Goal: Task Accomplishment & Management: Manage account settings

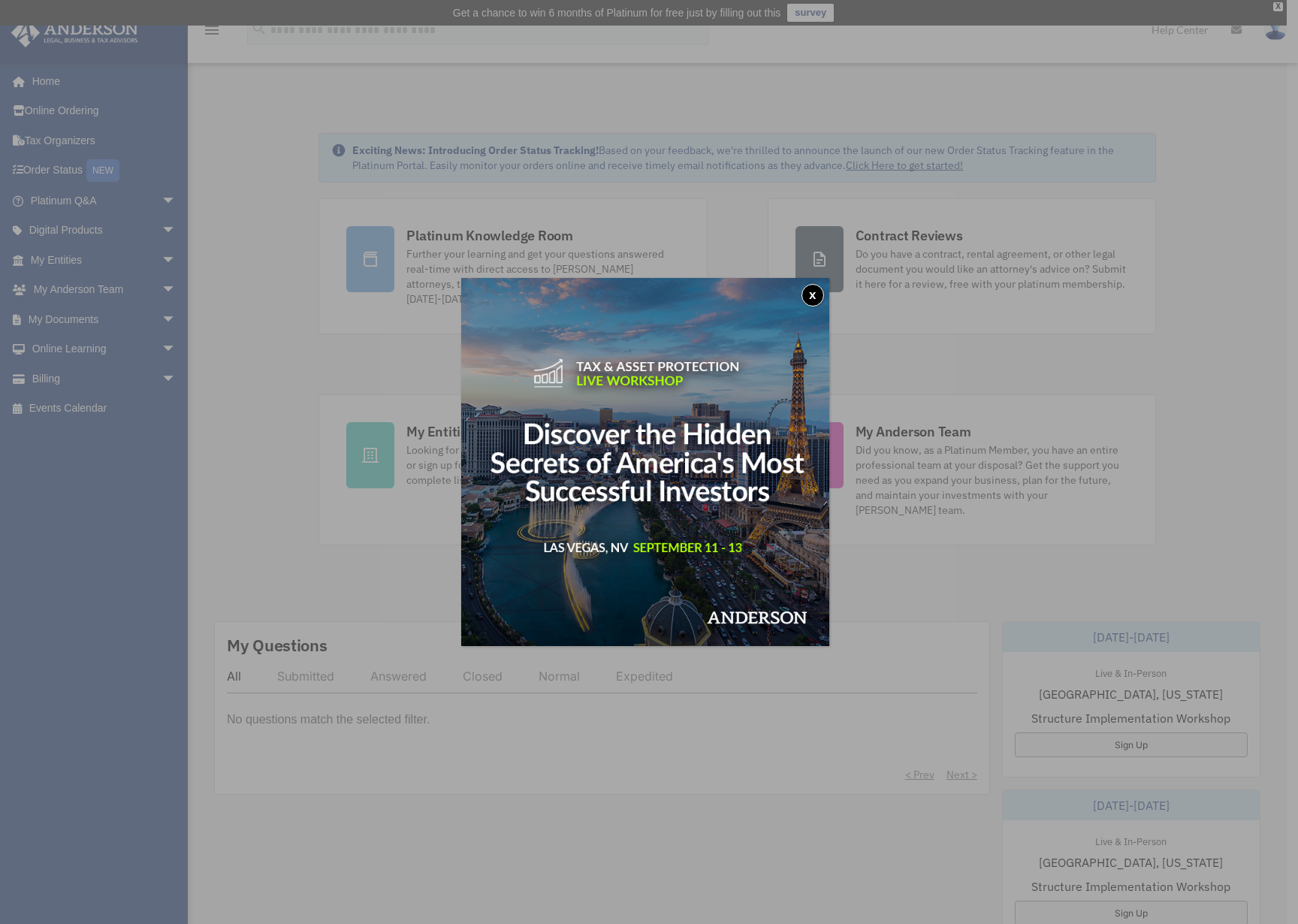
click at [817, 293] on button "x" at bounding box center [812, 294] width 22 height 22
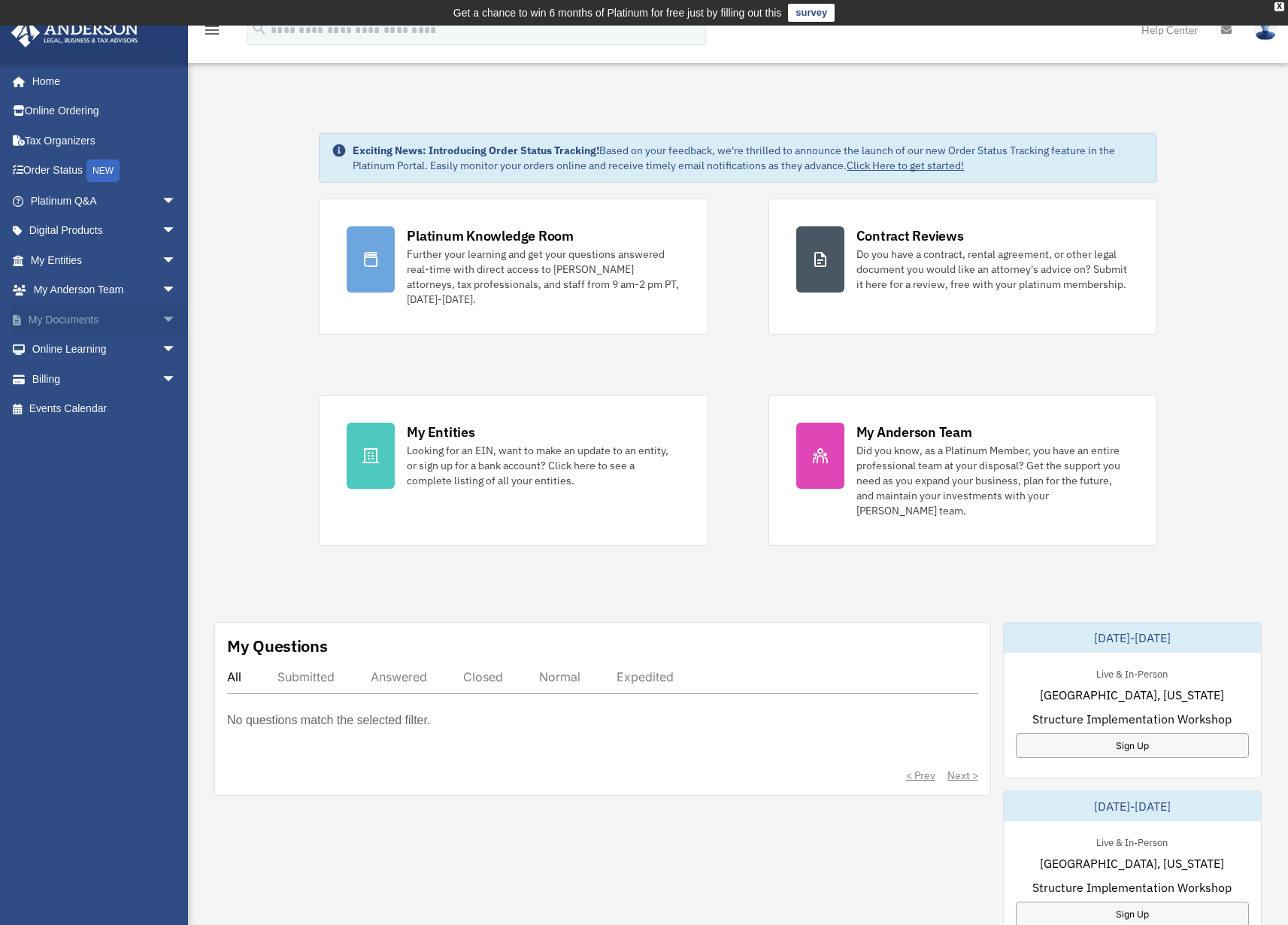
click at [81, 318] on link "My Documents arrow_drop_down" at bounding box center [105, 319] width 189 height 30
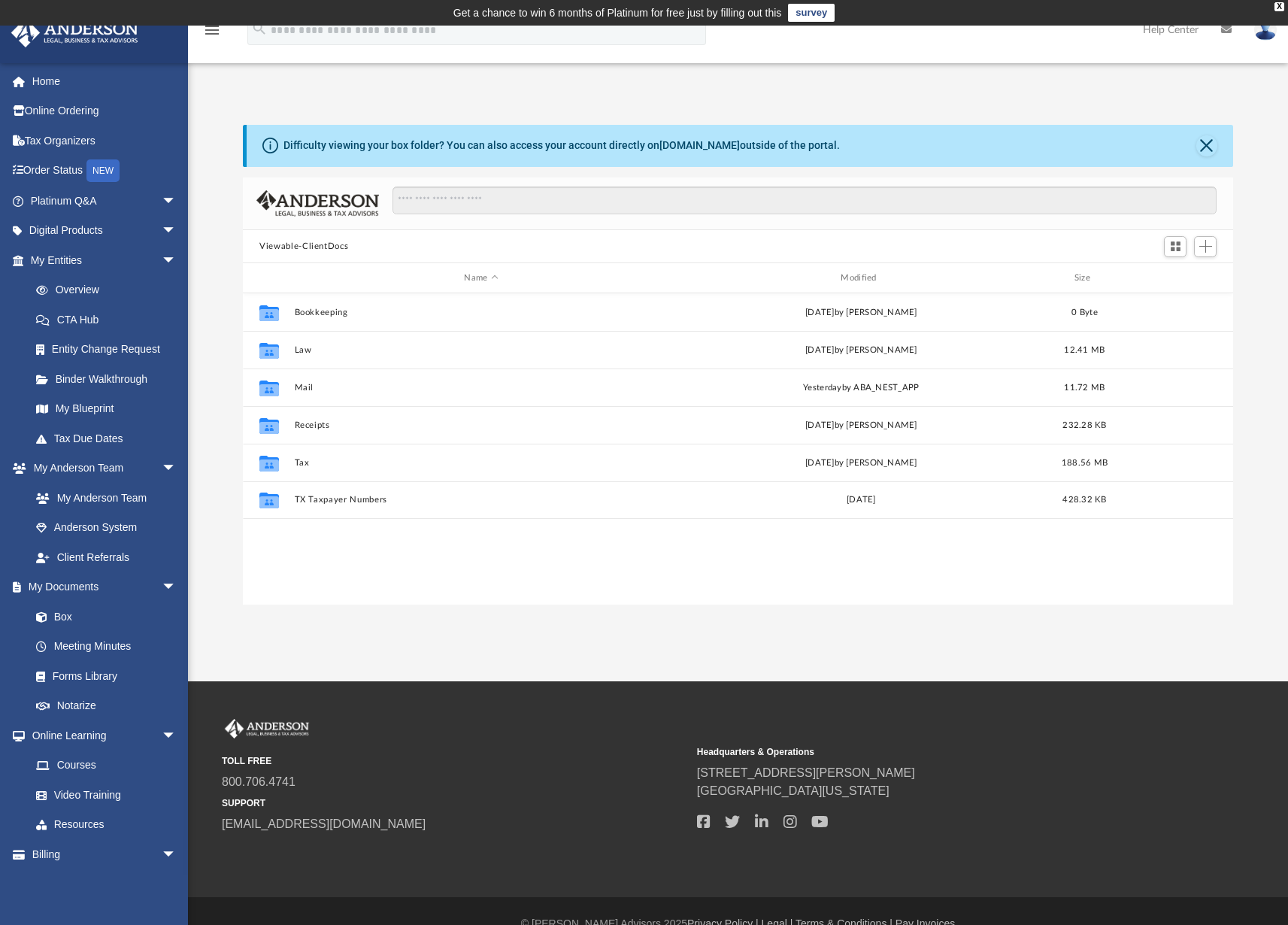
scroll to position [330, 979]
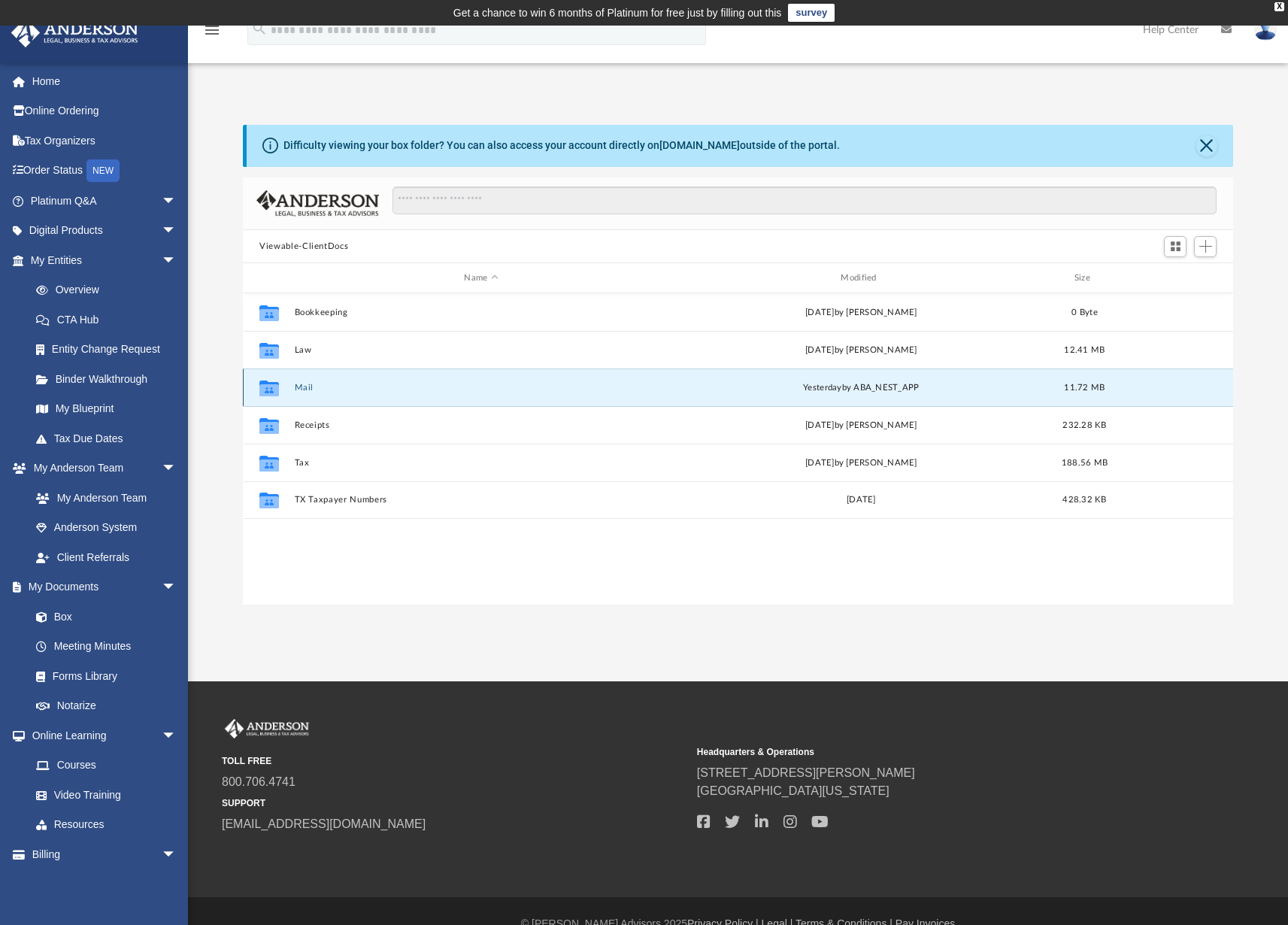
click at [312, 389] on button "Mail" at bounding box center [481, 387] width 374 height 10
click at [303, 388] on button "Mail" at bounding box center [481, 387] width 374 height 10
click at [272, 389] on icon "grid" at bounding box center [268, 388] width 19 height 16
click at [553, 395] on div "Collaborated Folder Mail yesterday by ABA_NEST_APP 11.72 MB" at bounding box center [738, 387] width 990 height 38
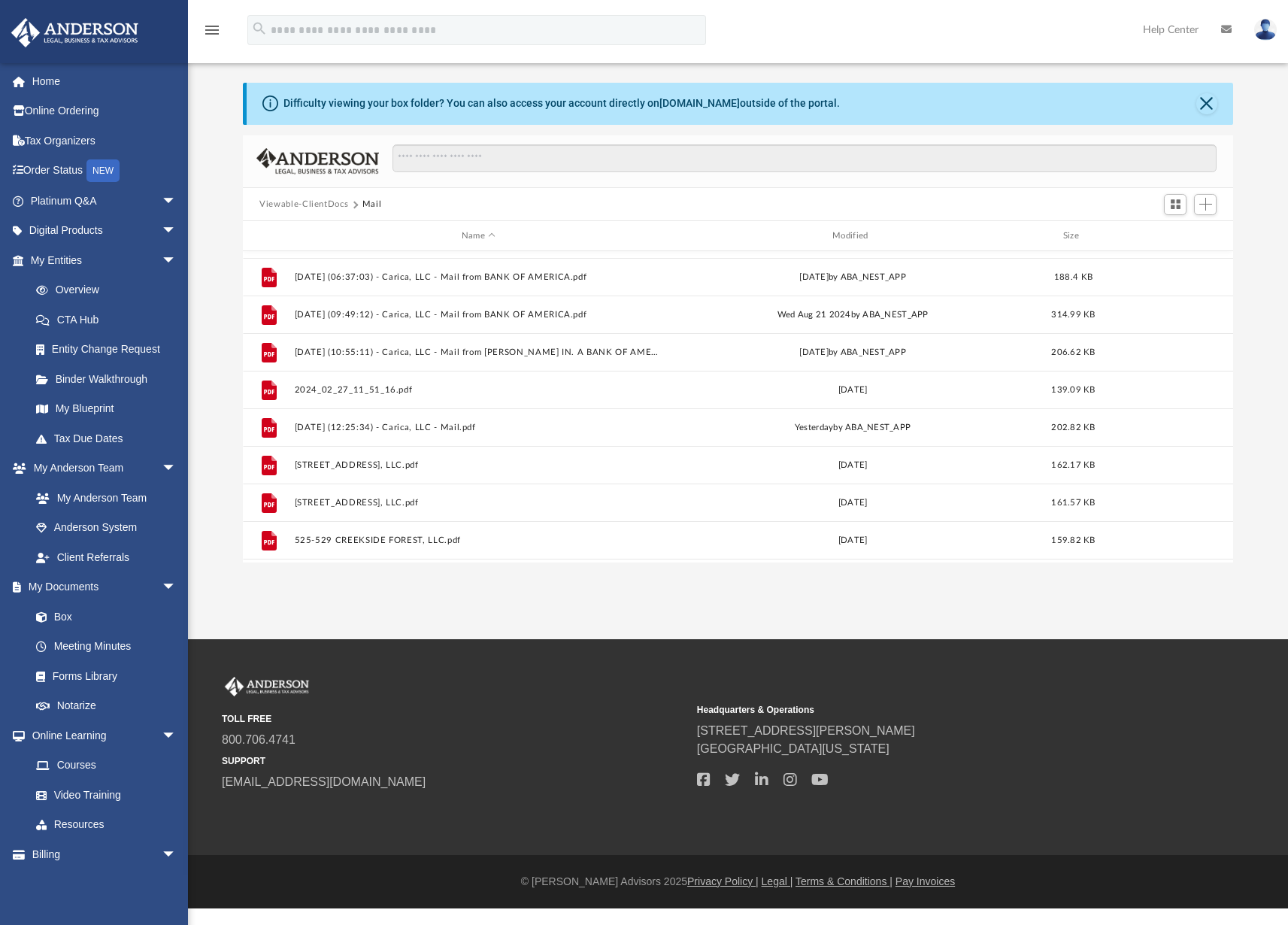
scroll to position [1042, 0]
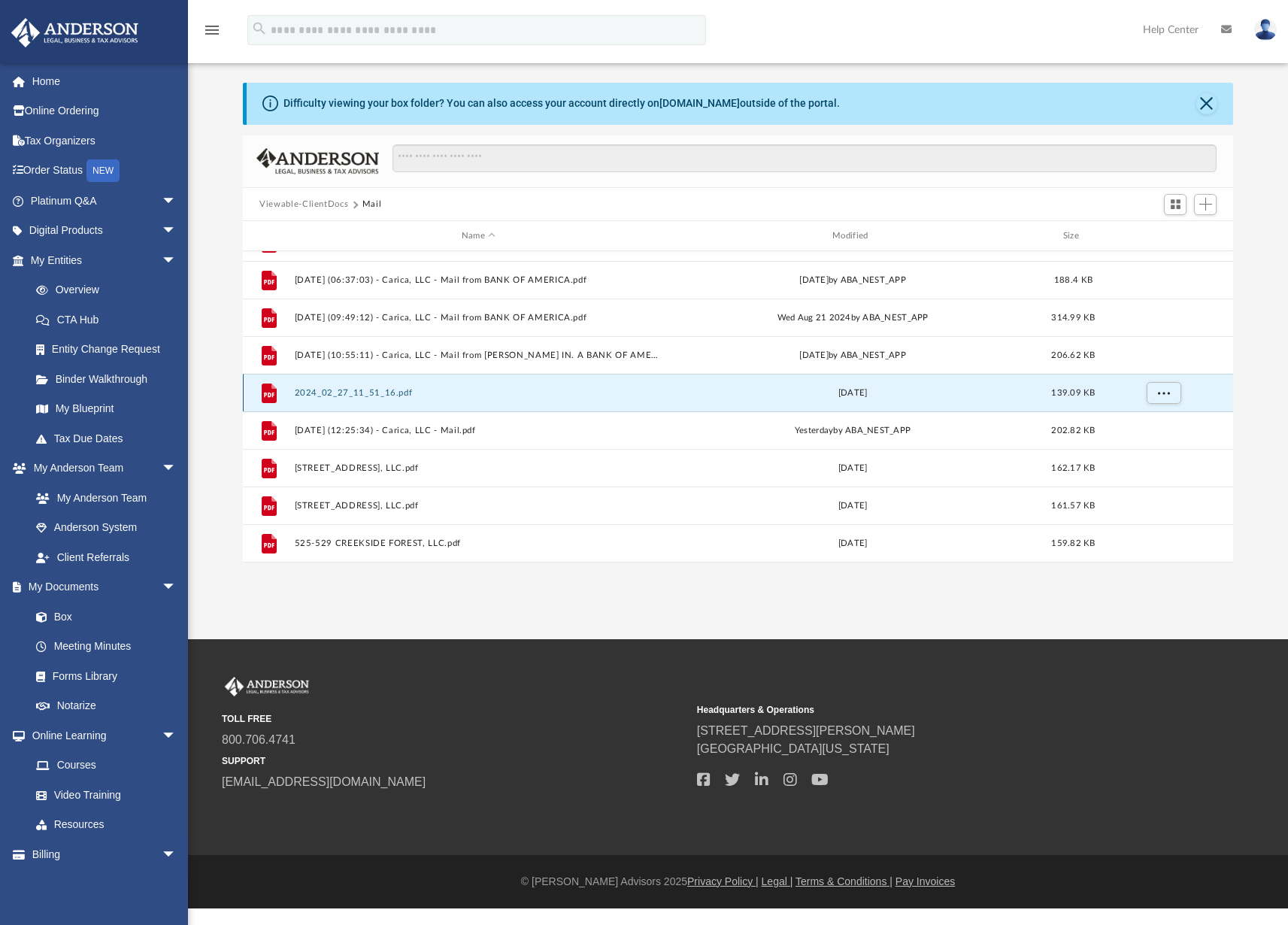
click at [361, 393] on button "2024_02_27_11_51_16.pdf" at bounding box center [478, 393] width 367 height 10
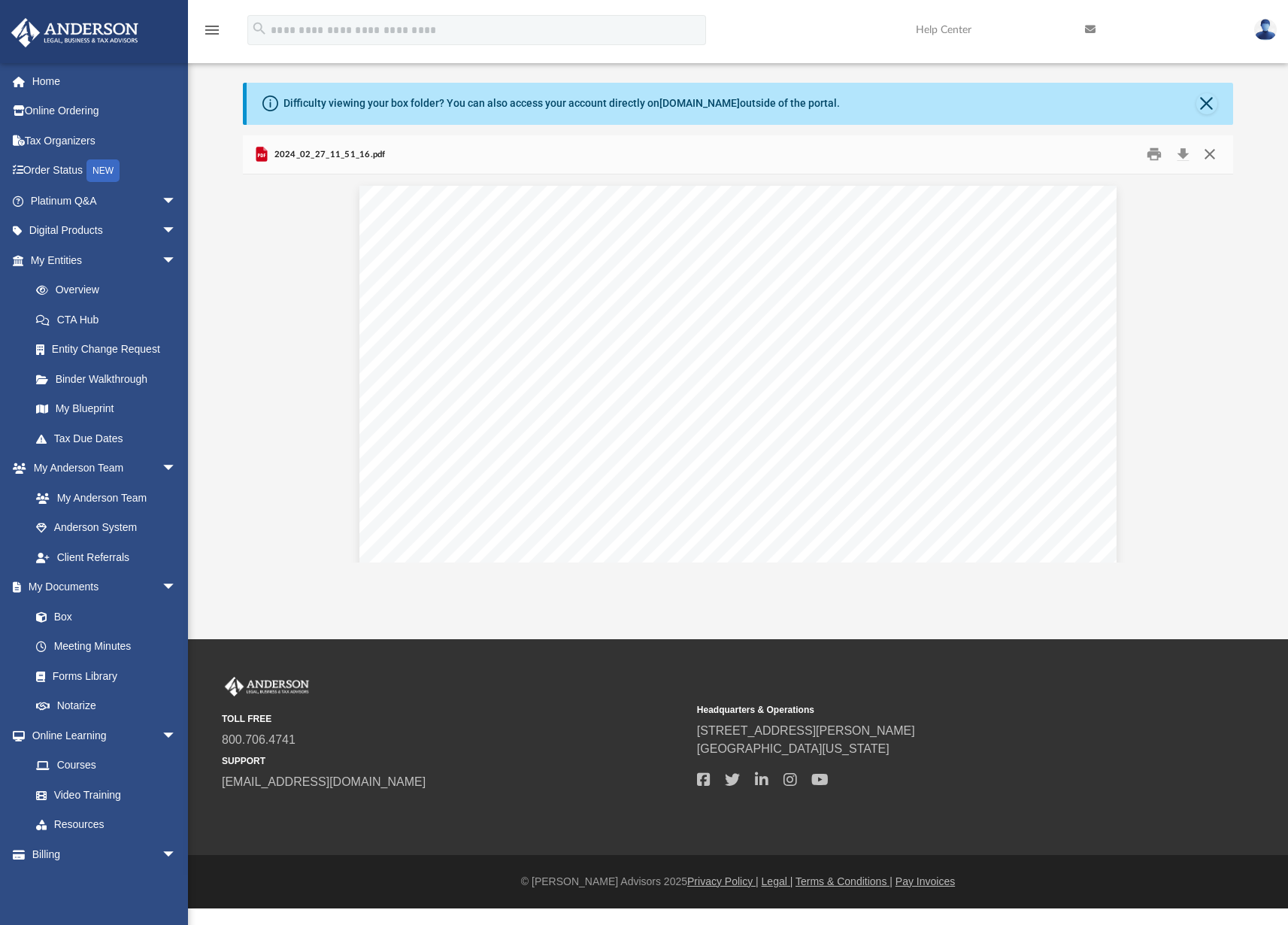
click at [1206, 150] on button "Close" at bounding box center [1208, 154] width 27 height 23
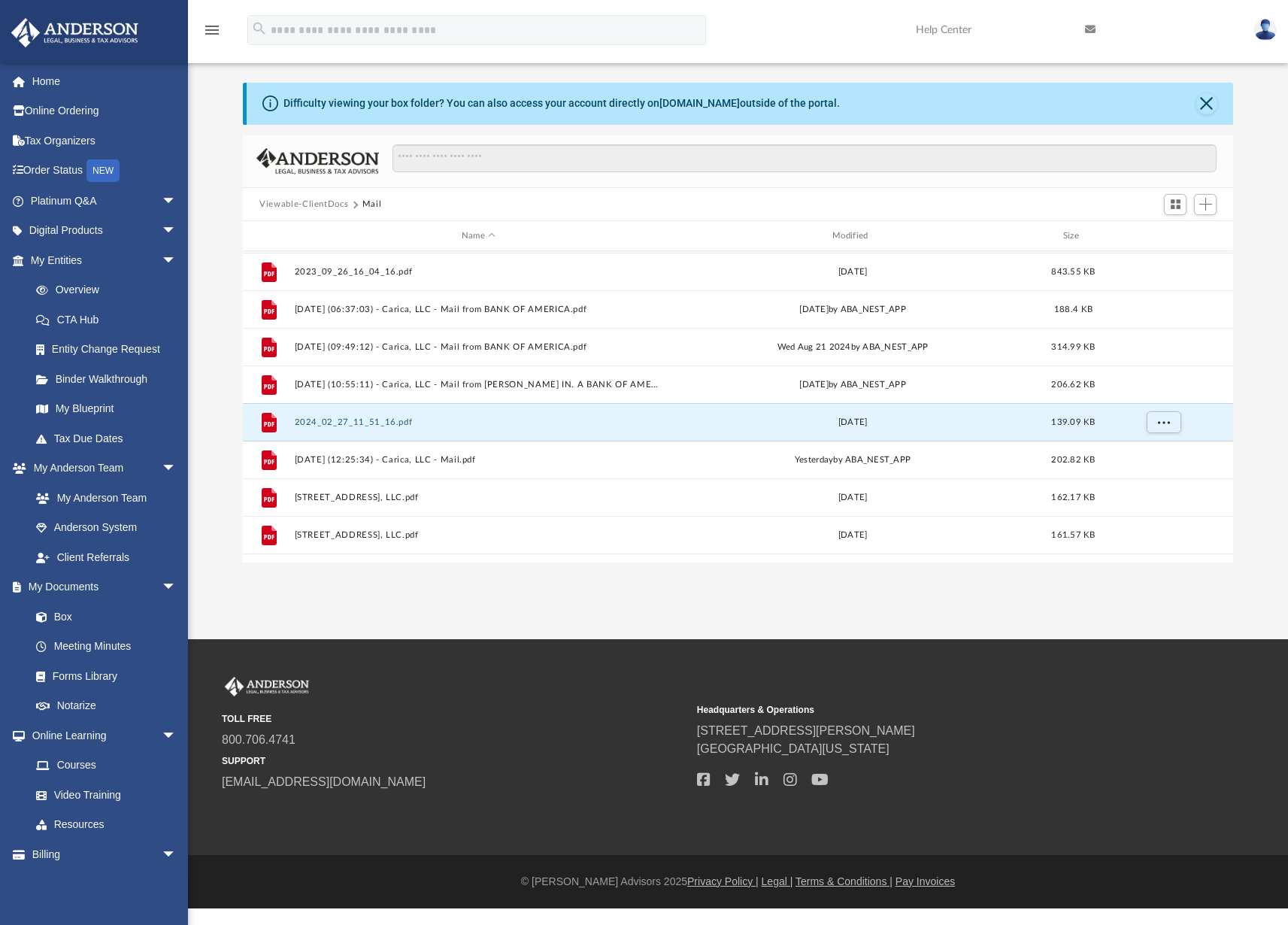
scroll to position [993, 0]
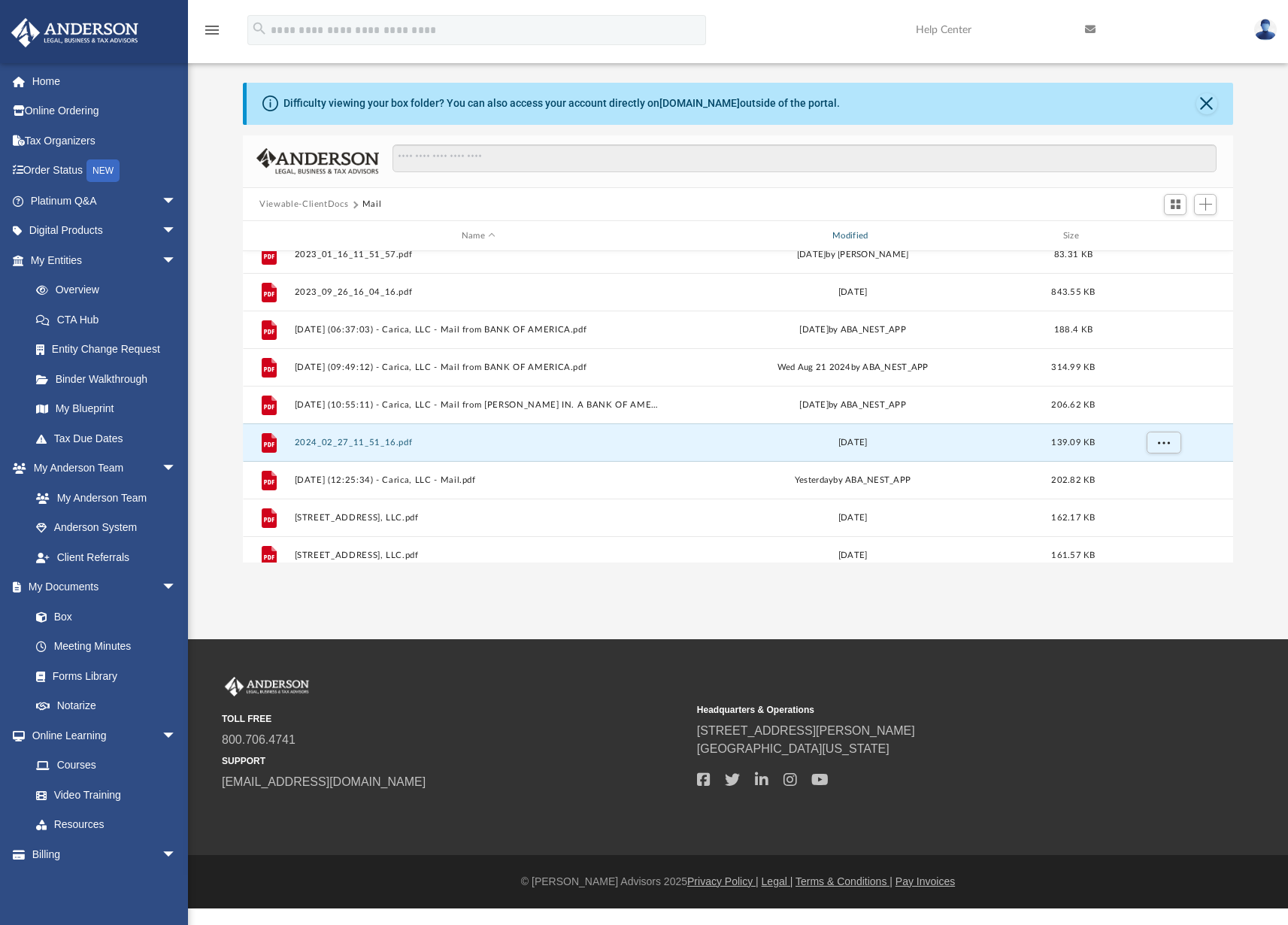
click at [858, 234] on div "Modified" at bounding box center [852, 236] width 368 height 14
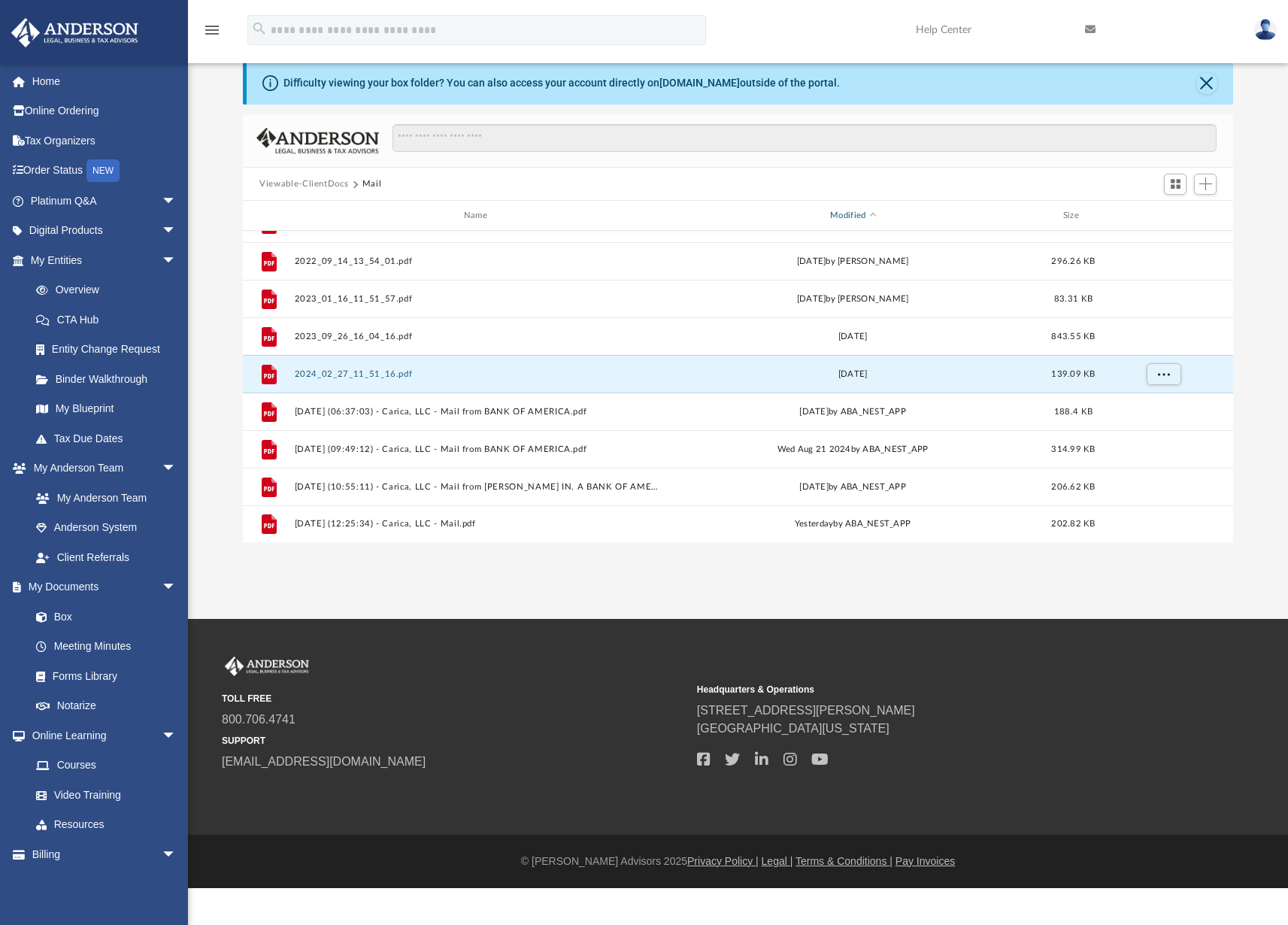
scroll to position [83, 0]
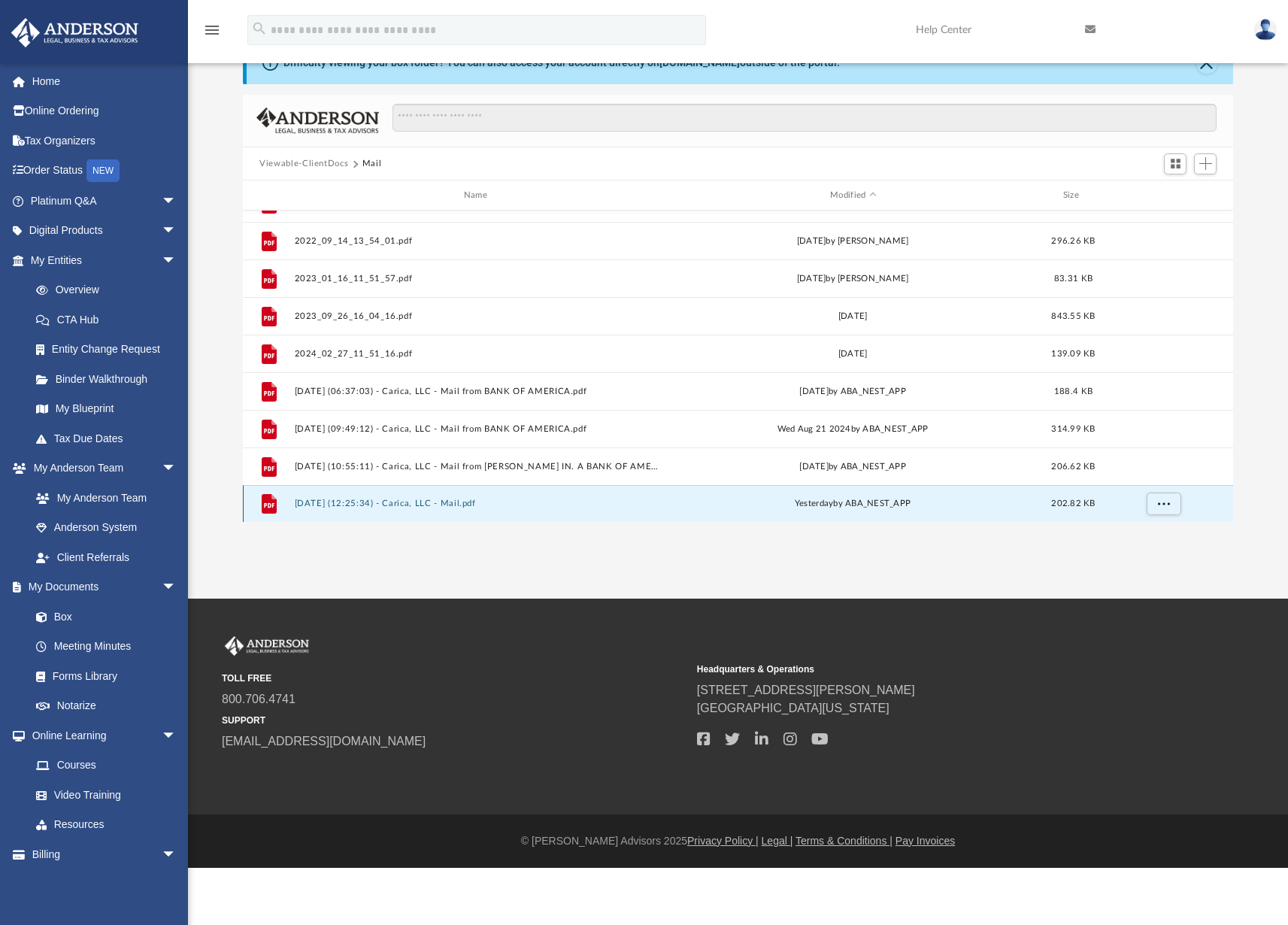
click at [403, 503] on button "2025.09.09 (12:25:34) - Carica, LLC - Mail.pdf" at bounding box center [478, 503] width 367 height 10
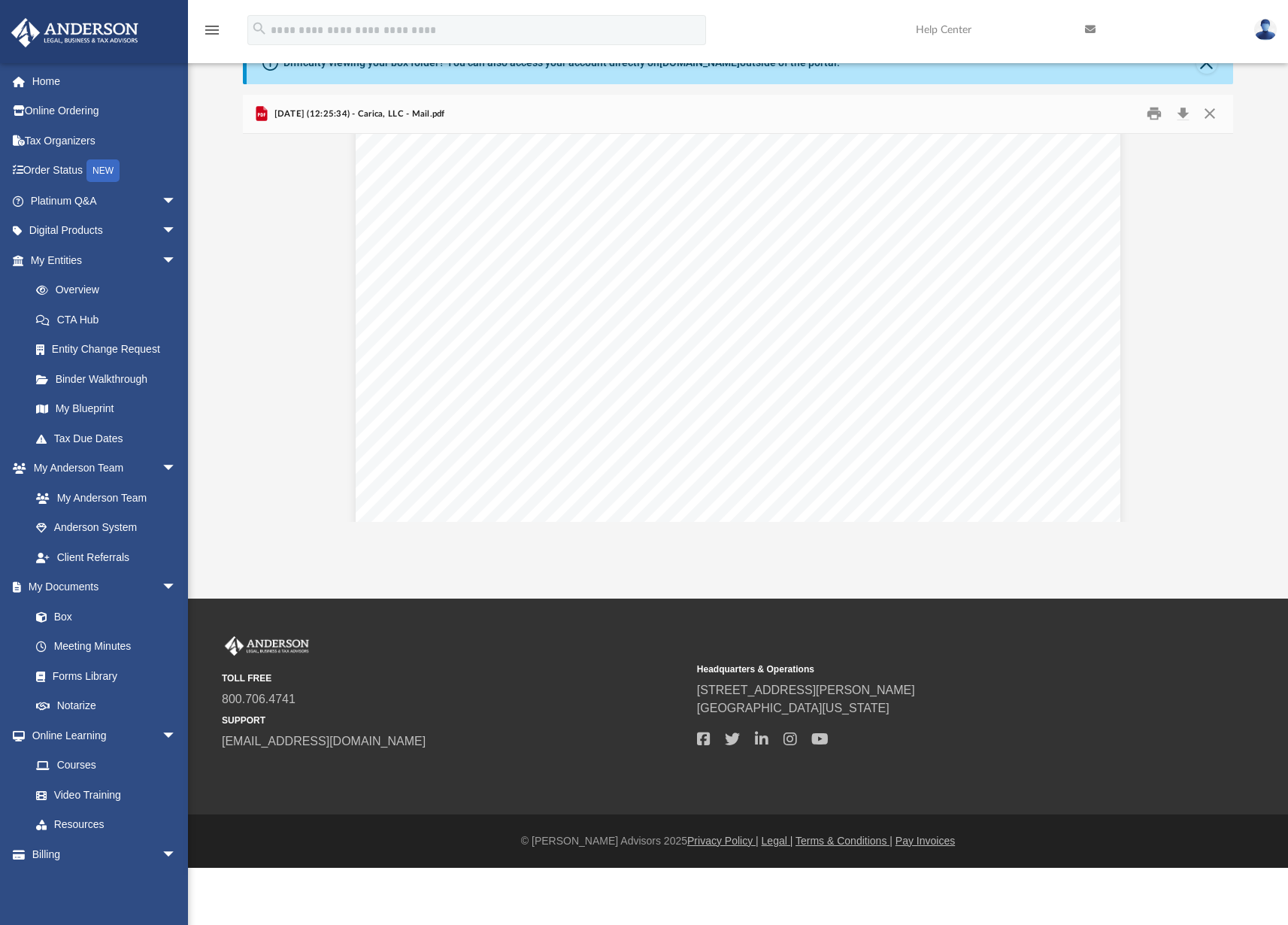
scroll to position [64, 0]
click at [1210, 111] on button "Close" at bounding box center [1208, 114] width 27 height 23
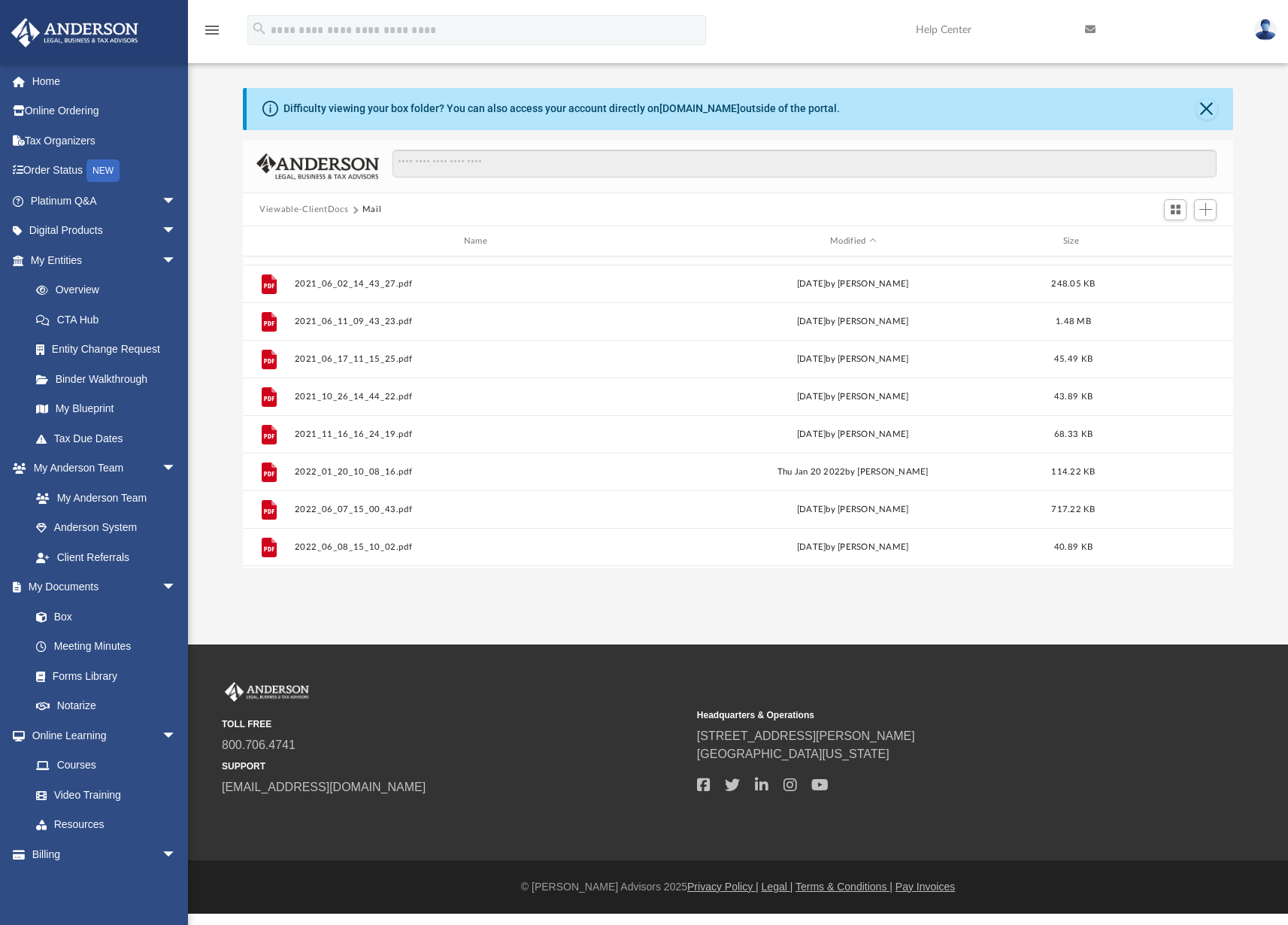
scroll to position [0, 0]
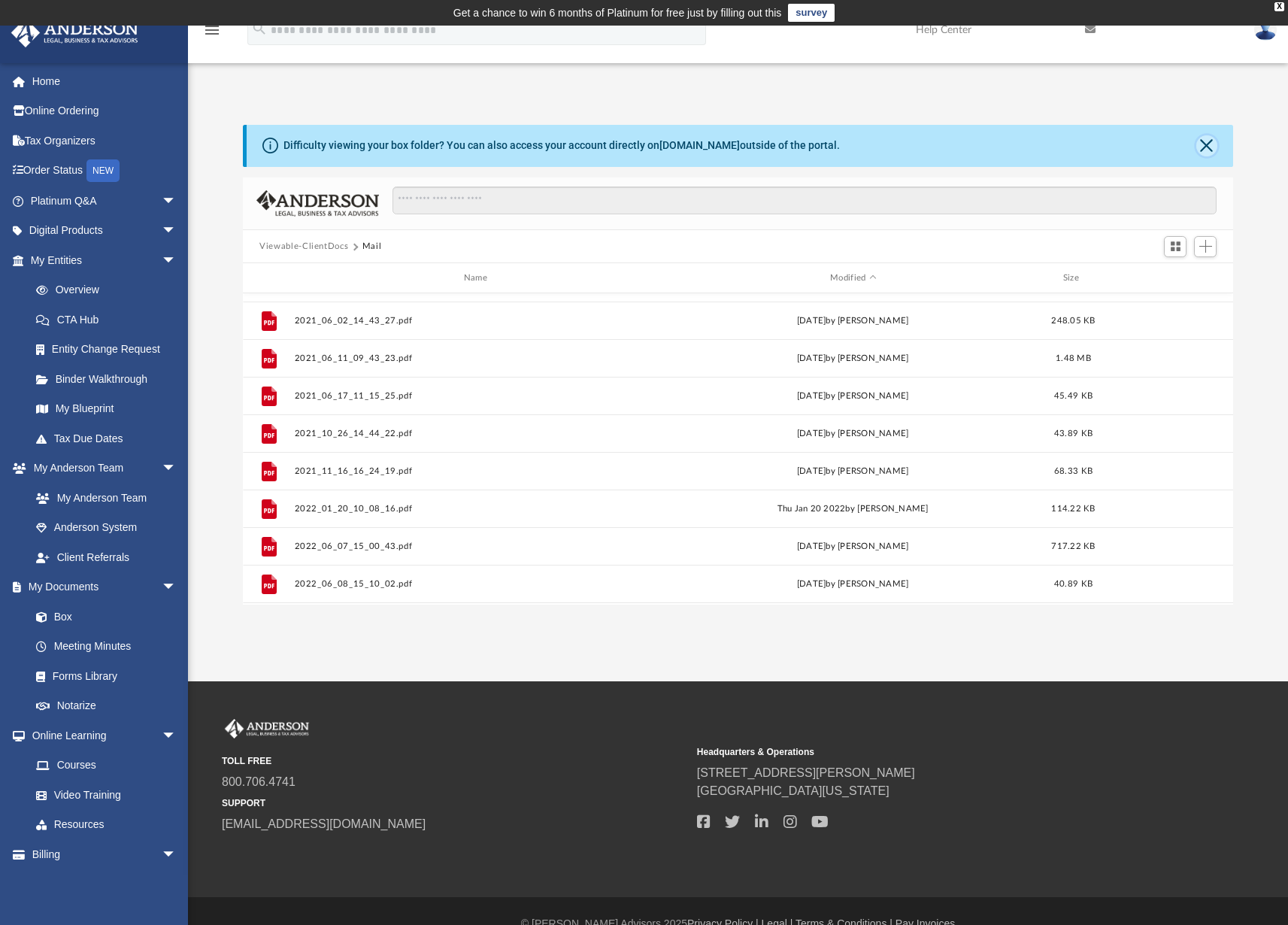
click at [1207, 143] on button "Close" at bounding box center [1206, 145] width 21 height 21
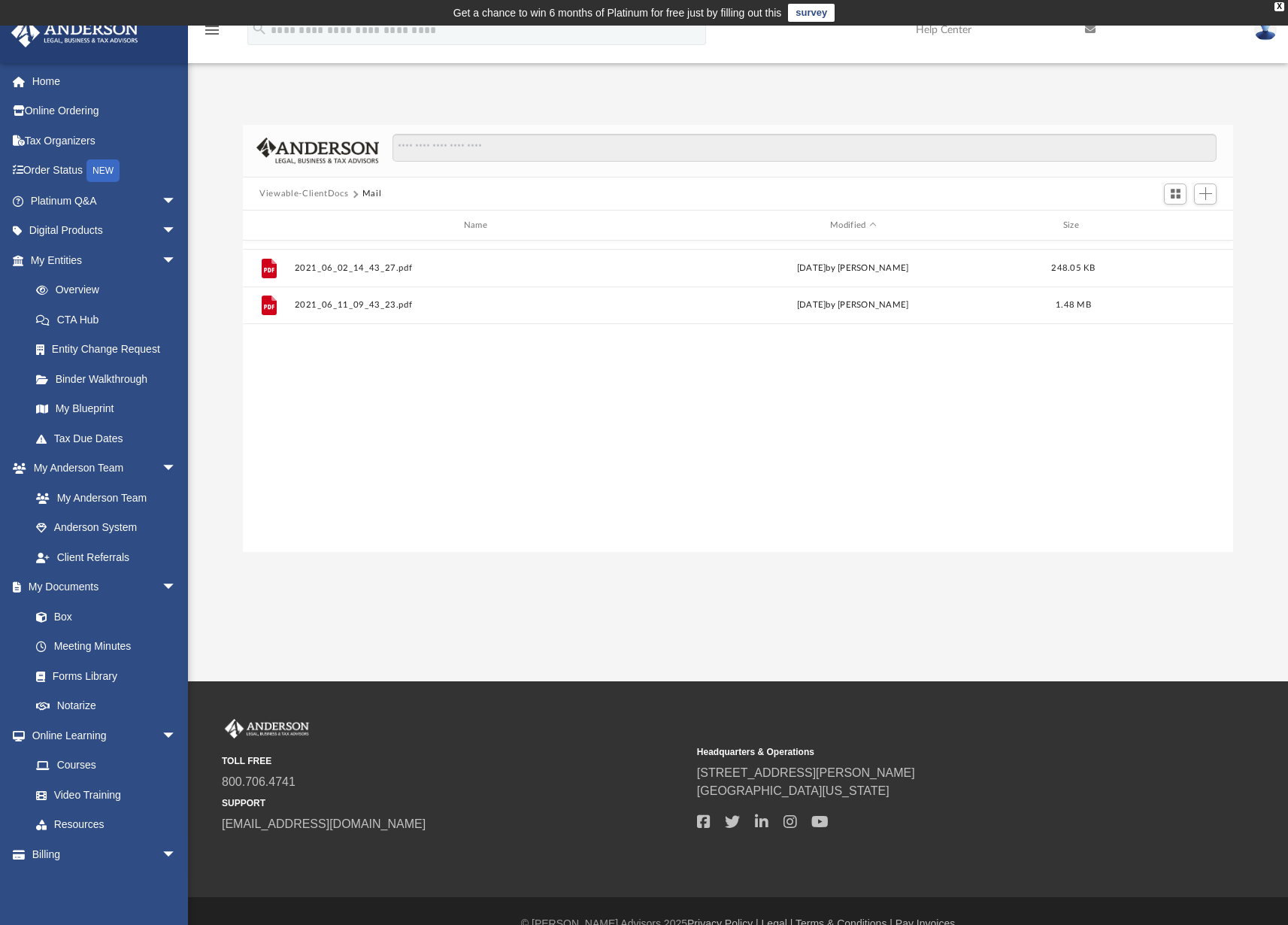
scroll to position [461, 0]
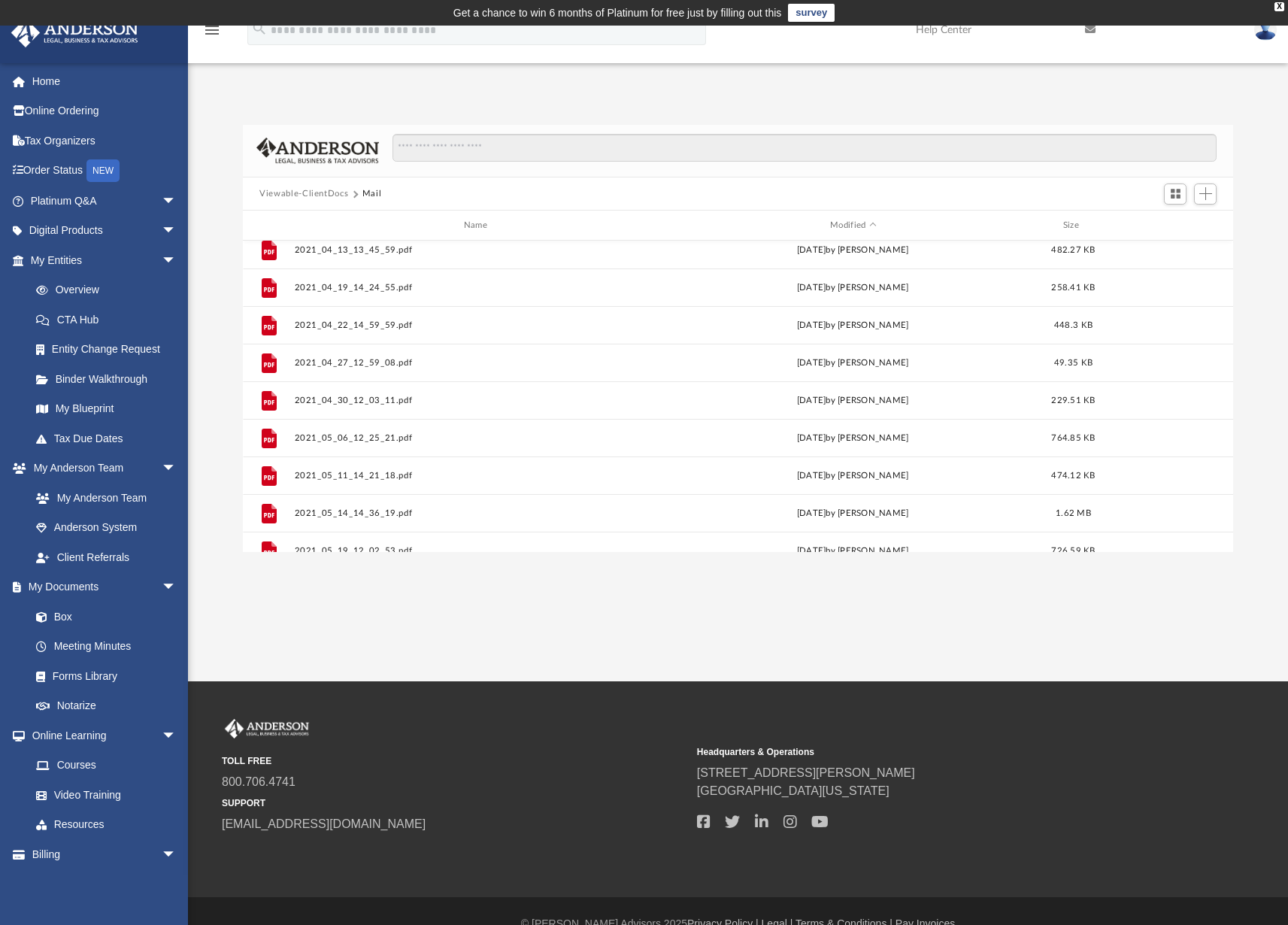
click at [209, 32] on icon "menu" at bounding box center [212, 30] width 18 height 18
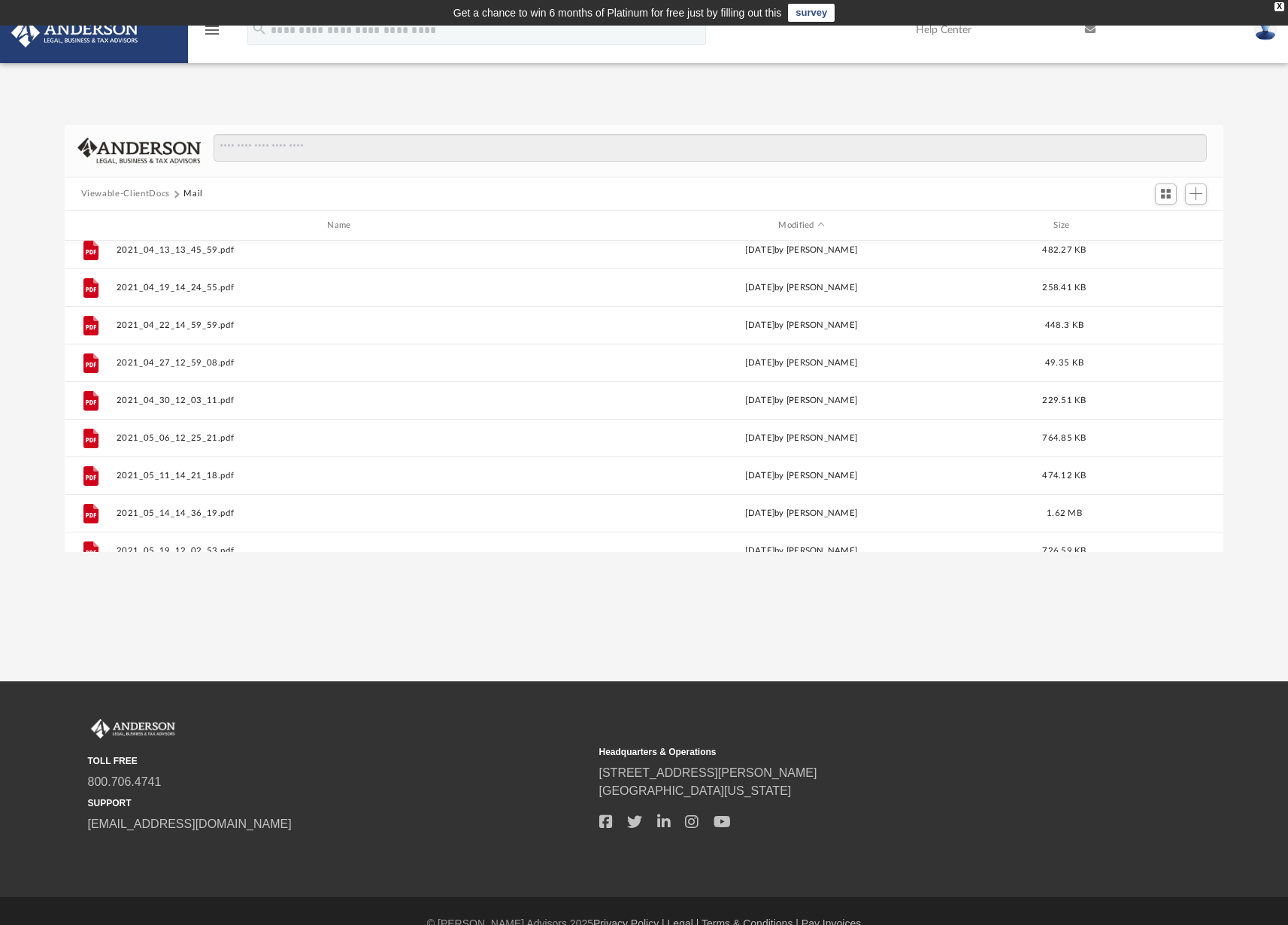
scroll to position [330, 1148]
click at [209, 32] on icon "menu" at bounding box center [212, 30] width 18 height 18
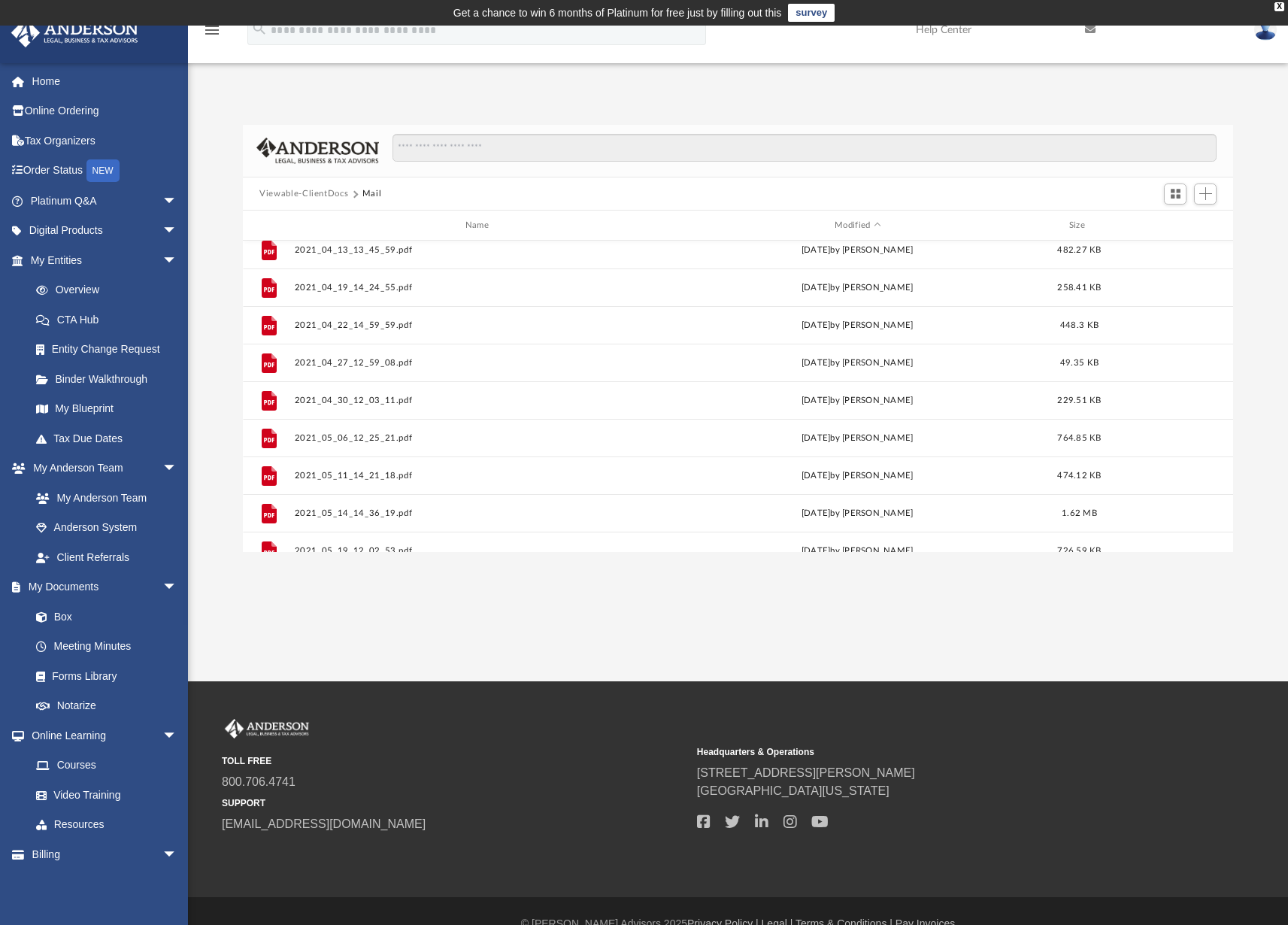
scroll to position [12, 12]
click at [65, 586] on link "My Documents arrow_drop_down" at bounding box center [105, 587] width 189 height 30
click at [75, 585] on link "My Documents arrow_drop_down" at bounding box center [105, 587] width 189 height 30
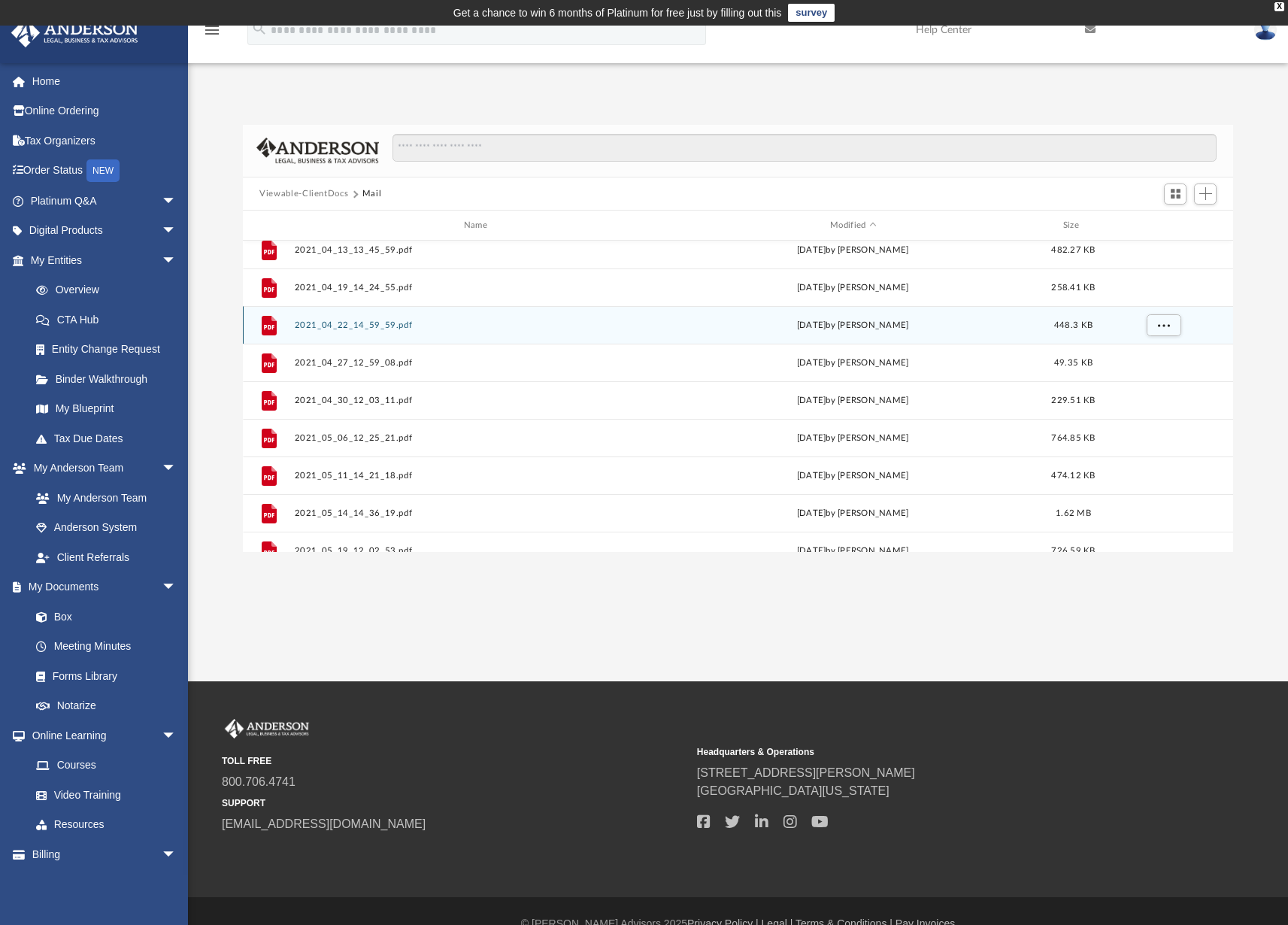
scroll to position [158, 0]
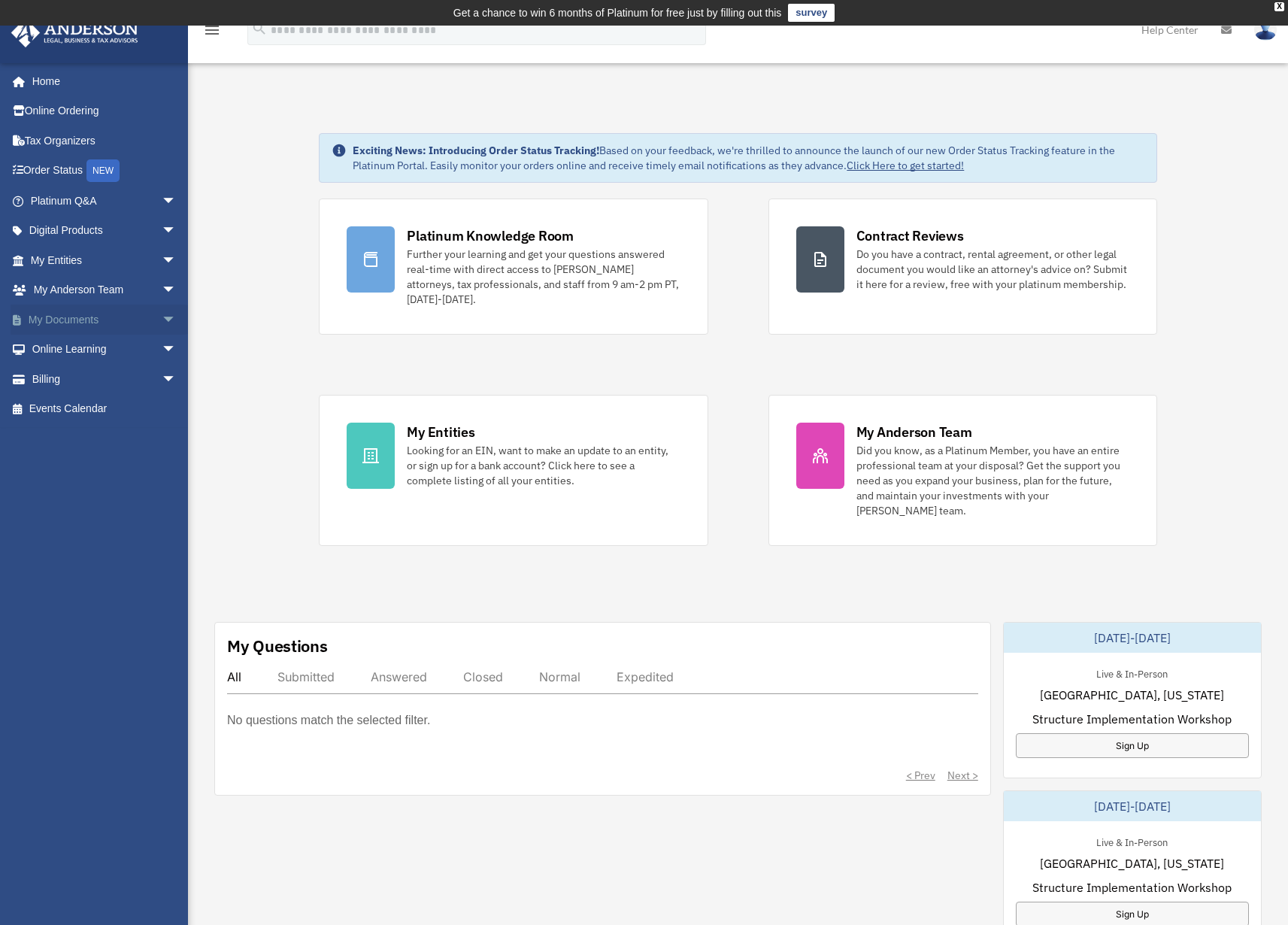
click at [82, 320] on link "My Documents arrow_drop_down" at bounding box center [105, 319] width 189 height 30
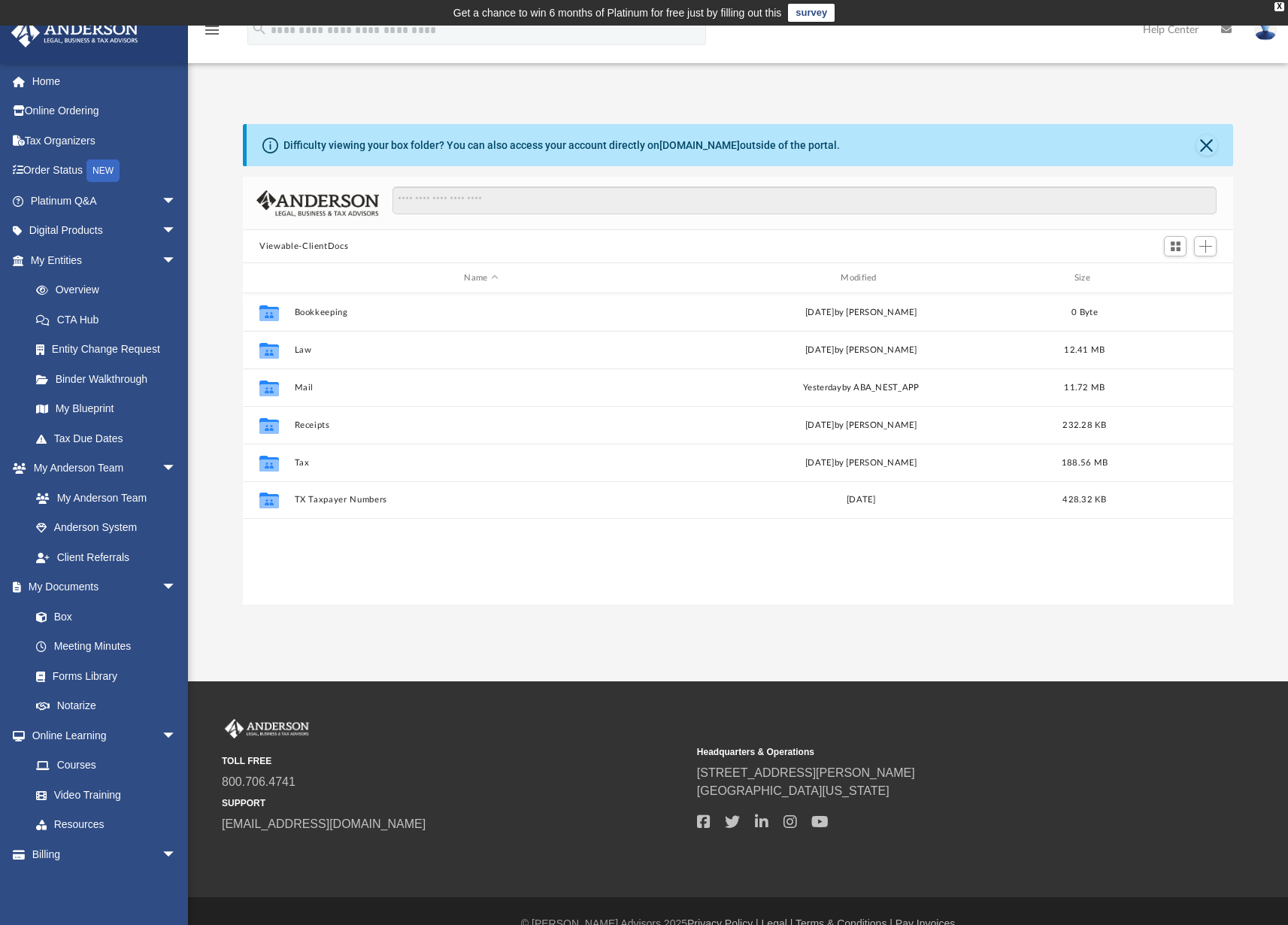
scroll to position [12, 12]
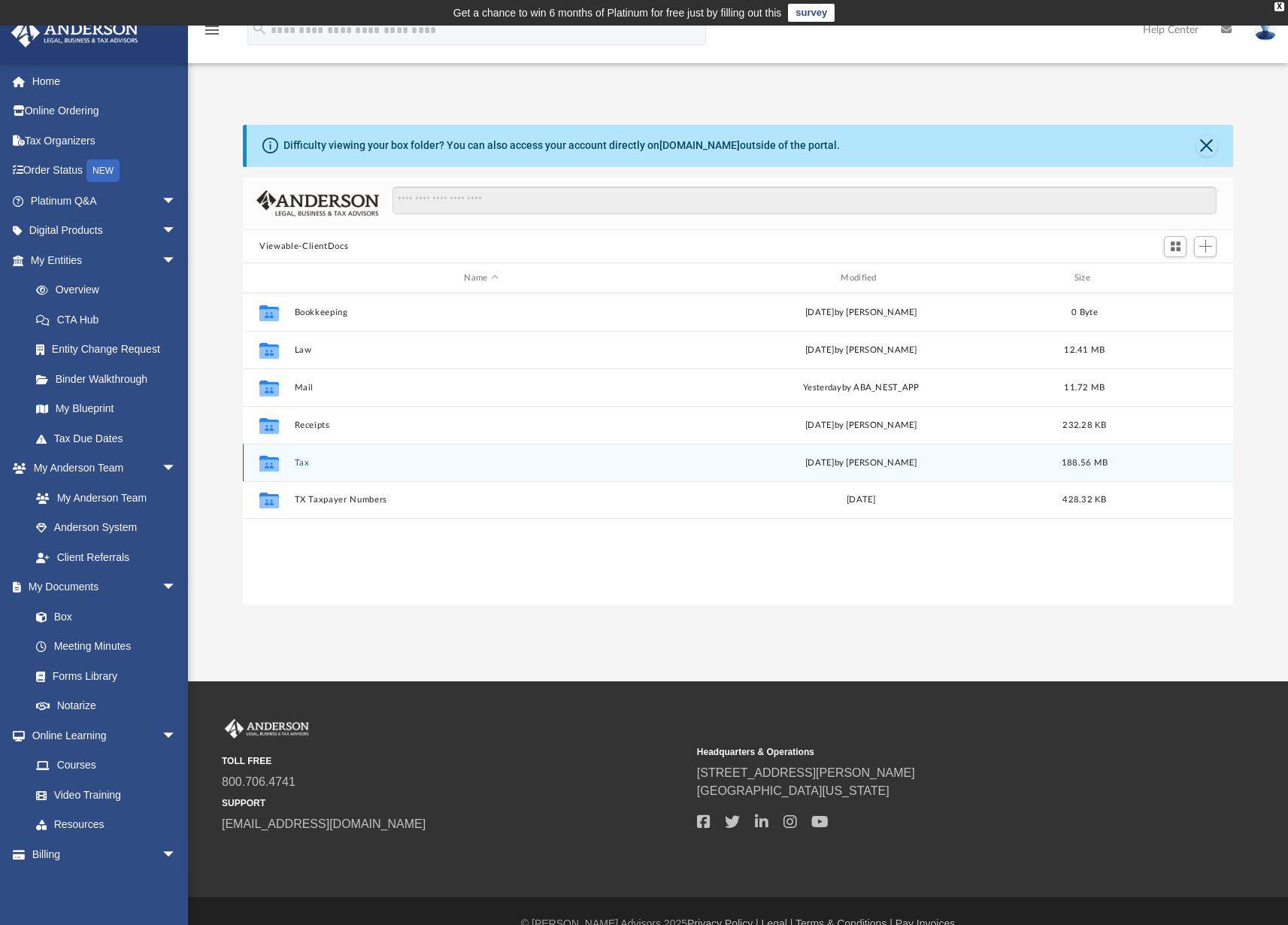
click at [301, 463] on button "Tax" at bounding box center [481, 462] width 374 height 10
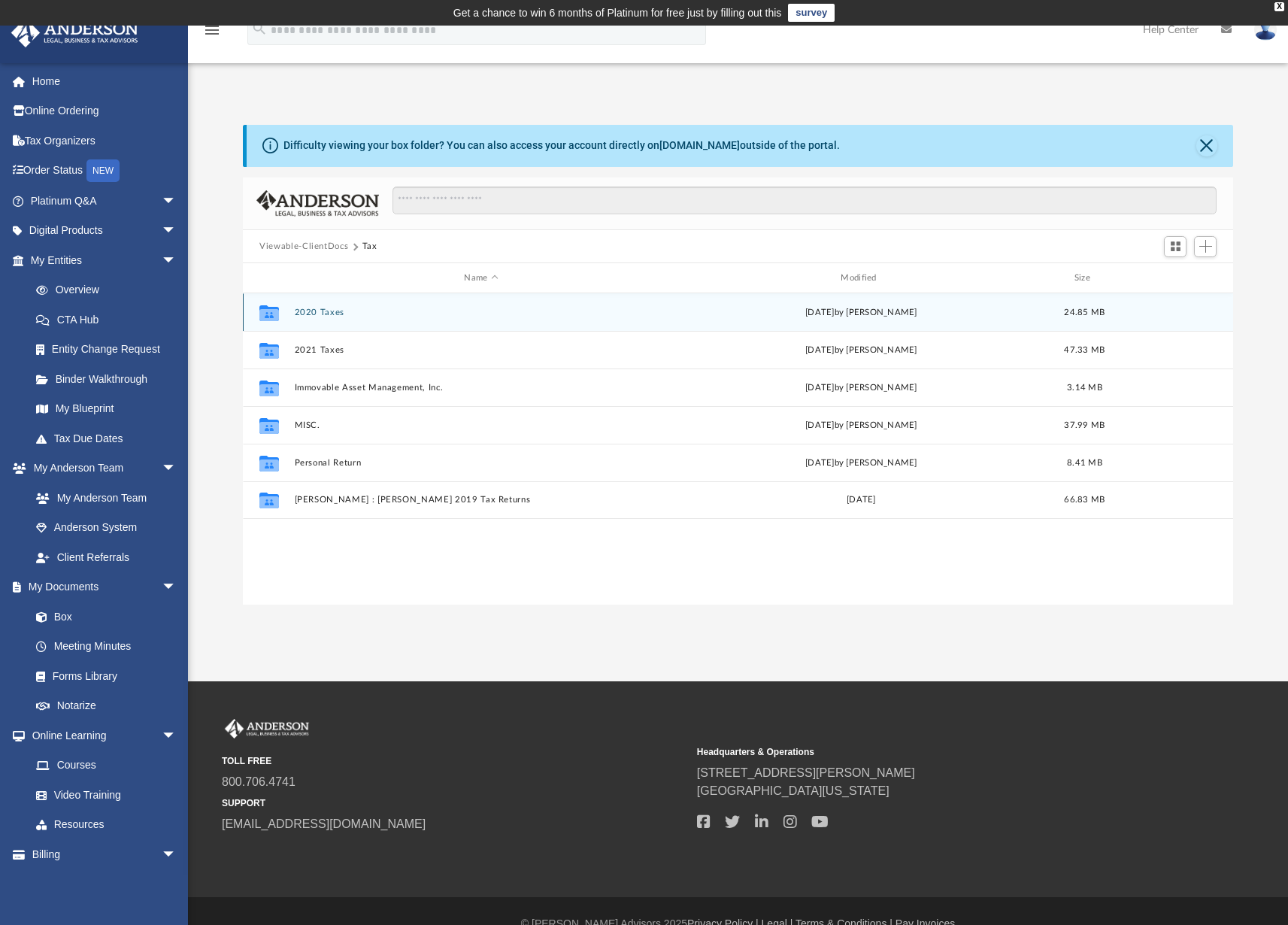
click at [306, 315] on button "2020 Taxes" at bounding box center [481, 312] width 374 height 10
click at [306, 315] on button "1040" at bounding box center [481, 312] width 374 height 10
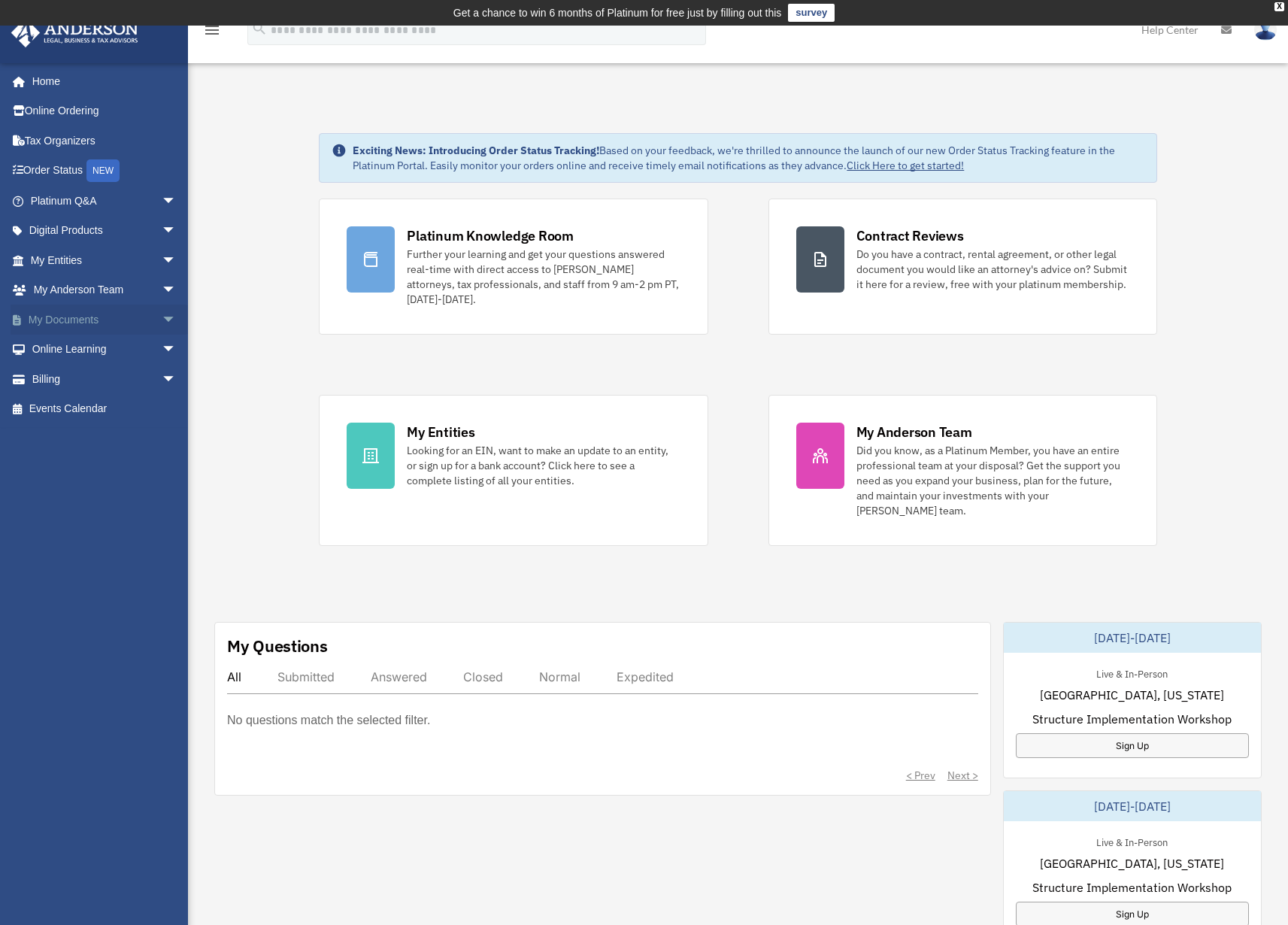
scroll to position [25, 0]
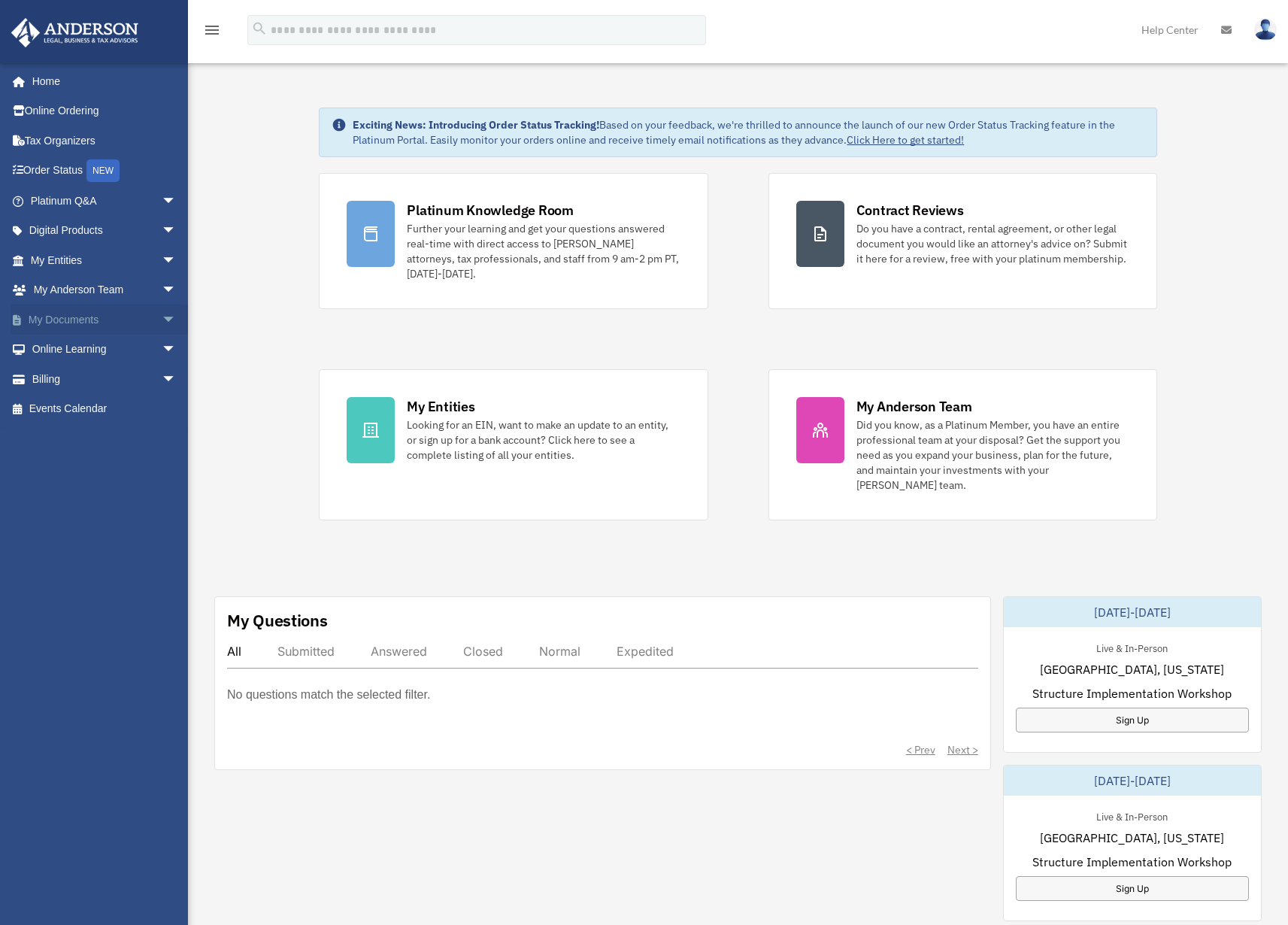
click at [68, 321] on link "My Documents arrow_drop_down" at bounding box center [105, 319] width 189 height 30
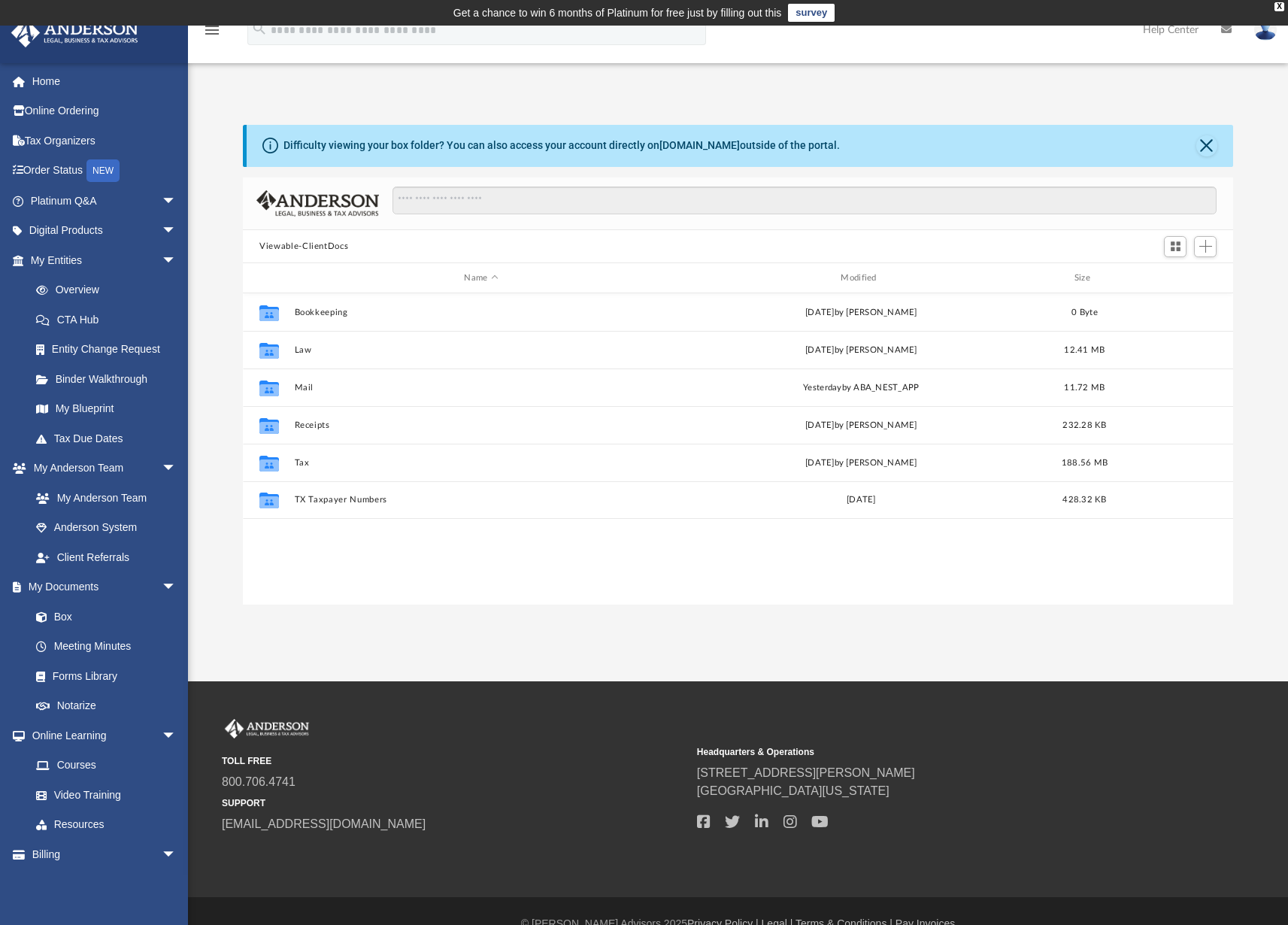
scroll to position [12, 12]
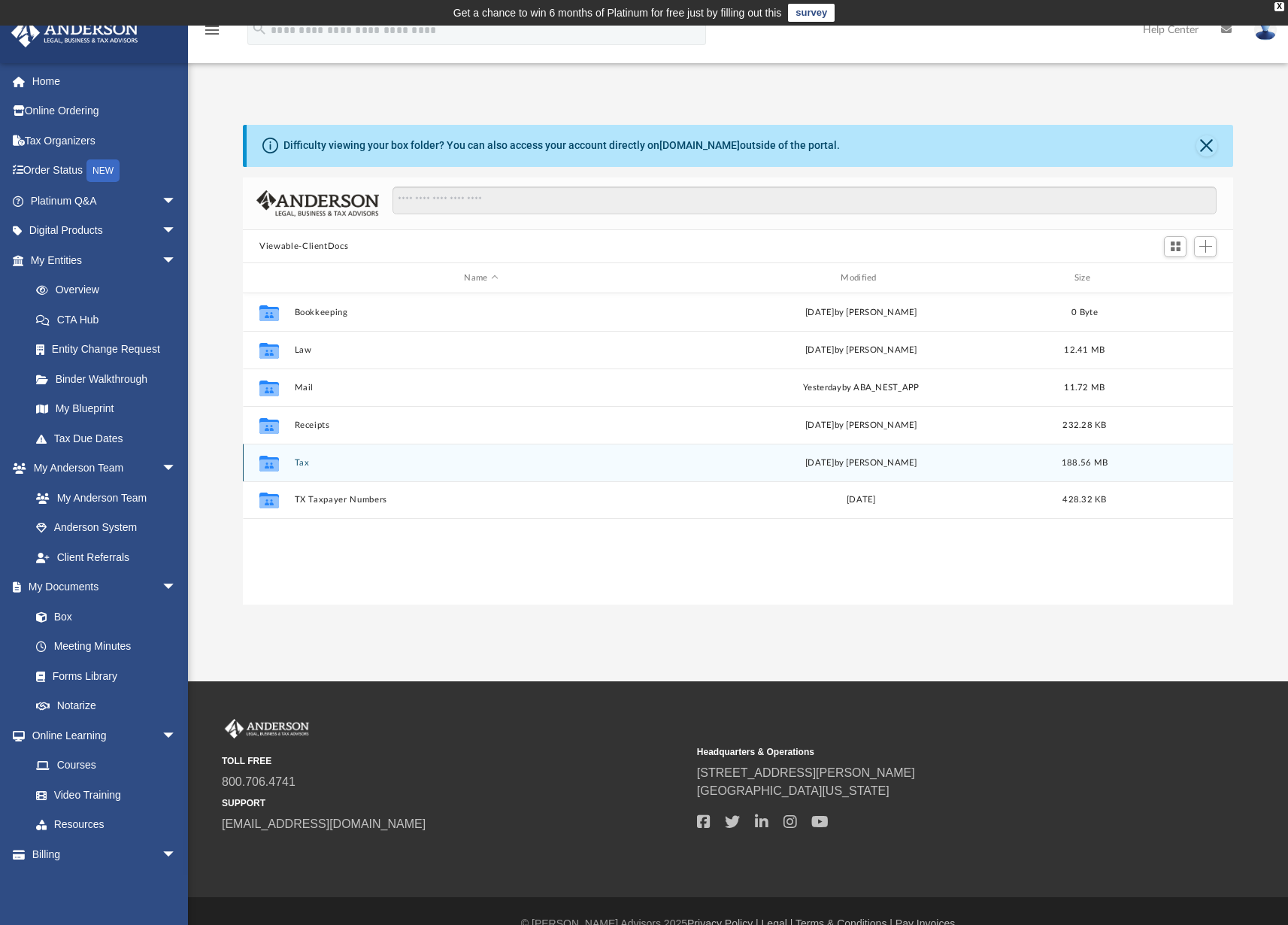
click at [301, 465] on button "Tax" at bounding box center [481, 462] width 374 height 10
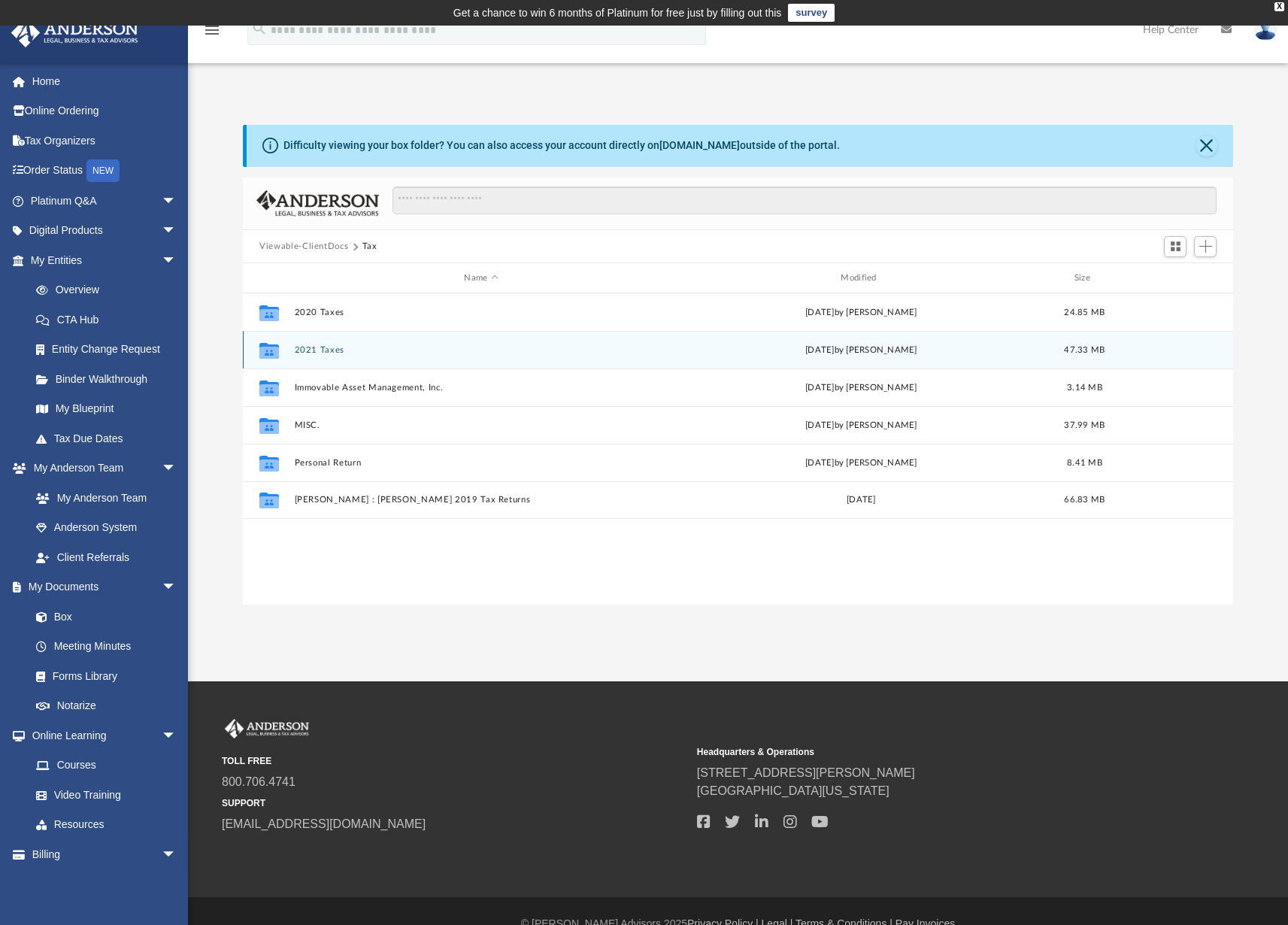
click at [321, 349] on button "2021 Taxes" at bounding box center [481, 350] width 374 height 10
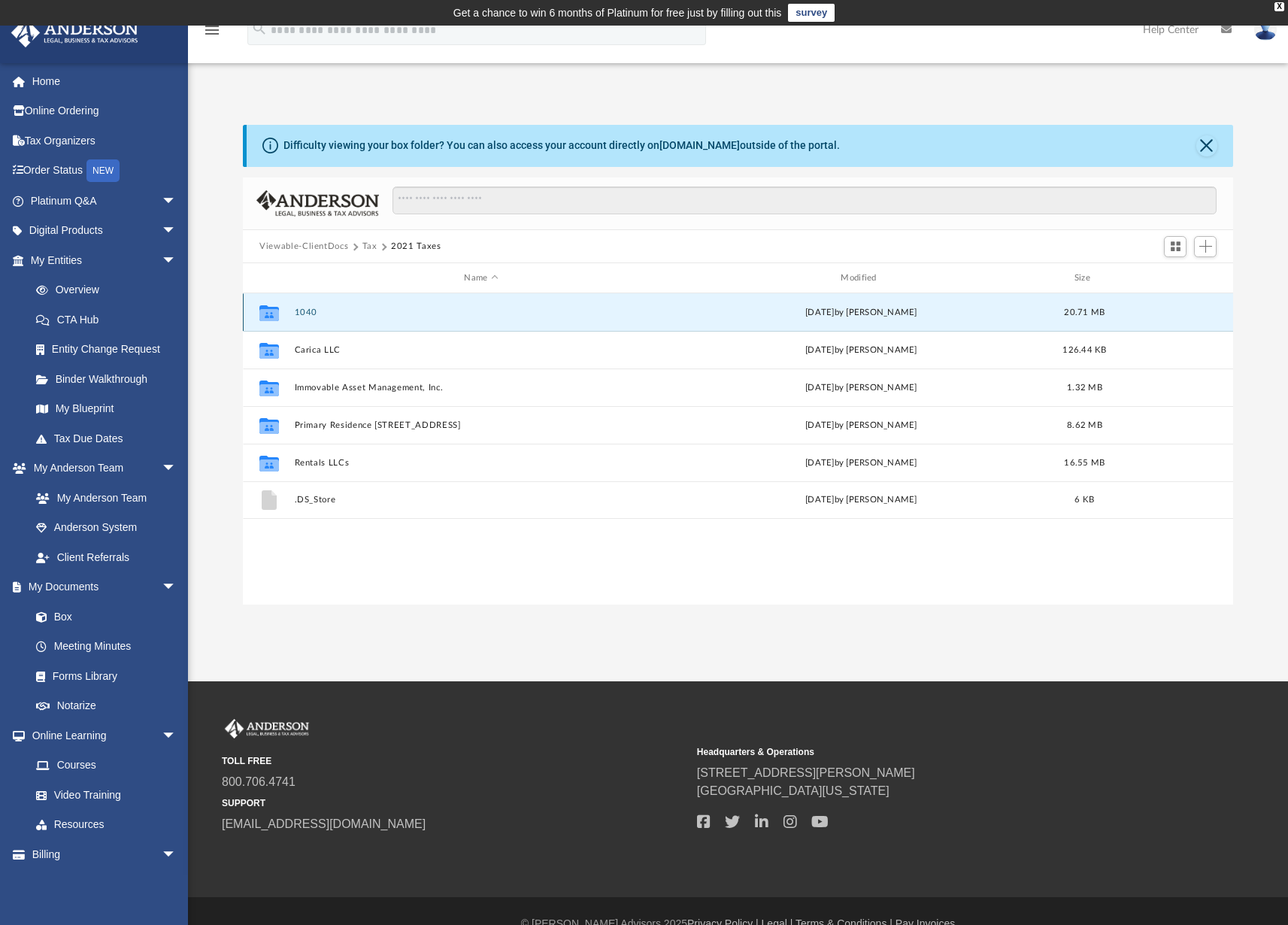
click at [301, 313] on button "1040" at bounding box center [481, 312] width 374 height 10
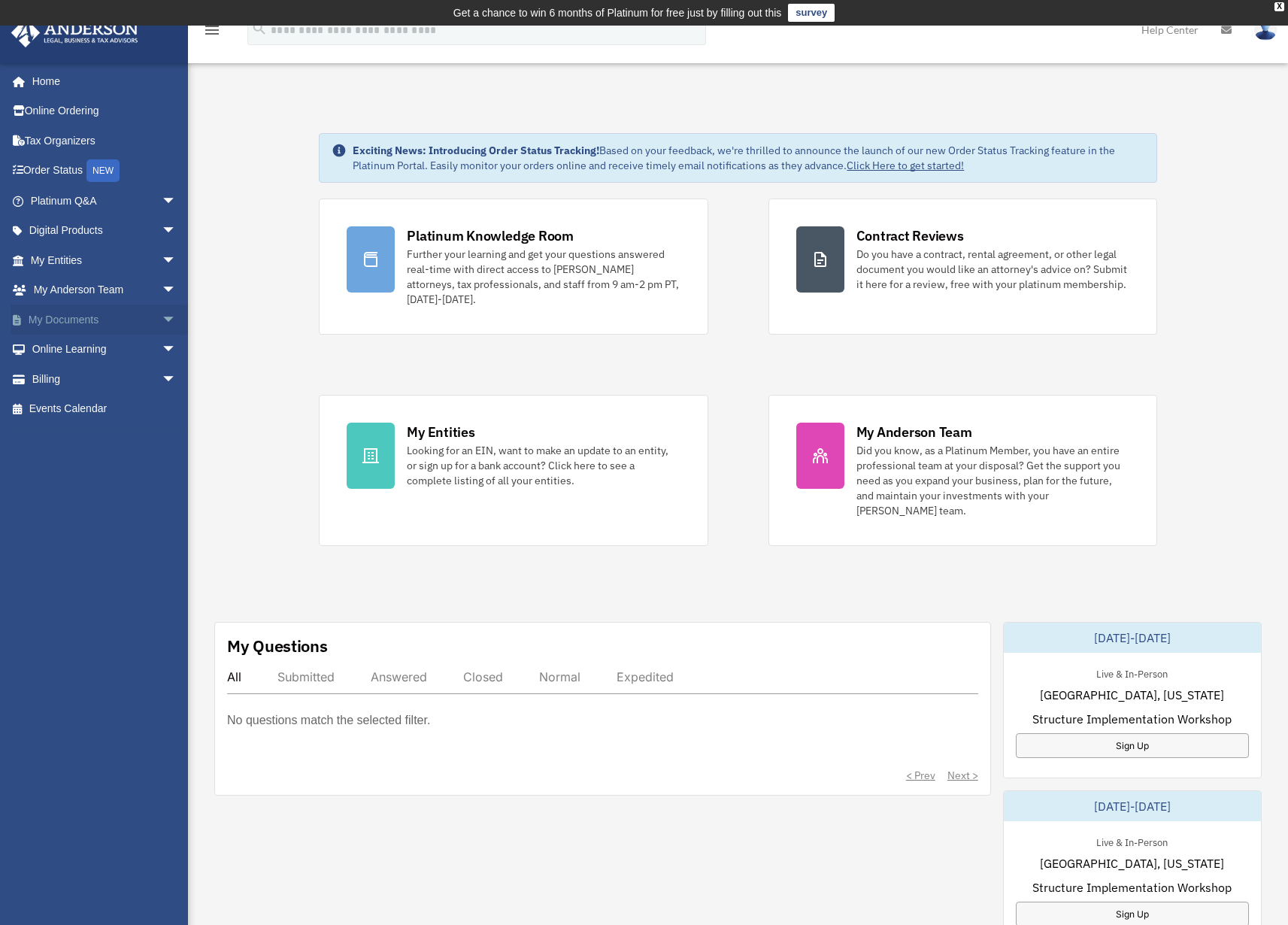
scroll to position [25, 0]
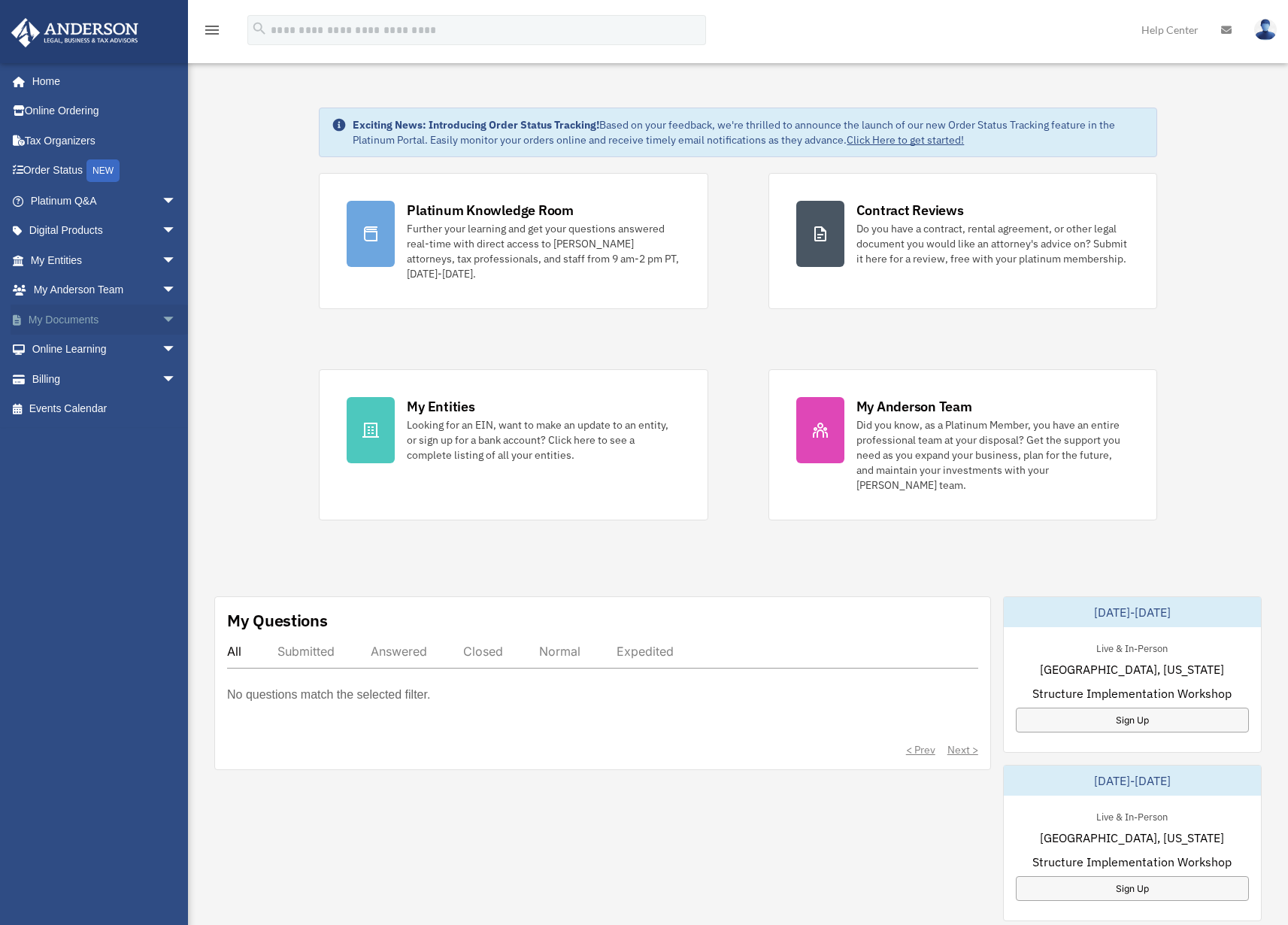
click at [77, 321] on link "My Documents arrow_drop_down" at bounding box center [105, 319] width 189 height 30
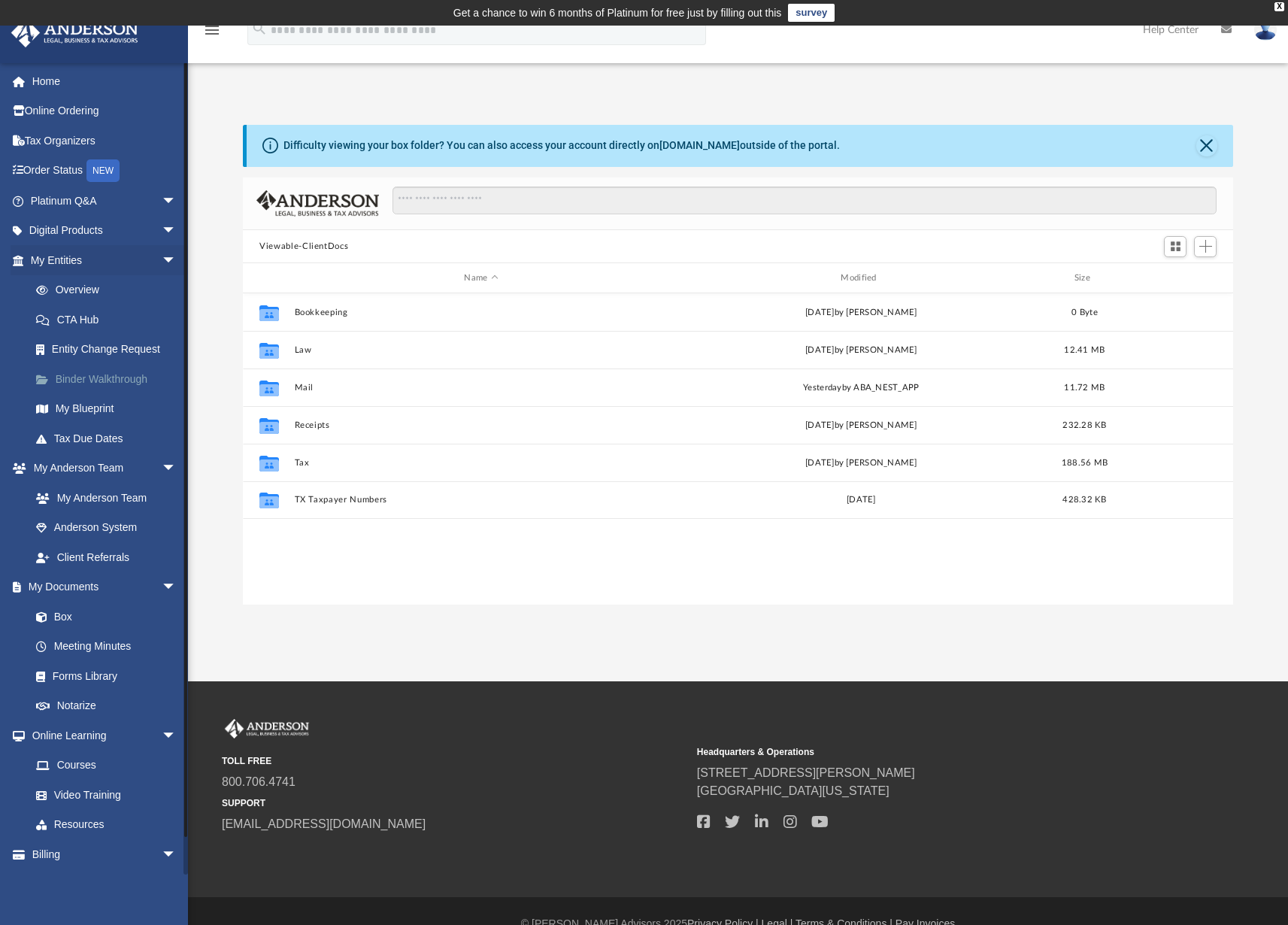
scroll to position [12, 12]
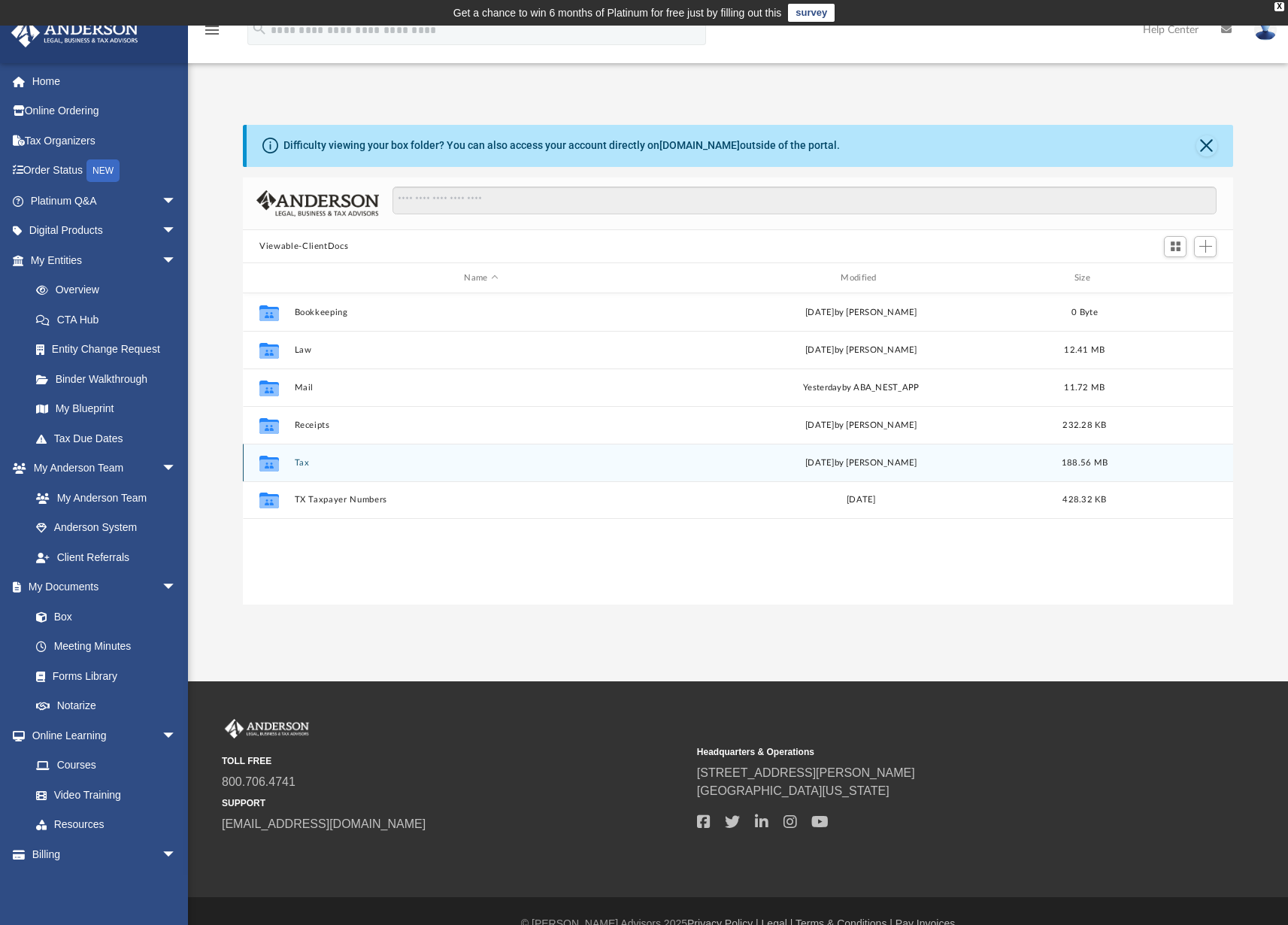
click at [270, 465] on icon "grid" at bounding box center [268, 466] width 19 height 12
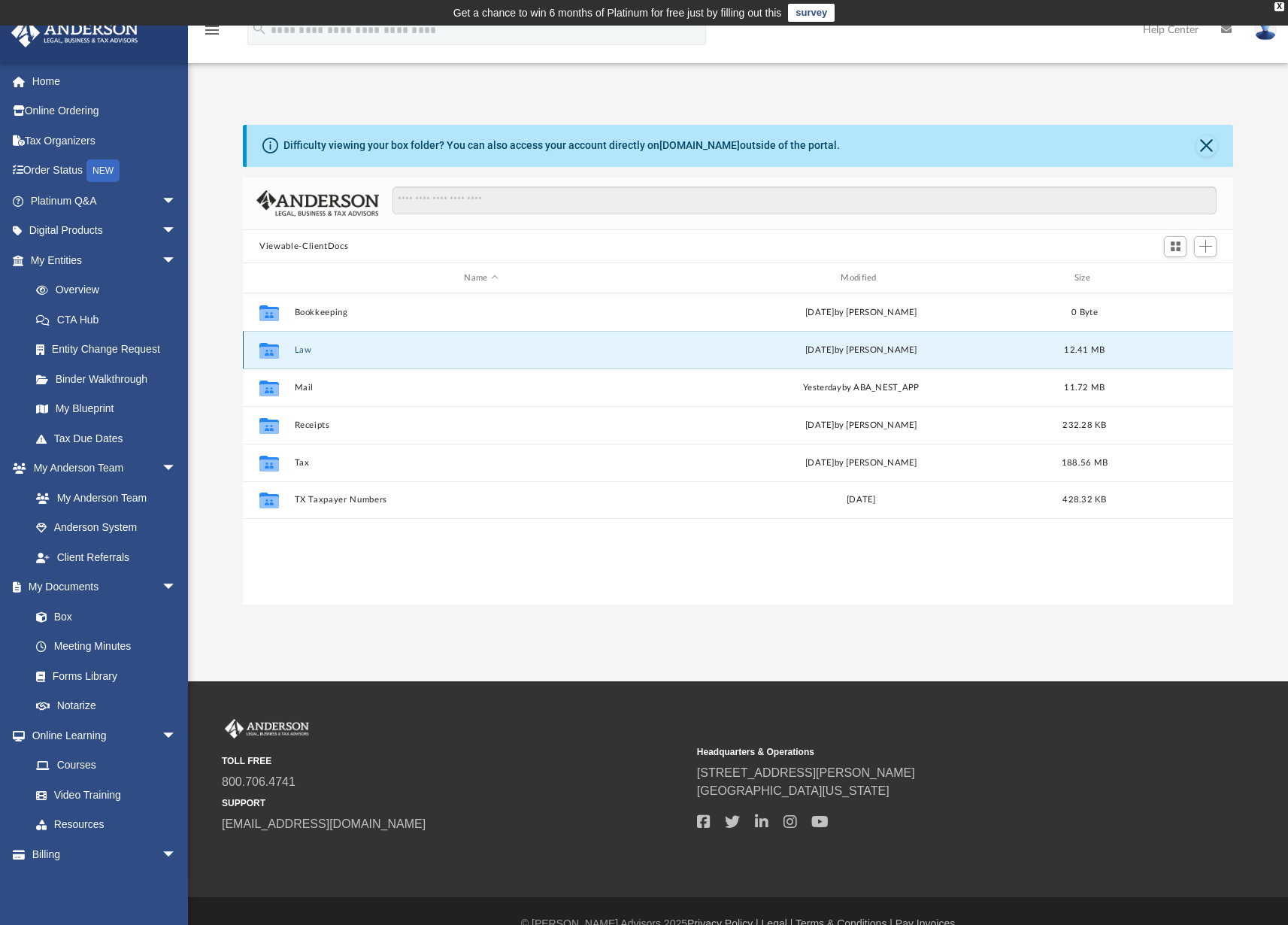
click at [302, 347] on button "Law" at bounding box center [481, 350] width 374 height 10
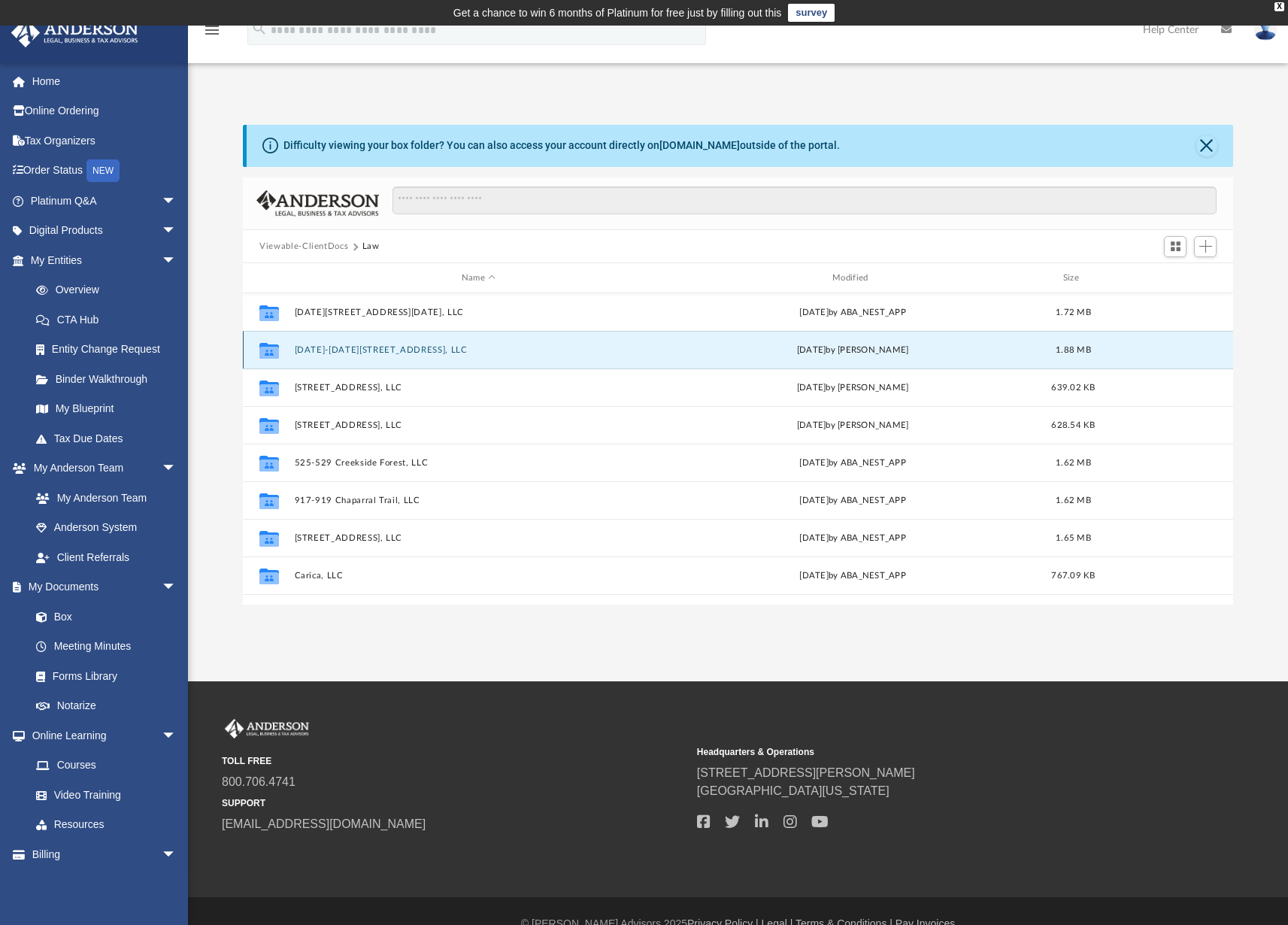
click at [386, 352] on button "1049-1051 West Sierra Vista Court, LLC" at bounding box center [478, 350] width 367 height 10
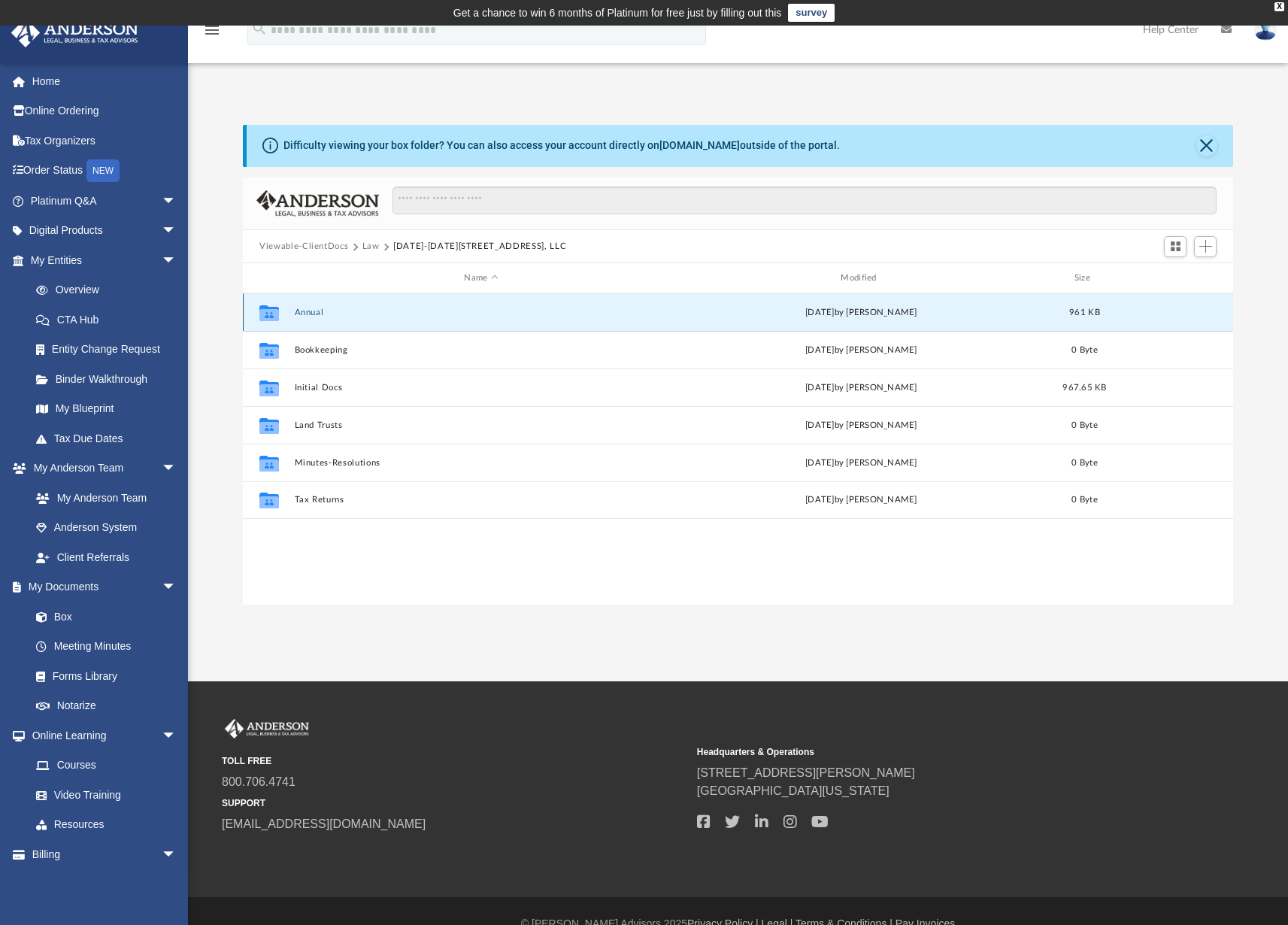
click at [307, 314] on button "Annual" at bounding box center [481, 312] width 374 height 10
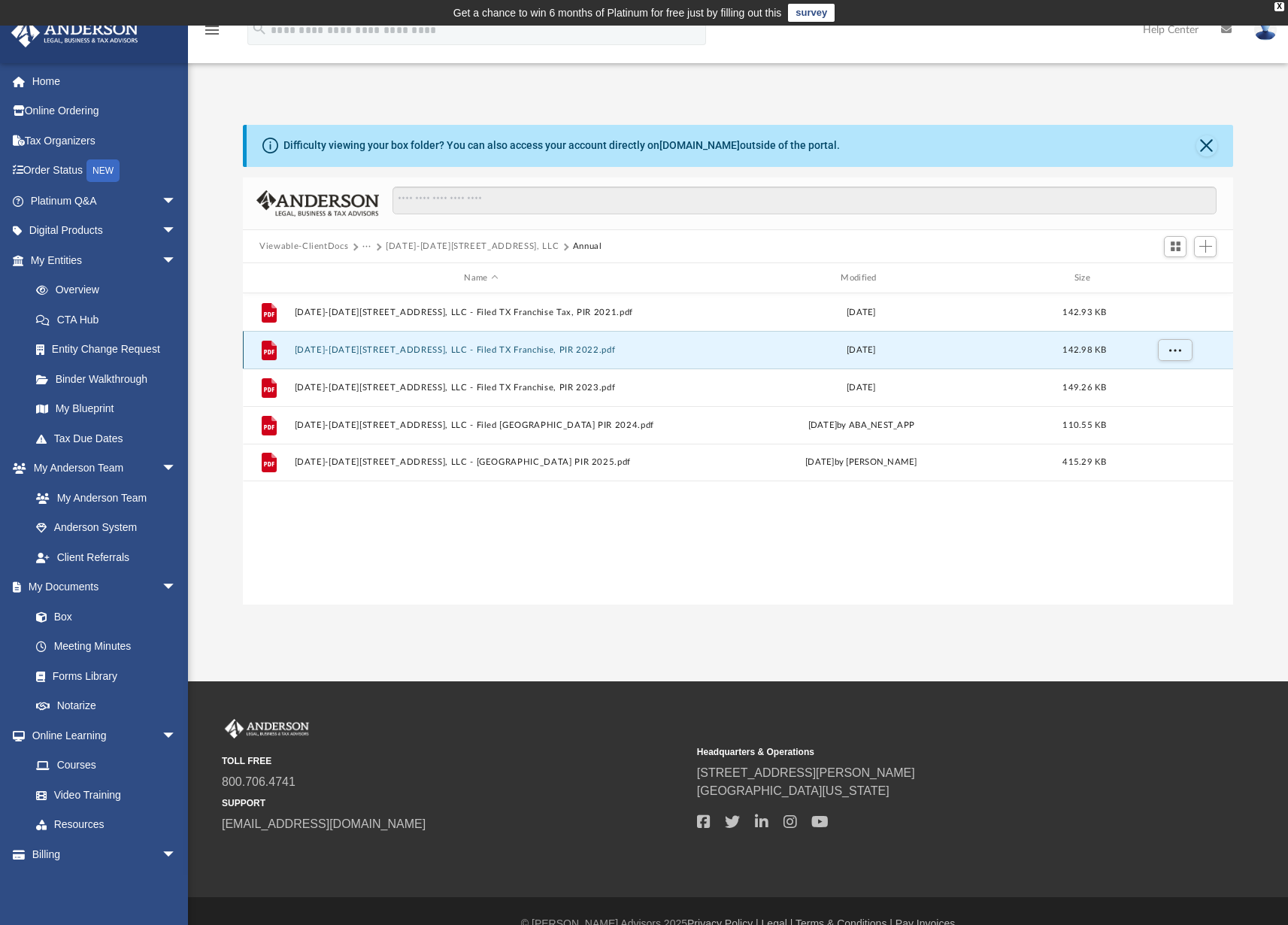
click at [356, 346] on button "1049-1051 West Sierra Vista Court, LLC - Filed TX Franchise, PIR 2022.pdf" at bounding box center [481, 350] width 374 height 10
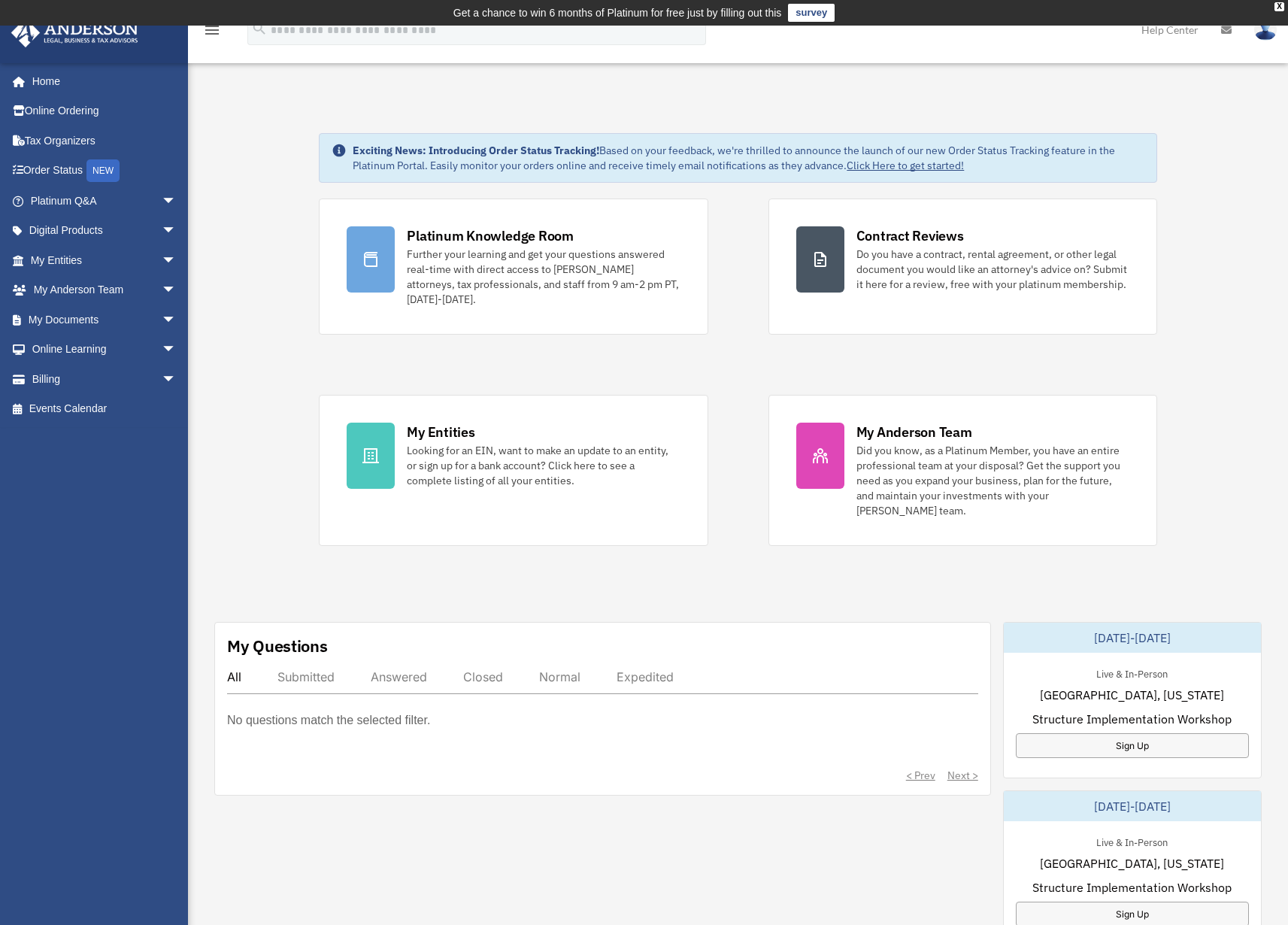
scroll to position [25, 0]
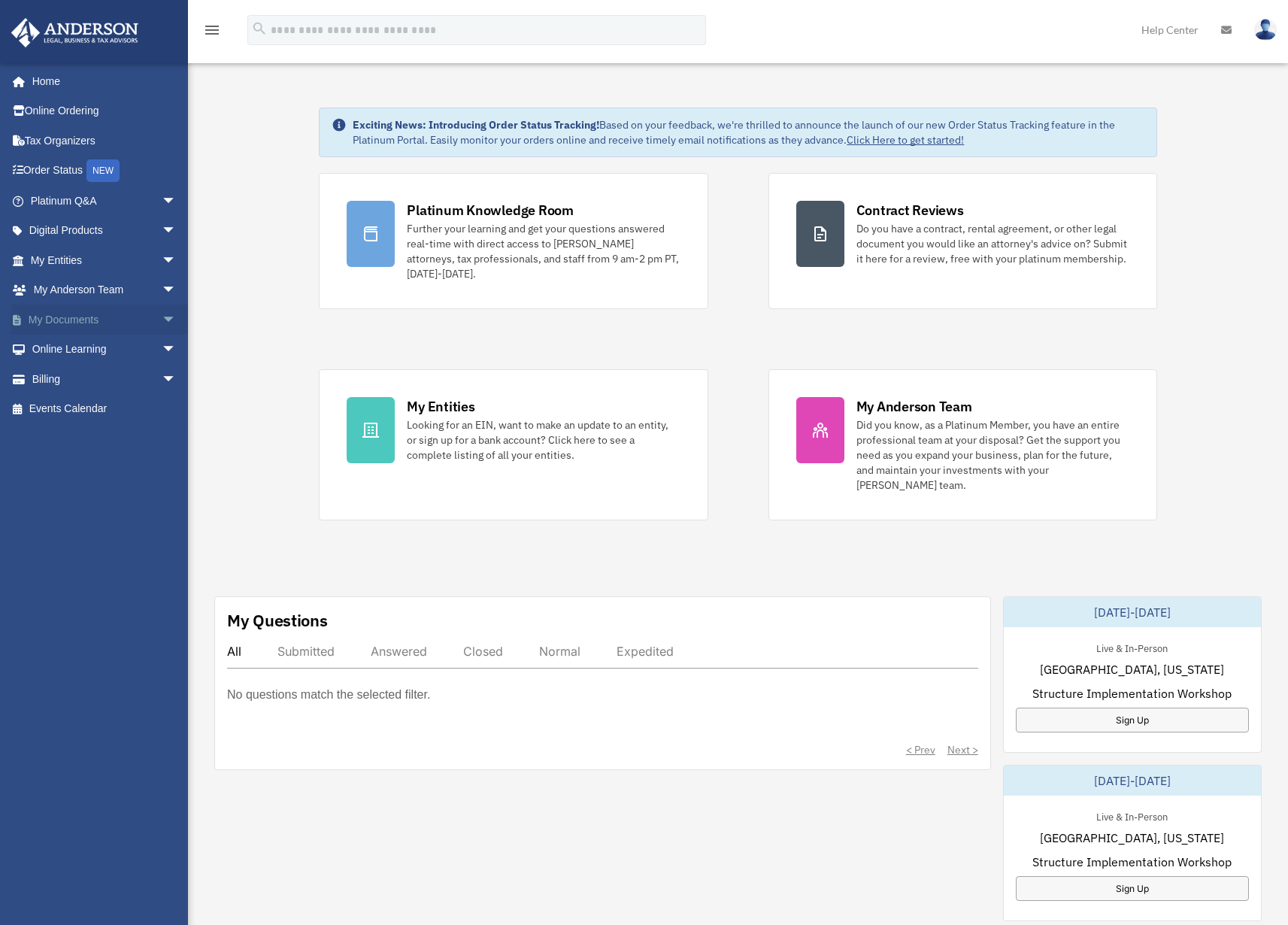
click at [79, 322] on link "My Documents arrow_drop_down" at bounding box center [105, 319] width 189 height 30
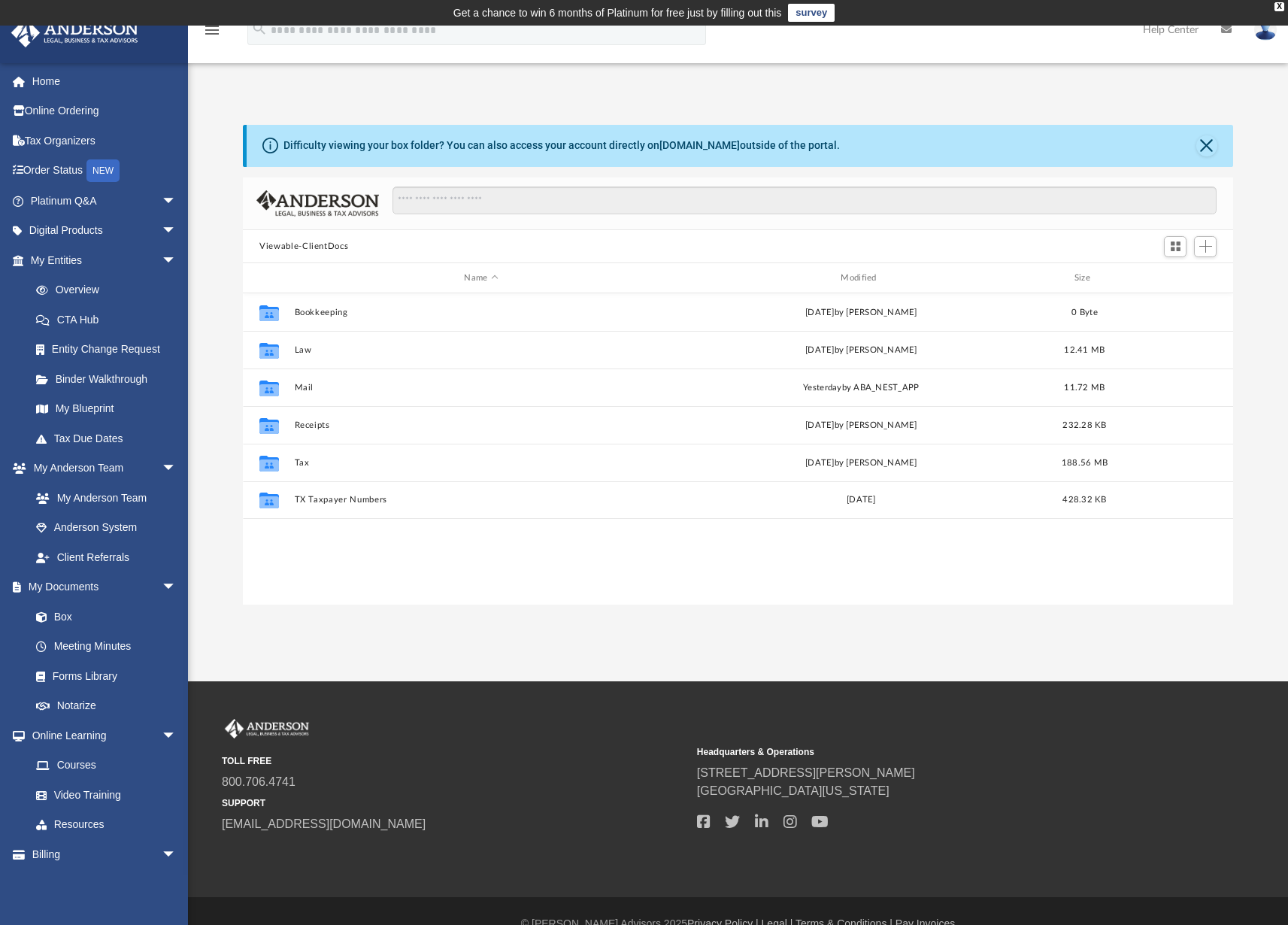
scroll to position [12, 12]
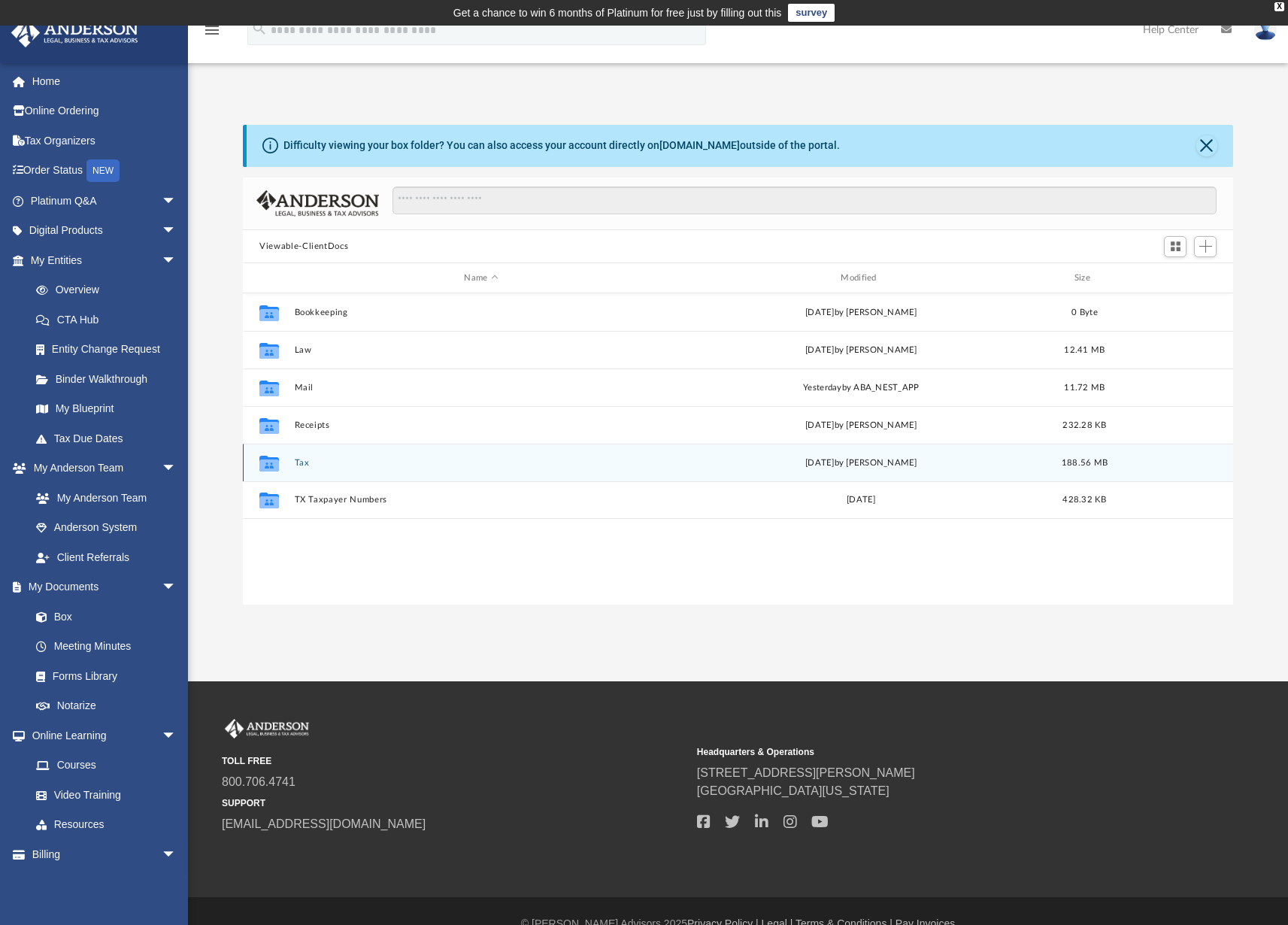
click at [269, 463] on icon "grid" at bounding box center [268, 466] width 19 height 12
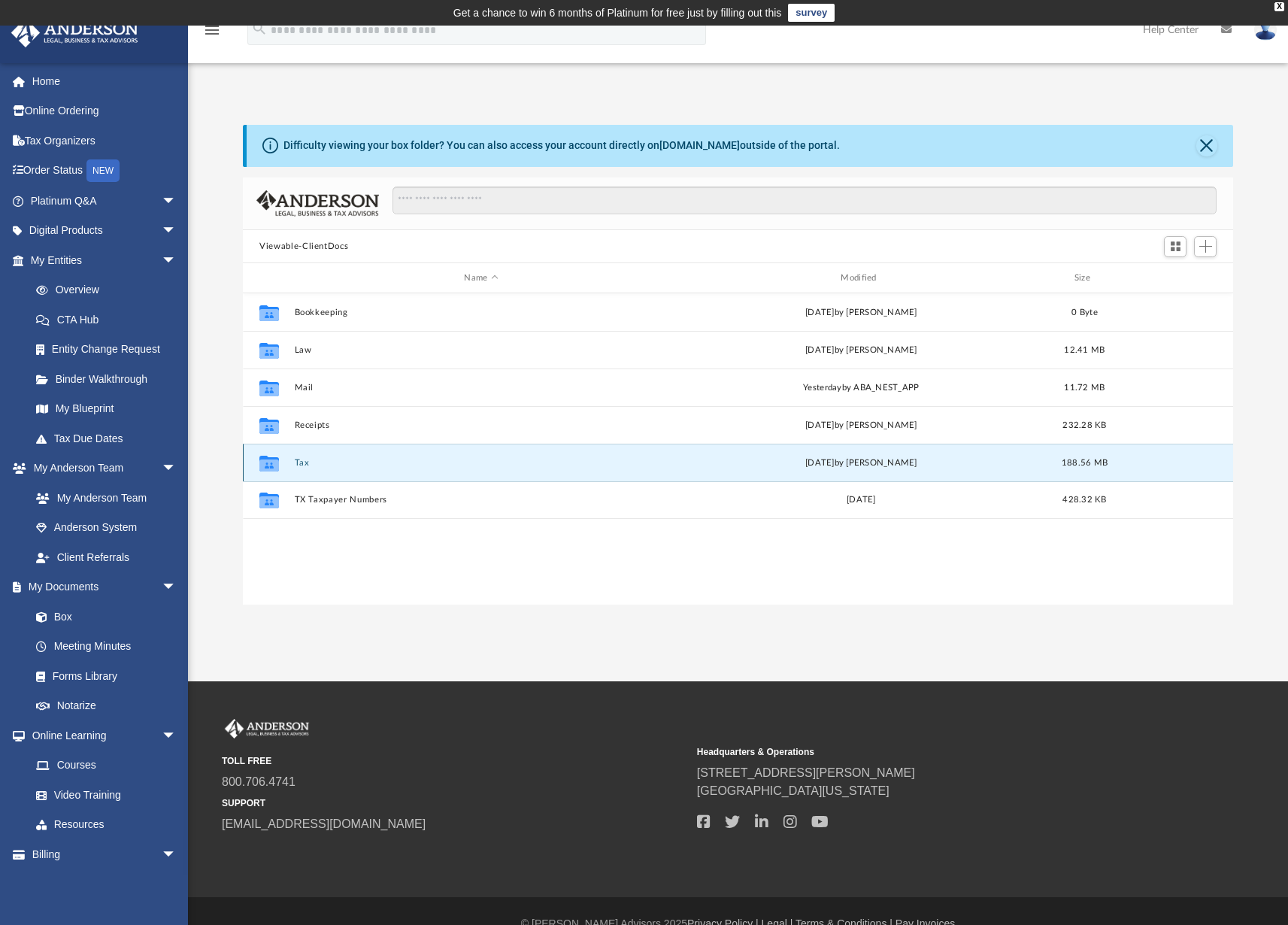
click at [295, 466] on button "Tax" at bounding box center [481, 462] width 374 height 10
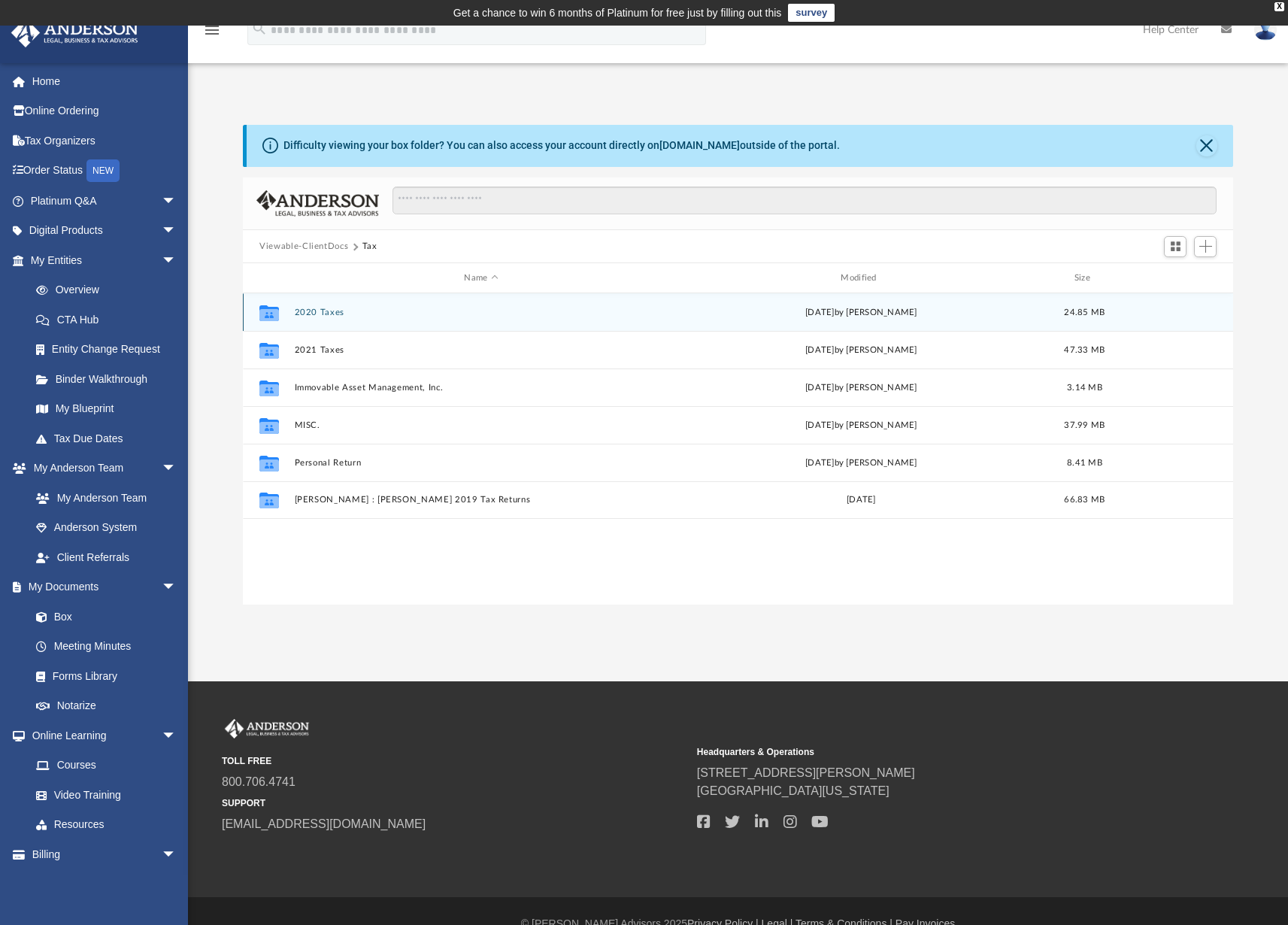
click at [272, 313] on icon "grid" at bounding box center [268, 315] width 19 height 12
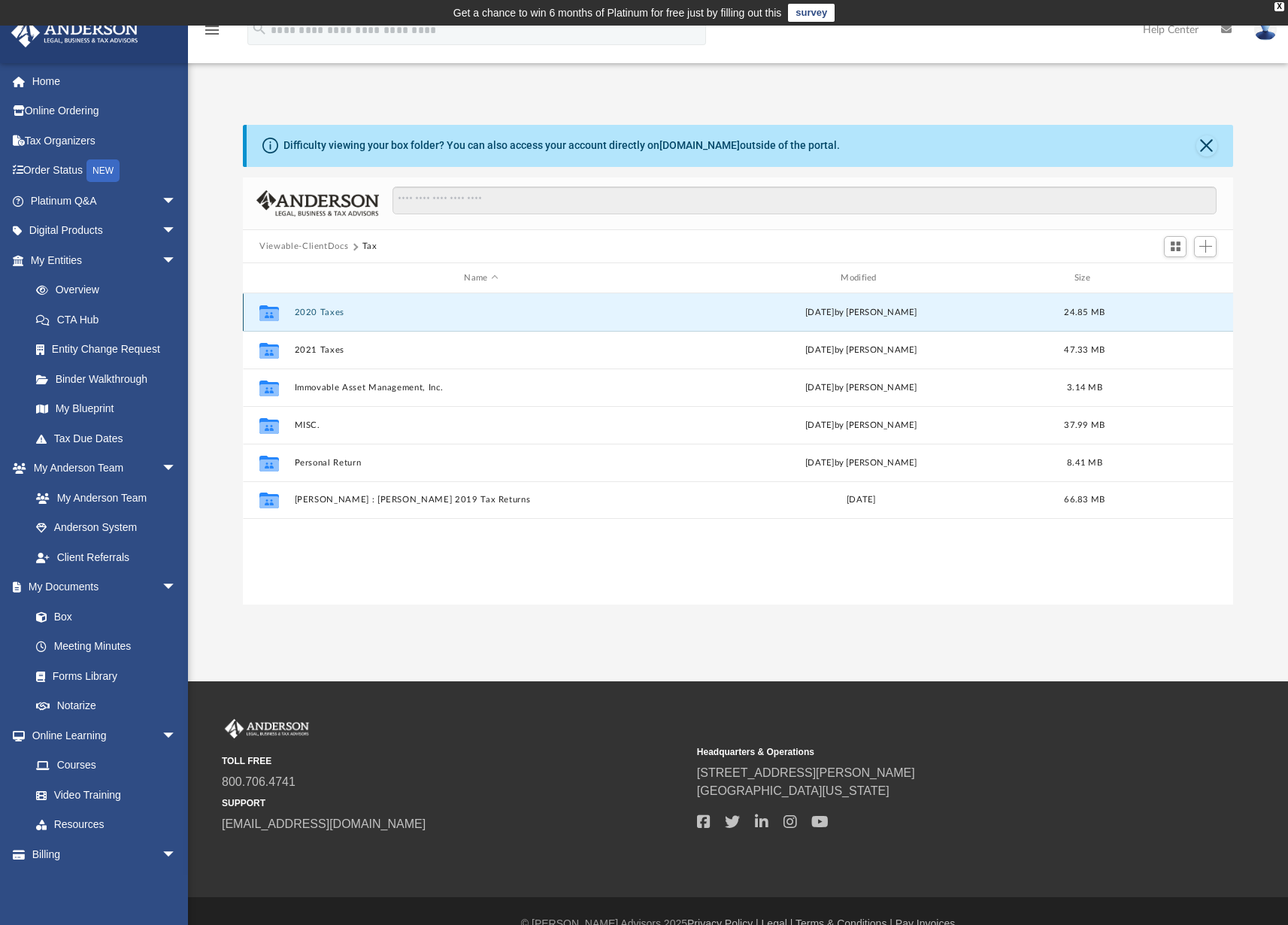
click at [321, 313] on button "2020 Taxes" at bounding box center [481, 312] width 374 height 10
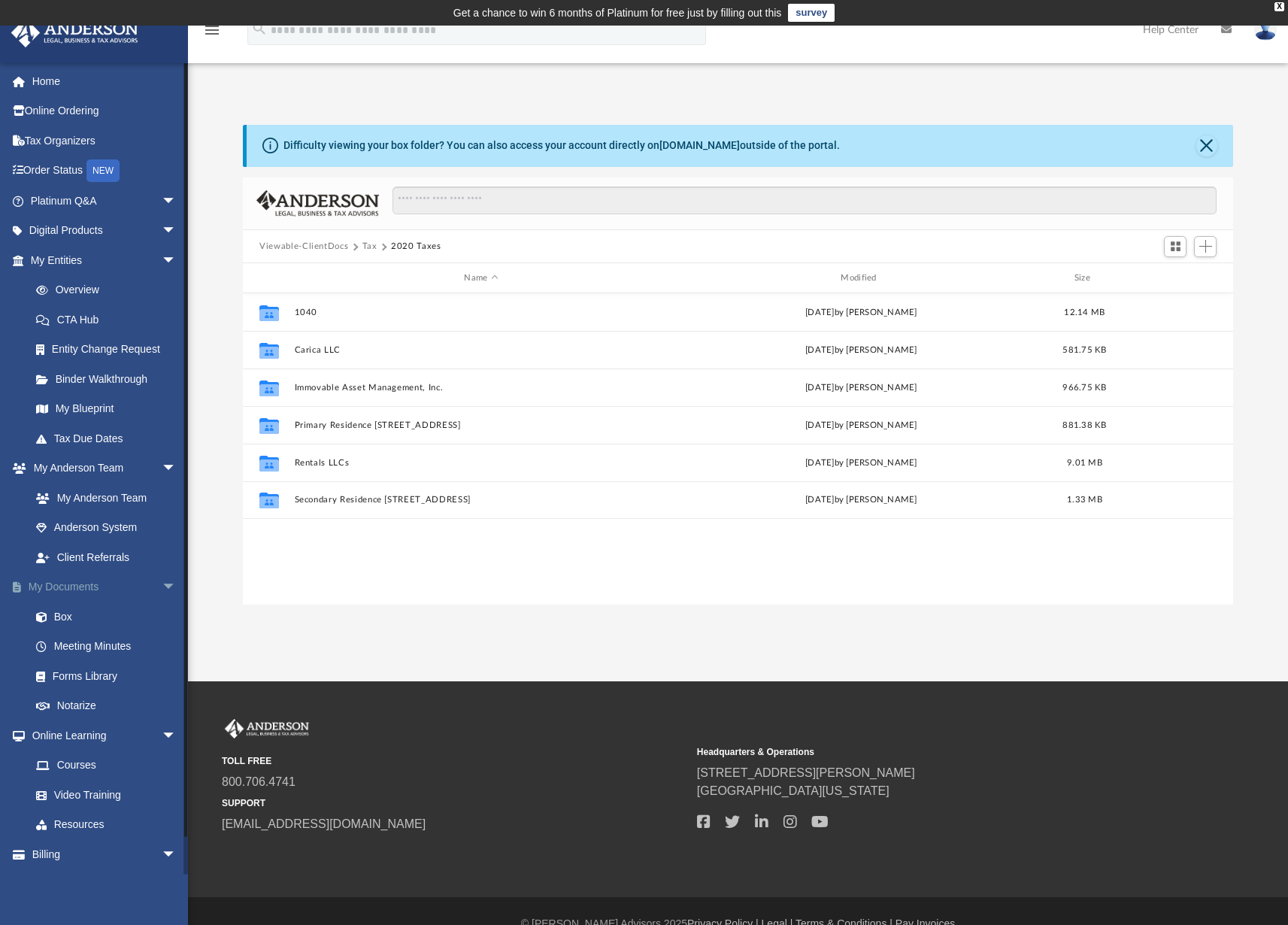
click at [72, 584] on link "My Documents arrow_drop_down" at bounding box center [105, 587] width 189 height 30
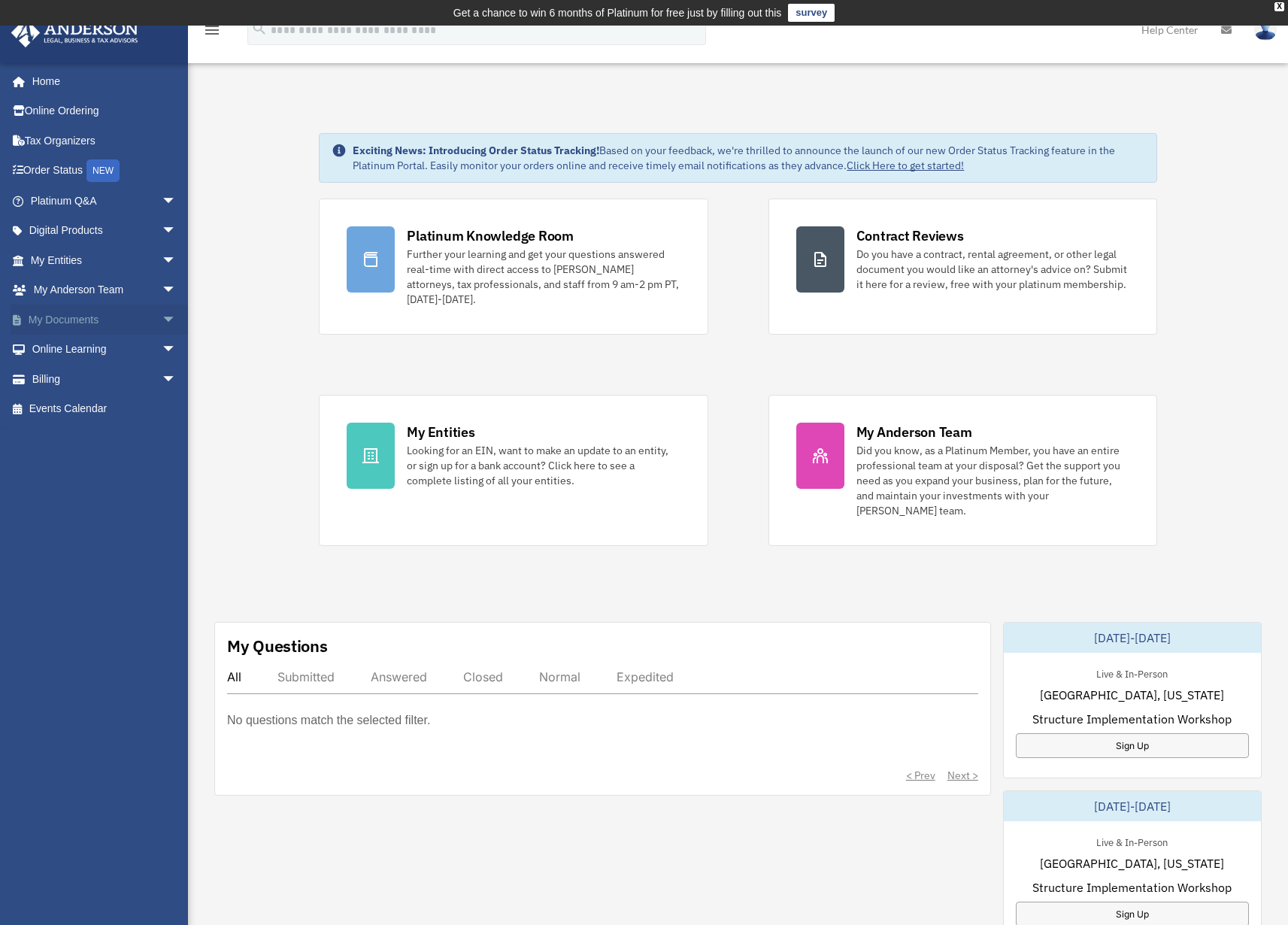
click at [74, 321] on link "My Documents arrow_drop_down" at bounding box center [105, 319] width 189 height 30
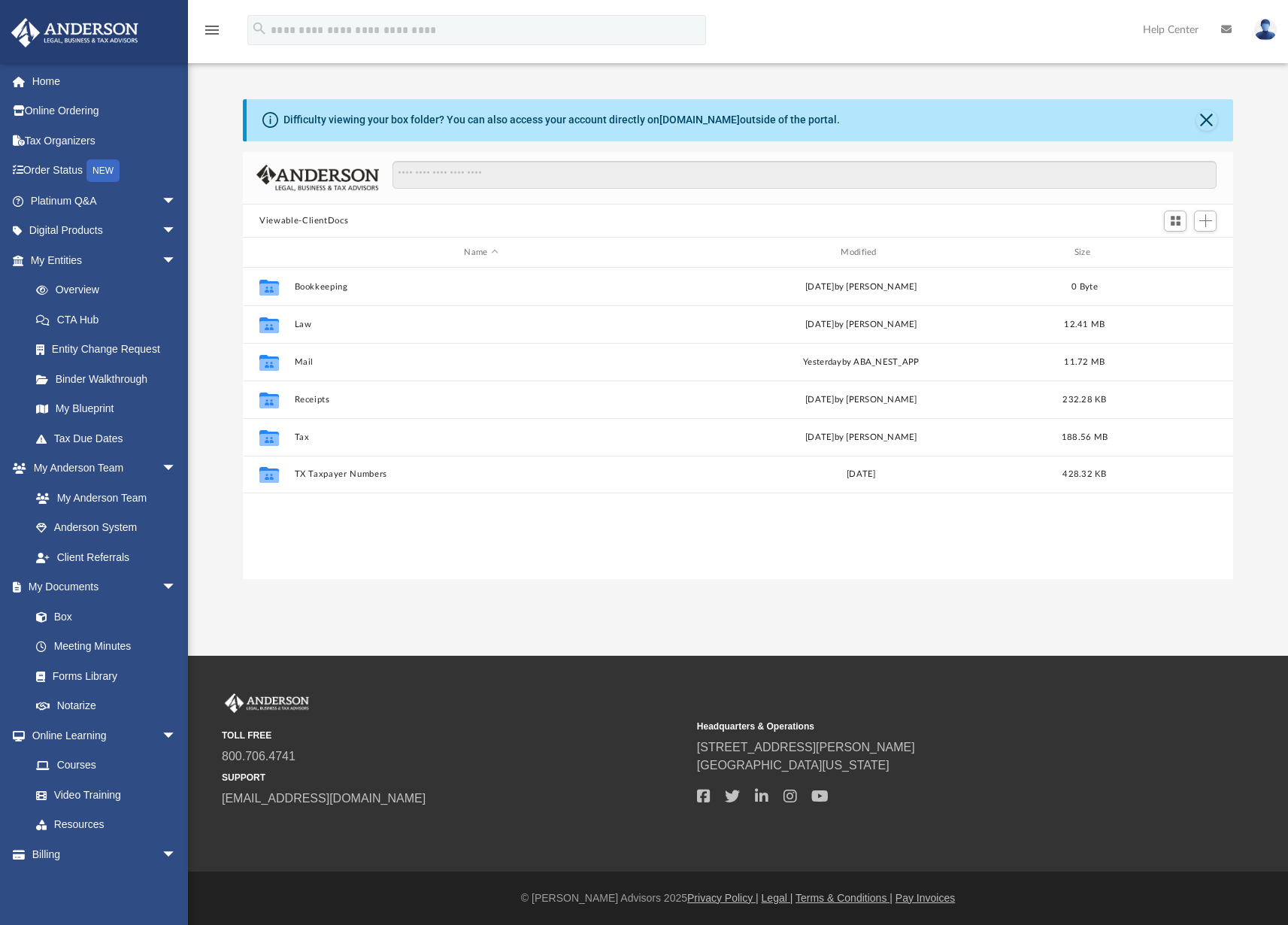
scroll to position [330, 979]
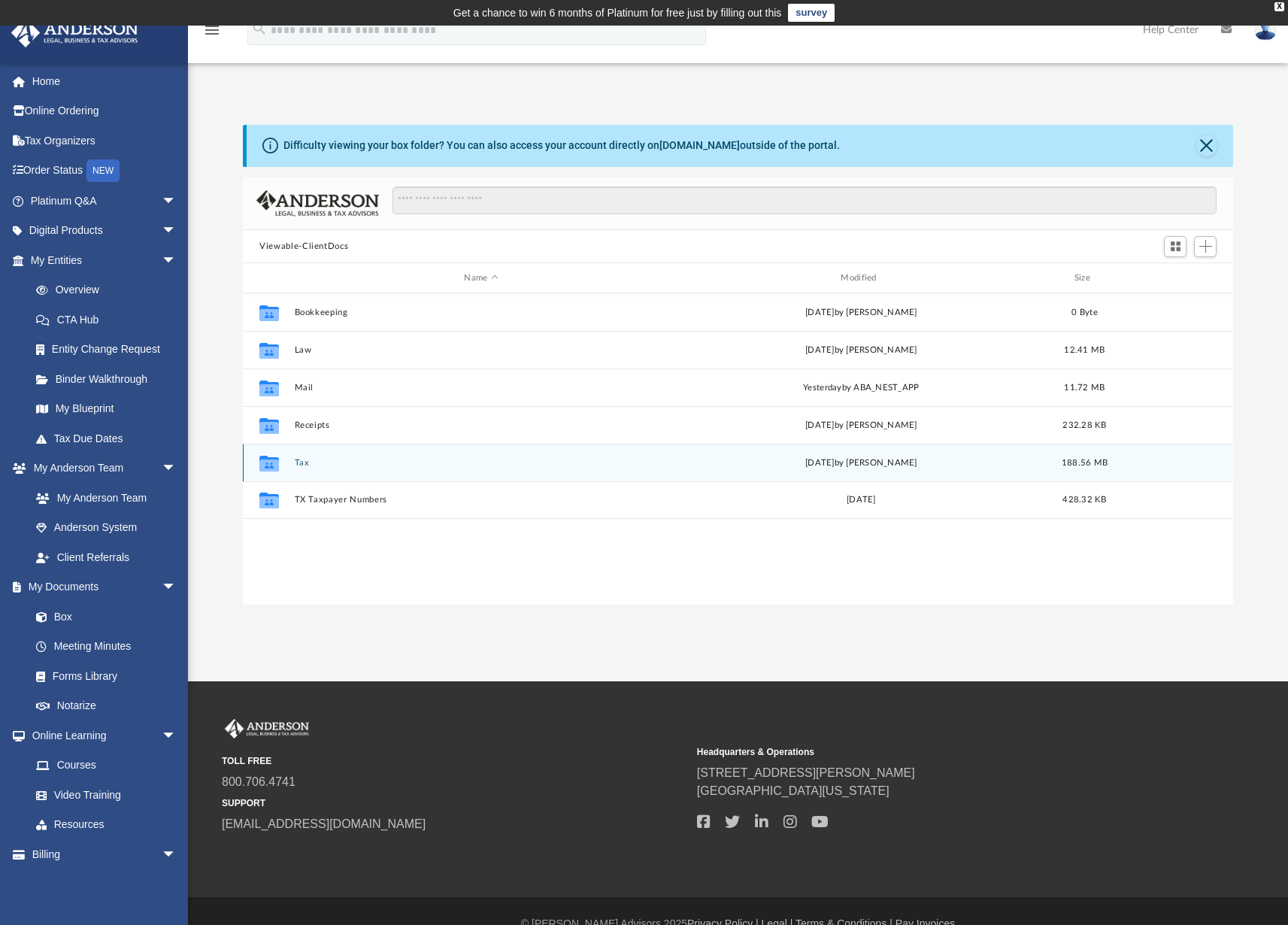
click at [305, 463] on button "Tax" at bounding box center [481, 462] width 374 height 10
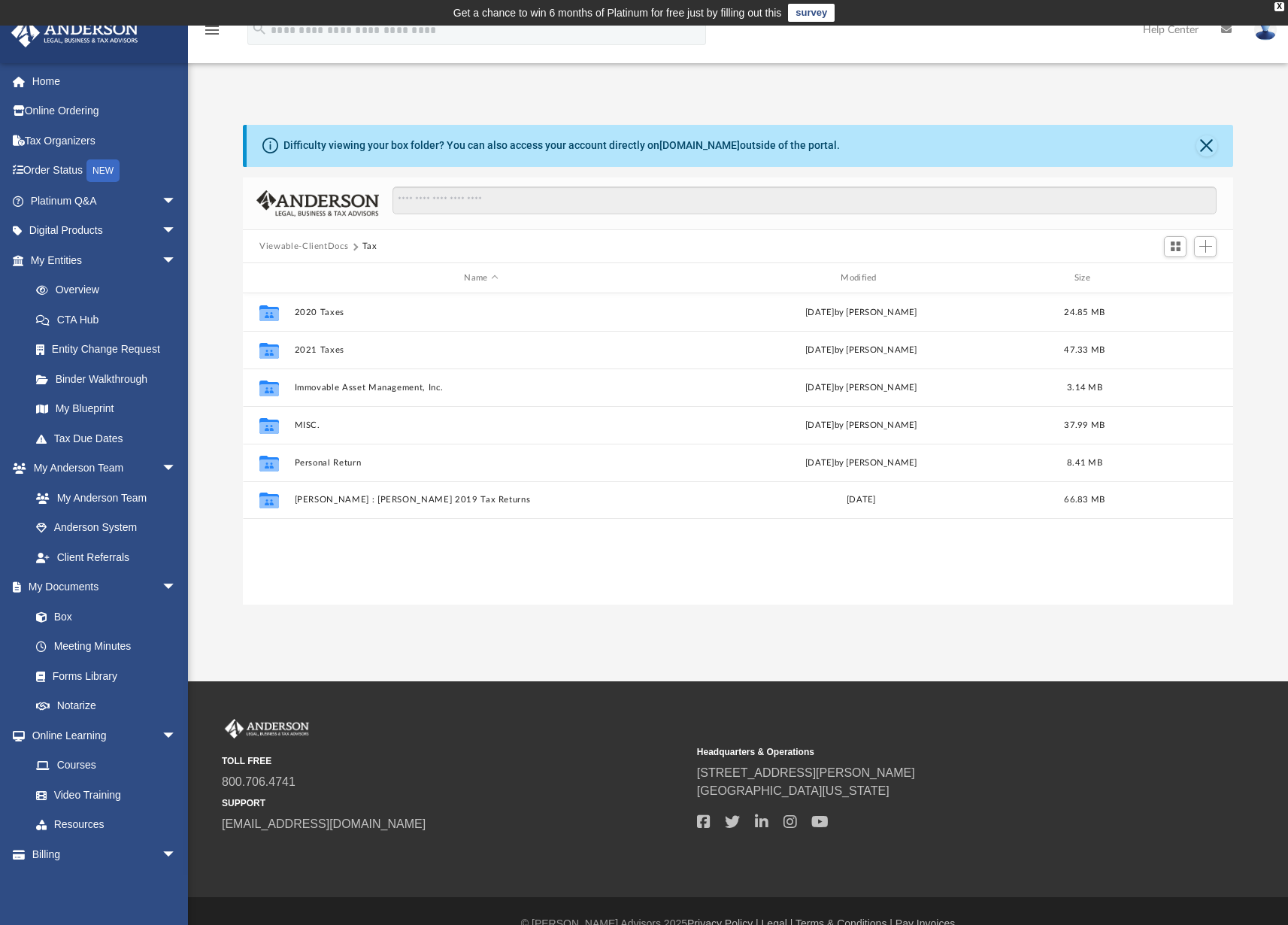
click at [585, 562] on div "Collaborated Folder 2020 Taxes [DATE] by [PERSON_NAME] 24.85 MB Collaborated Fo…" at bounding box center [738, 449] width 990 height 312
click at [1208, 243] on span "Add" at bounding box center [1205, 246] width 13 height 13
click at [1171, 277] on li "Upload" at bounding box center [1184, 276] width 48 height 16
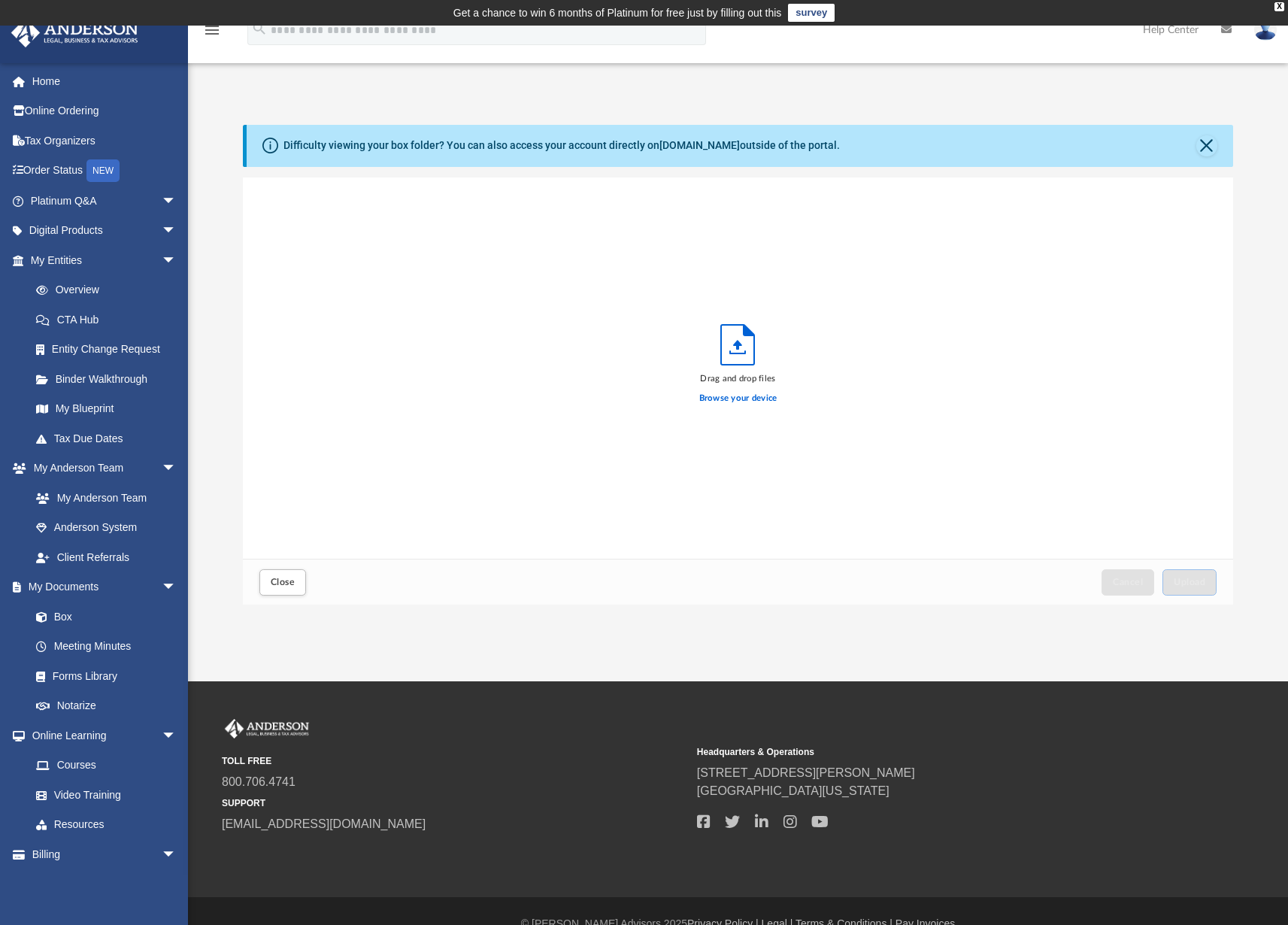
scroll to position [370, 979]
click at [749, 397] on label "Browse your device" at bounding box center [738, 399] width 78 height 14
click at [0, 0] on input "Browse your device" at bounding box center [0, 0] width 0 height 0
click at [292, 581] on span "Close" at bounding box center [282, 582] width 24 height 9
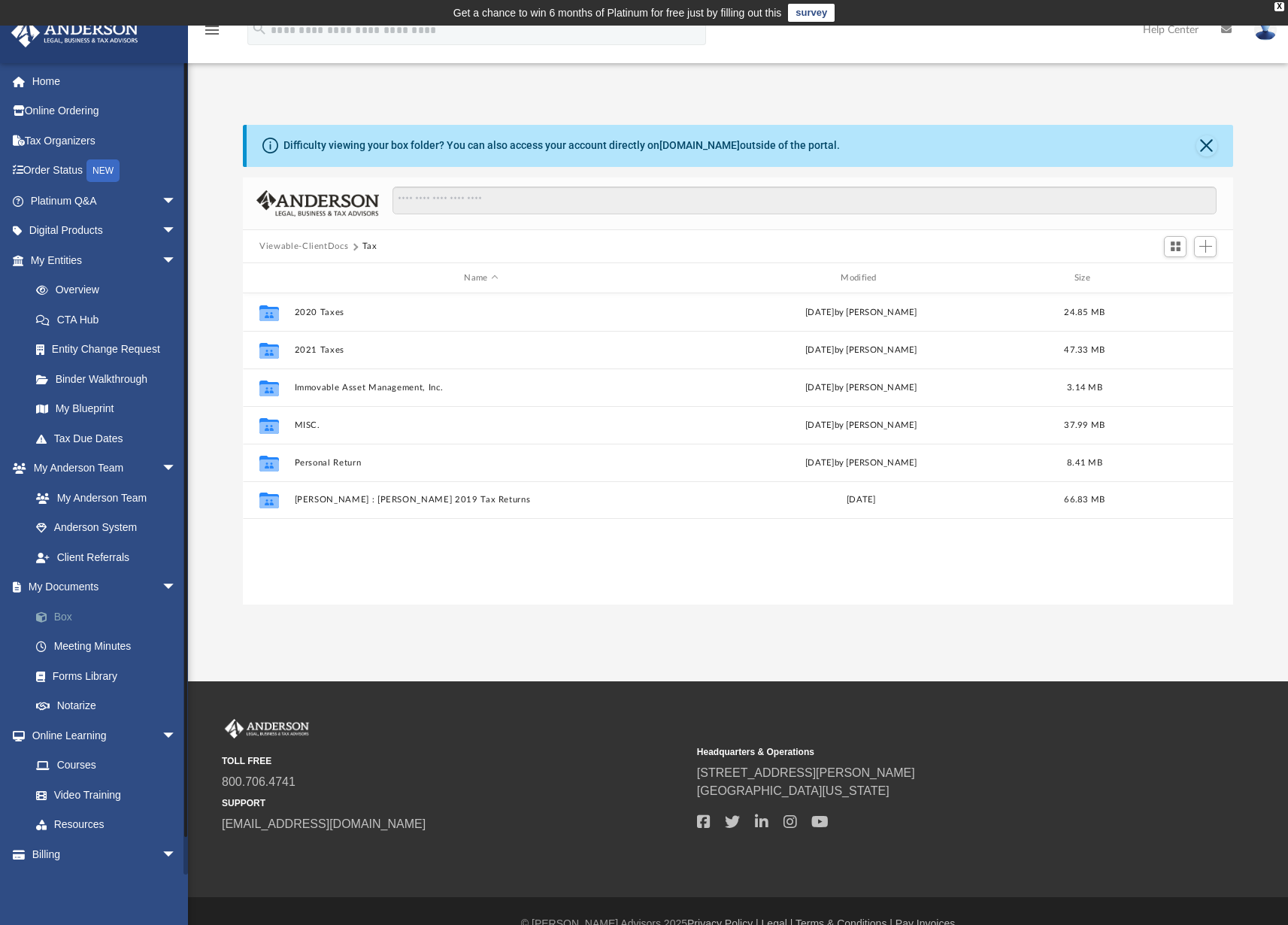
click at [67, 617] on link "Box" at bounding box center [110, 616] width 178 height 30
click at [57, 614] on link "Box" at bounding box center [110, 616] width 178 height 30
click at [1253, 262] on div "Difficulty viewing your box folder? You can also access your account directly o…" at bounding box center [738, 365] width 1100 height 480
click at [1184, 245] on button "Switch to Grid View" at bounding box center [1174, 246] width 22 height 21
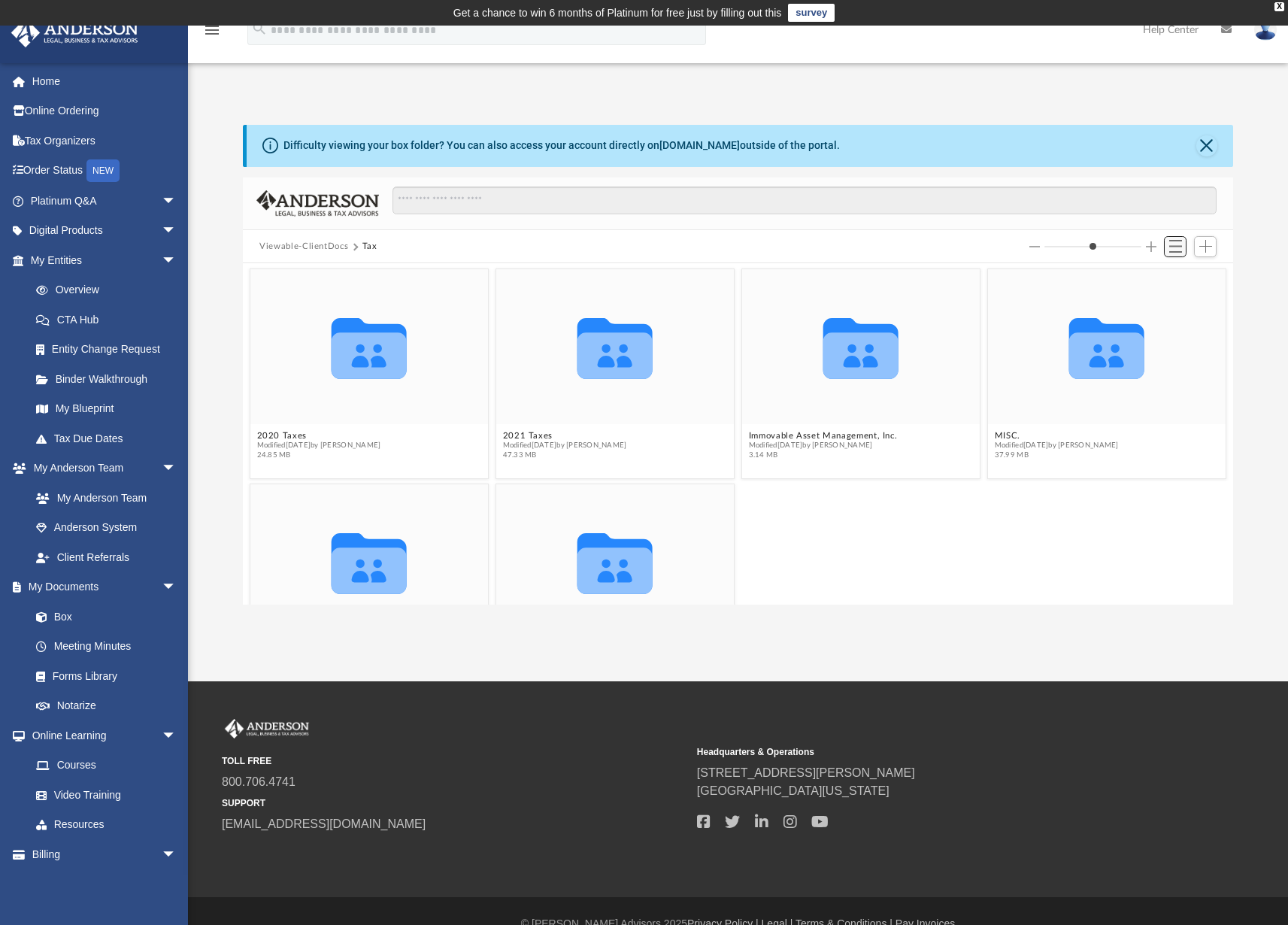
scroll to position [330, 979]
click at [1181, 245] on span "Switch to List View" at bounding box center [1175, 246] width 13 height 13
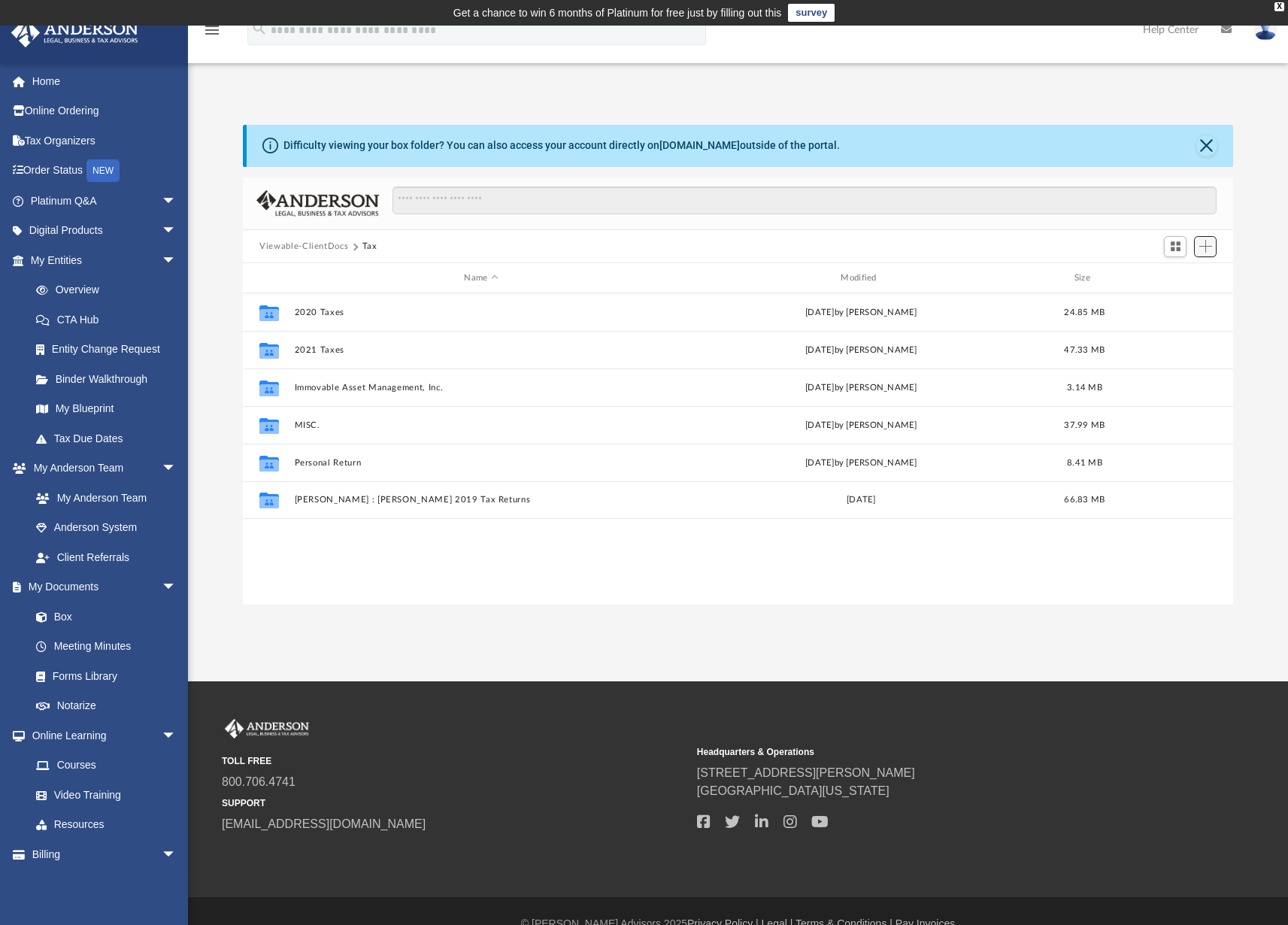
click at [1201, 245] on span "Add" at bounding box center [1205, 246] width 13 height 13
click at [1188, 301] on li "New Folder" at bounding box center [1184, 299] width 48 height 16
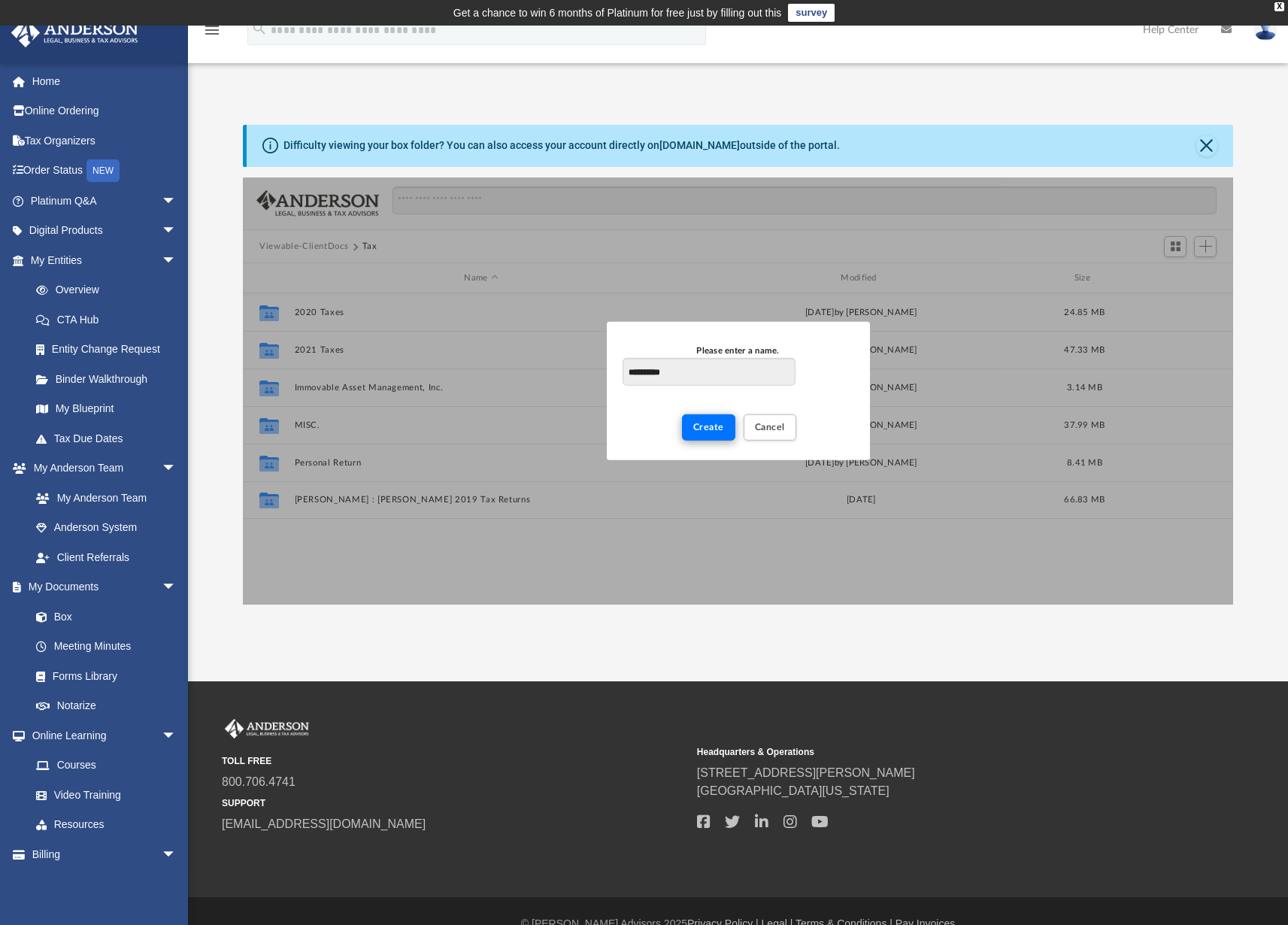
type input "**********"
click at [704, 430] on span "Create" at bounding box center [709, 427] width 31 height 9
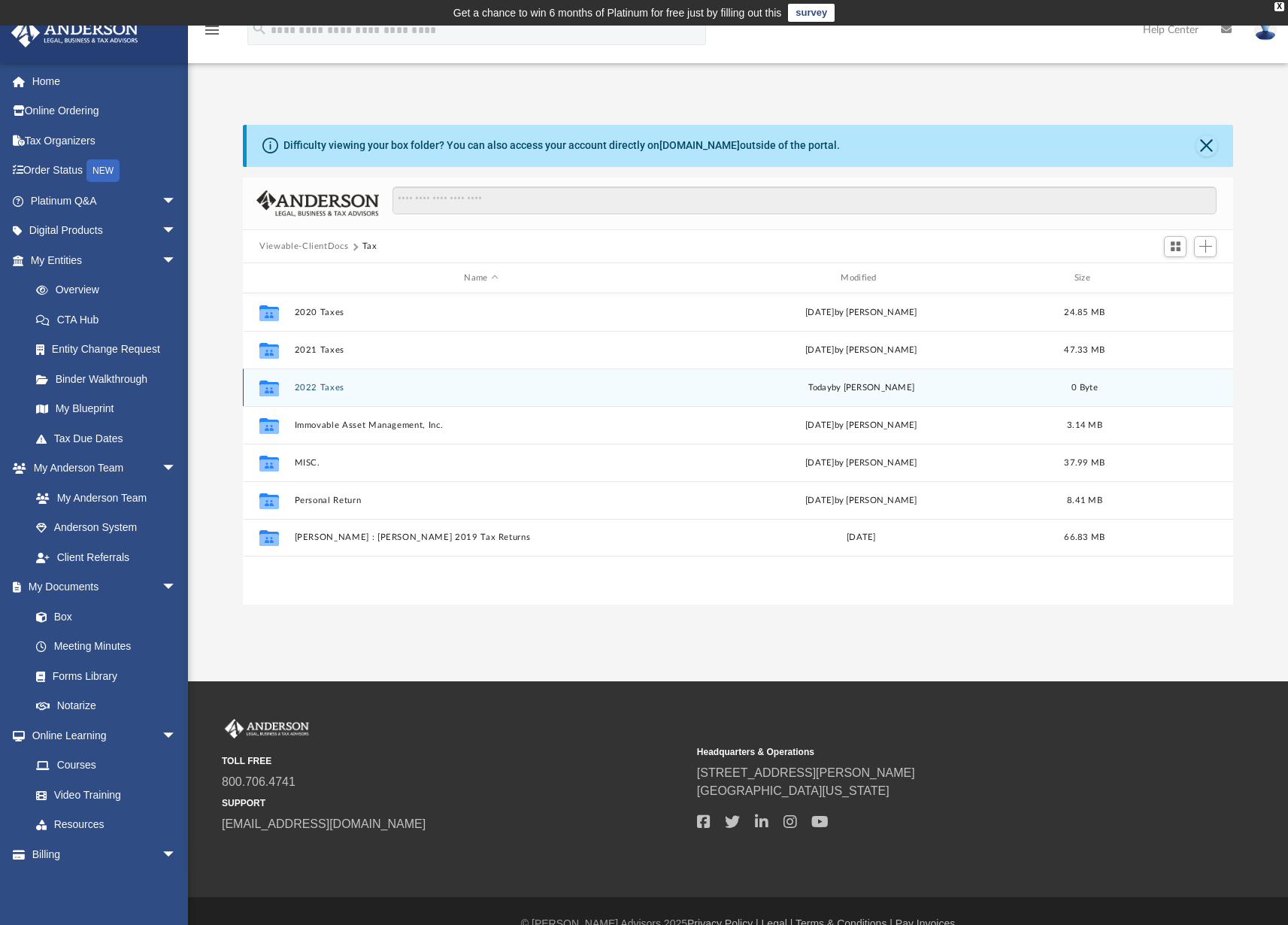
click at [305, 387] on button "2022 Taxes" at bounding box center [481, 387] width 374 height 10
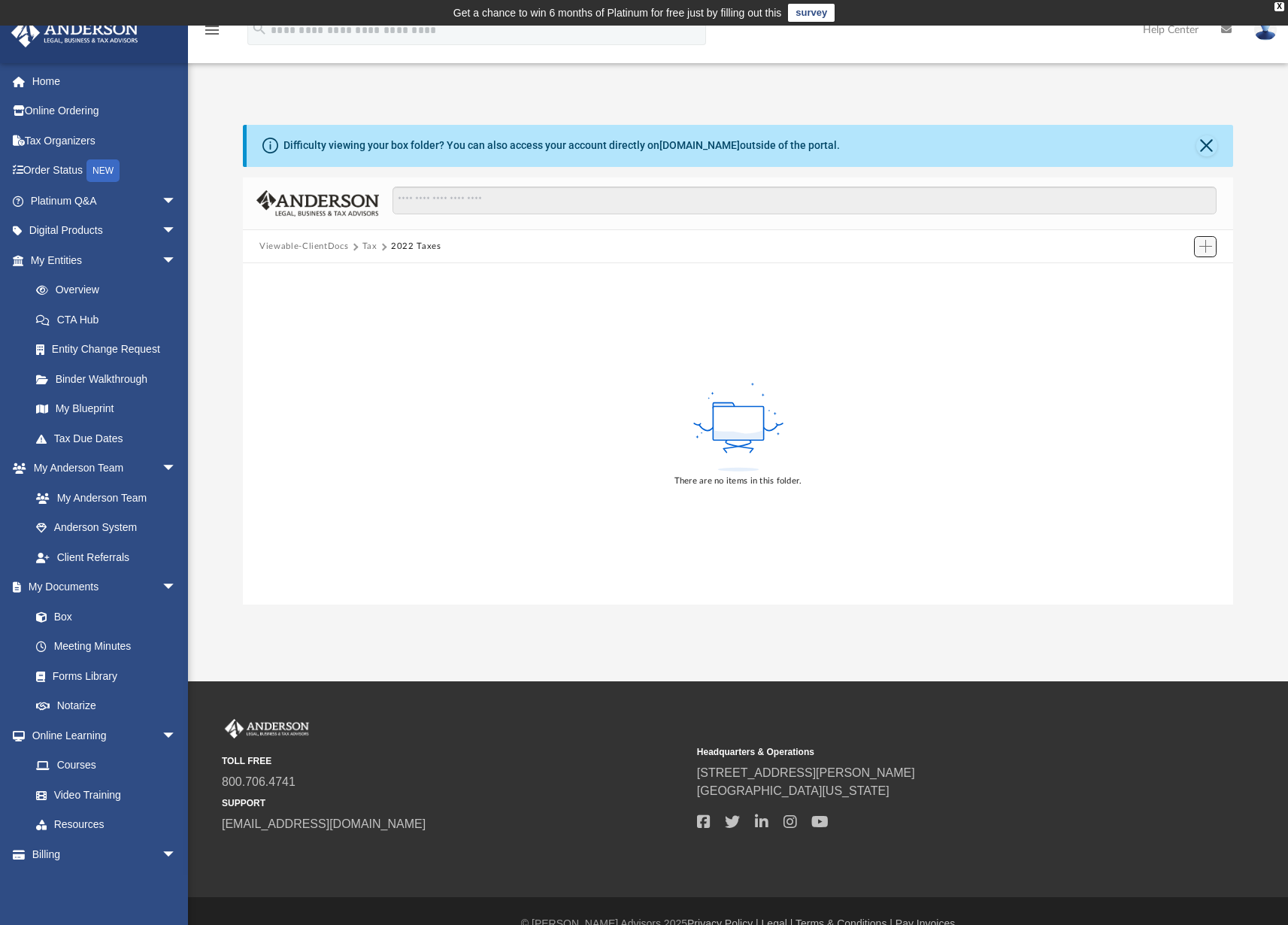
click at [1206, 245] on span "Add" at bounding box center [1205, 246] width 13 height 13
click at [1175, 301] on li "New Folder" at bounding box center [1184, 299] width 48 height 16
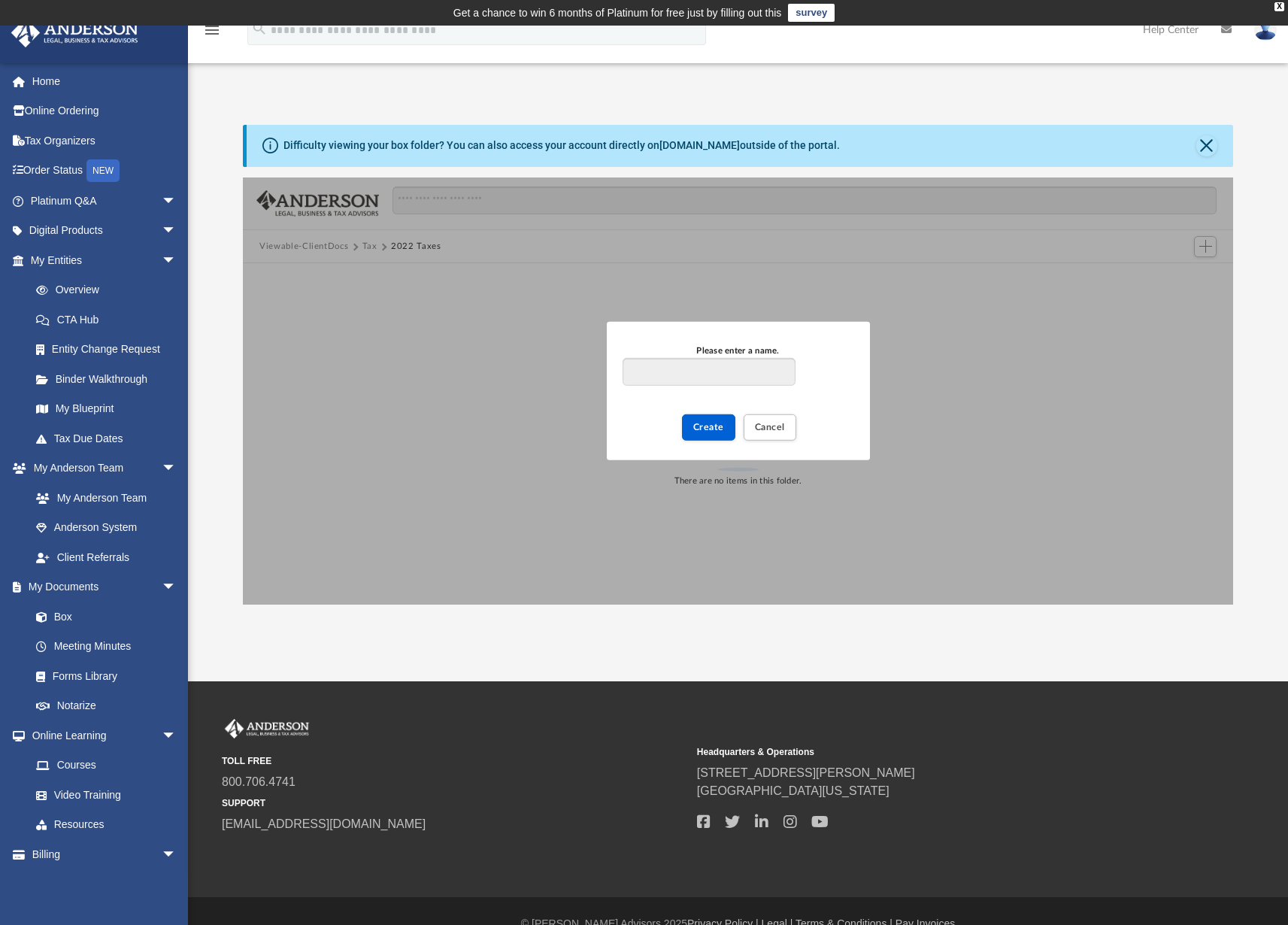
click at [705, 371] on input "Please enter a name." at bounding box center [709, 372] width 172 height 28
type input "****"
click at [712, 430] on span "Create" at bounding box center [709, 427] width 31 height 9
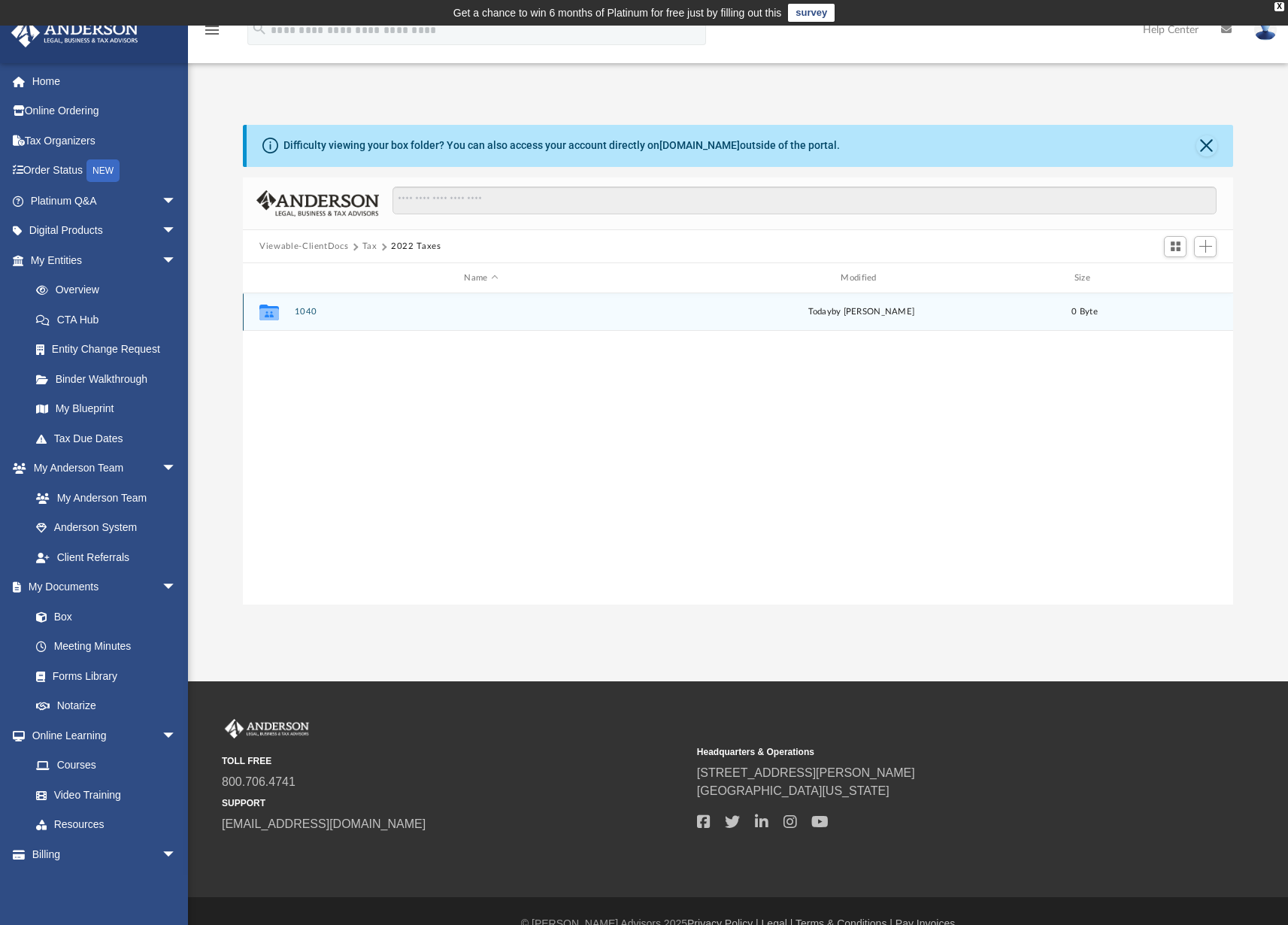
click at [269, 313] on icon "grid" at bounding box center [268, 314] width 19 height 12
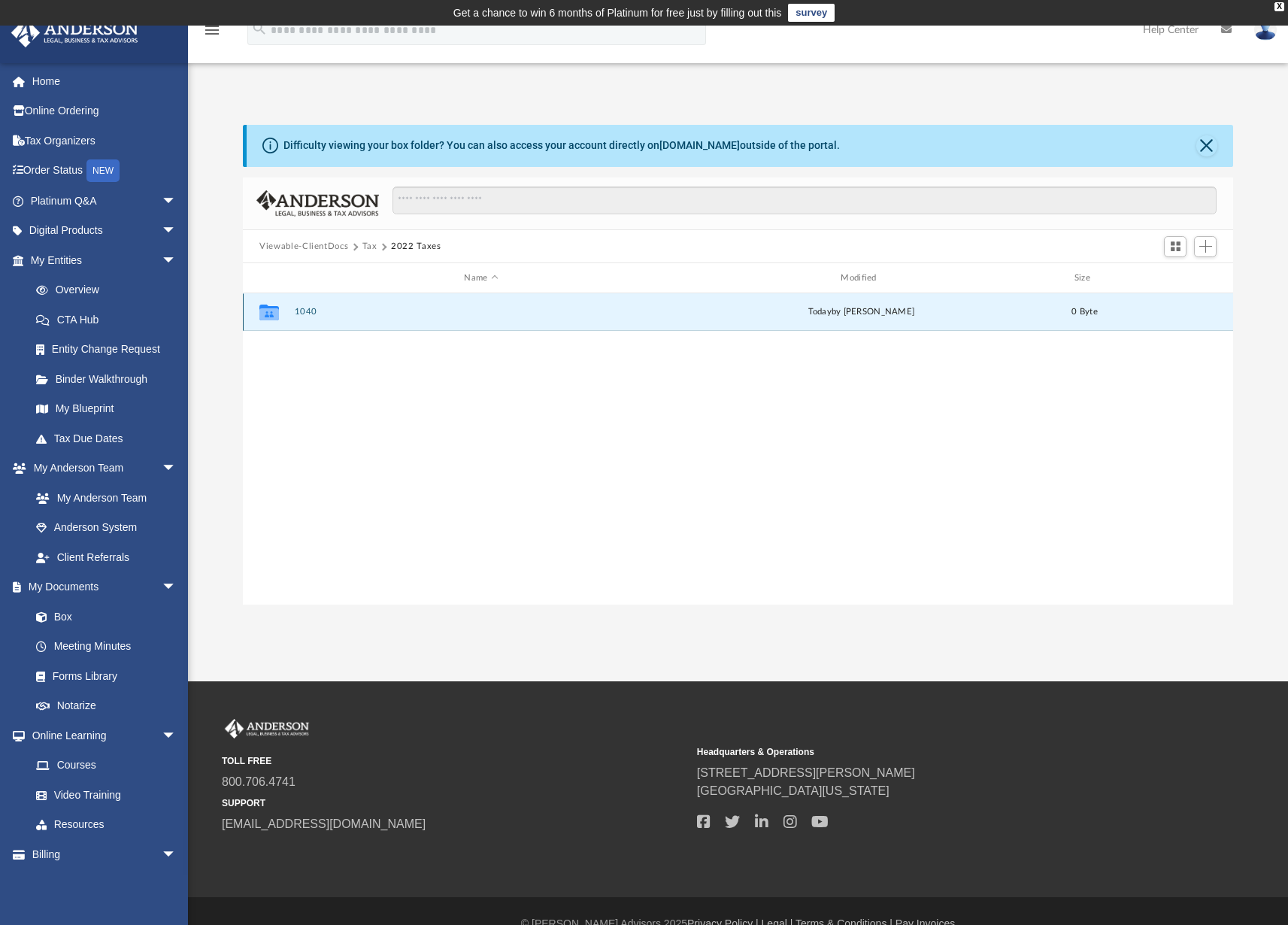
click at [268, 315] on icon "grid" at bounding box center [268, 314] width 19 height 12
click at [340, 342] on div "Collaborated Folder 1040 [DATE] by [PERSON_NAME] 0 Byte" at bounding box center [738, 449] width 990 height 312
click at [345, 314] on button "1040" at bounding box center [481, 311] width 374 height 10
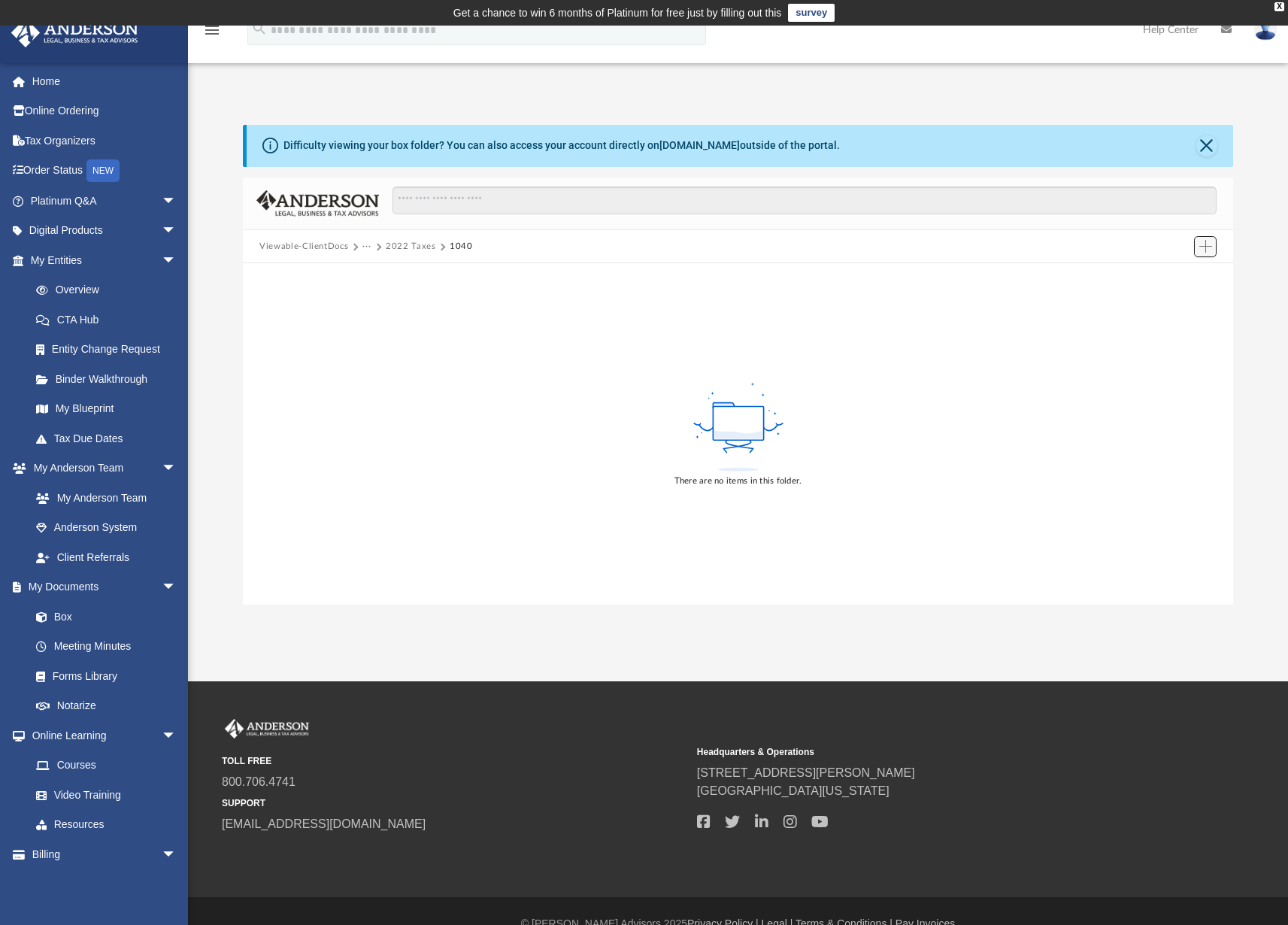
click at [1207, 245] on span "Add" at bounding box center [1205, 246] width 13 height 13
click at [1185, 298] on li "New Folder" at bounding box center [1184, 299] width 48 height 16
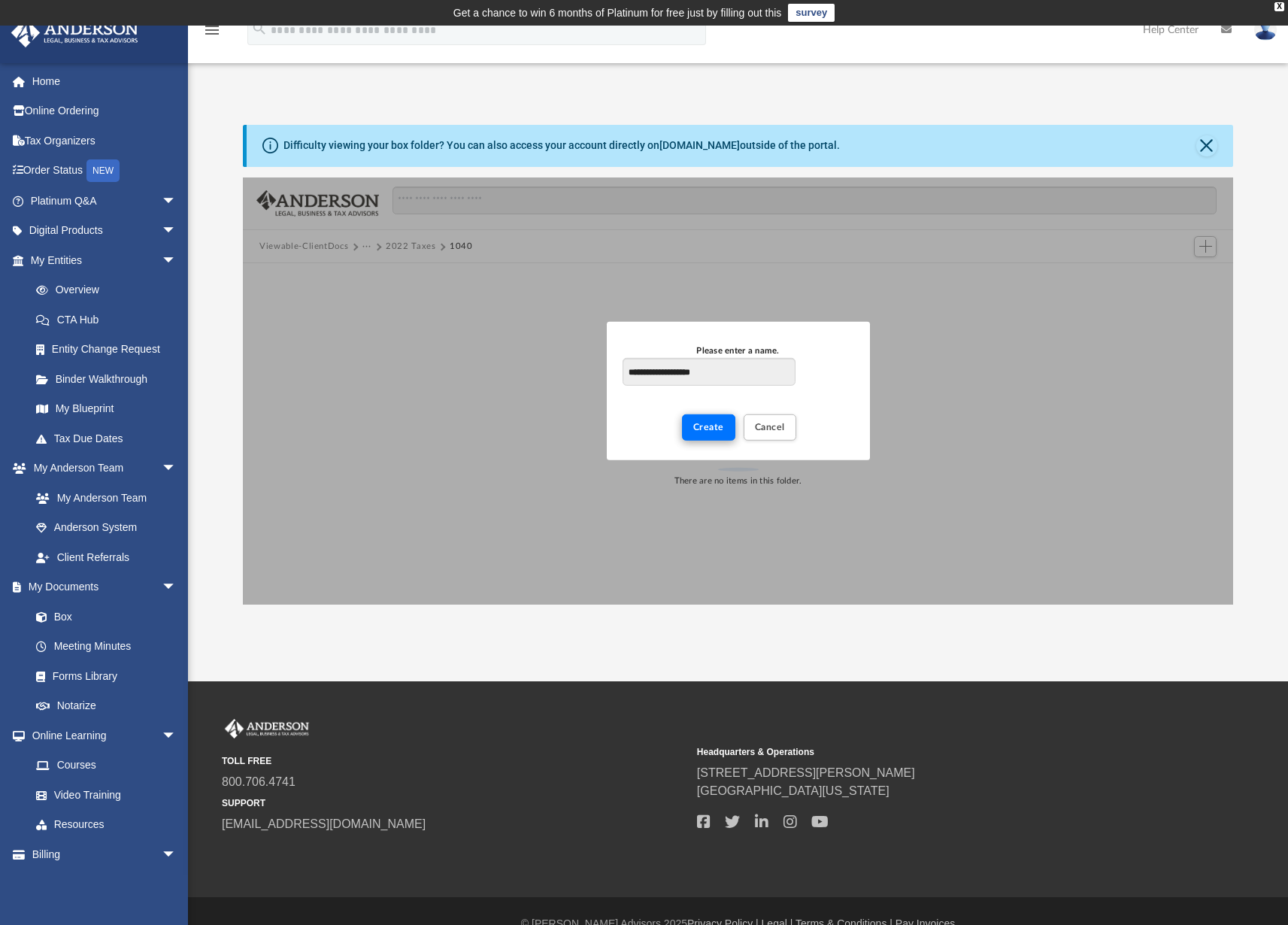
type input "**********"
click at [710, 428] on span "Create" at bounding box center [709, 427] width 31 height 9
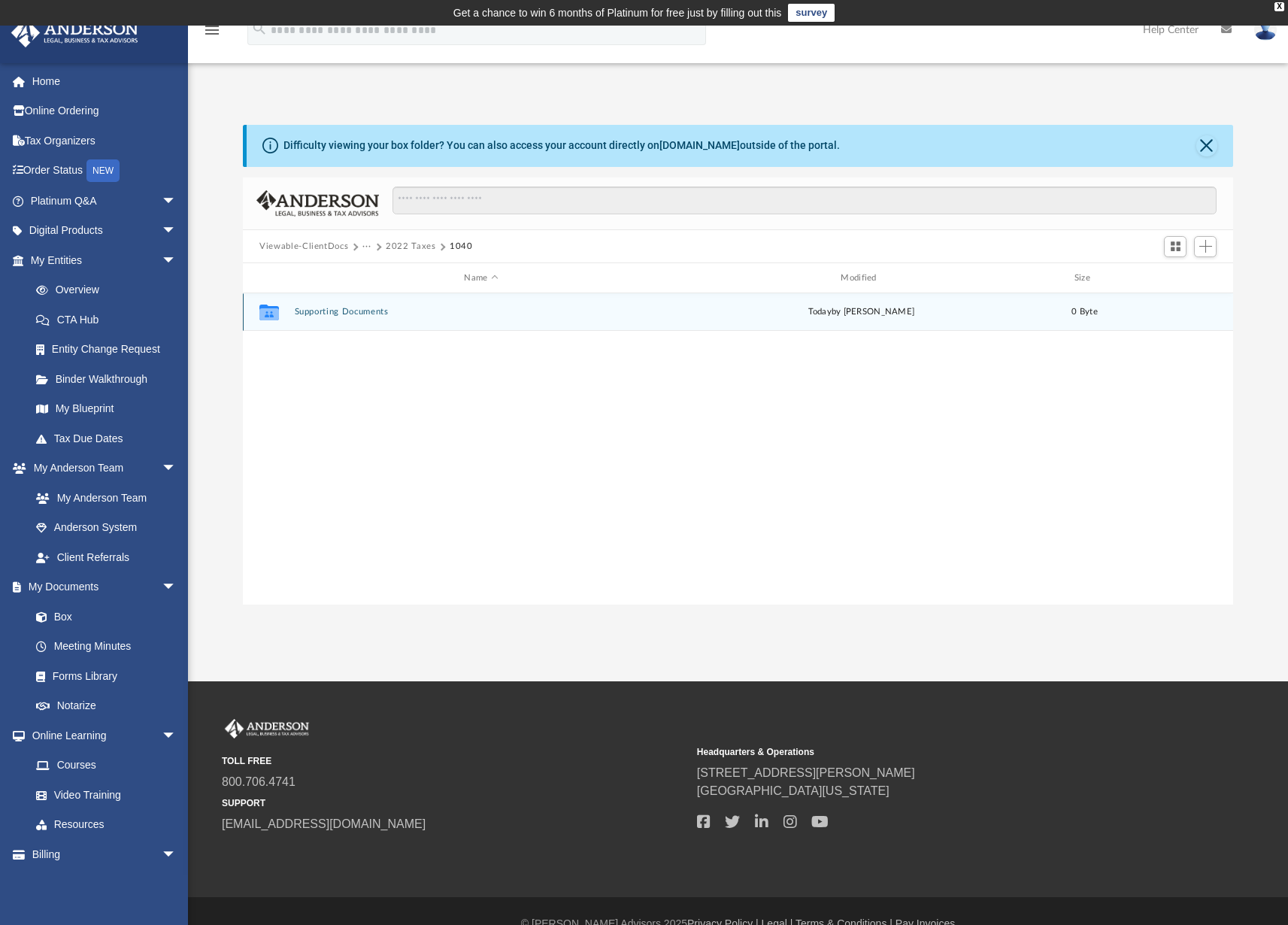
click at [315, 314] on button "Supporting Documents" at bounding box center [481, 311] width 374 height 10
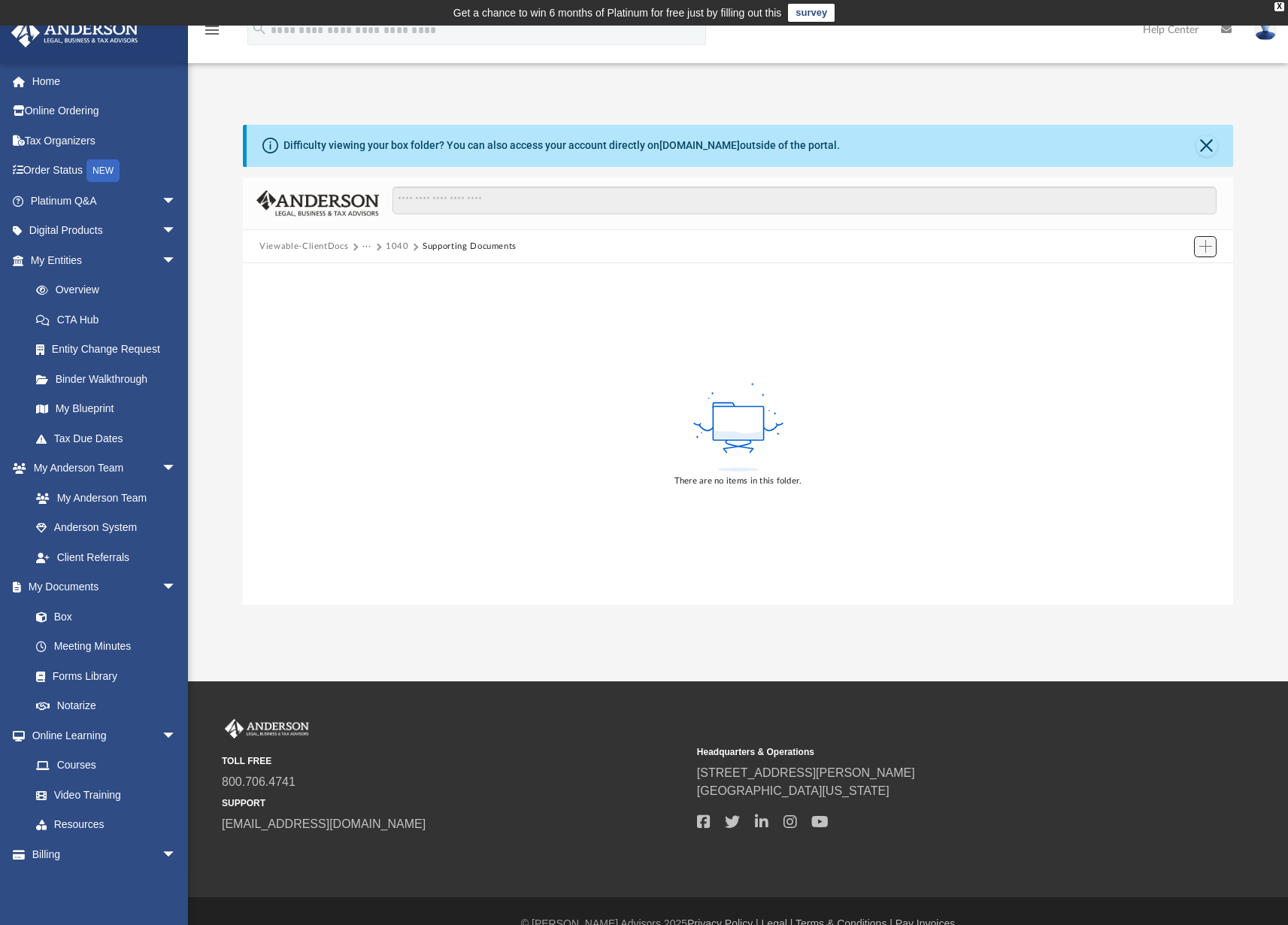
click at [1204, 245] on span "Add" at bounding box center [1205, 246] width 13 height 13
click at [1178, 275] on li "Upload" at bounding box center [1184, 276] width 48 height 16
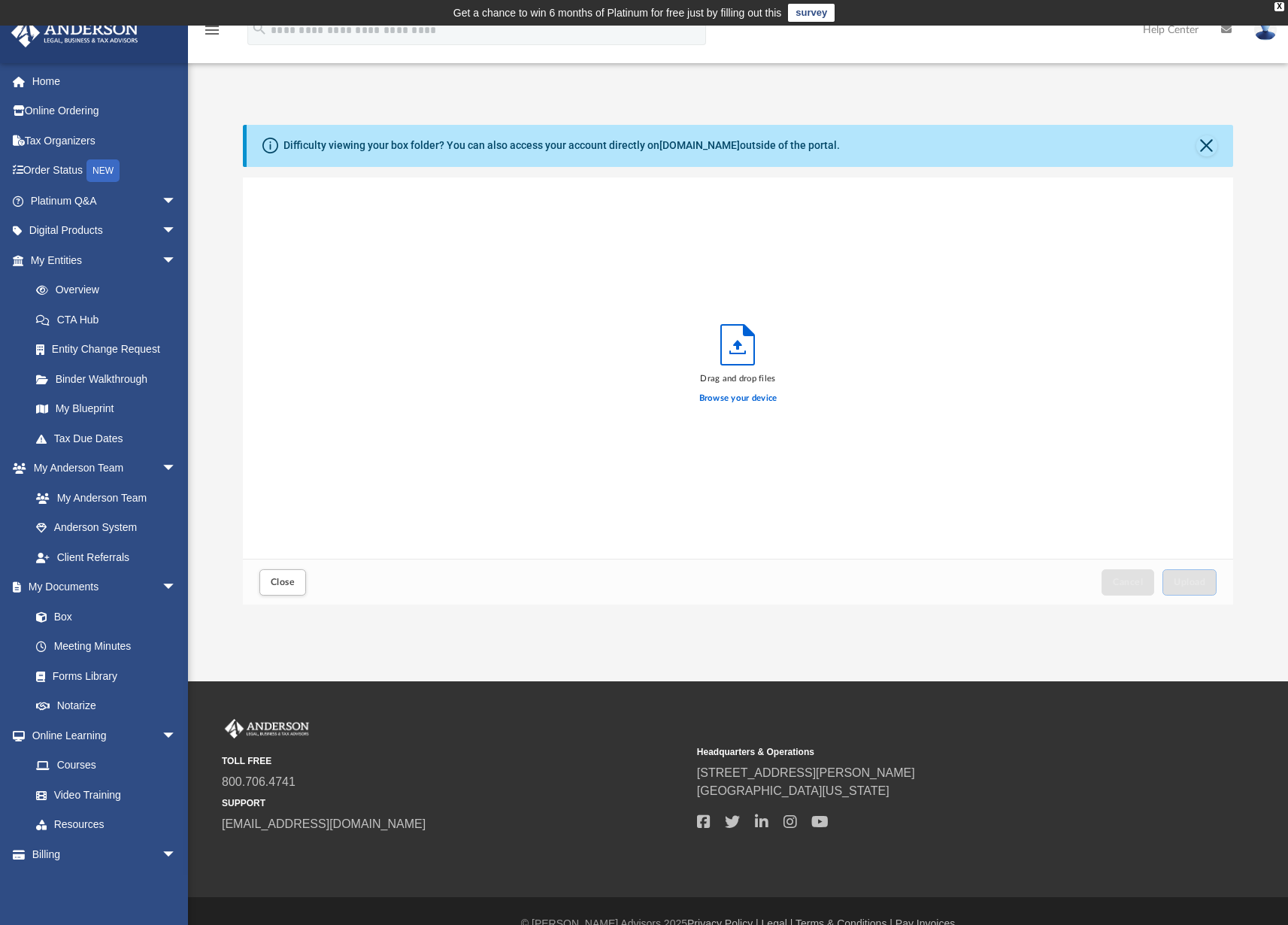
scroll to position [370, 979]
click at [725, 396] on label "Browse your device" at bounding box center [738, 399] width 78 height 14
click at [0, 0] on input "Browse your device" at bounding box center [0, 0] width 0 height 0
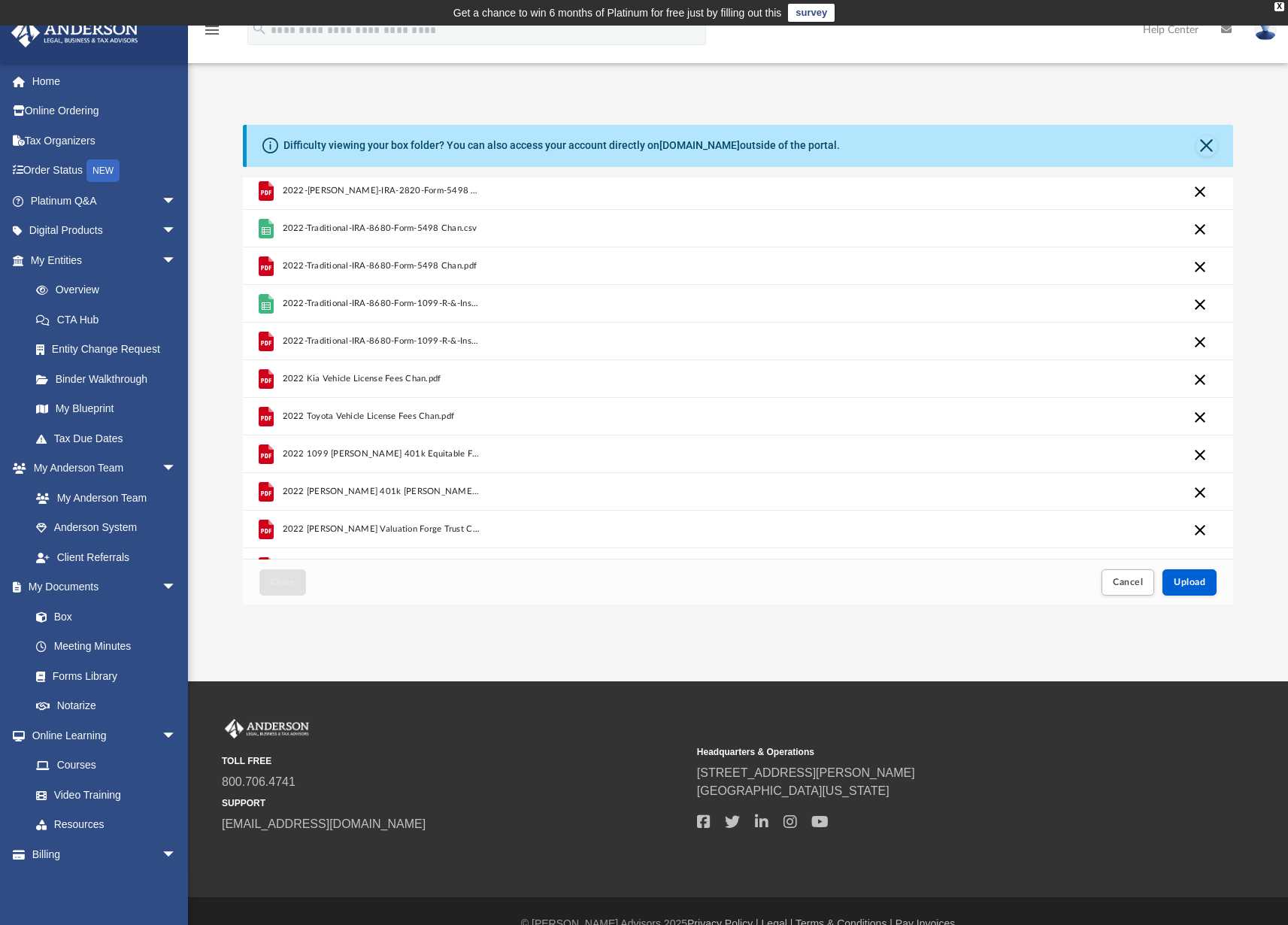
scroll to position [0, 0]
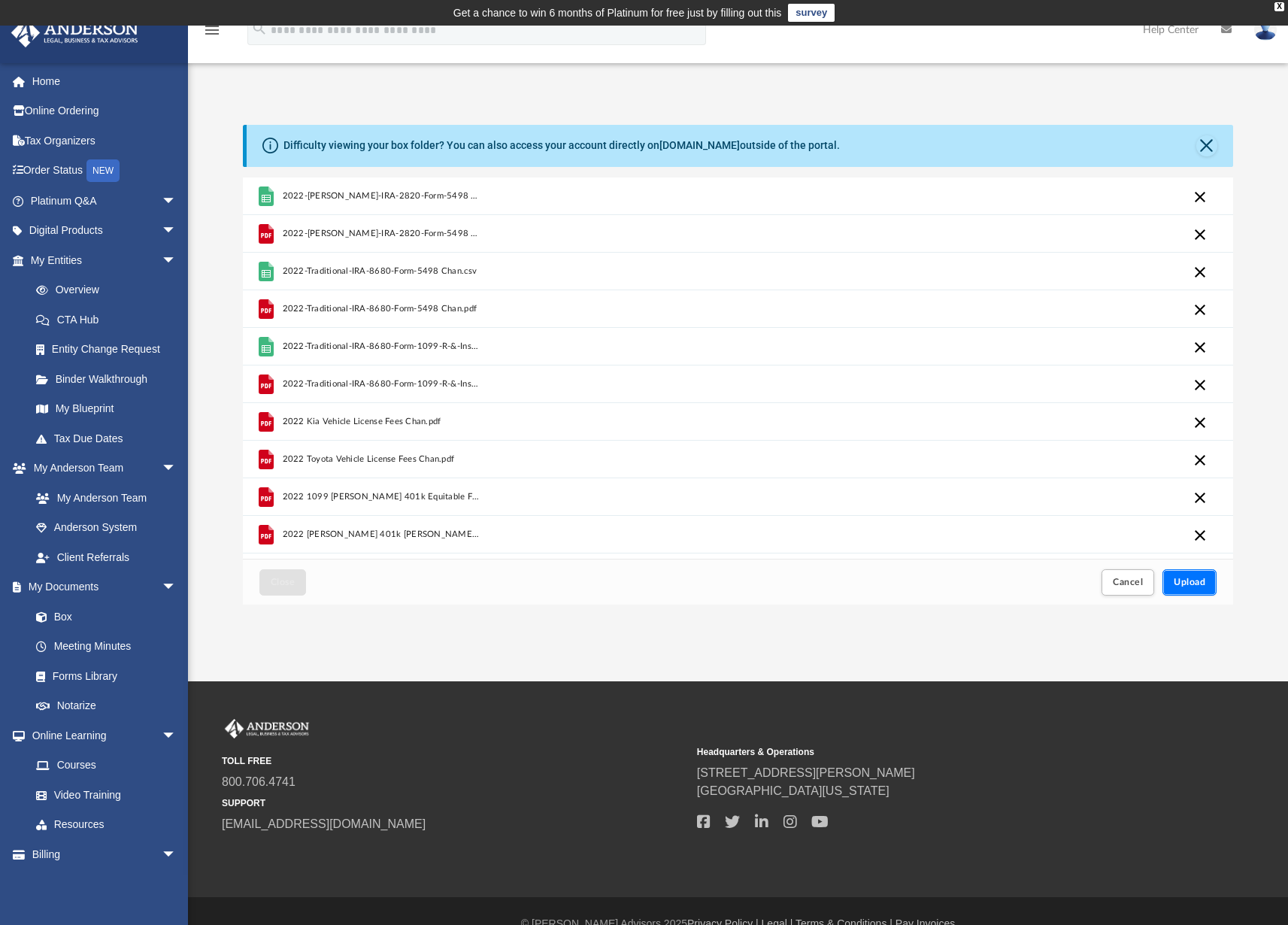
click at [1191, 581] on span "Upload" at bounding box center [1189, 582] width 31 height 9
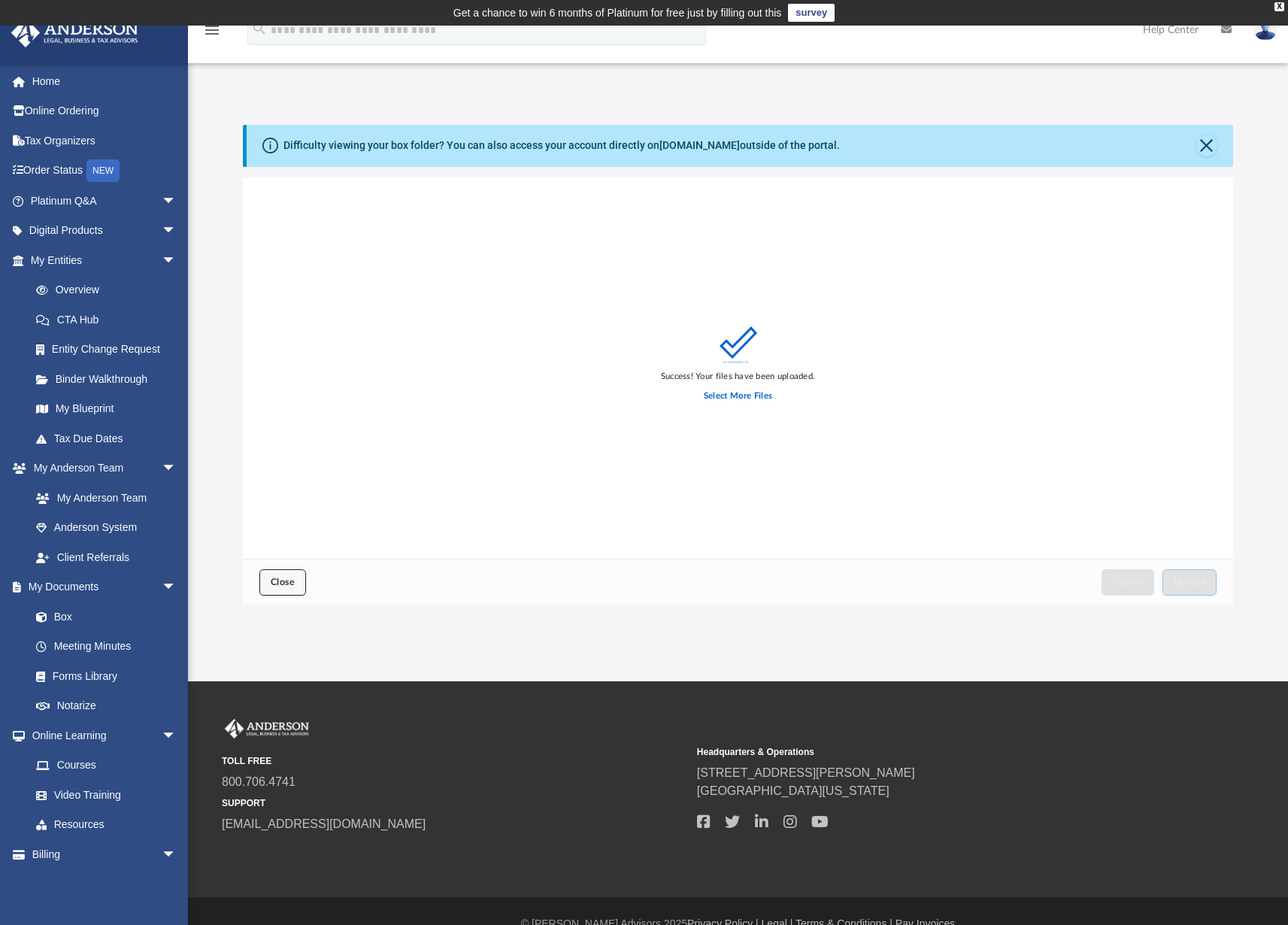
click at [289, 582] on span "Close" at bounding box center [282, 582] width 24 height 9
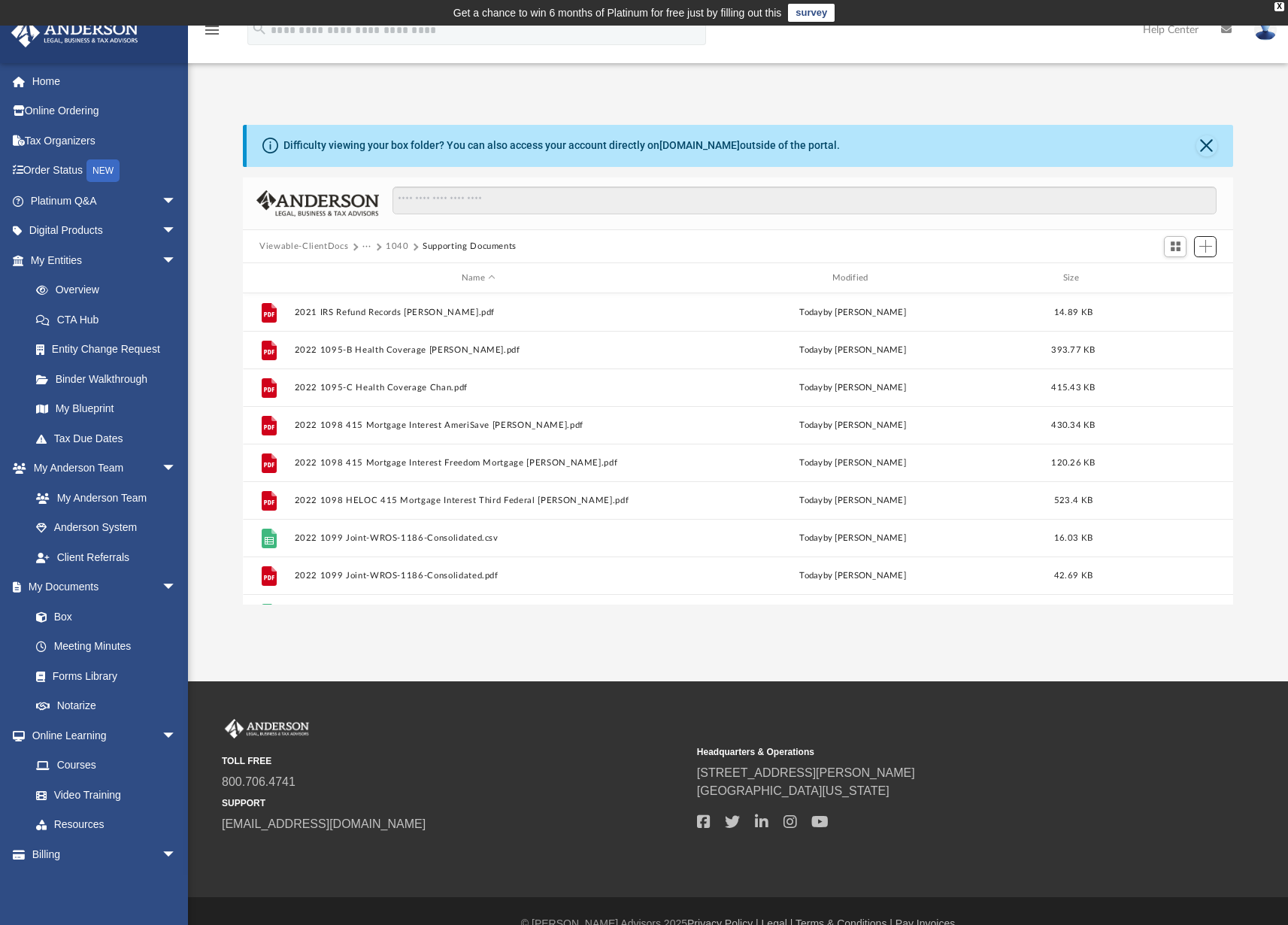
scroll to position [330, 979]
click at [396, 244] on button "1040" at bounding box center [397, 247] width 23 height 14
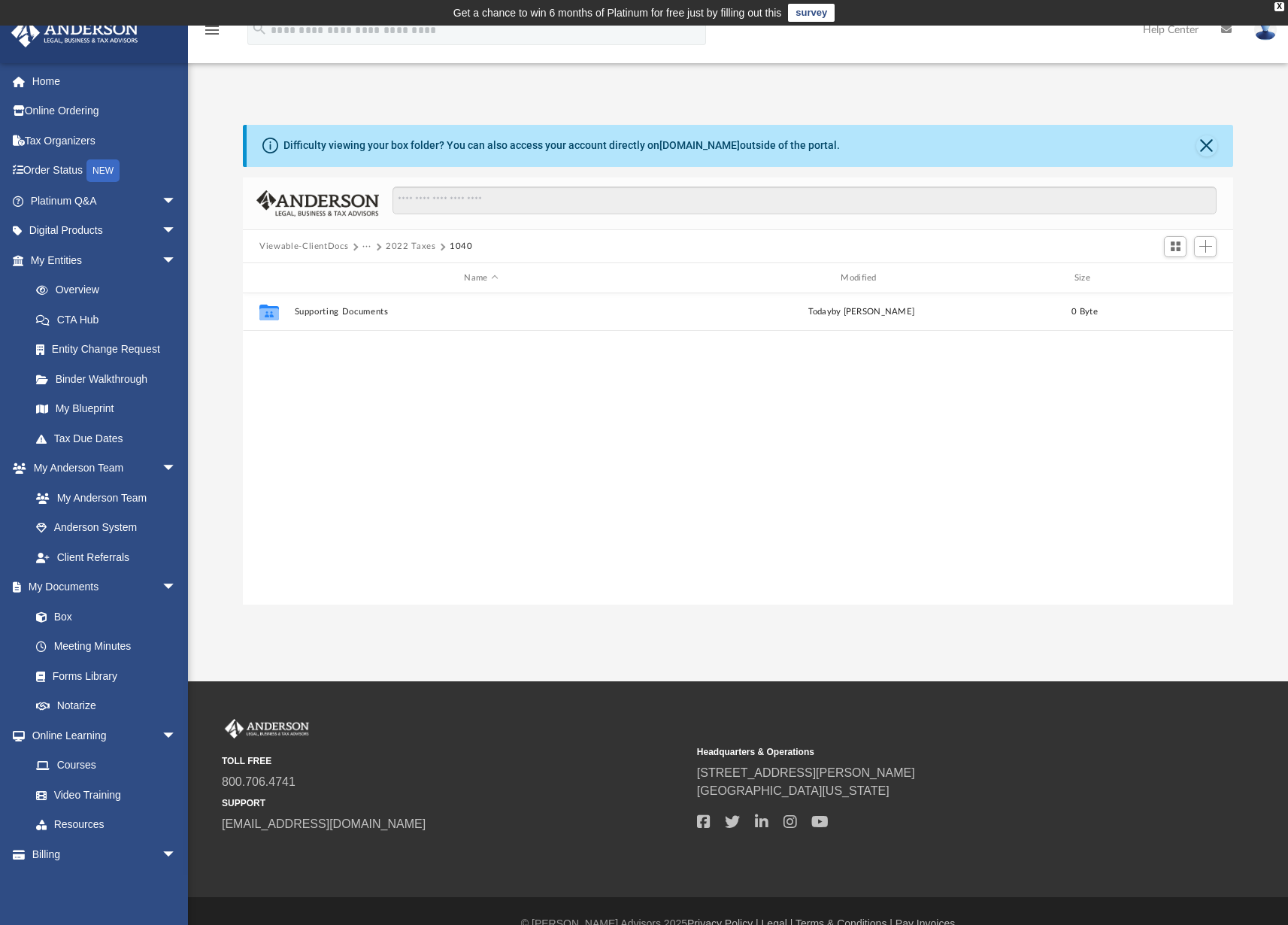
click at [415, 249] on button "2022 Taxes" at bounding box center [411, 247] width 51 height 14
click at [475, 383] on div "Collaborated Folder 1040 [DATE] by [PERSON_NAME] 0 Byte" at bounding box center [738, 449] width 990 height 312
click at [1207, 245] on span "Add" at bounding box center [1205, 246] width 13 height 13
click at [1186, 297] on li "New Folder" at bounding box center [1184, 299] width 48 height 16
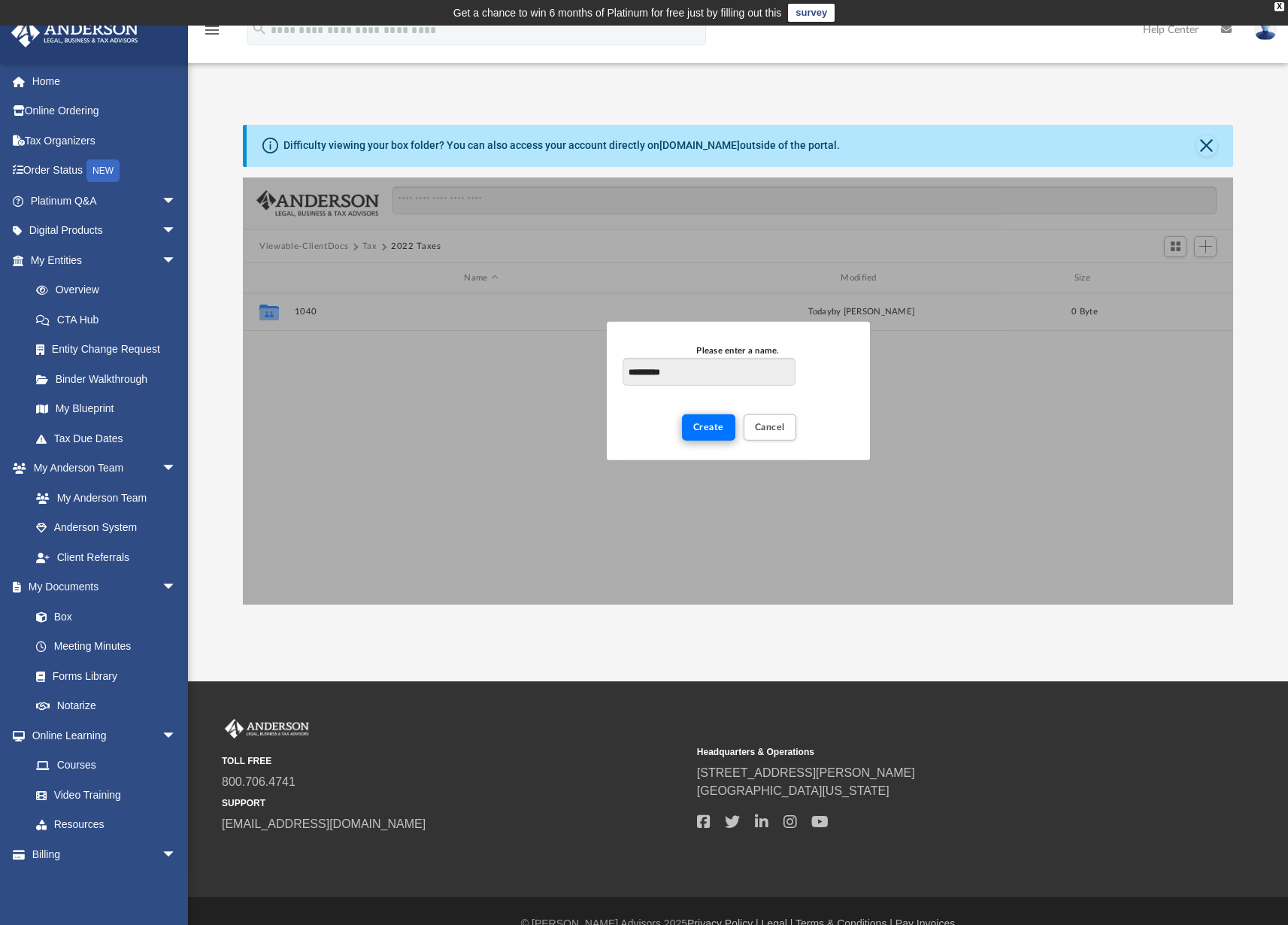
type input "**********"
click at [700, 431] on span "Create" at bounding box center [709, 427] width 31 height 9
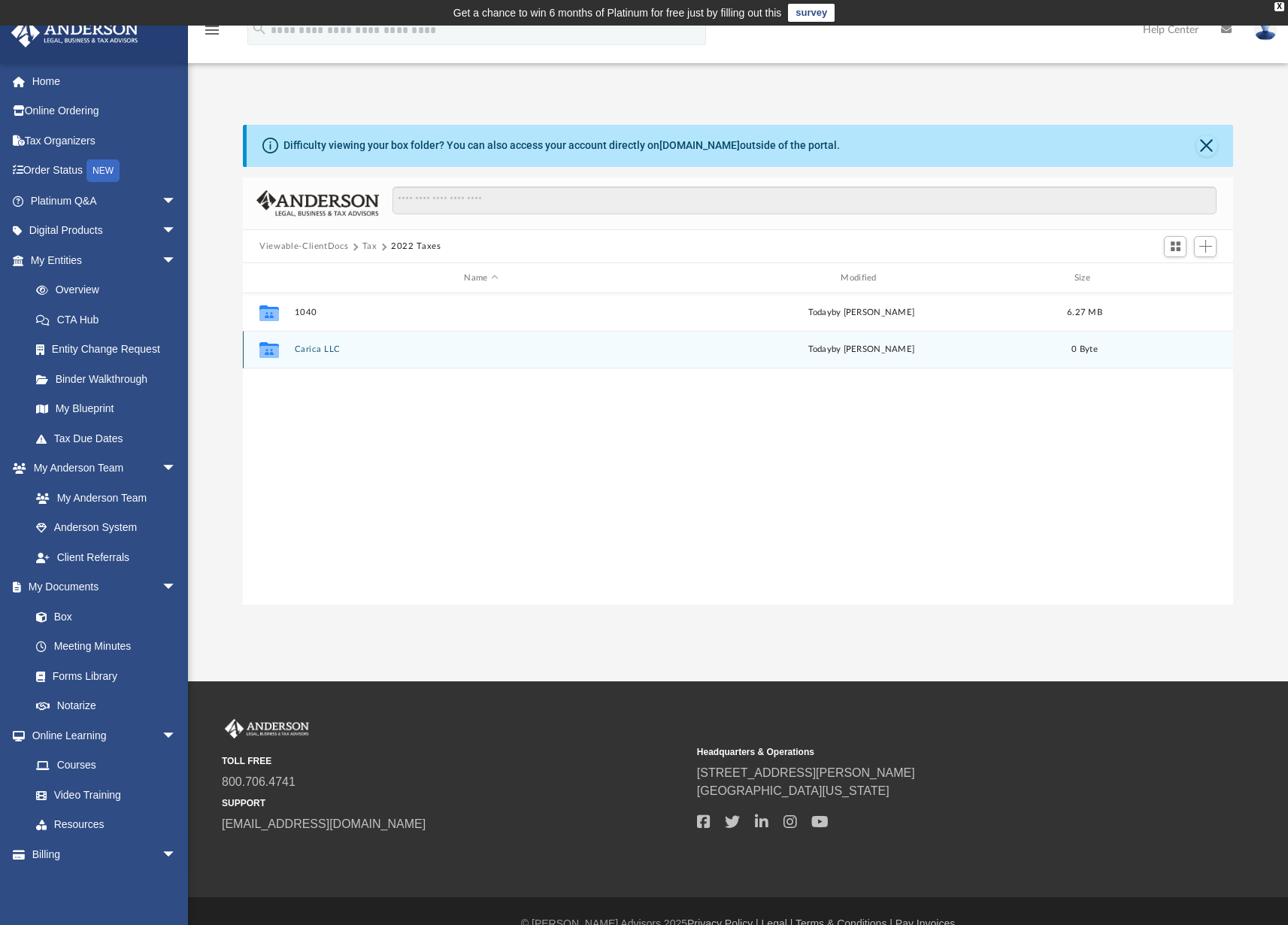
click at [316, 351] on button "Carica LLC" at bounding box center [481, 349] width 374 height 10
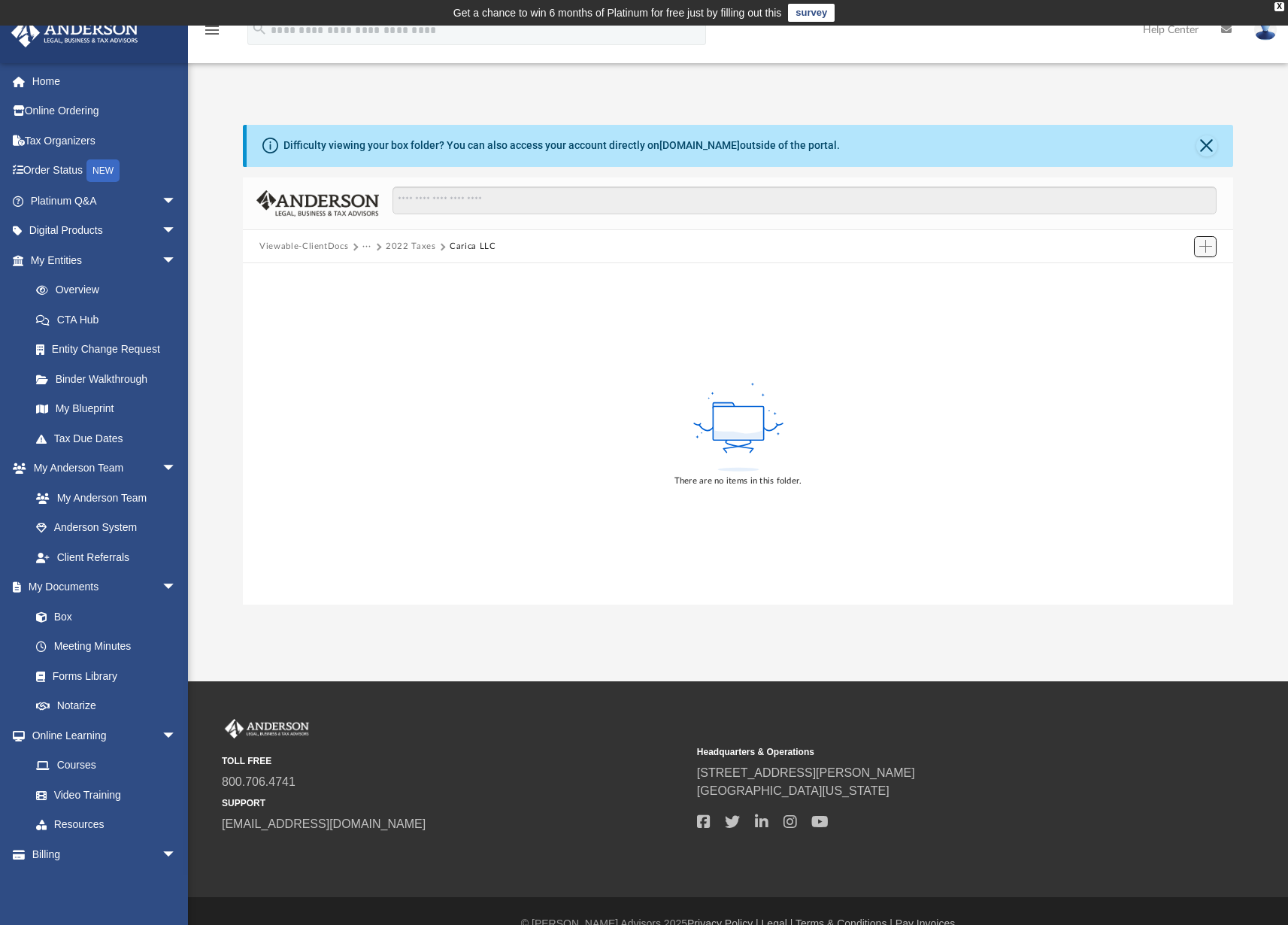
click at [1204, 247] on span "Add" at bounding box center [1205, 246] width 13 height 13
click at [1178, 278] on li "Upload" at bounding box center [1184, 276] width 48 height 16
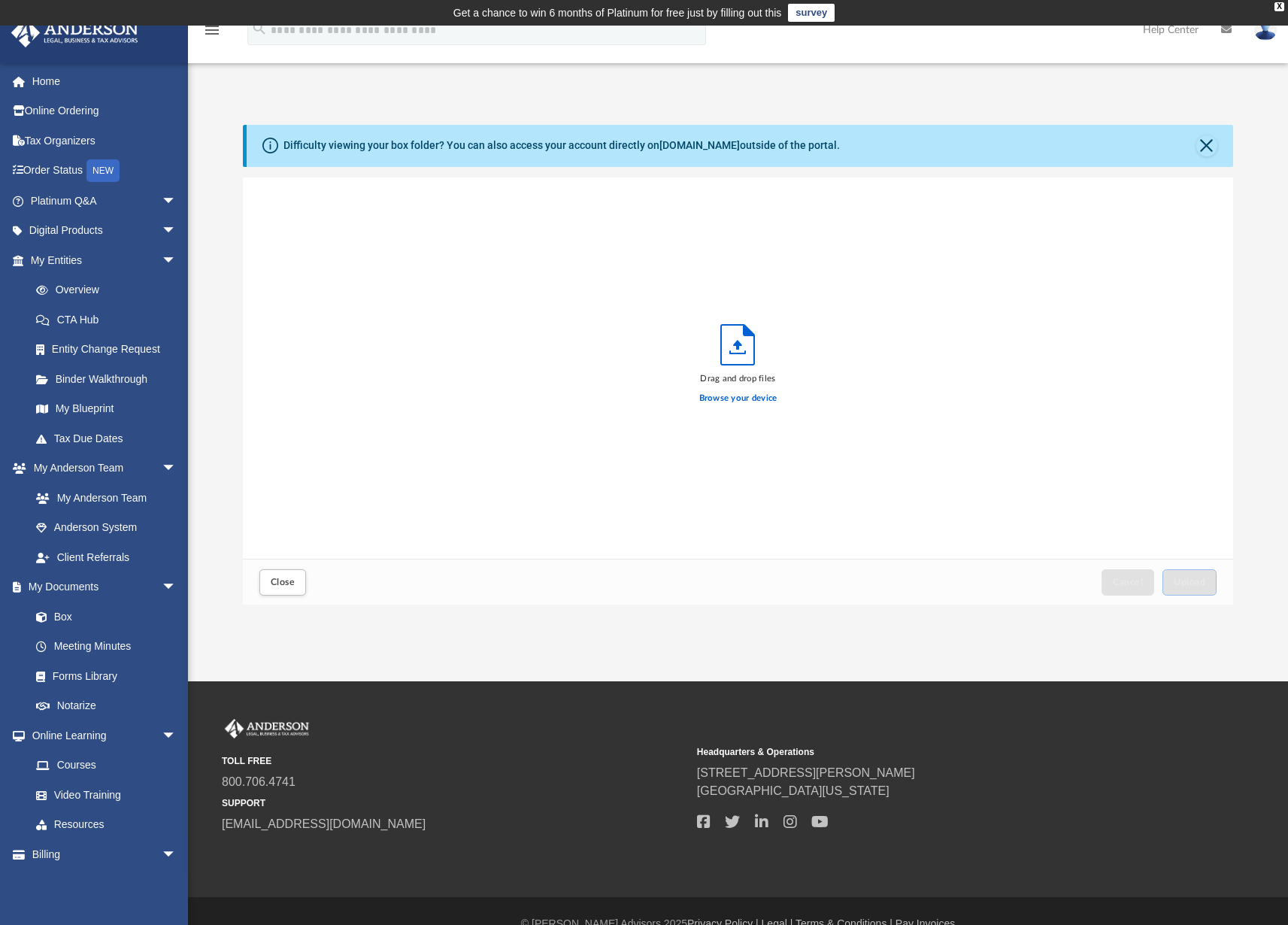
scroll to position [370, 979]
click at [745, 397] on label "Browse your device" at bounding box center [738, 399] width 78 height 14
click at [0, 0] on input "Browse your device" at bounding box center [0, 0] width 0 height 0
click at [1193, 584] on span "Upload" at bounding box center [1189, 582] width 31 height 9
click at [280, 582] on span "Close" at bounding box center [282, 582] width 24 height 9
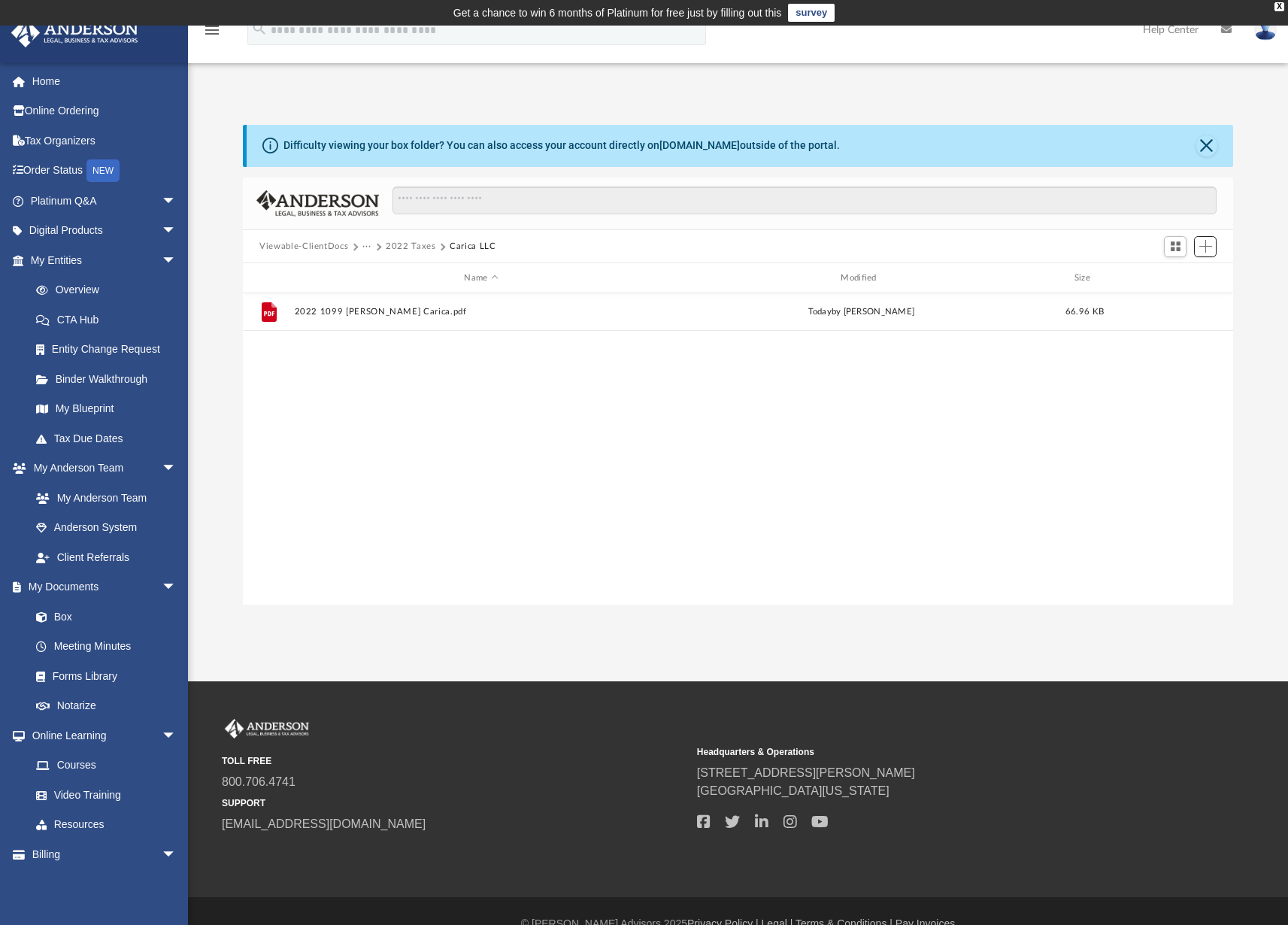
scroll to position [330, 979]
click at [420, 245] on button "2022 Taxes" at bounding box center [411, 247] width 51 height 14
click at [1210, 247] on span "Add" at bounding box center [1205, 246] width 13 height 13
click at [1169, 304] on li "New Folder" at bounding box center [1184, 299] width 48 height 16
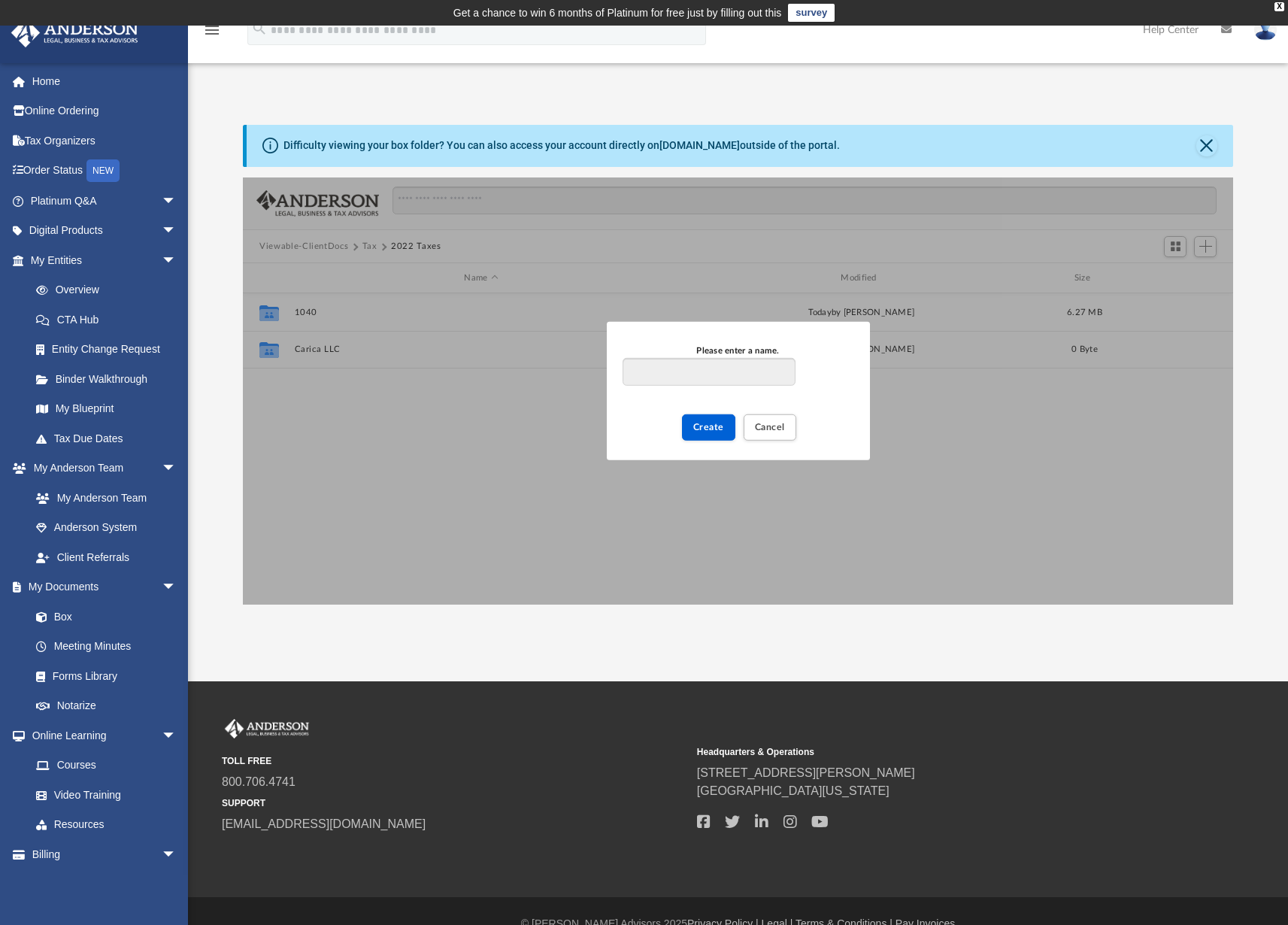
click at [703, 369] on input "Please enter a name." at bounding box center [709, 372] width 172 height 28
type input "**********"
click at [714, 429] on span "Create" at bounding box center [709, 427] width 31 height 9
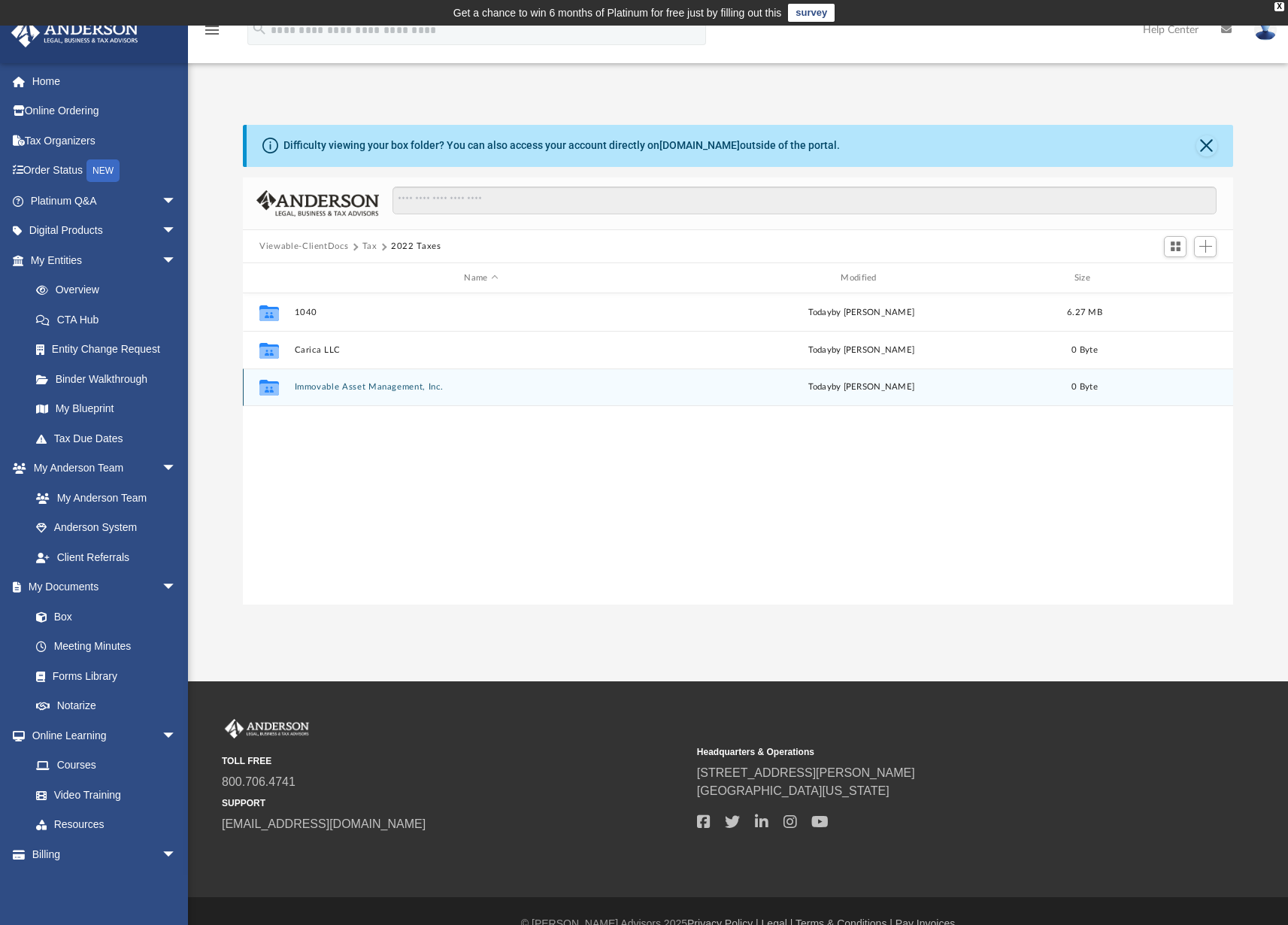
click at [316, 384] on button "Immovable Asset Management, Inc." at bounding box center [481, 387] width 374 height 10
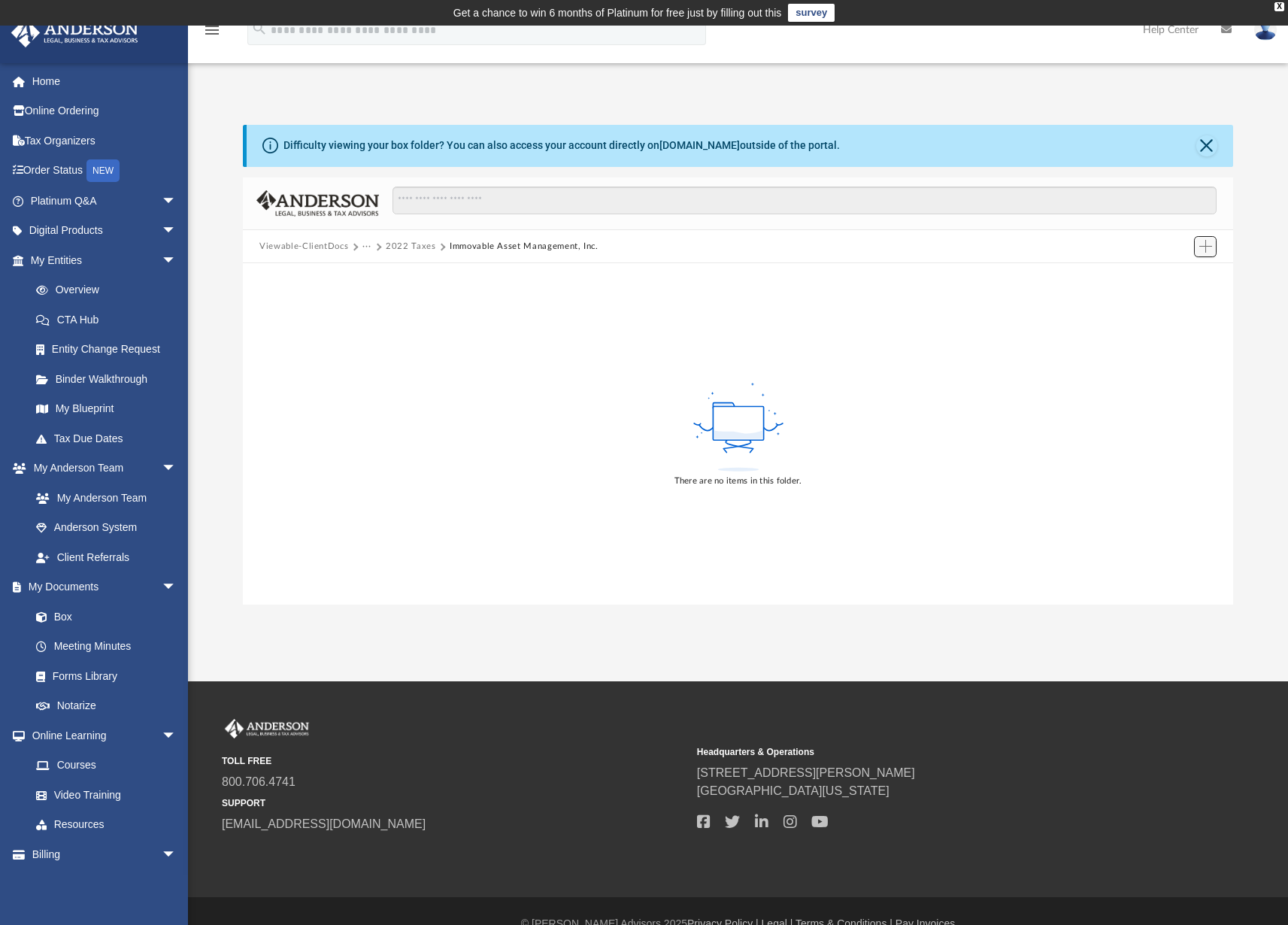
click at [1208, 245] on span "Add" at bounding box center [1205, 246] width 13 height 13
click at [1176, 277] on li "Upload" at bounding box center [1184, 276] width 48 height 16
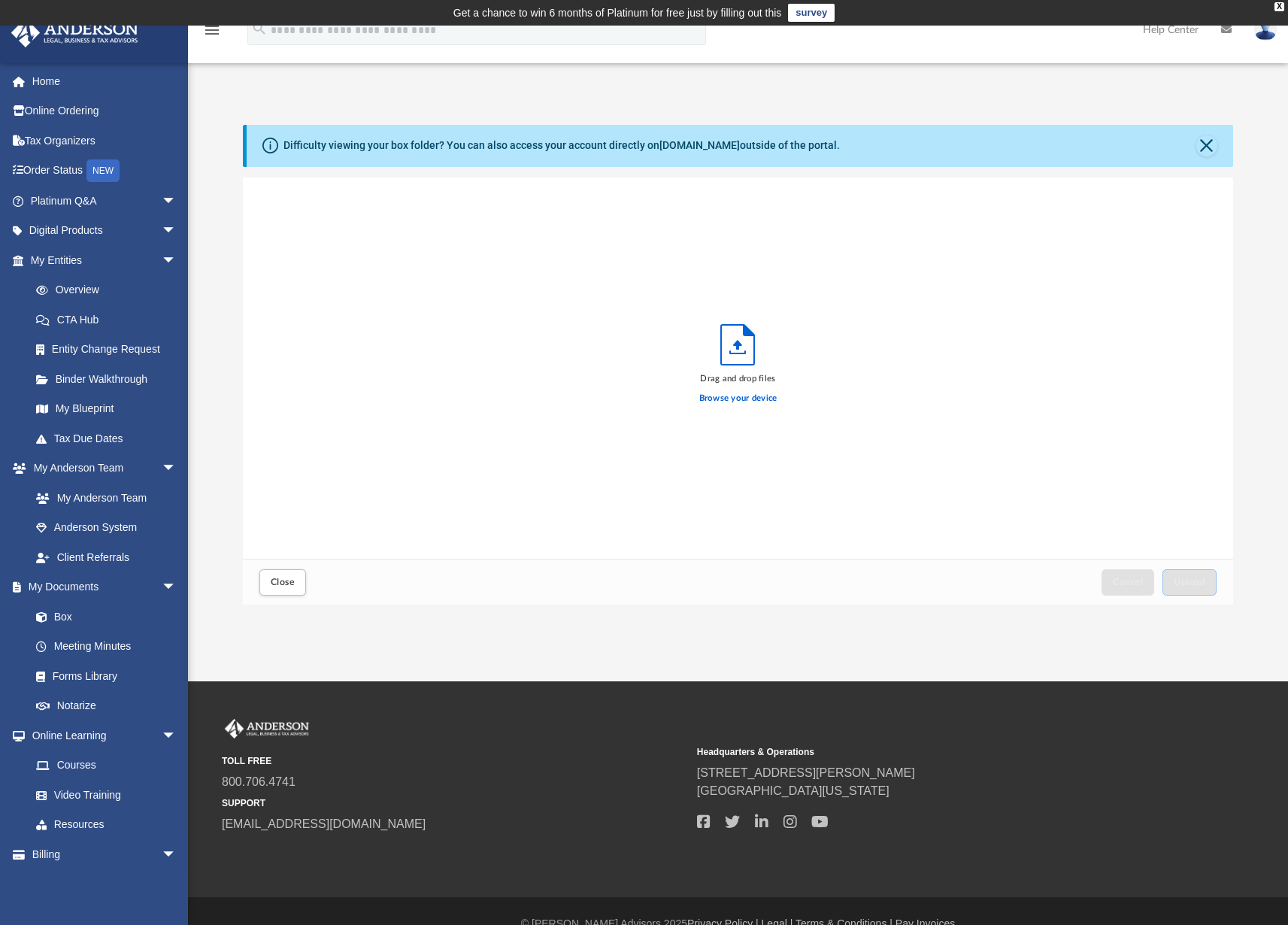
scroll to position [370, 979]
click at [749, 401] on label "Browse your device" at bounding box center [738, 399] width 78 height 14
click at [0, 0] on input "Browse your device" at bounding box center [0, 0] width 0 height 0
click at [1192, 581] on span "Upload" at bounding box center [1189, 582] width 31 height 9
click at [286, 581] on span "Close" at bounding box center [282, 582] width 24 height 9
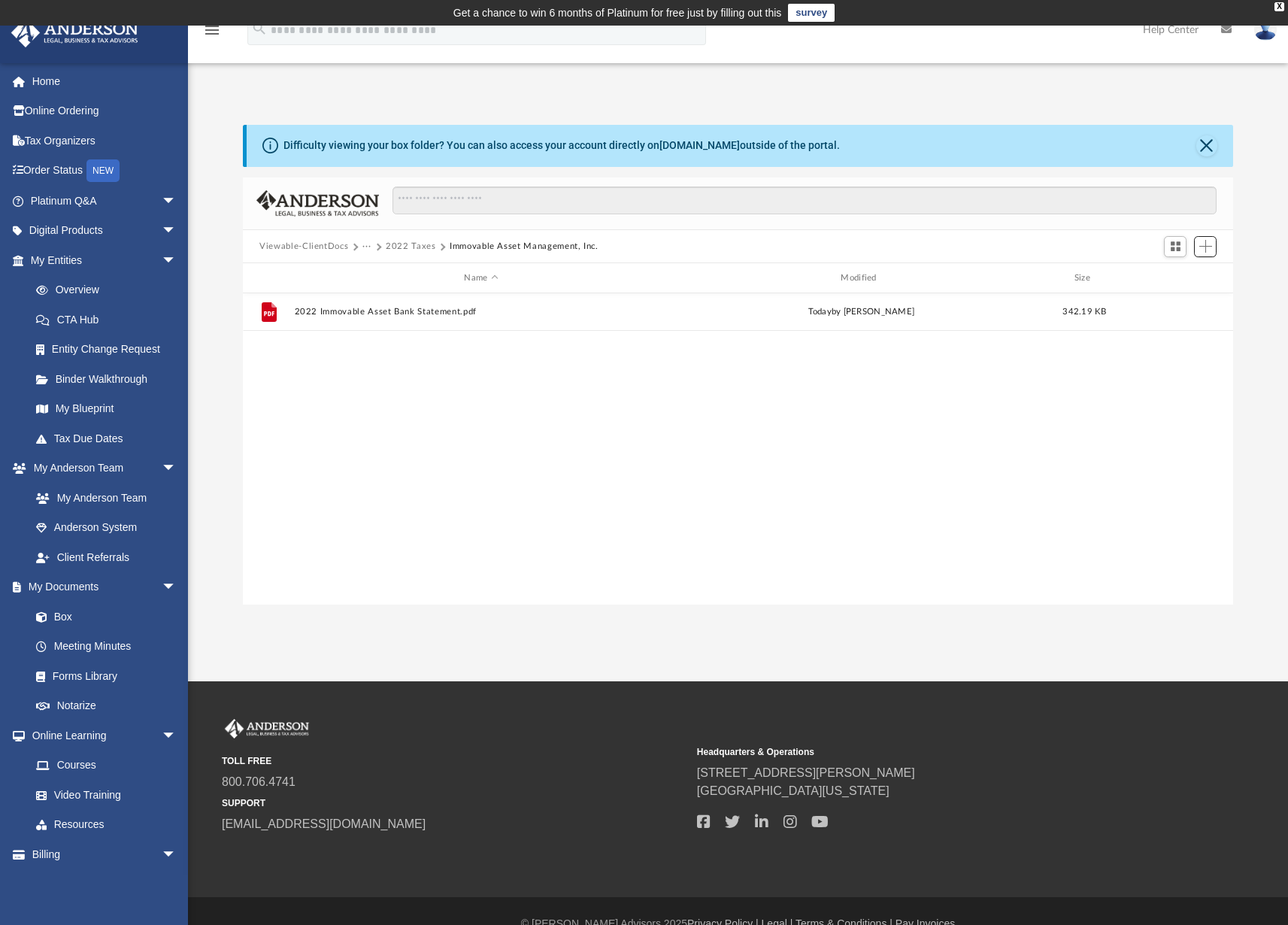
scroll to position [330, 979]
click at [414, 245] on button "2022 Taxes" at bounding box center [411, 247] width 51 height 14
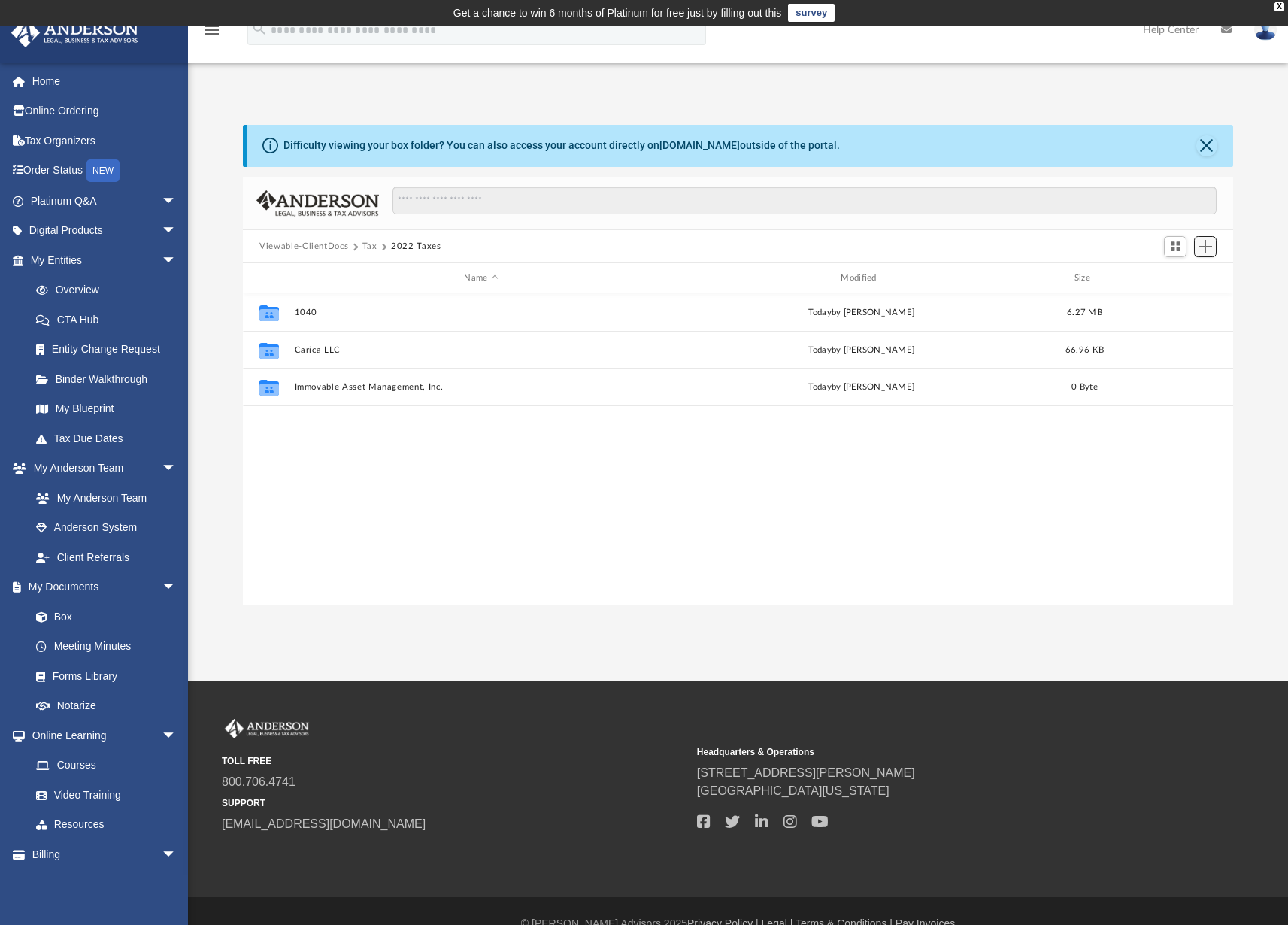
click at [1205, 247] on span "Add" at bounding box center [1205, 246] width 13 height 13
click at [1180, 298] on li "New Folder" at bounding box center [1184, 299] width 48 height 16
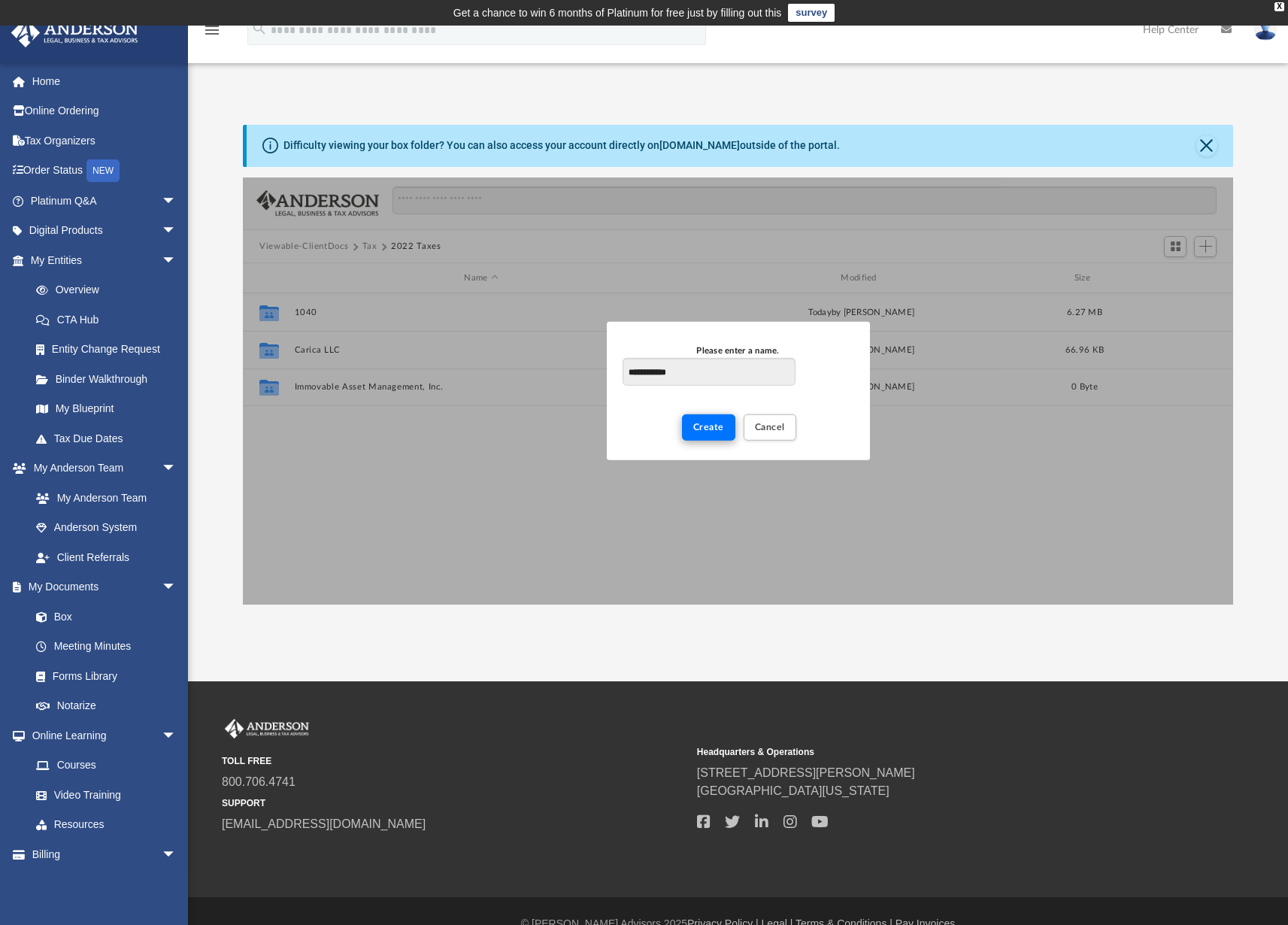
type input "**********"
click at [714, 425] on span "Create" at bounding box center [709, 427] width 31 height 9
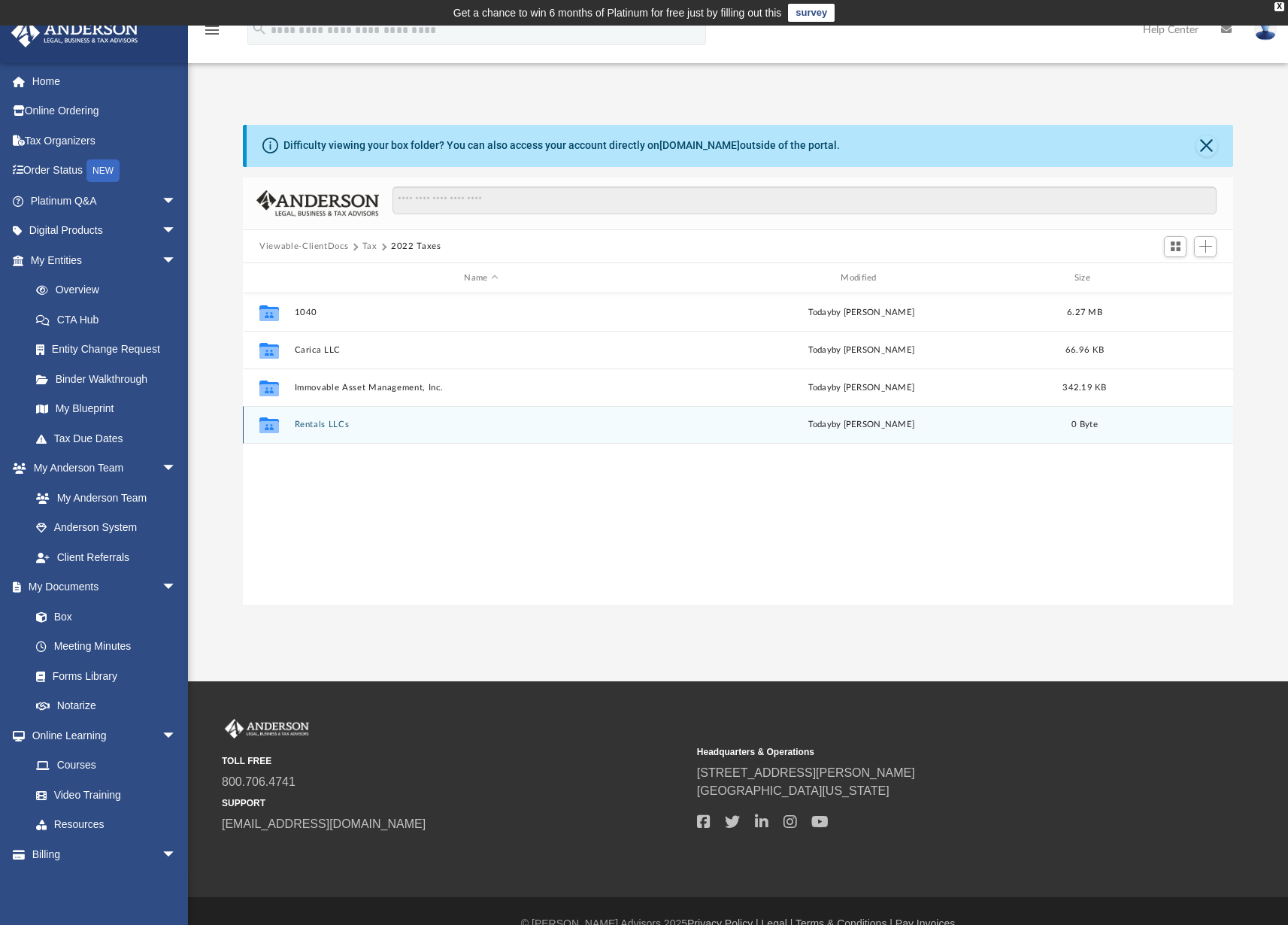
click at [324, 424] on button "Rentals LLCs" at bounding box center [481, 424] width 374 height 10
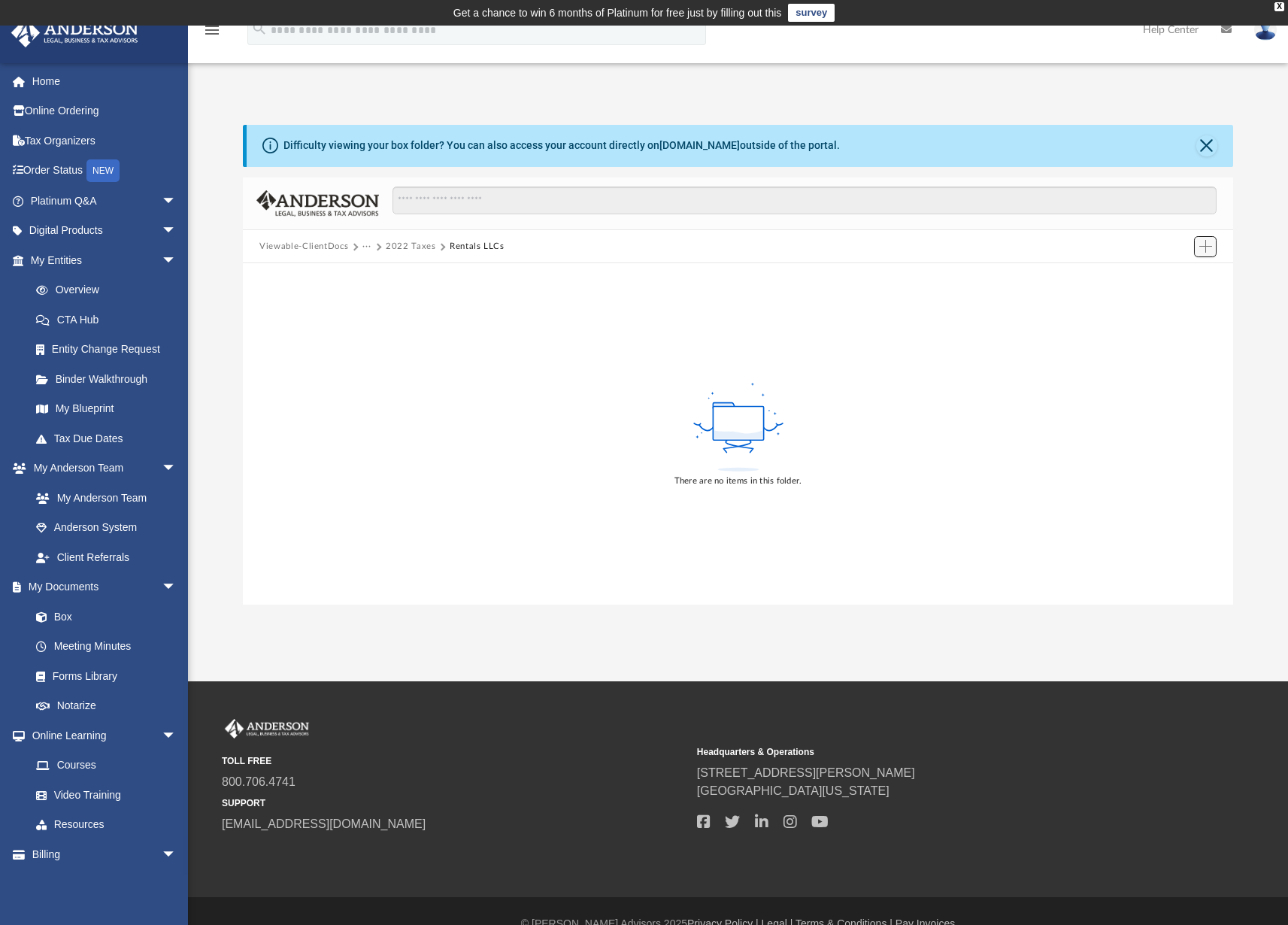
click at [1206, 243] on span "Add" at bounding box center [1205, 246] width 13 height 13
click at [1183, 302] on li "New Folder" at bounding box center [1184, 299] width 48 height 16
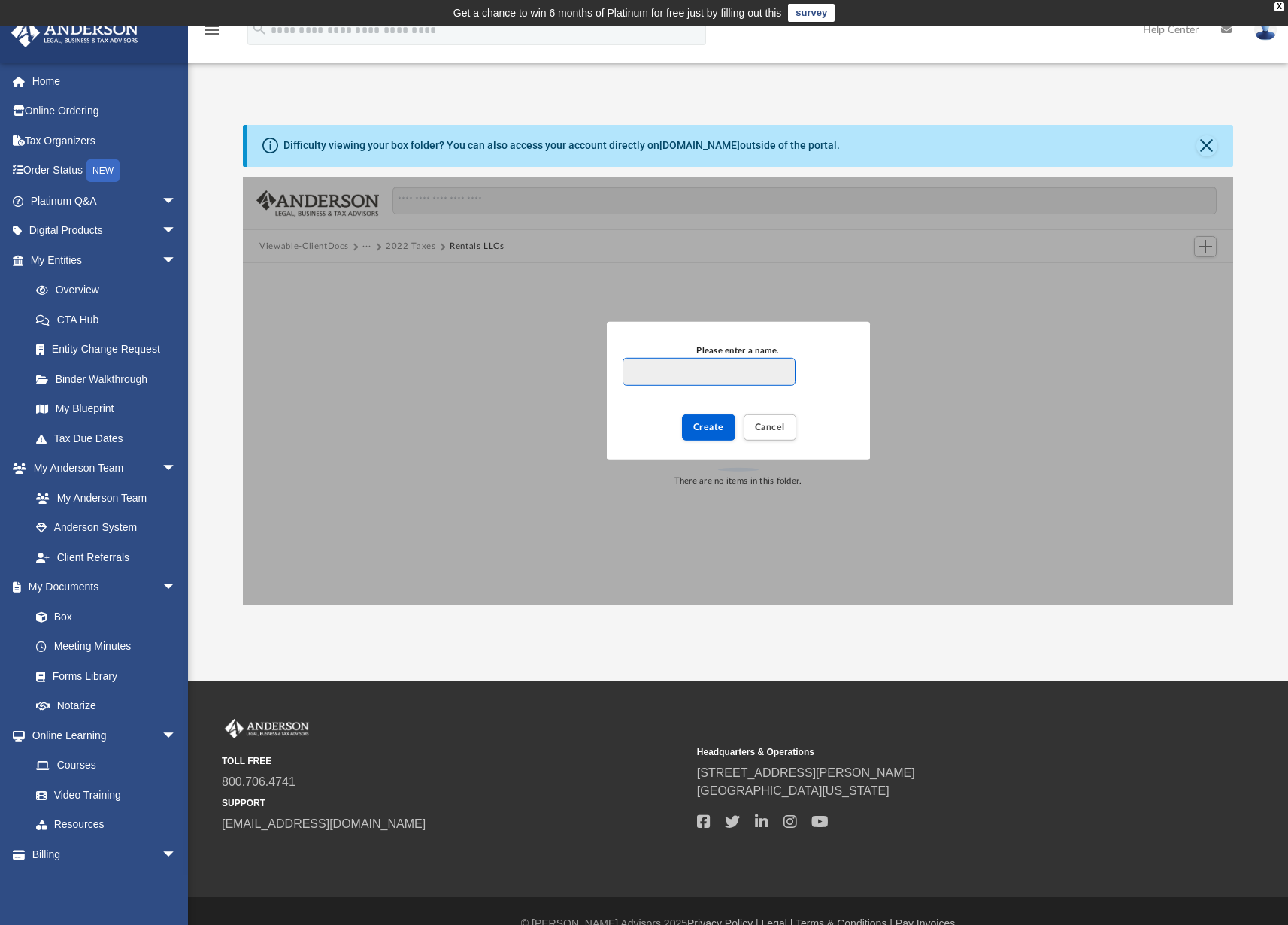
click at [680, 372] on input "Please enter a name." at bounding box center [709, 372] width 172 height 28
paste input "**********"
type input "**********"
click at [712, 428] on span "Create" at bounding box center [709, 427] width 31 height 9
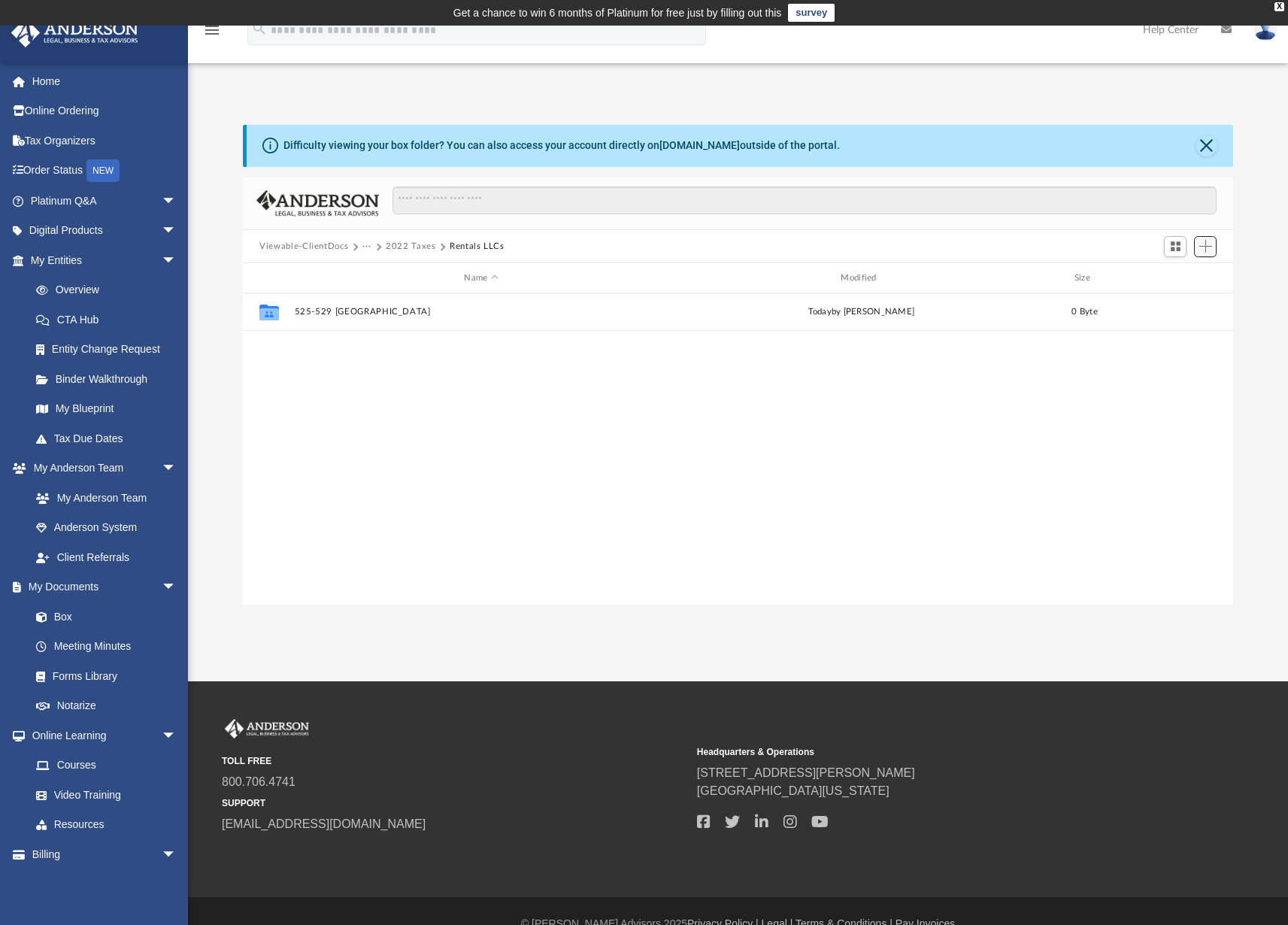
click at [1205, 248] on span "Add" at bounding box center [1205, 246] width 13 height 13
click at [1187, 304] on li "New Folder" at bounding box center [1184, 299] width 48 height 16
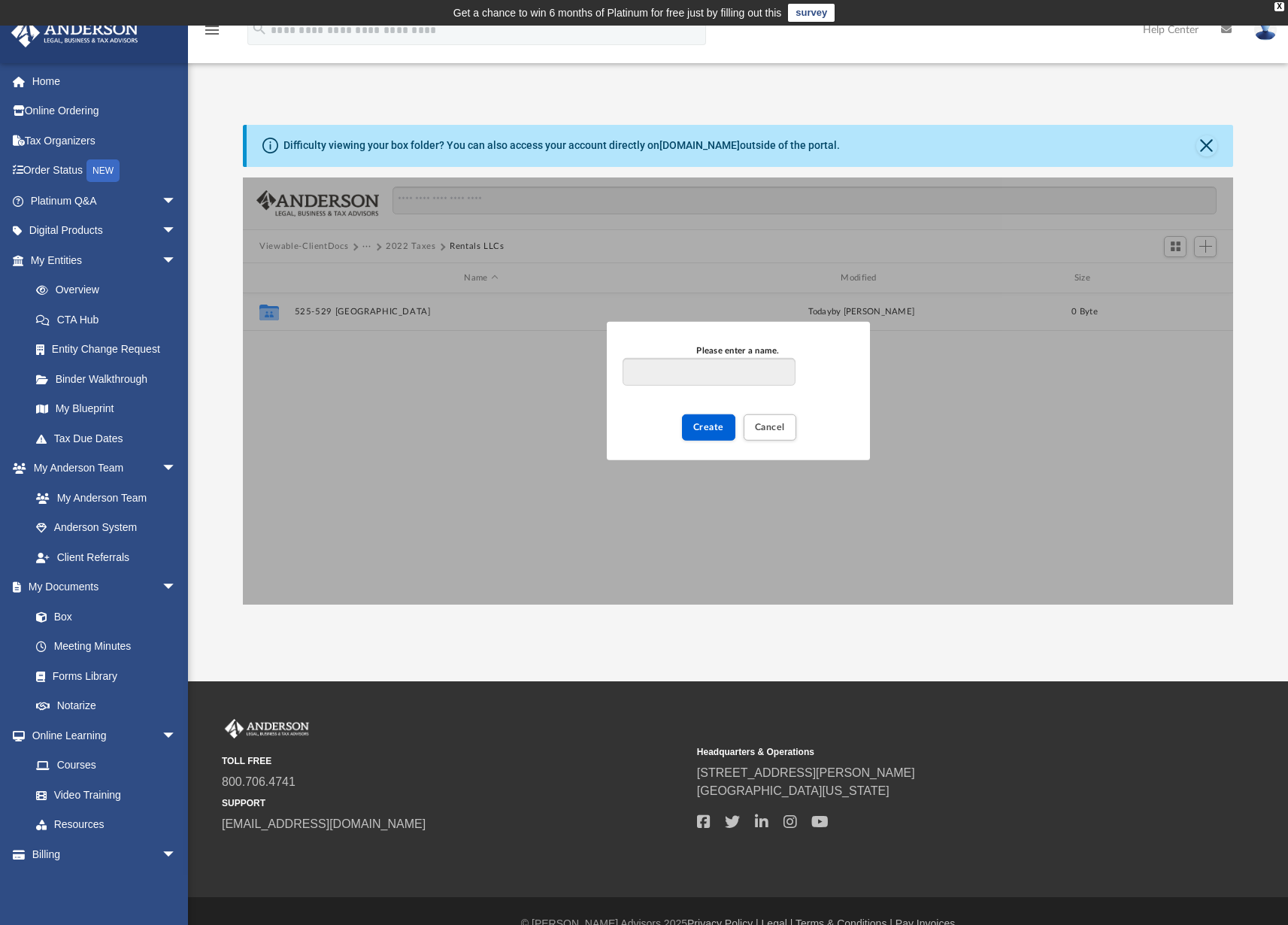
click at [686, 374] on input "Please enter a name." at bounding box center [709, 372] width 172 height 28
type input "**********"
click at [703, 432] on span "Create" at bounding box center [709, 427] width 31 height 9
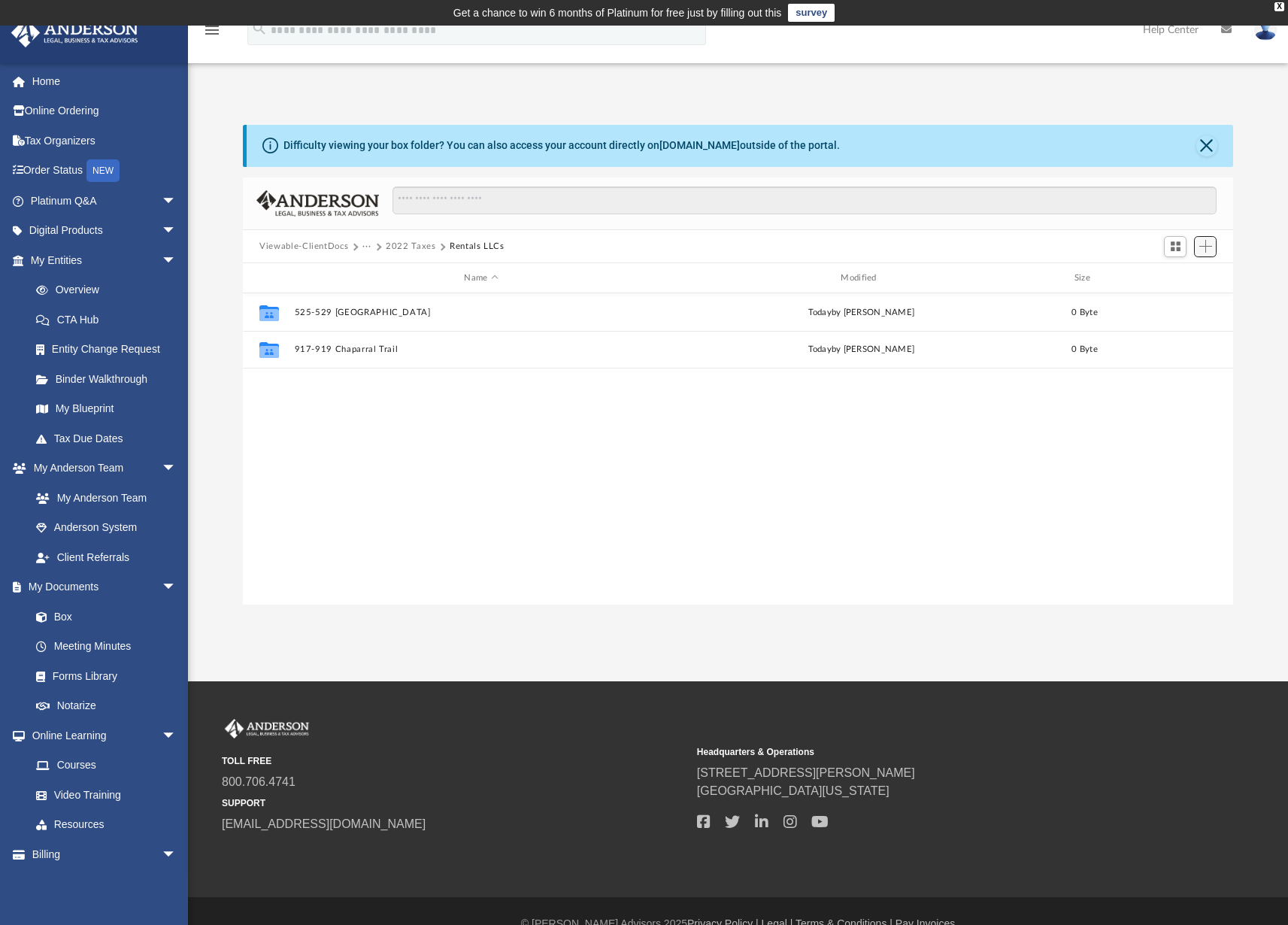
click at [1204, 251] on span "Add" at bounding box center [1205, 246] width 13 height 13
click at [1194, 301] on li "New Folder" at bounding box center [1184, 299] width 48 height 16
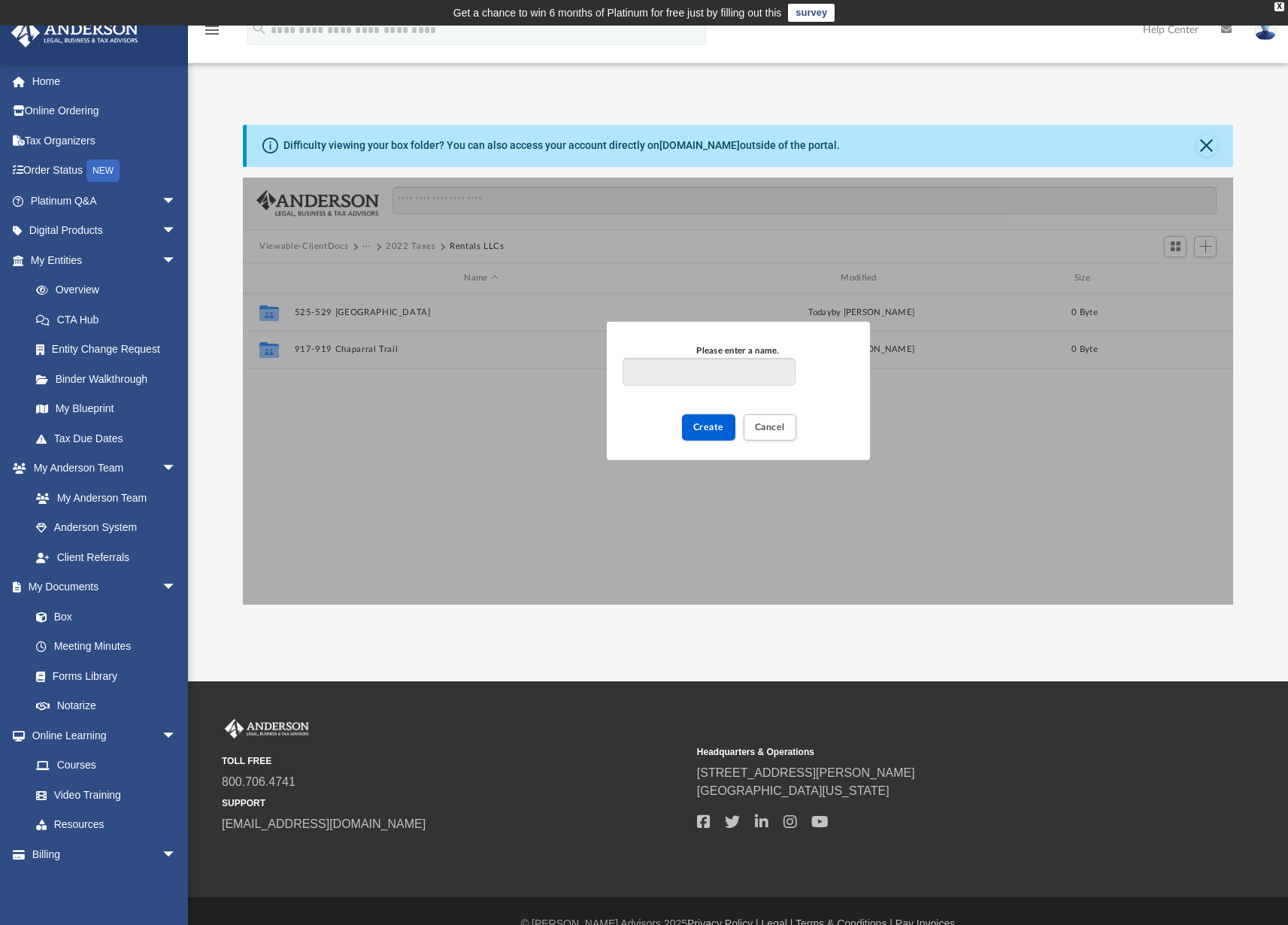
click at [657, 379] on input "Please enter a name." at bounding box center [709, 372] width 172 height 28
type input "**********"
click at [707, 428] on span "Create" at bounding box center [709, 427] width 31 height 9
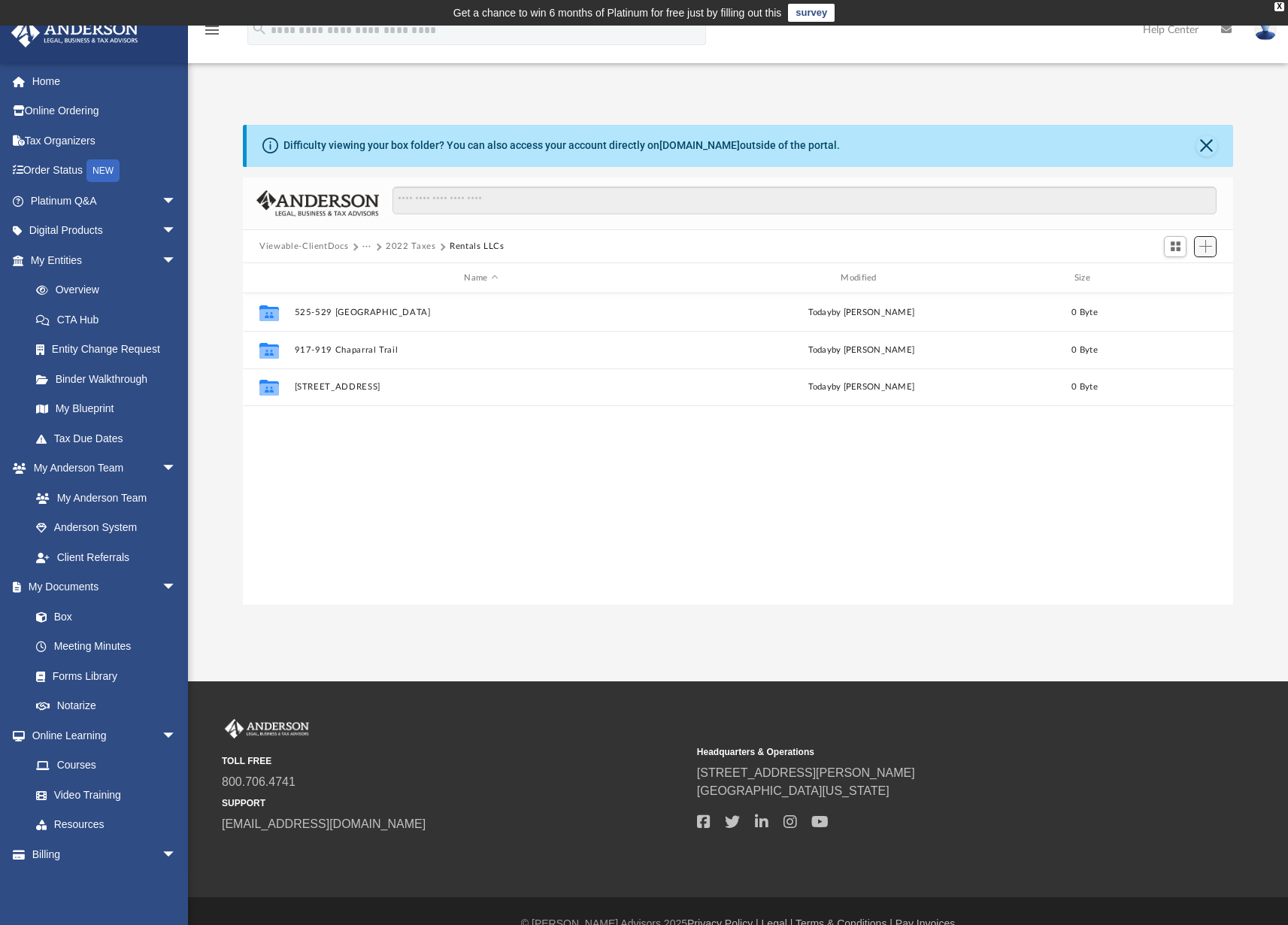
click at [1204, 249] on span "Add" at bounding box center [1205, 246] width 13 height 13
click at [1186, 301] on li "New Folder" at bounding box center [1184, 299] width 48 height 16
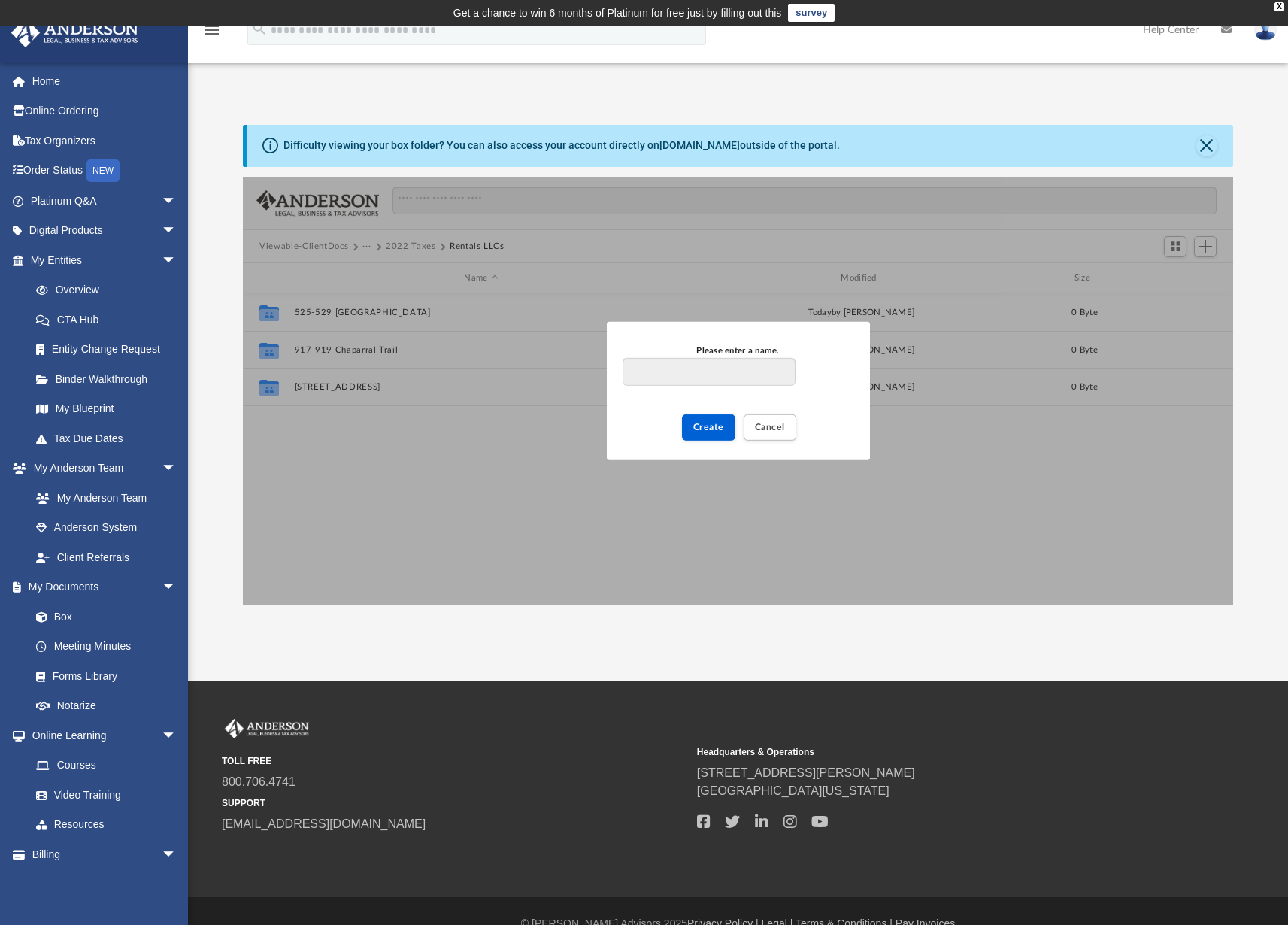
click at [716, 371] on input "Please enter a name." at bounding box center [709, 372] width 172 height 28
type input "**********"
click at [708, 426] on span "Create" at bounding box center [709, 427] width 31 height 9
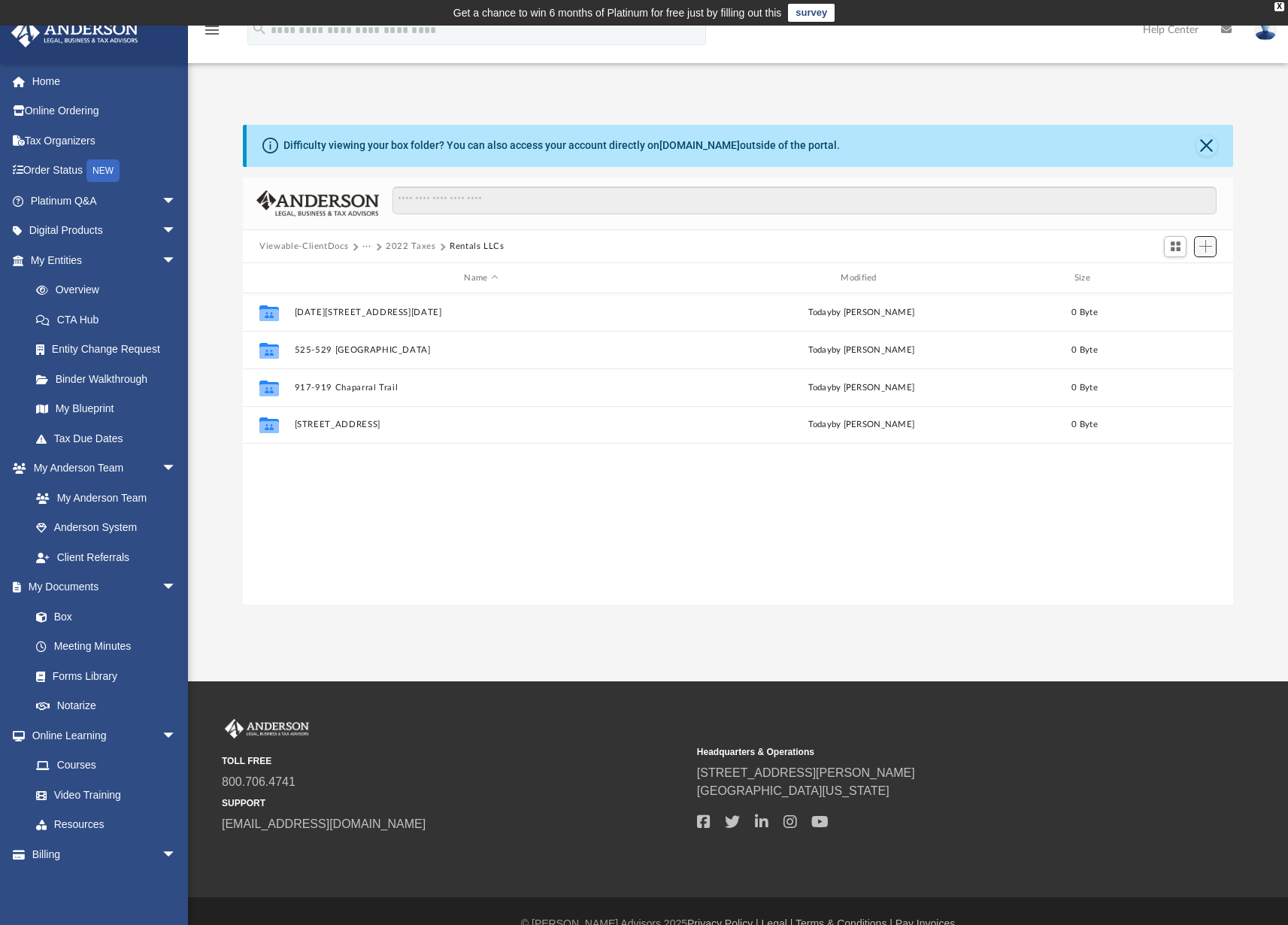
click at [1209, 251] on span "Add" at bounding box center [1205, 246] width 13 height 13
click at [1191, 297] on li "New Folder" at bounding box center [1184, 299] width 48 height 16
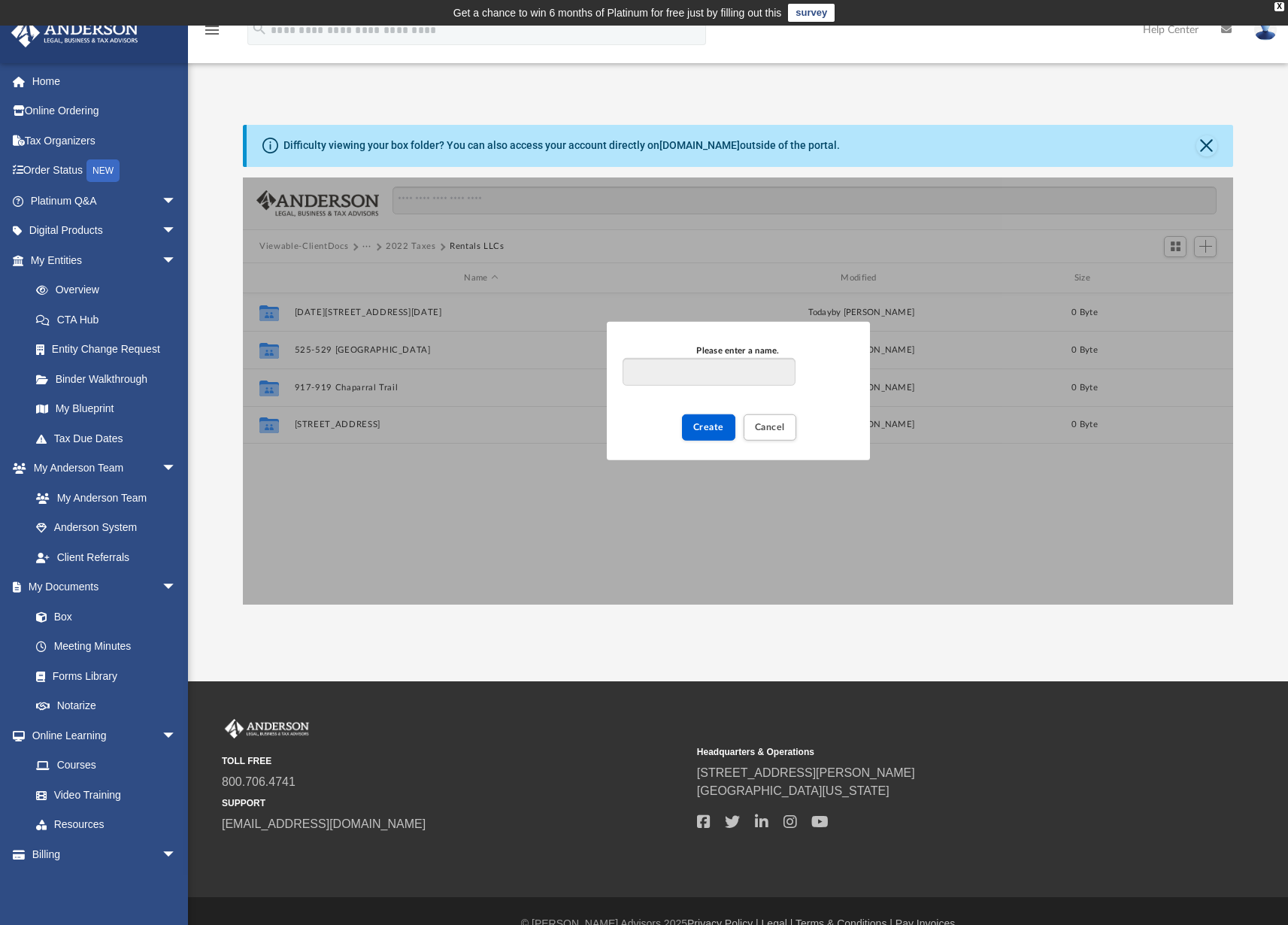
click at [729, 371] on input "Please enter a name." at bounding box center [709, 372] width 172 height 28
type input "**********"
click at [705, 428] on span "Create" at bounding box center [709, 427] width 31 height 9
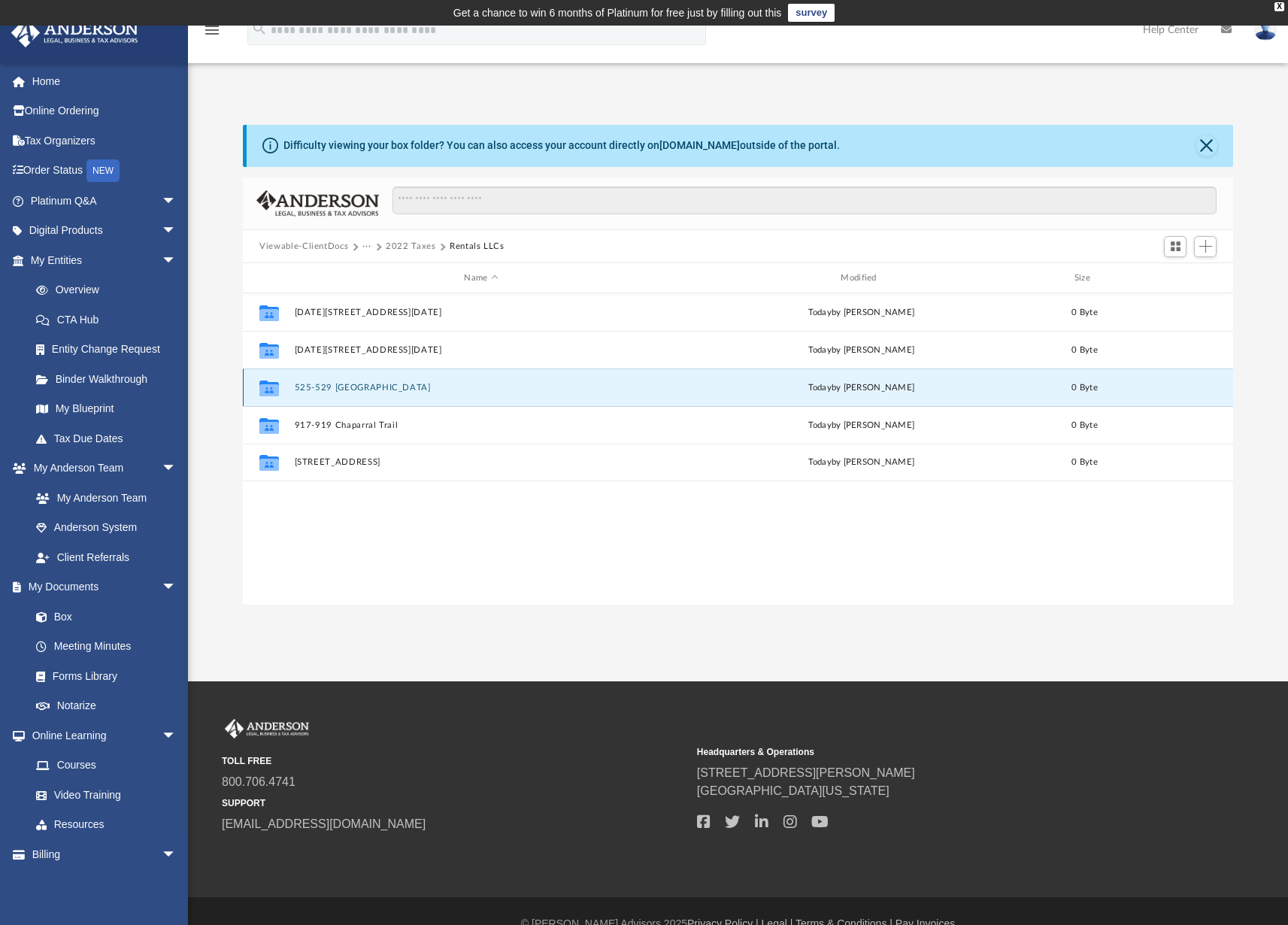
click at [374, 387] on button "525-529 [GEOGRAPHIC_DATA]" at bounding box center [481, 387] width 374 height 10
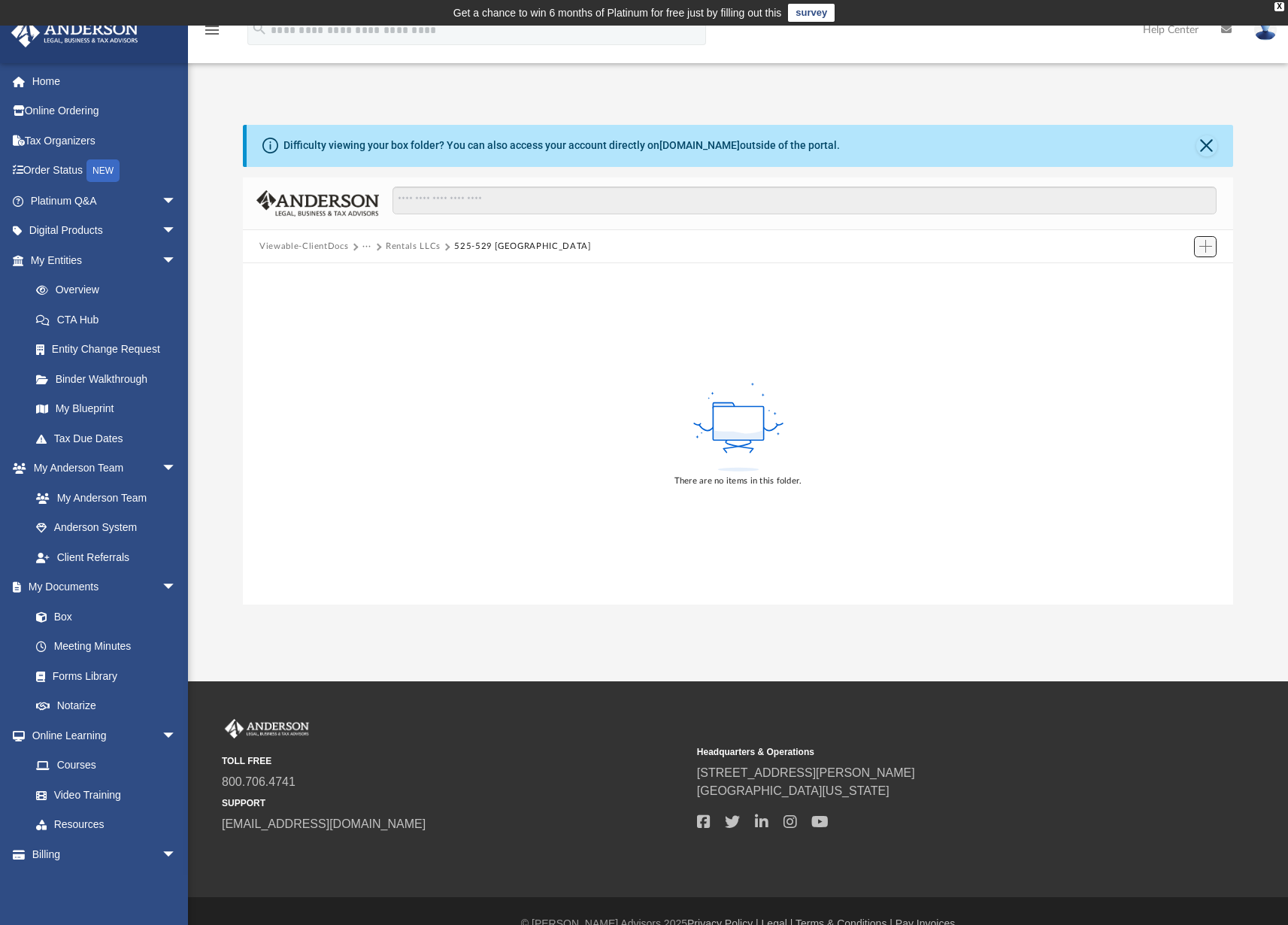
click at [1204, 245] on span "Add" at bounding box center [1205, 246] width 13 height 13
click at [1179, 280] on li "Upload" at bounding box center [1184, 276] width 48 height 16
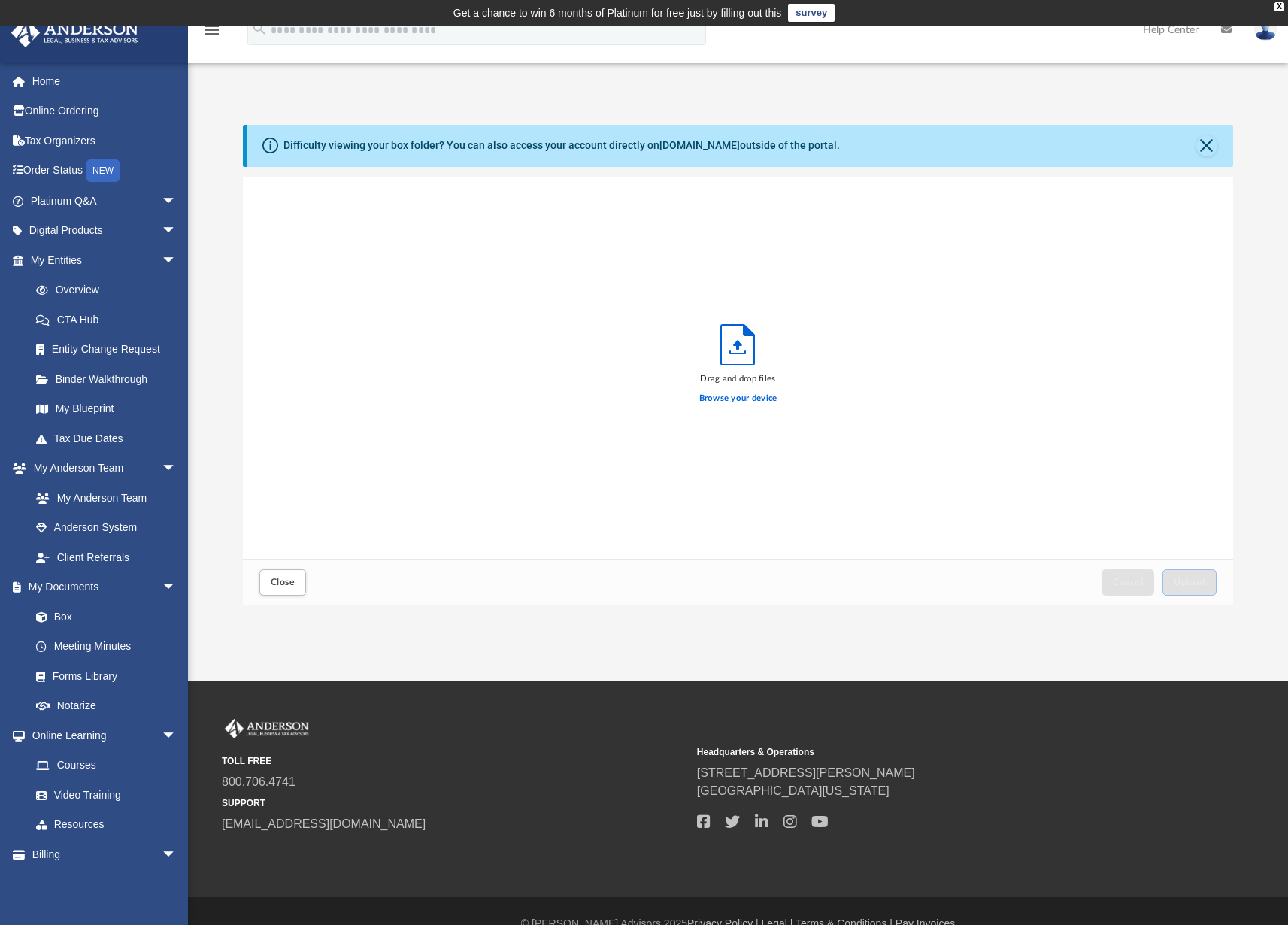
scroll to position [370, 979]
click at [758, 395] on label "Browse your device" at bounding box center [738, 399] width 78 height 14
click at [0, 0] on input "Browse your device" at bounding box center [0, 0] width 0 height 0
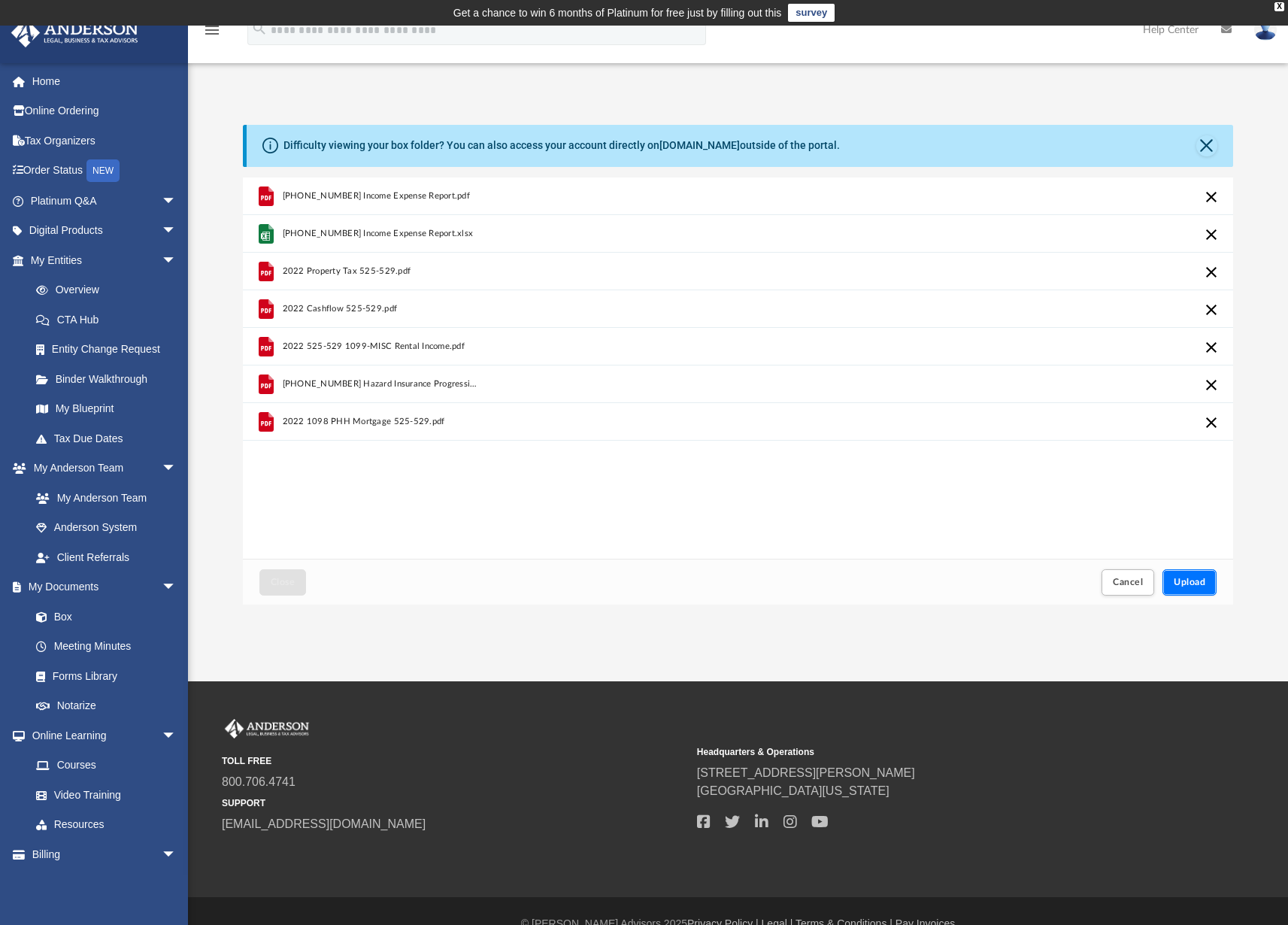
click at [1197, 578] on span "Upload" at bounding box center [1189, 582] width 31 height 9
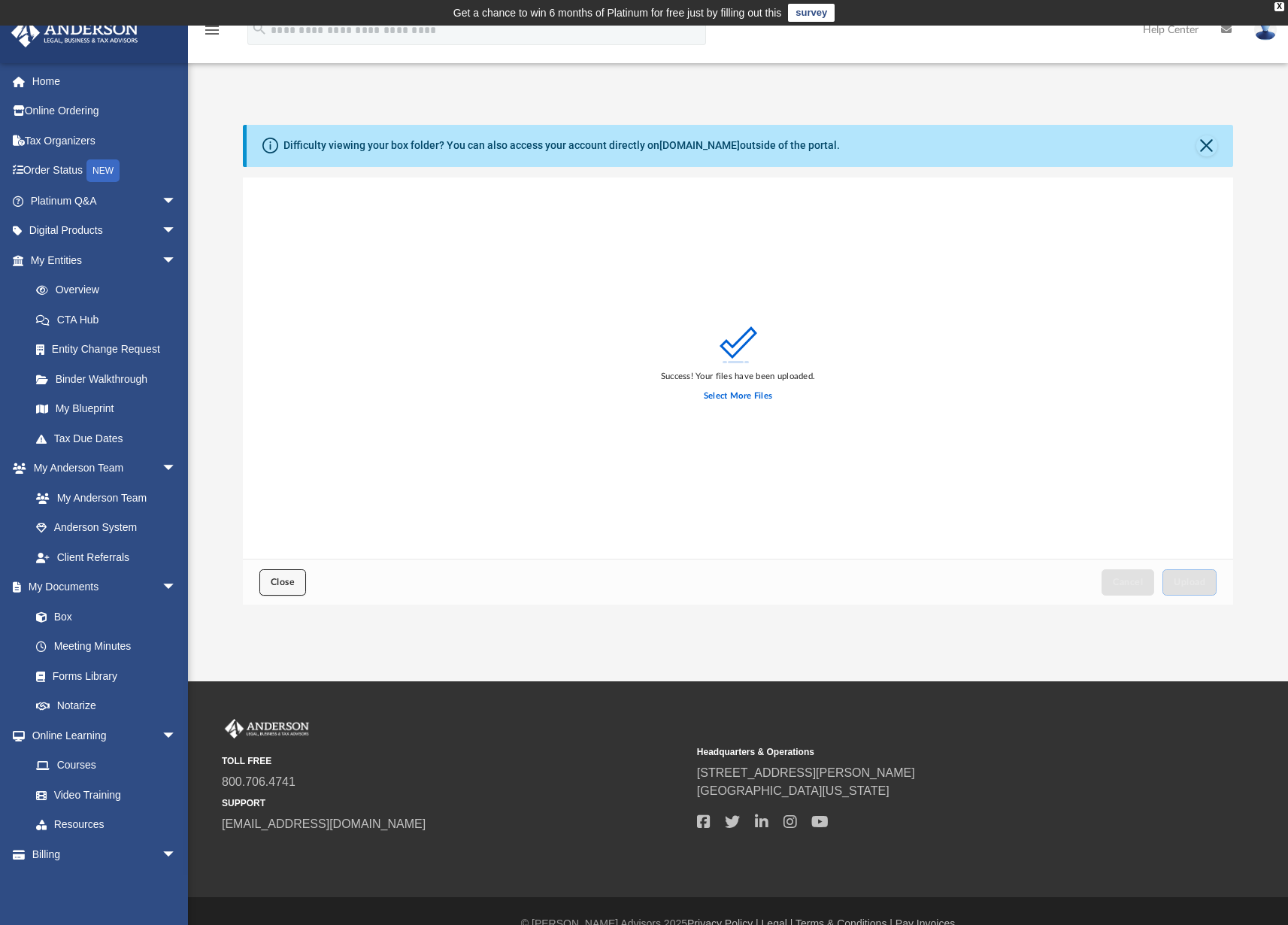
click at [290, 578] on span "Close" at bounding box center [282, 582] width 24 height 9
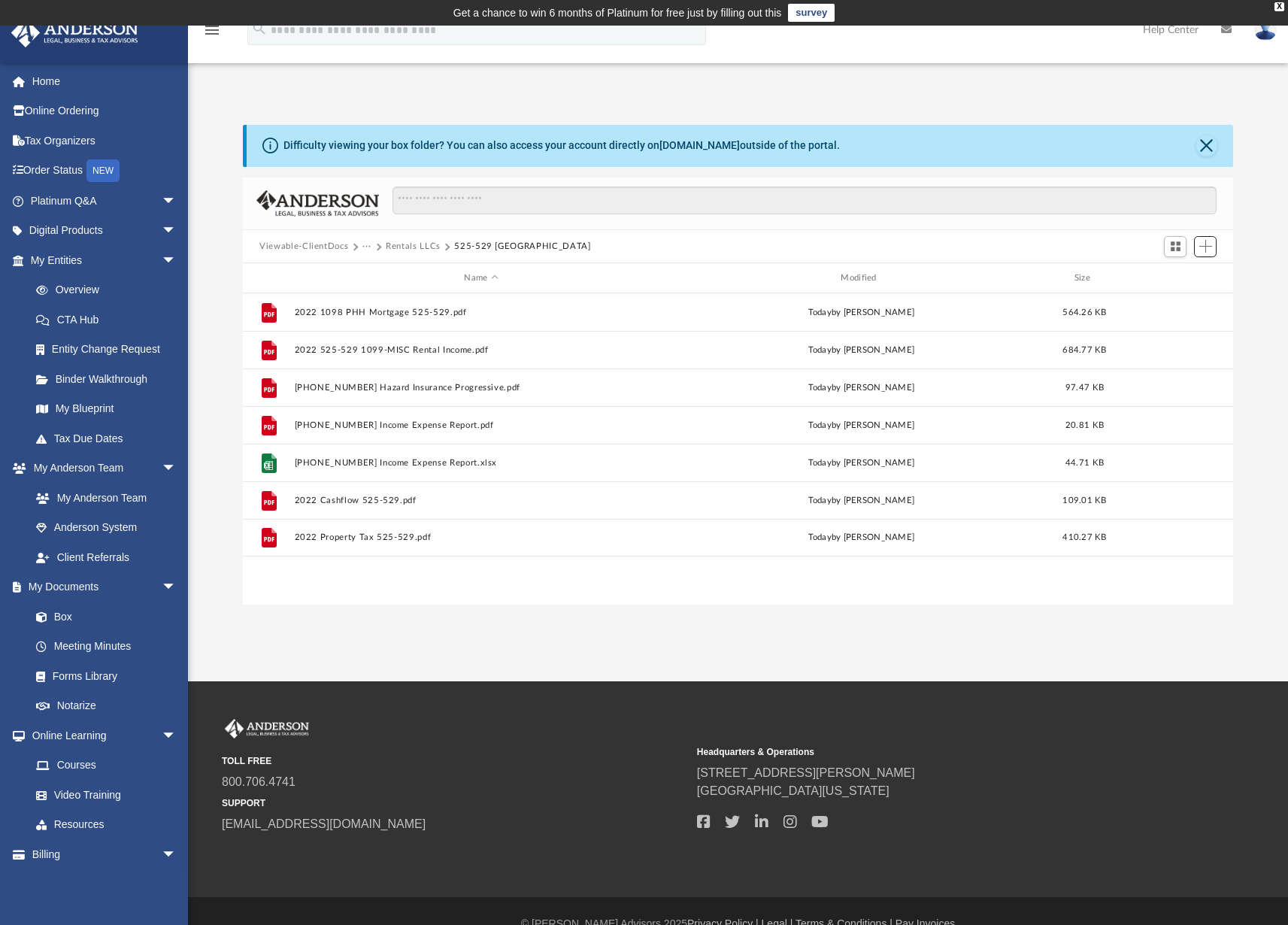
scroll to position [330, 979]
click at [425, 247] on button "Rentals LLCs" at bounding box center [413, 247] width 55 height 14
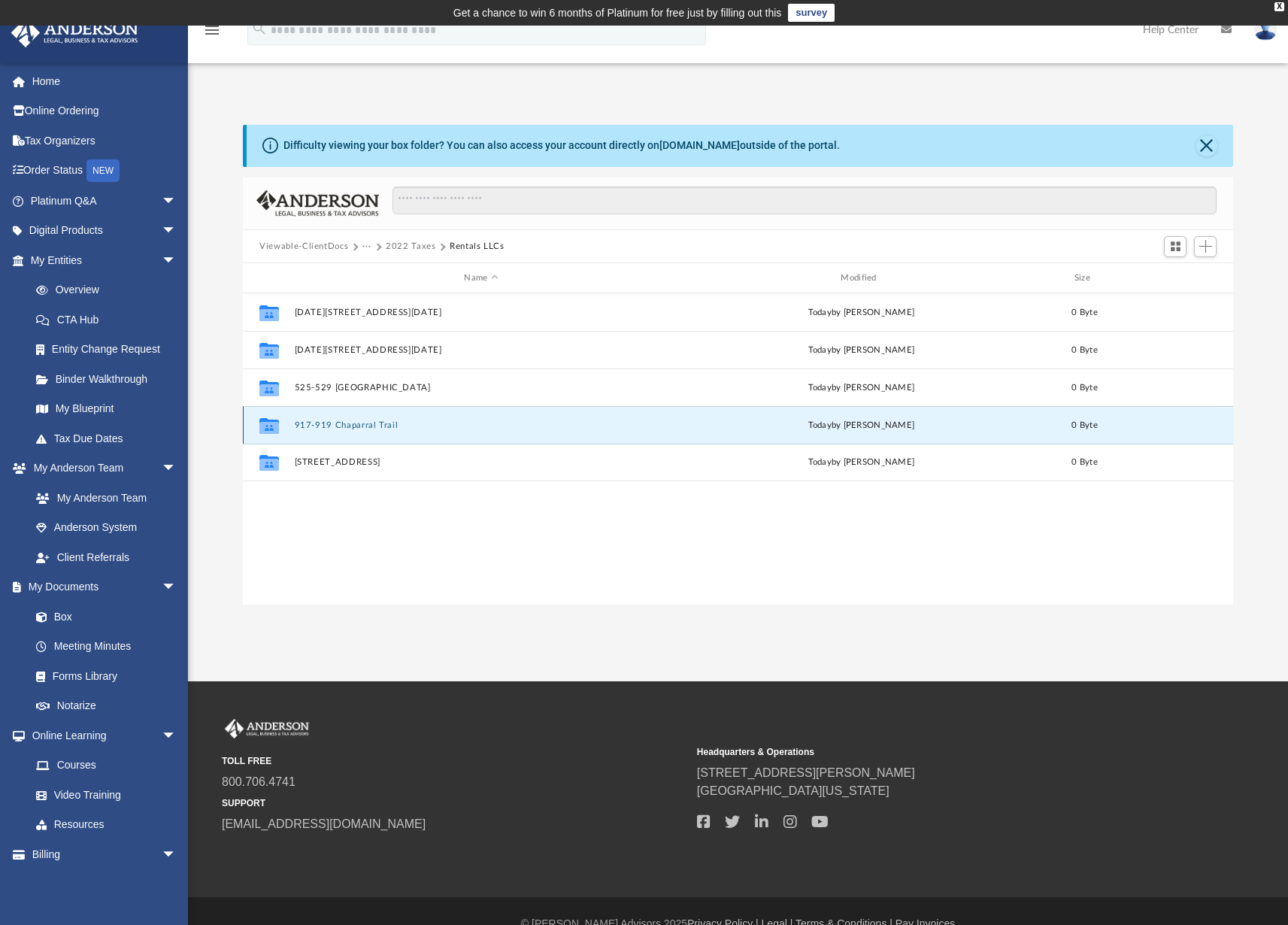
click at [346, 425] on button "917-919 Chaparral Trail" at bounding box center [481, 425] width 374 height 10
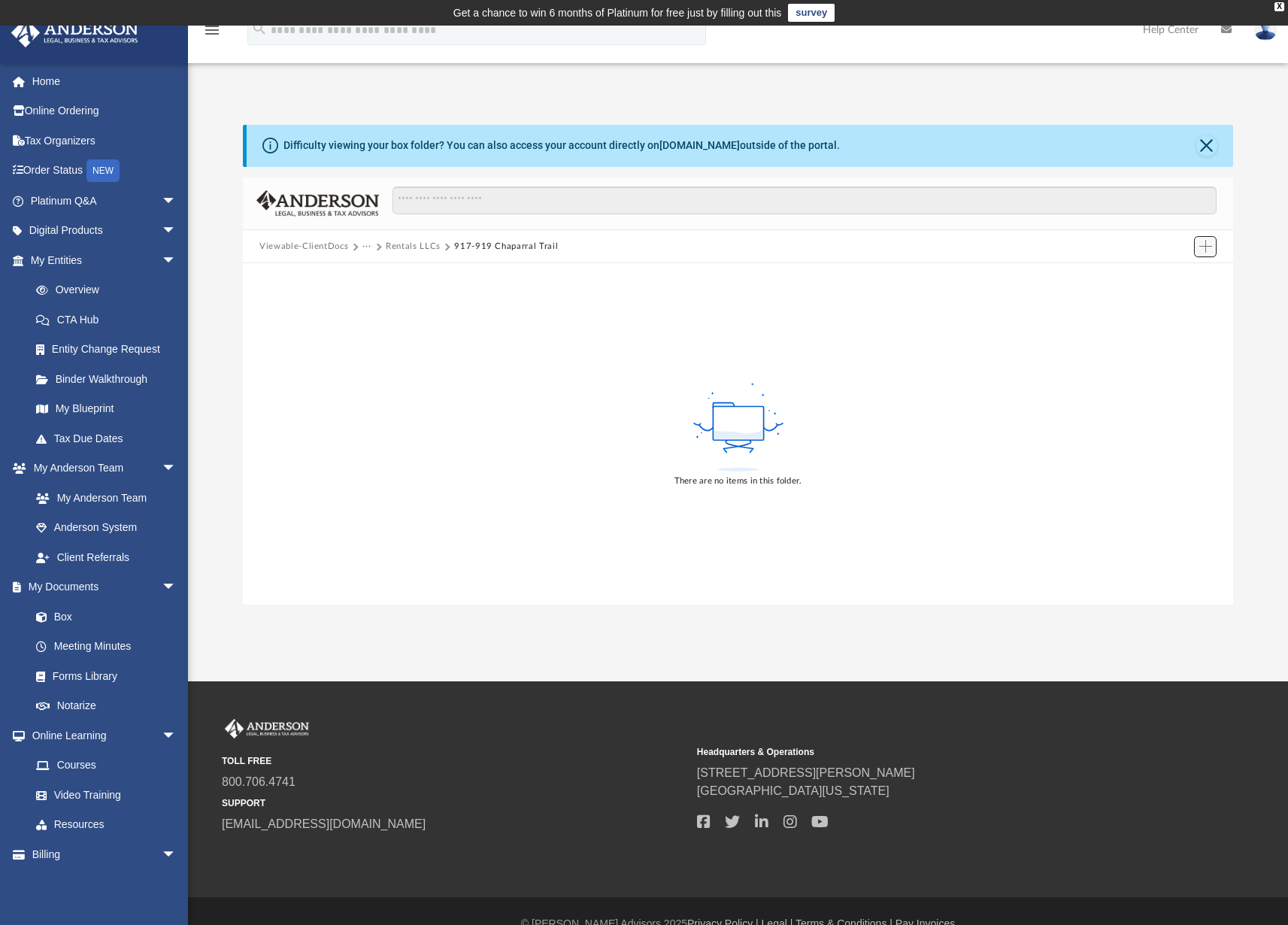
click at [1207, 245] on span "Add" at bounding box center [1205, 246] width 13 height 13
click at [1174, 275] on li "Upload" at bounding box center [1184, 276] width 48 height 16
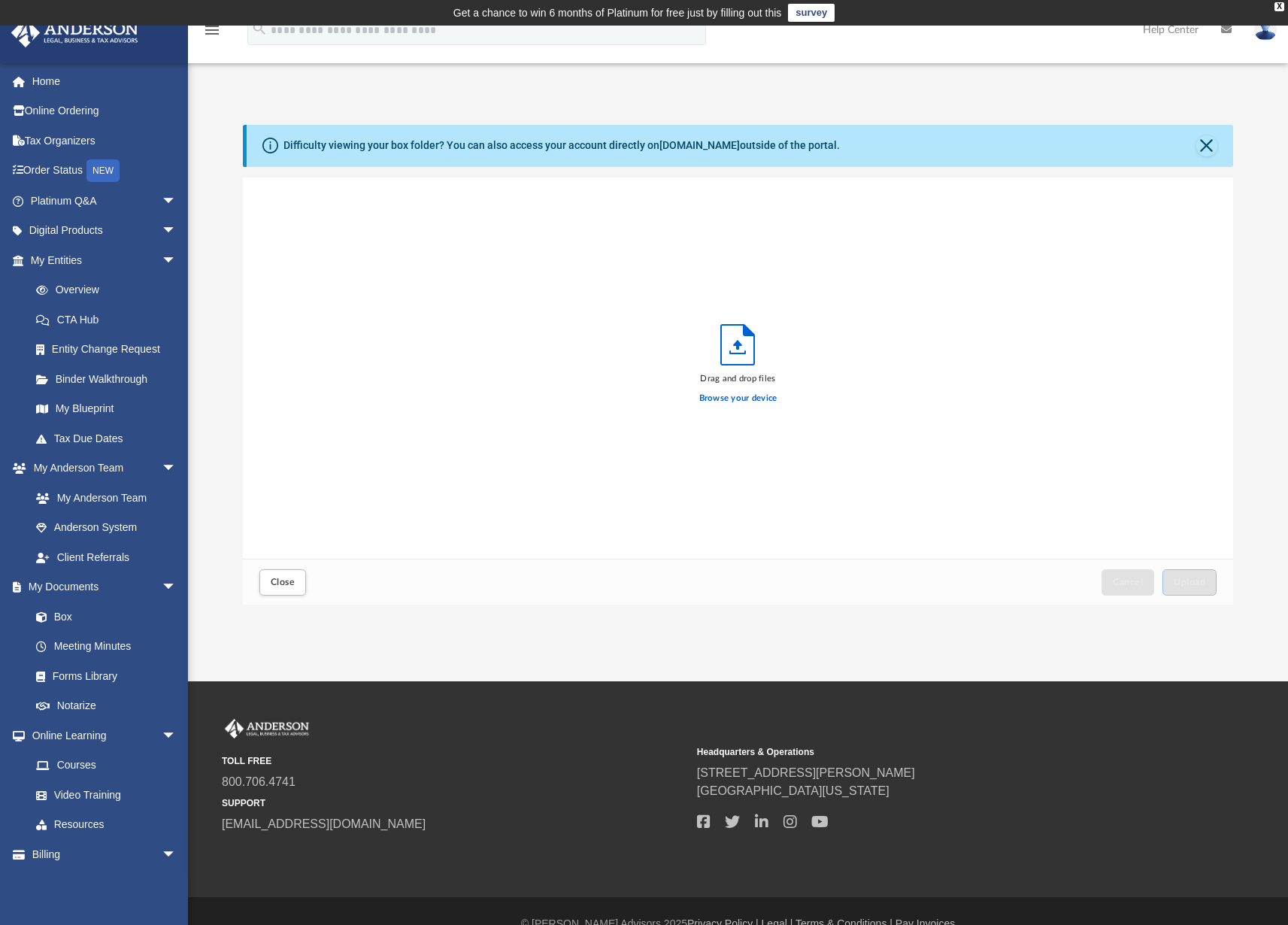
scroll to position [370, 979]
click at [745, 397] on label "Browse your device" at bounding box center [738, 399] width 78 height 14
click at [0, 0] on input "Browse your device" at bounding box center [0, 0] width 0 height 0
click at [279, 585] on span "Close" at bounding box center [282, 582] width 24 height 9
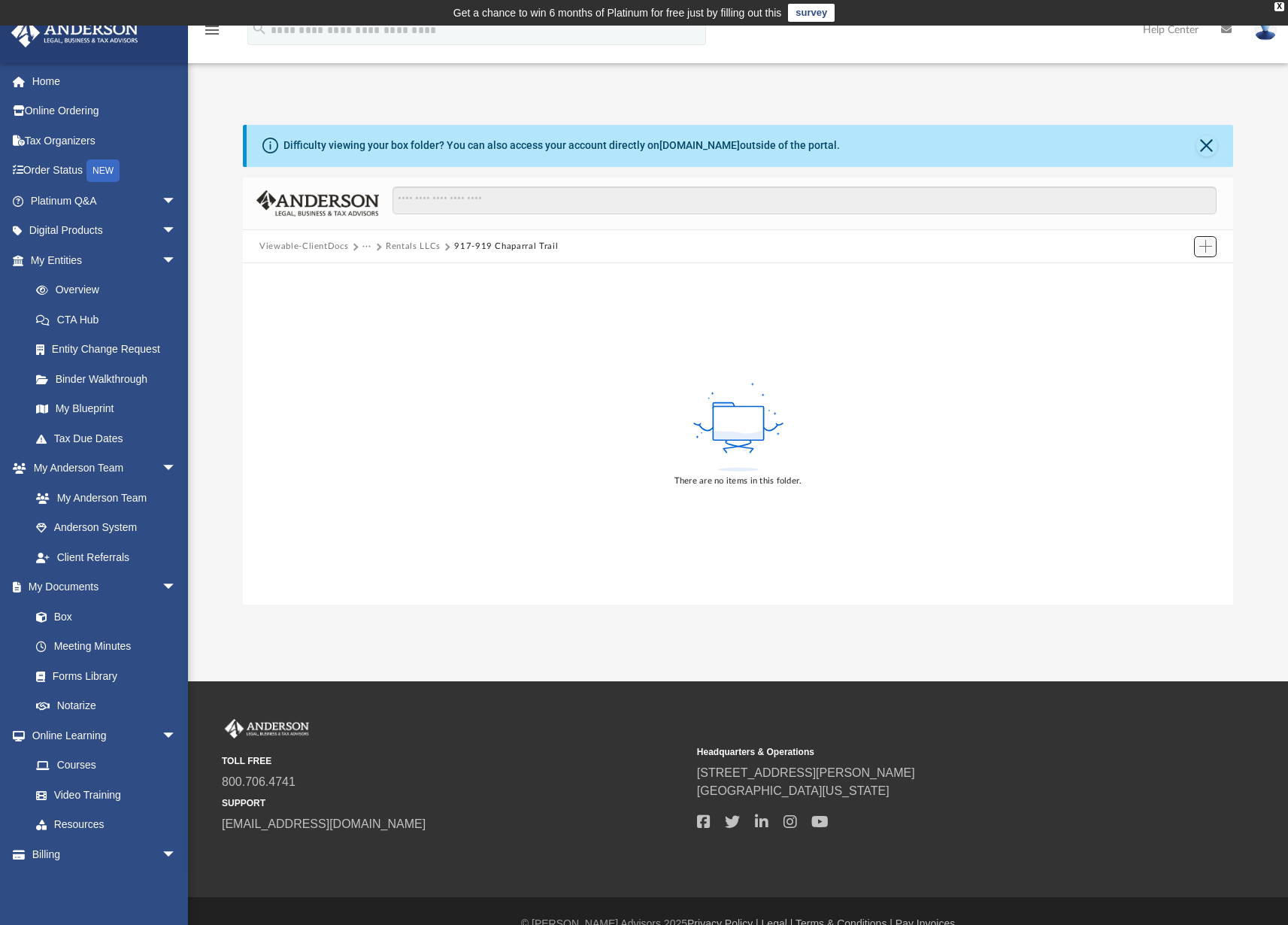
click at [1204, 246] on span "Add" at bounding box center [1205, 246] width 13 height 13
click at [1177, 278] on li "Upload" at bounding box center [1184, 276] width 48 height 16
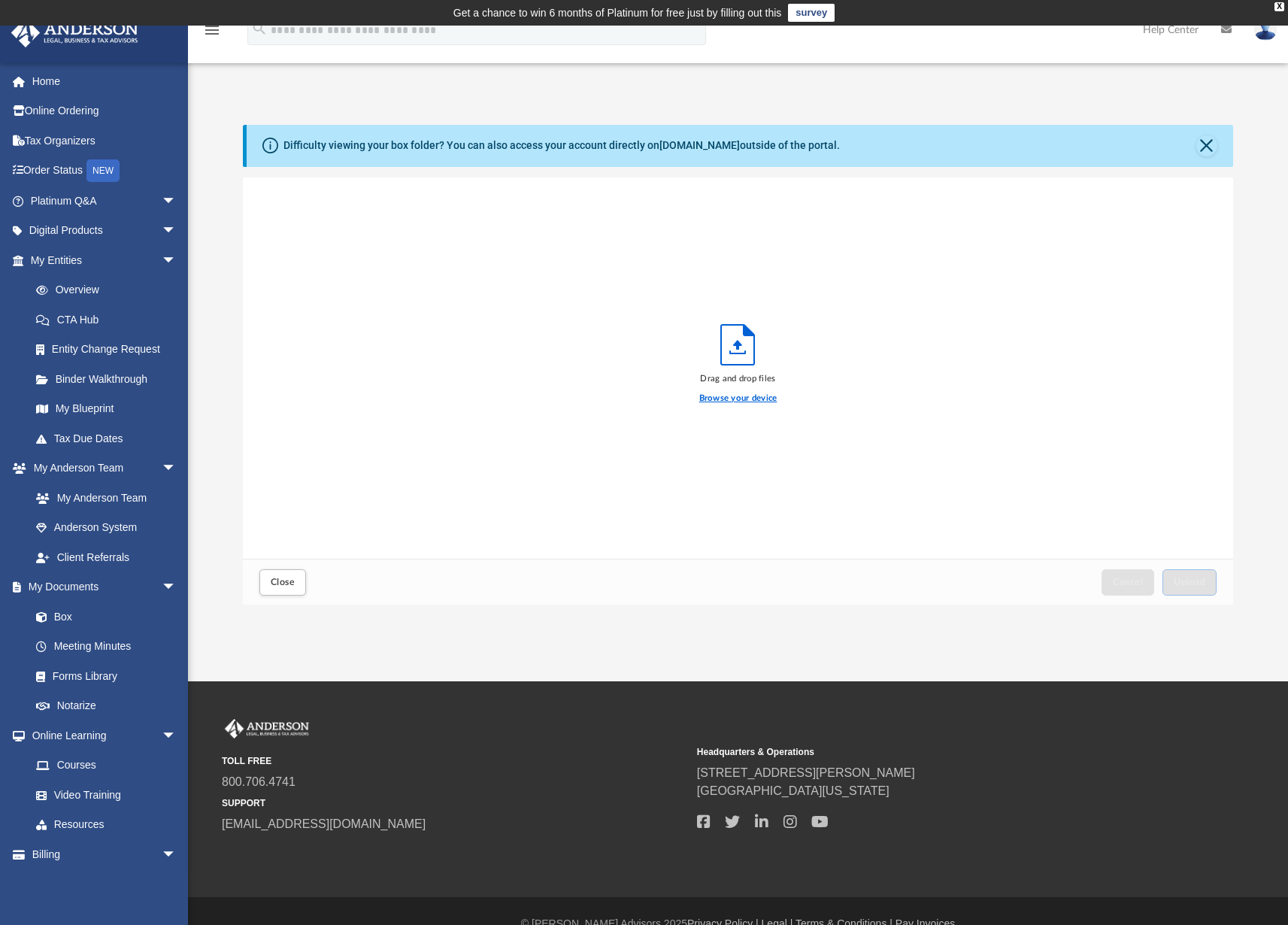
click at [752, 398] on label "Browse your device" at bounding box center [738, 399] width 78 height 14
click at [0, 0] on input "Browse your device" at bounding box center [0, 0] width 0 height 0
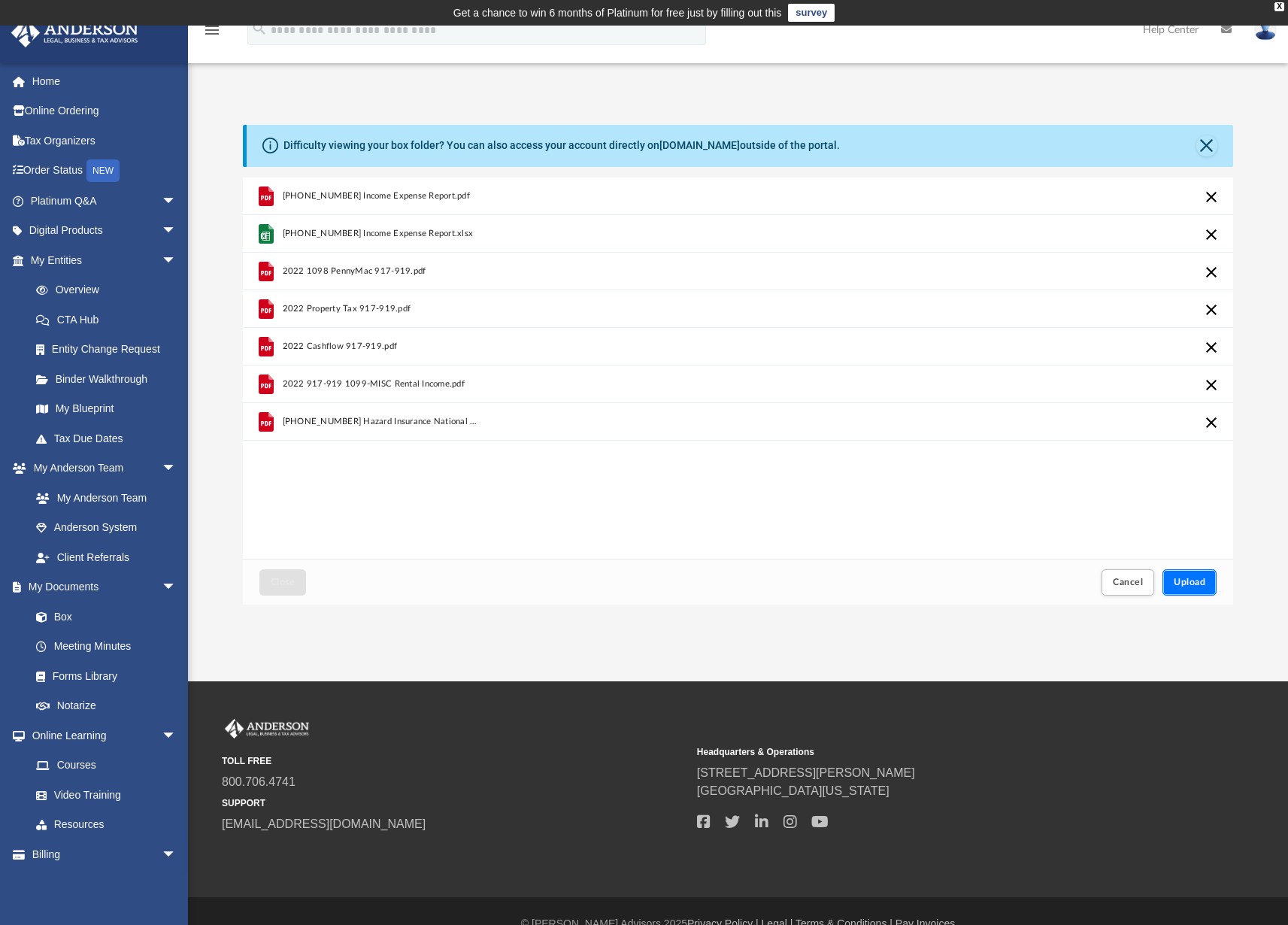
click at [1190, 578] on span "Upload" at bounding box center [1189, 582] width 31 height 9
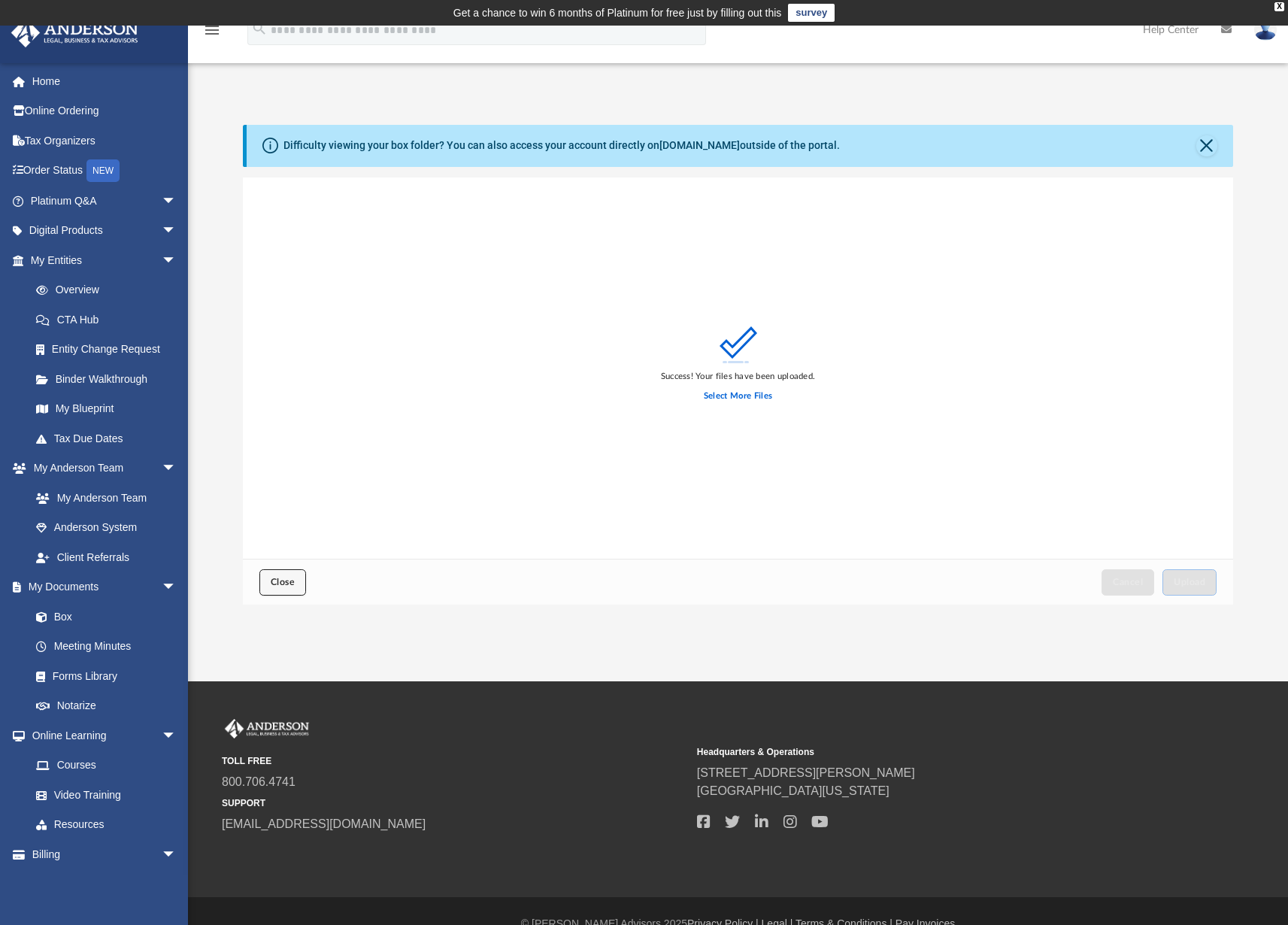
click at [293, 579] on span "Close" at bounding box center [282, 582] width 24 height 9
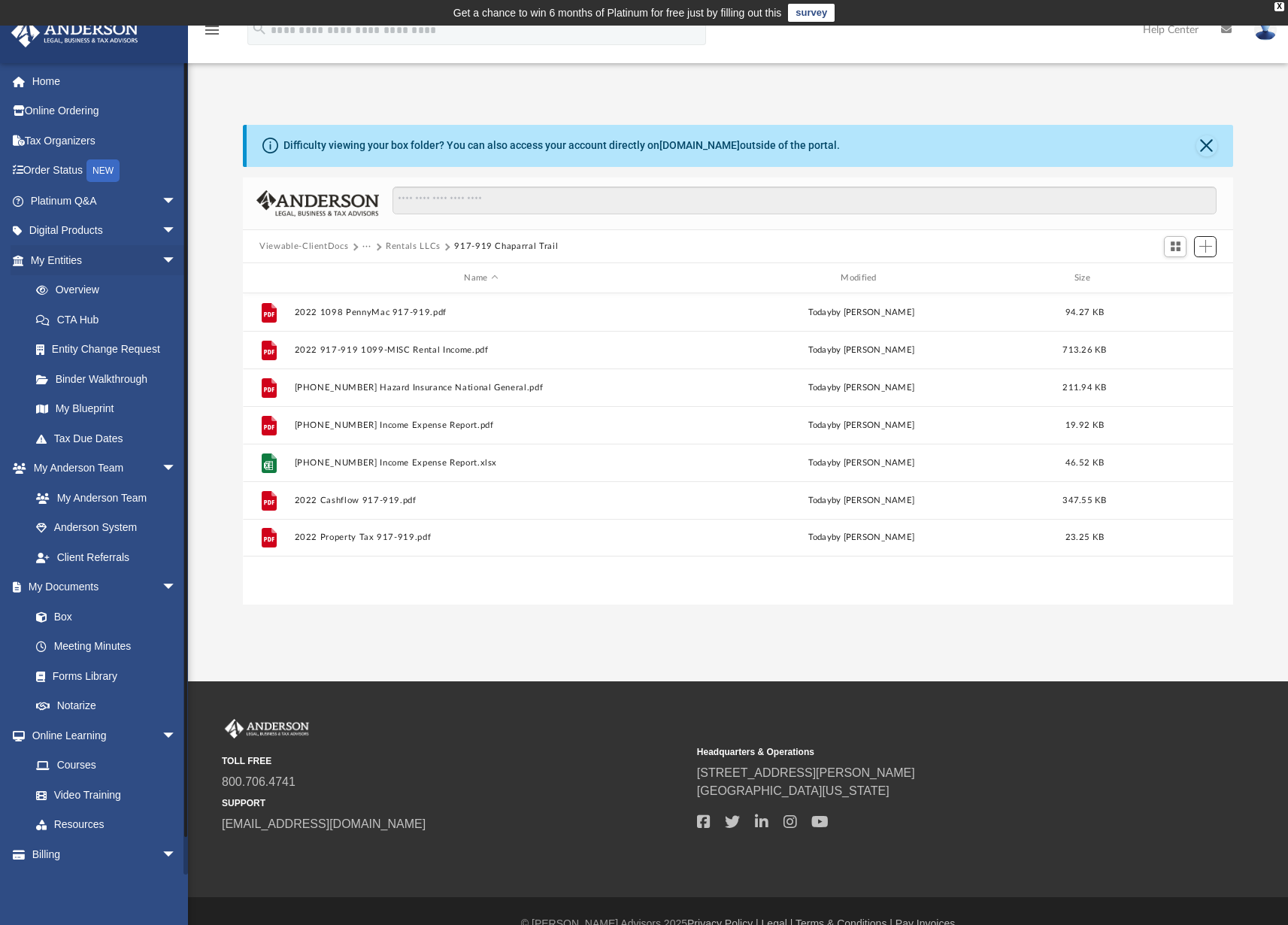
scroll to position [330, 979]
click at [417, 248] on button "Rentals LLCs" at bounding box center [413, 247] width 55 height 14
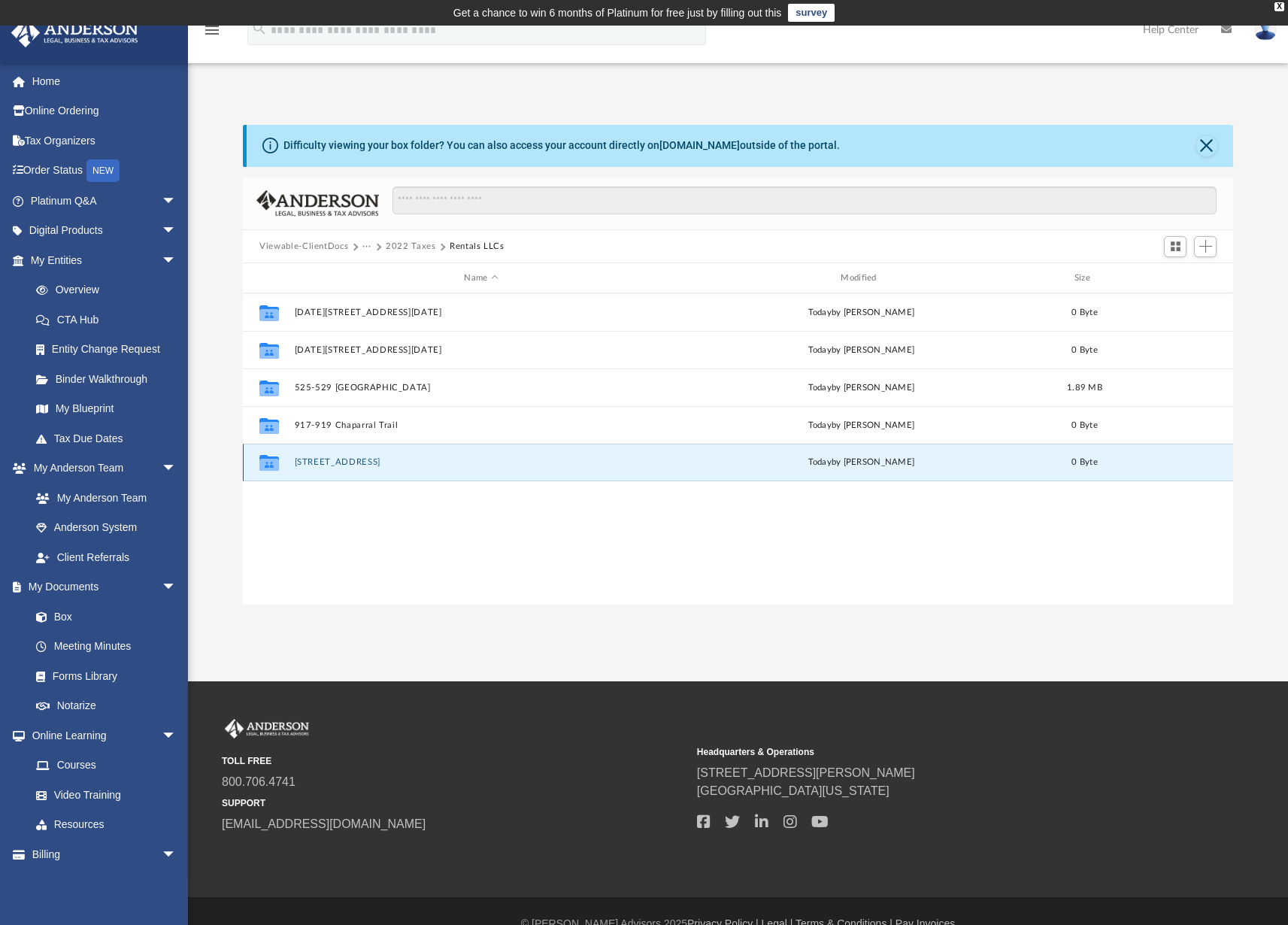
click at [360, 463] on button "[STREET_ADDRESS]" at bounding box center [481, 462] width 374 height 10
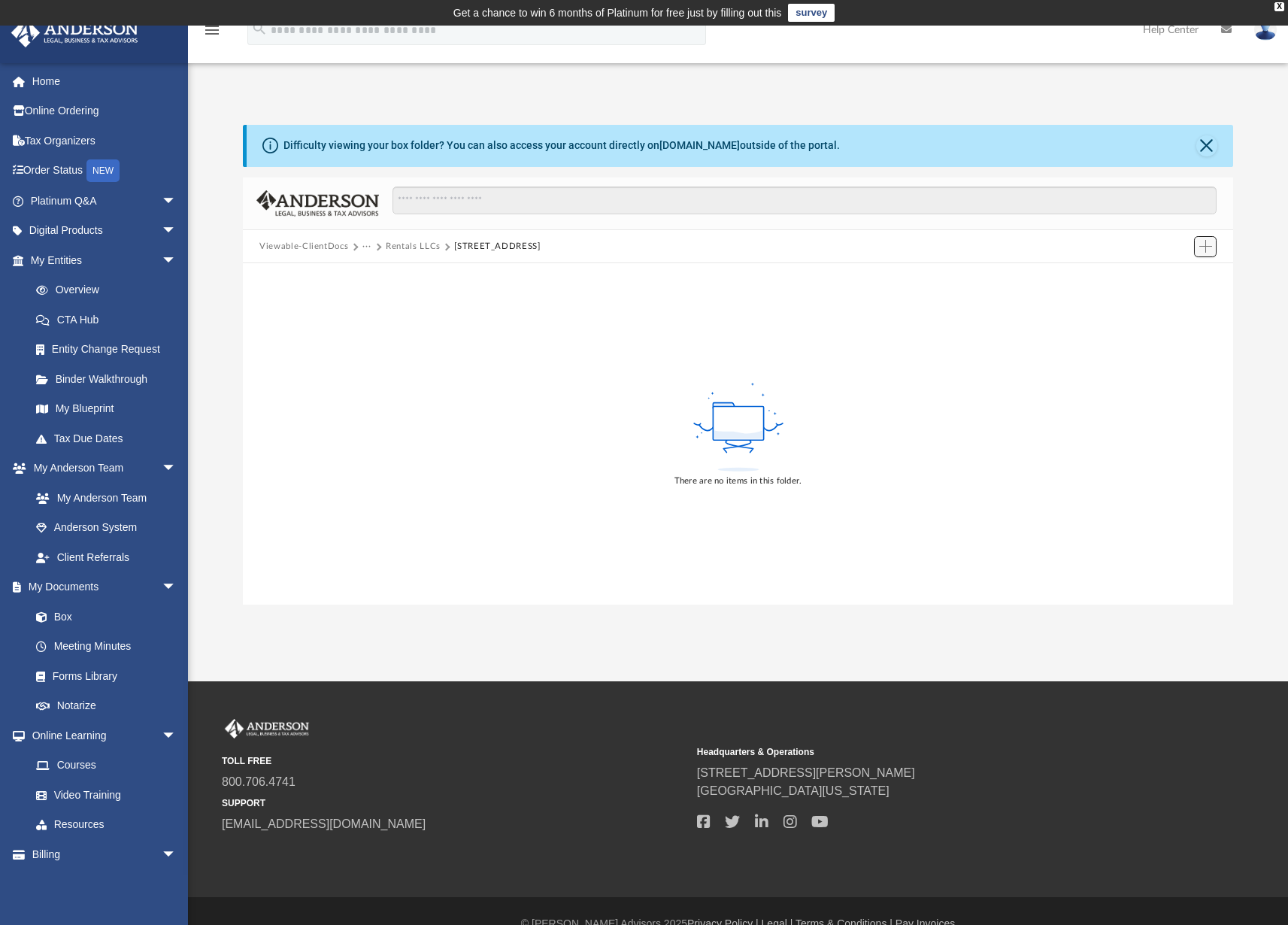
click at [1202, 247] on span "Add" at bounding box center [1205, 246] width 13 height 13
click at [1182, 277] on li "Upload" at bounding box center [1184, 276] width 48 height 16
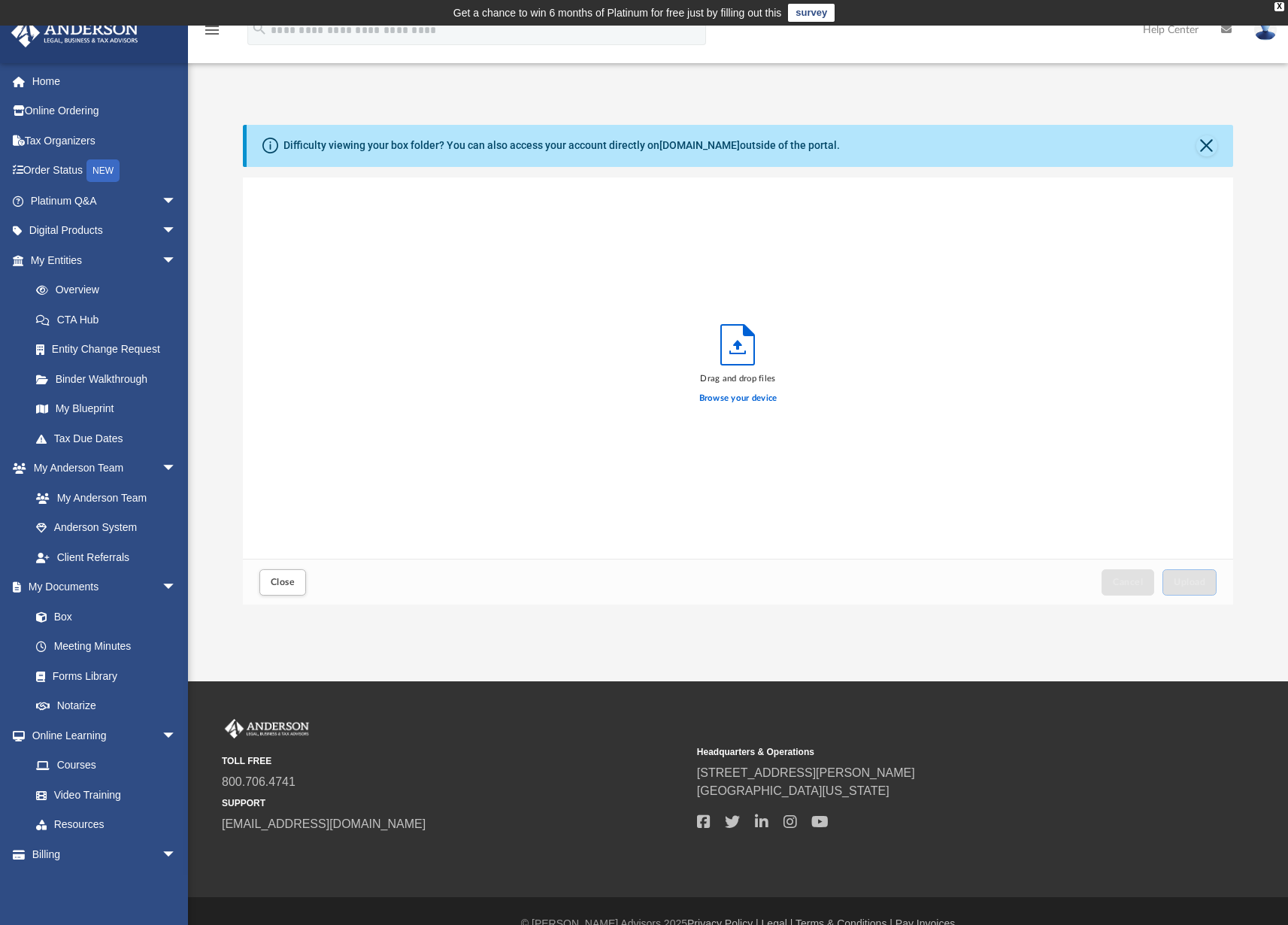
scroll to position [370, 979]
click at [717, 402] on label "Browse your device" at bounding box center [738, 399] width 78 height 14
click at [0, 0] on input "Browse your device" at bounding box center [0, 0] width 0 height 0
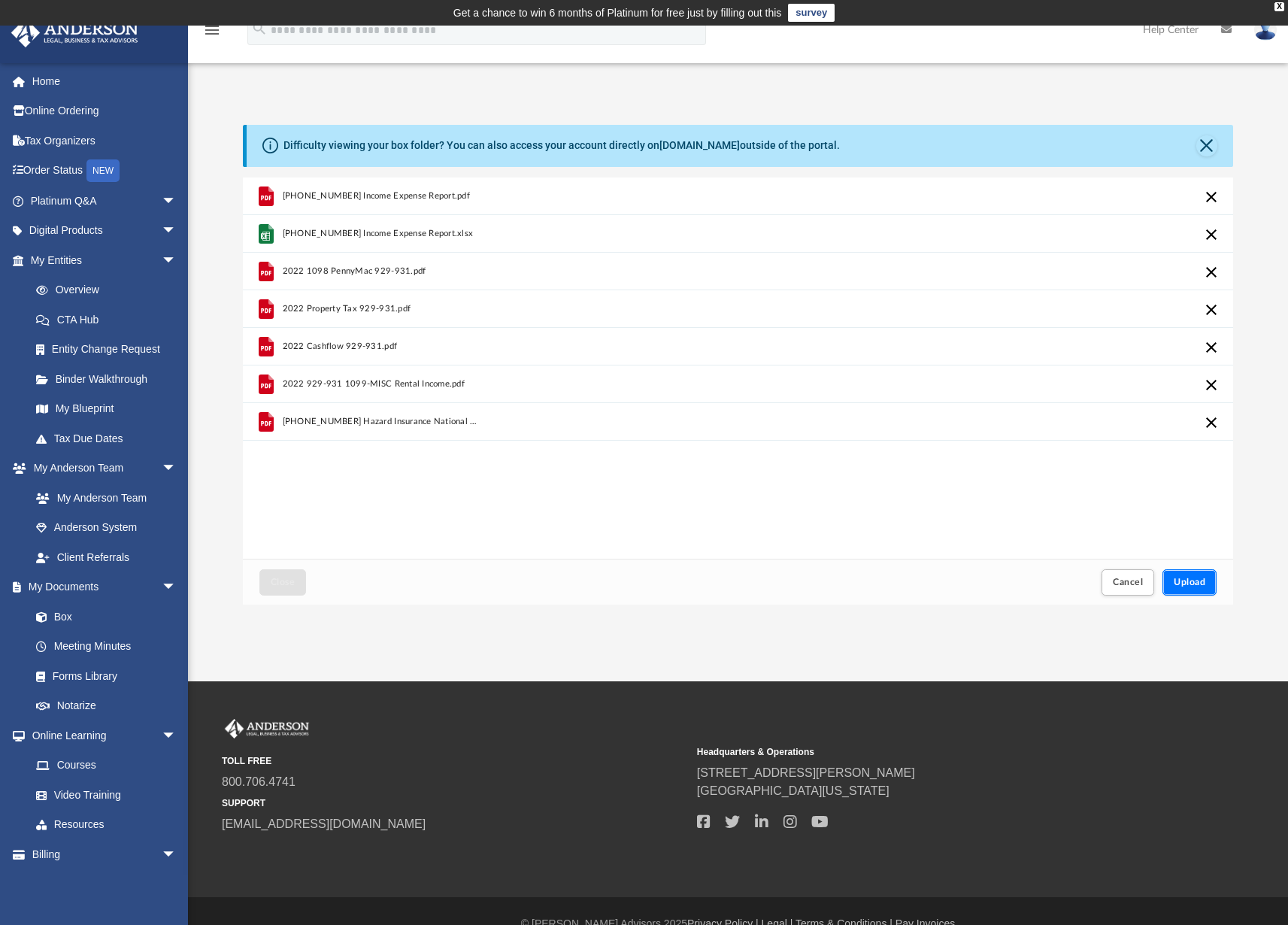
click at [1194, 581] on span "Upload" at bounding box center [1189, 582] width 31 height 9
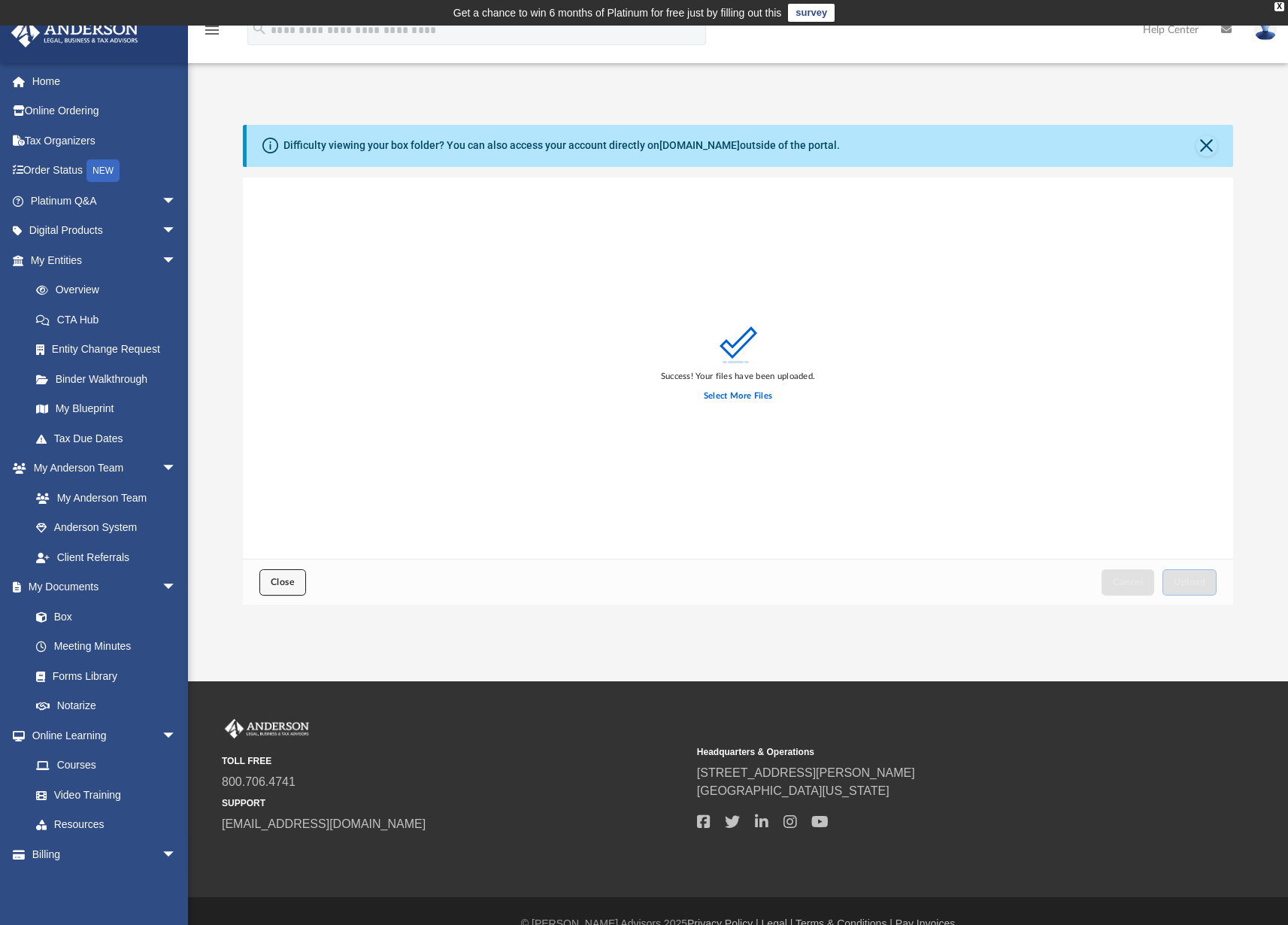
click at [279, 578] on span "Close" at bounding box center [282, 582] width 24 height 9
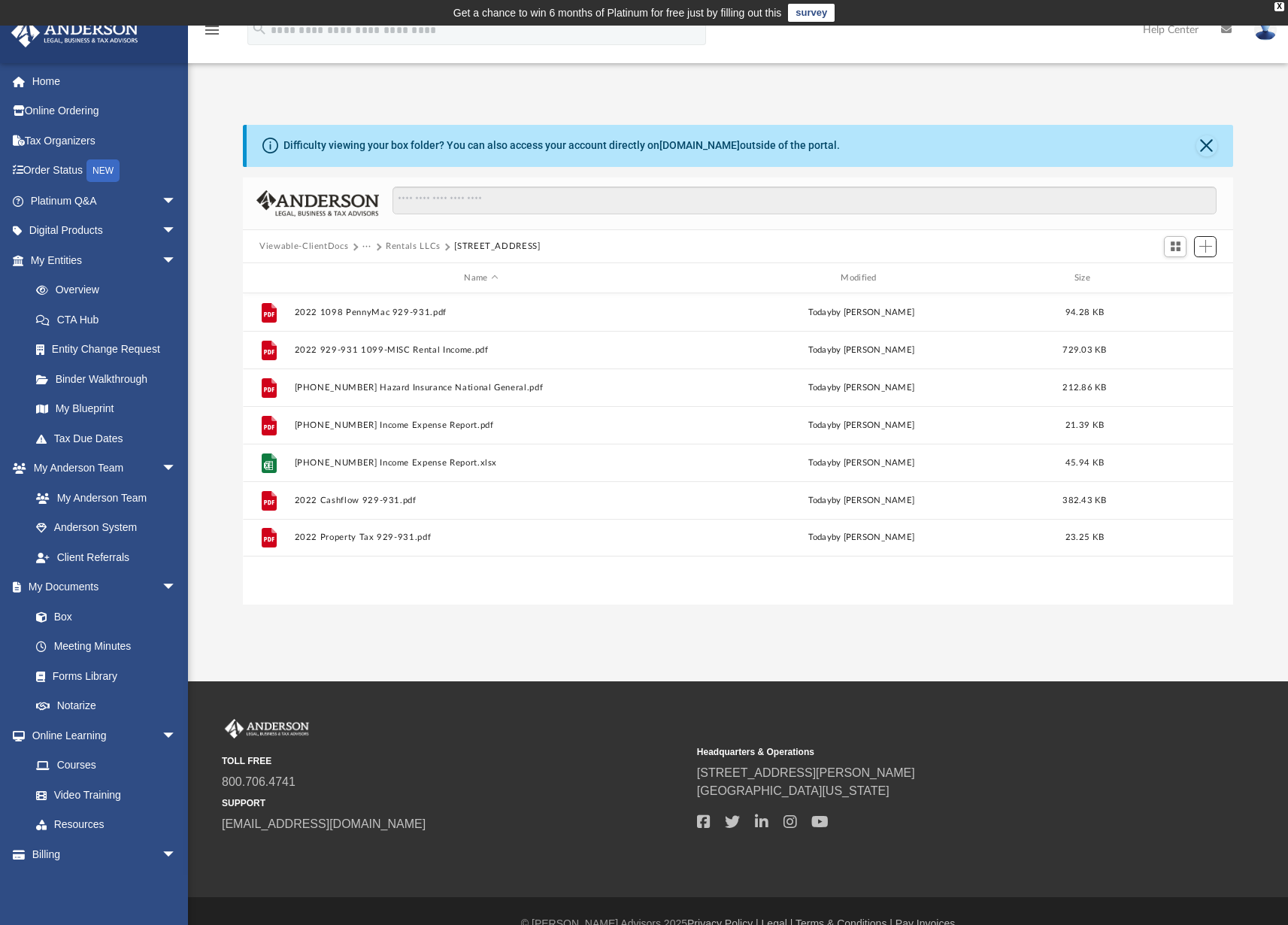
scroll to position [330, 979]
click at [407, 247] on button "Rentals LLCs" at bounding box center [413, 247] width 55 height 14
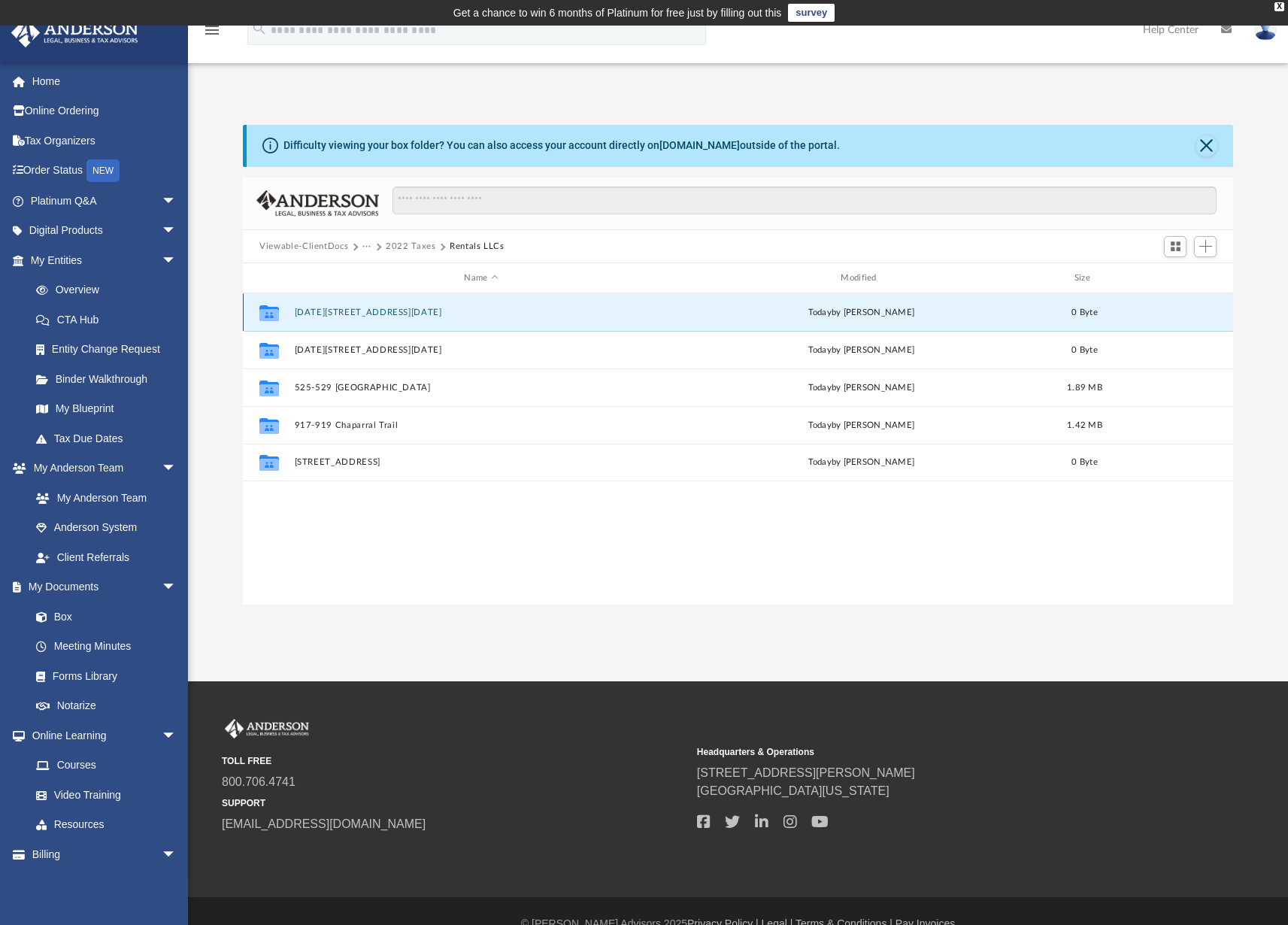
click at [348, 311] on button "[DATE][STREET_ADDRESS][DATE]" at bounding box center [481, 312] width 374 height 10
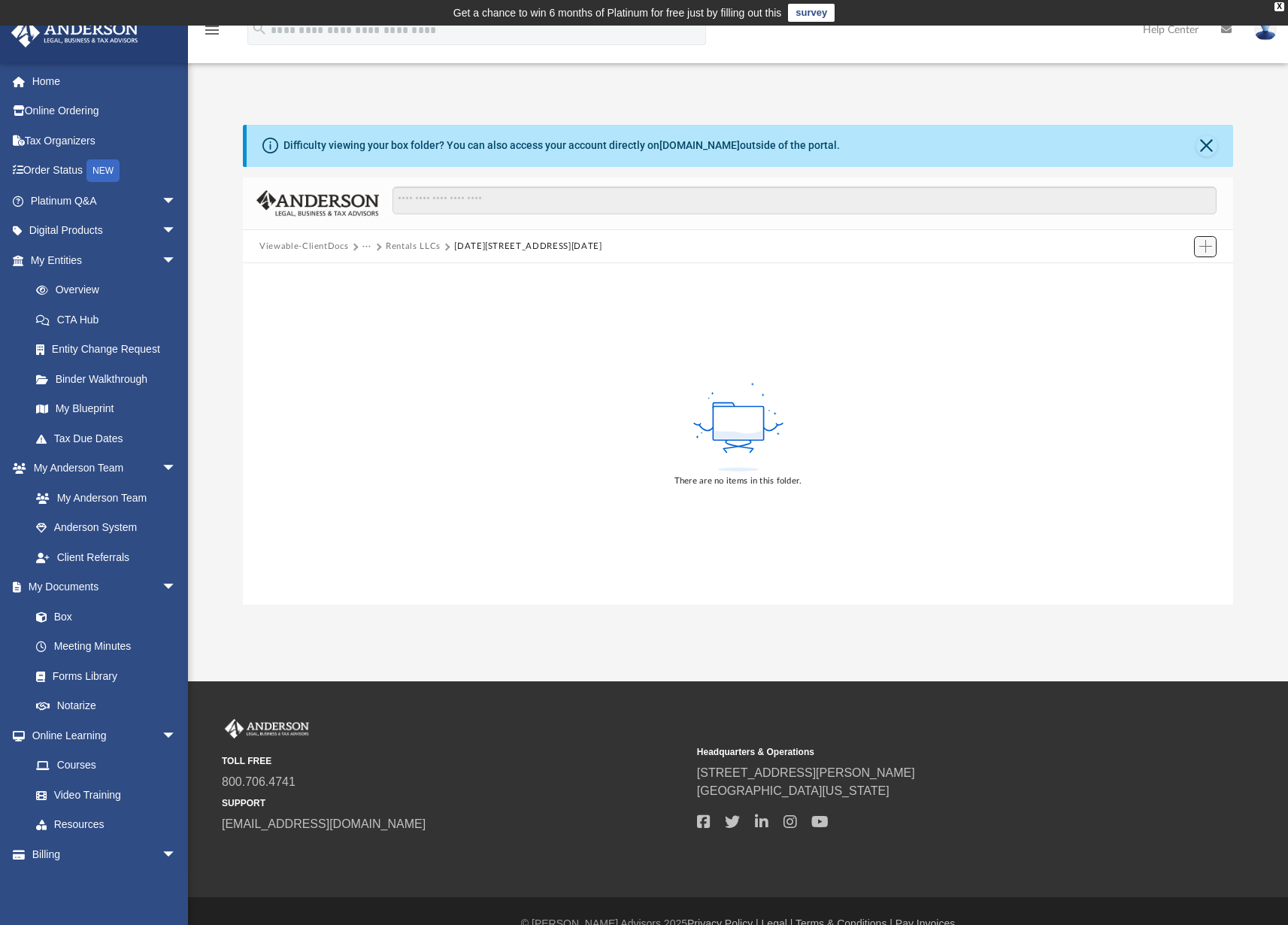
click at [1204, 249] on span "Add" at bounding box center [1205, 246] width 13 height 13
click at [1174, 276] on li "Upload" at bounding box center [1184, 276] width 48 height 16
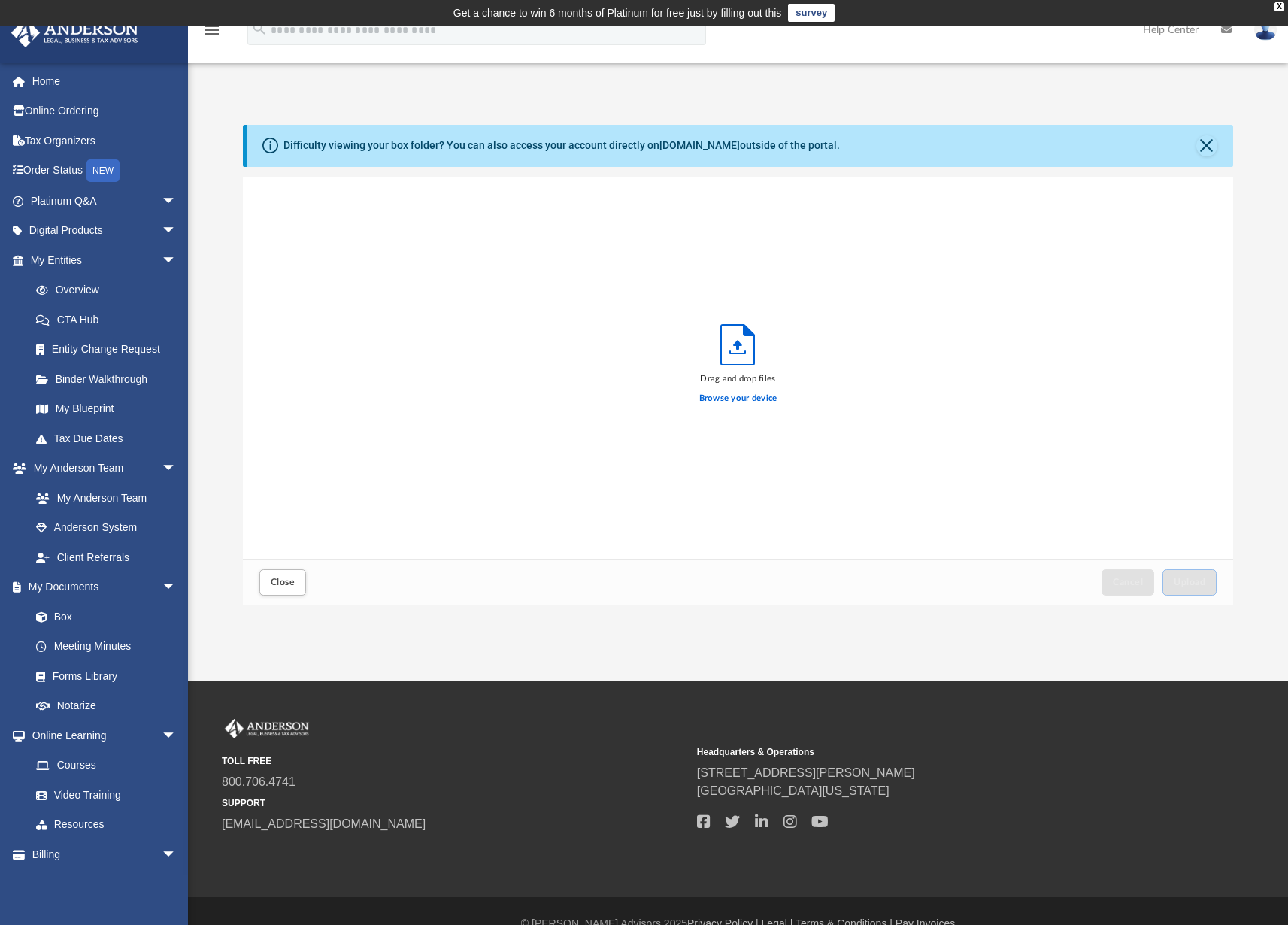
scroll to position [370, 979]
click at [280, 585] on span "Close" at bounding box center [282, 582] width 24 height 9
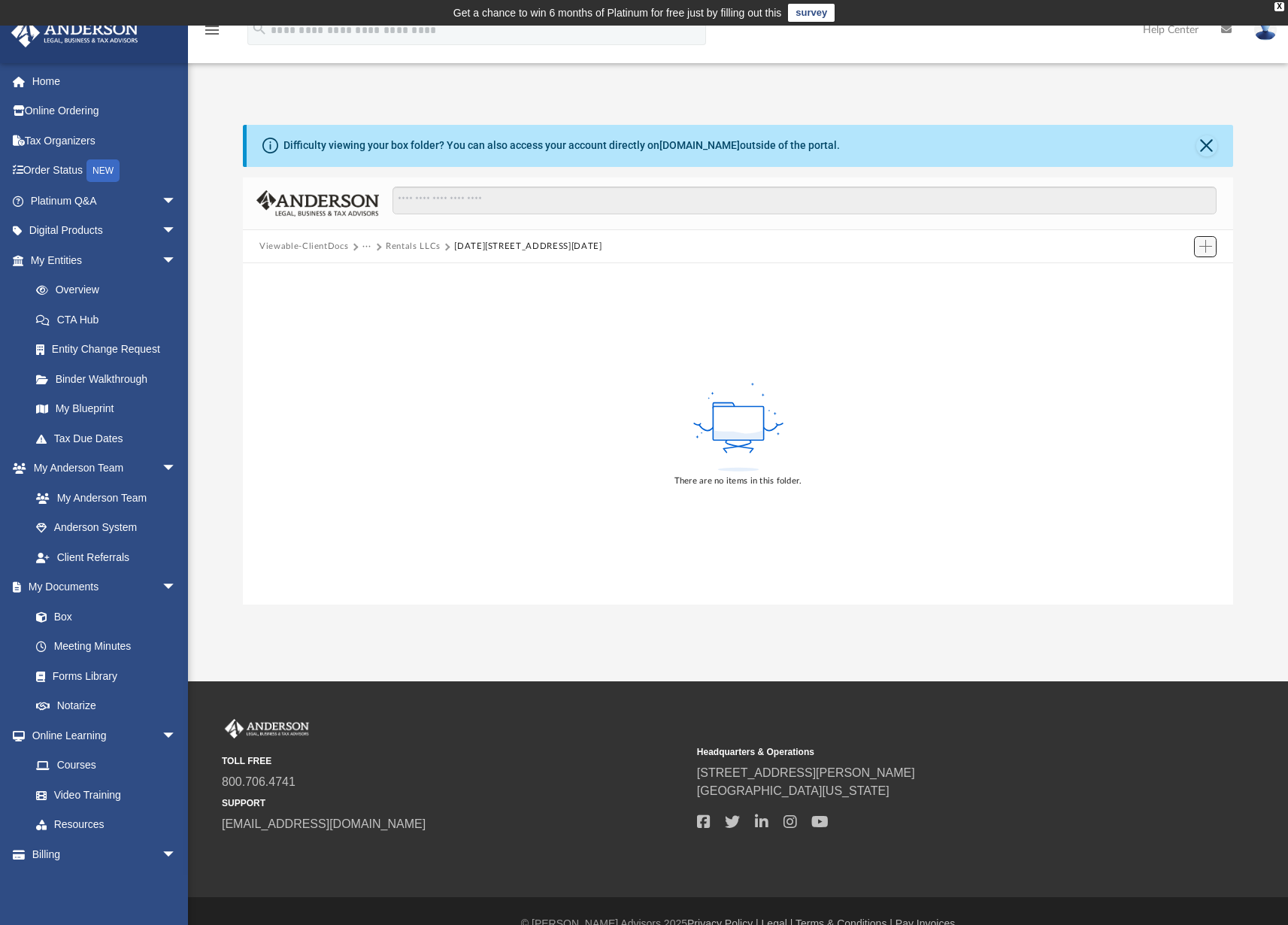
click at [1203, 245] on span "Add" at bounding box center [1205, 246] width 13 height 13
click at [1180, 277] on li "Upload" at bounding box center [1184, 276] width 48 height 16
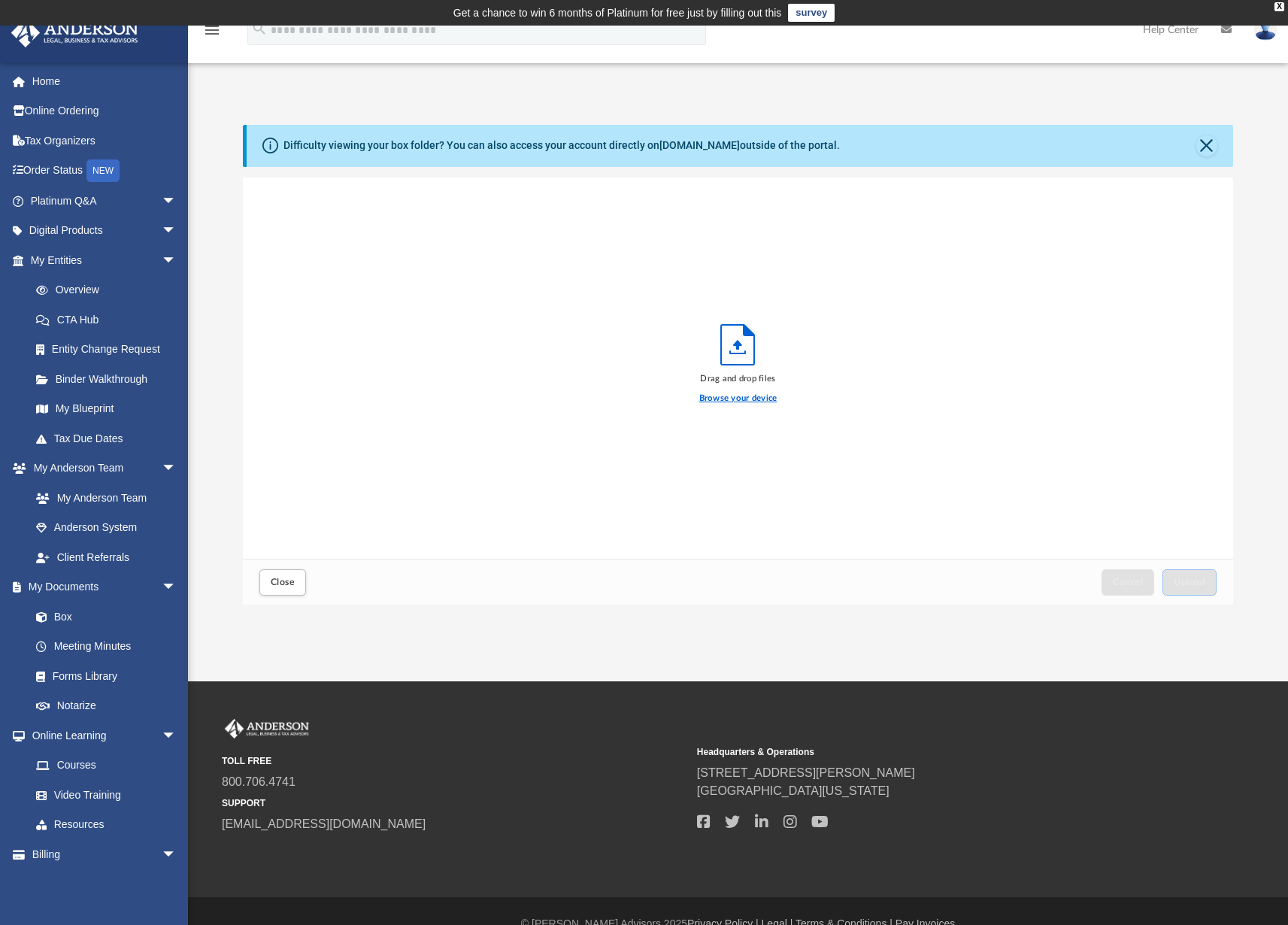
click at [745, 398] on label "Browse your device" at bounding box center [738, 399] width 78 height 14
click at [0, 0] on input "Browse your device" at bounding box center [0, 0] width 0 height 0
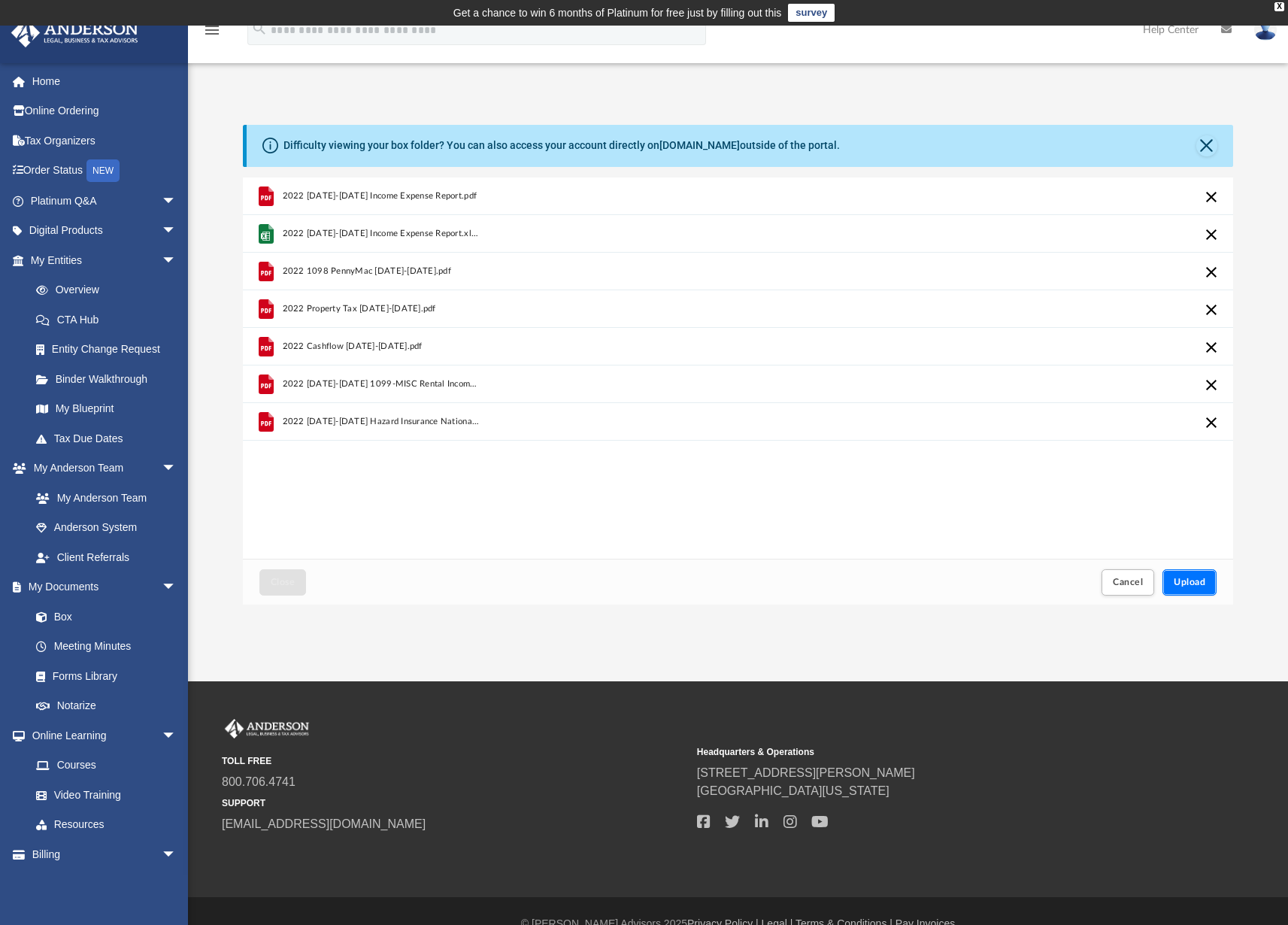
click at [1201, 579] on span "Upload" at bounding box center [1189, 582] width 31 height 9
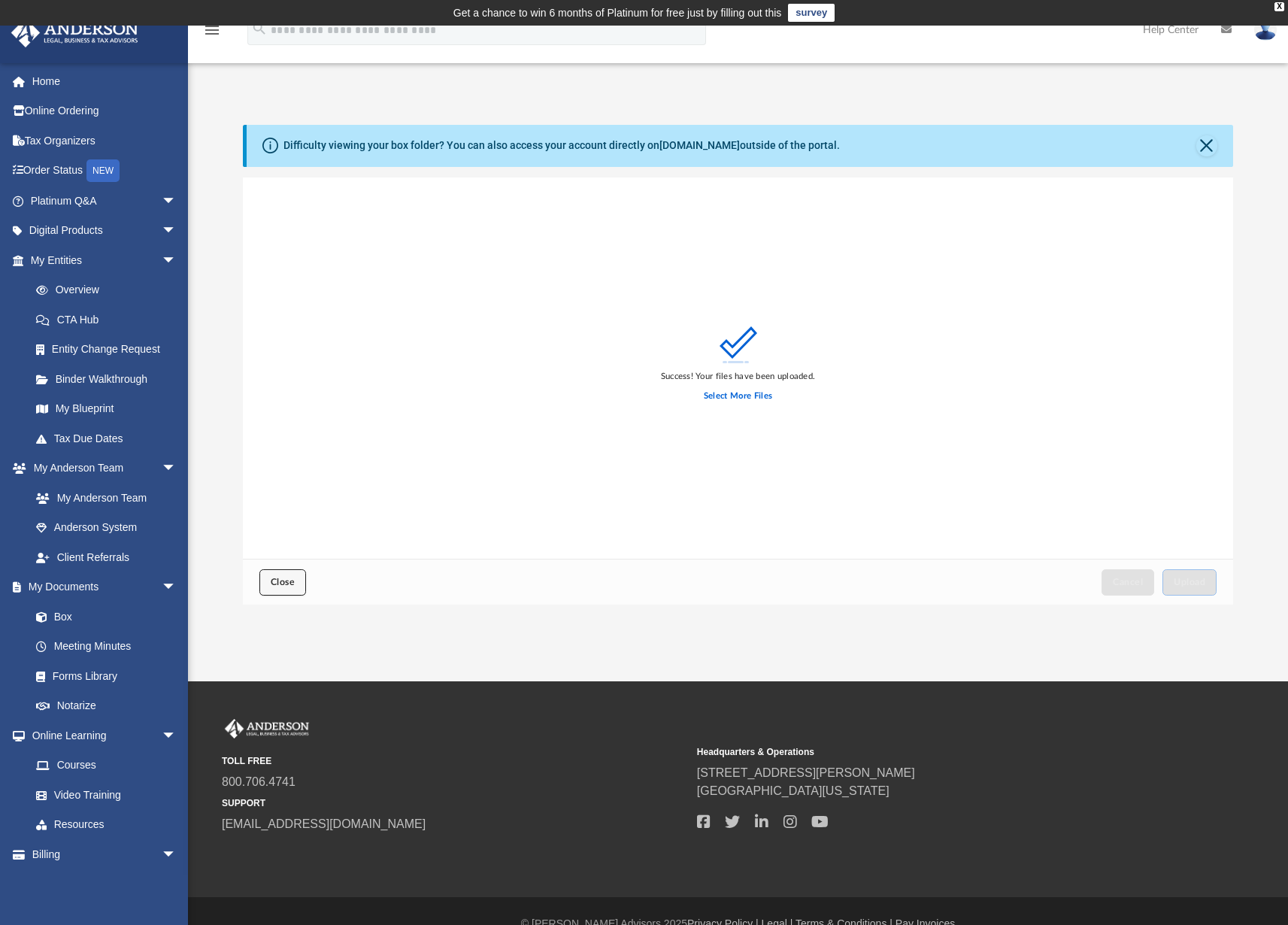
click at [286, 581] on span "Close" at bounding box center [282, 582] width 24 height 9
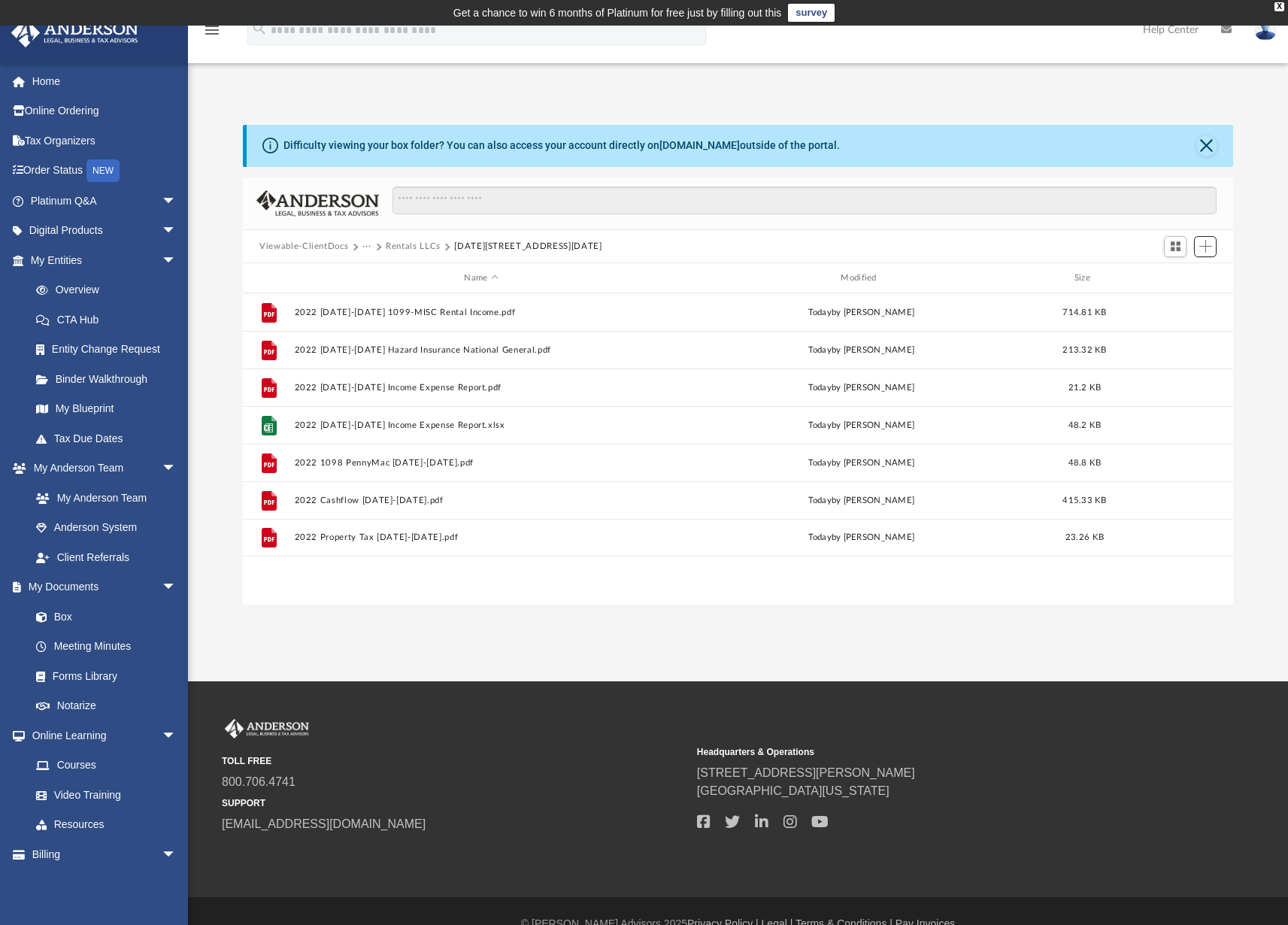
scroll to position [330, 979]
click at [428, 245] on button "Rentals LLCs" at bounding box center [413, 247] width 55 height 14
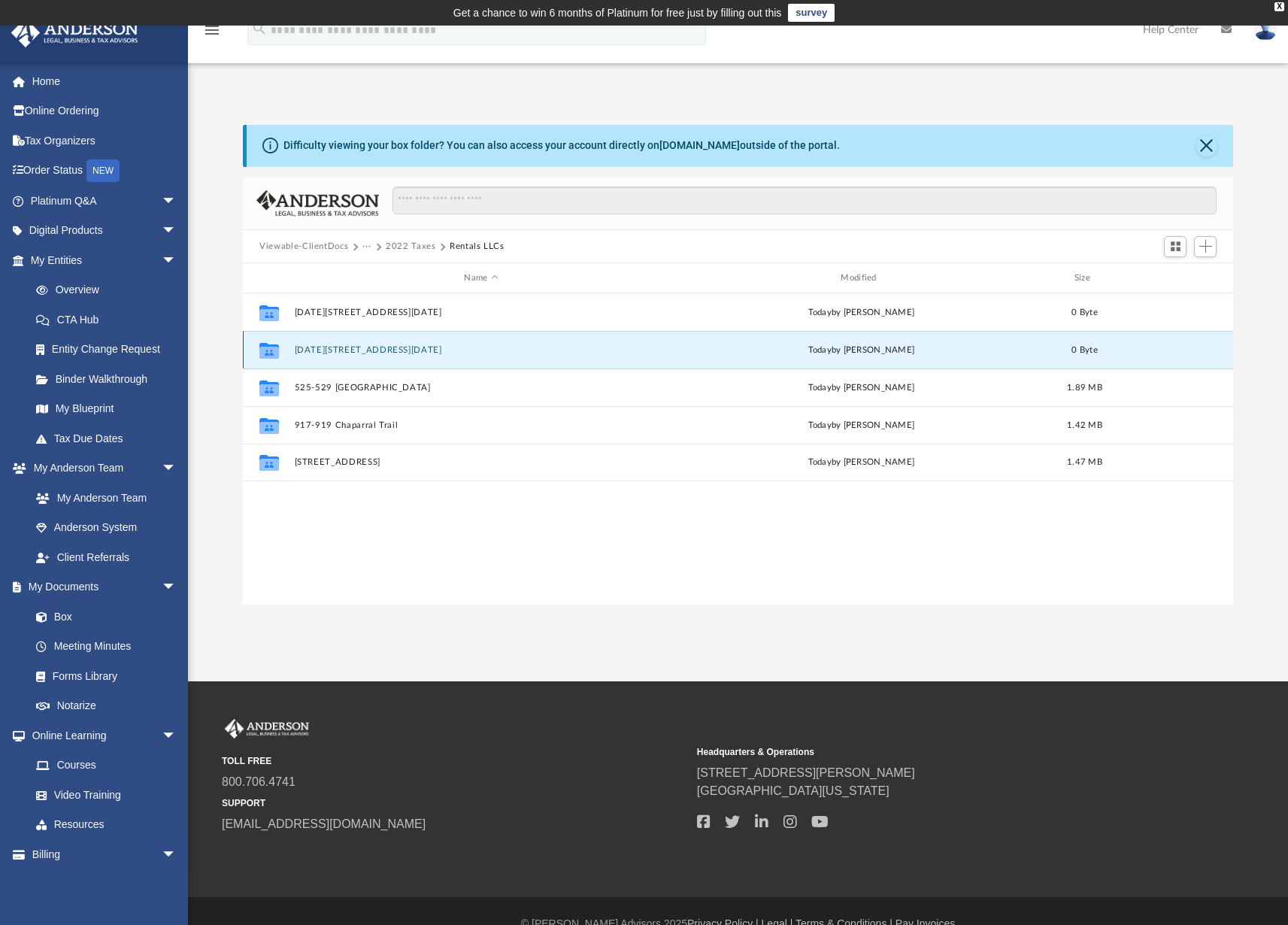
click at [356, 351] on button "[DATE][STREET_ADDRESS][DATE]" at bounding box center [481, 350] width 374 height 10
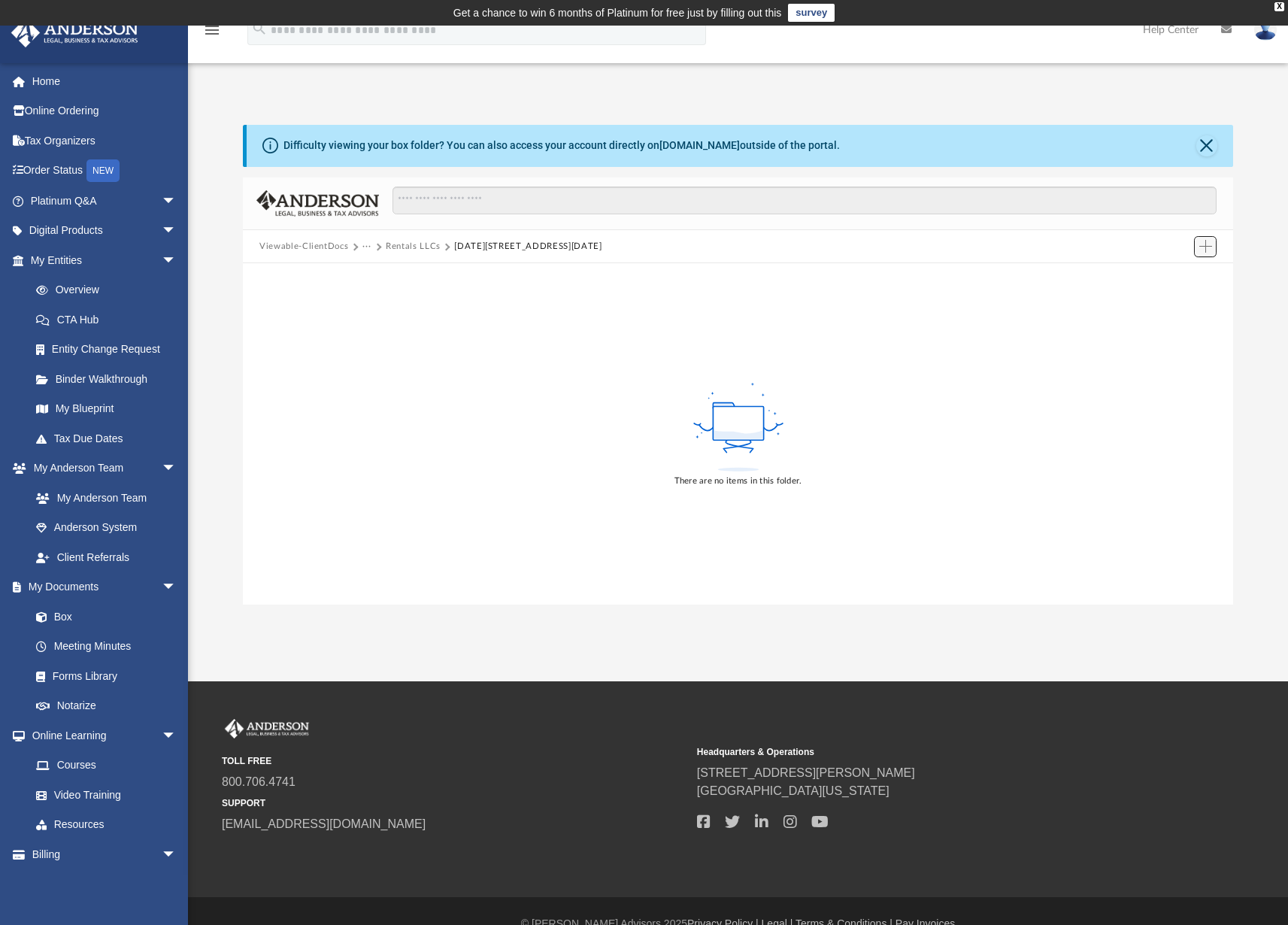
click at [1206, 245] on span "Add" at bounding box center [1205, 246] width 13 height 13
click at [1174, 275] on li "Upload" at bounding box center [1184, 276] width 48 height 16
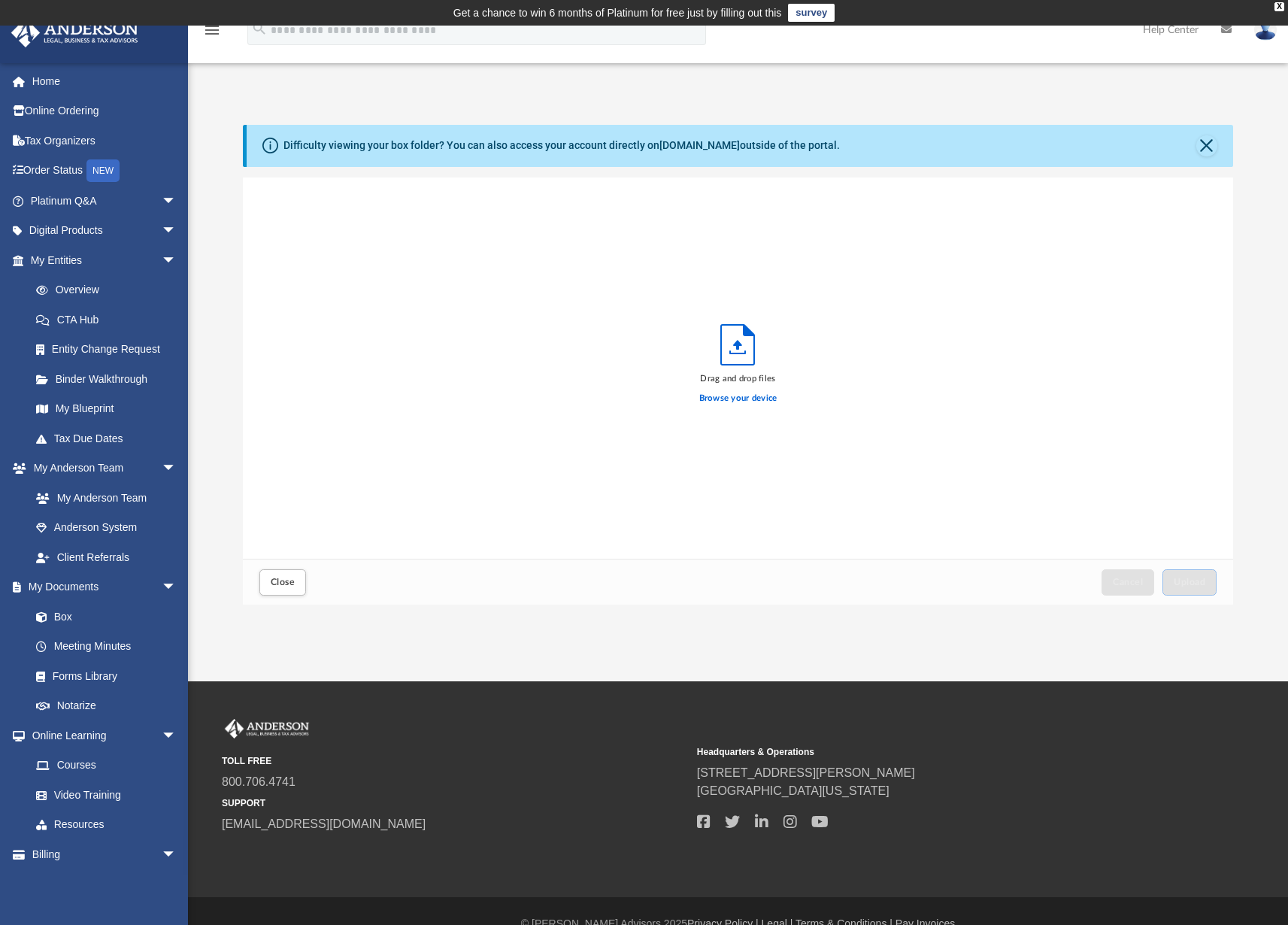
scroll to position [370, 979]
click at [749, 399] on label "Browse your device" at bounding box center [738, 399] width 78 height 14
click at [0, 0] on input "Browse your device" at bounding box center [0, 0] width 0 height 0
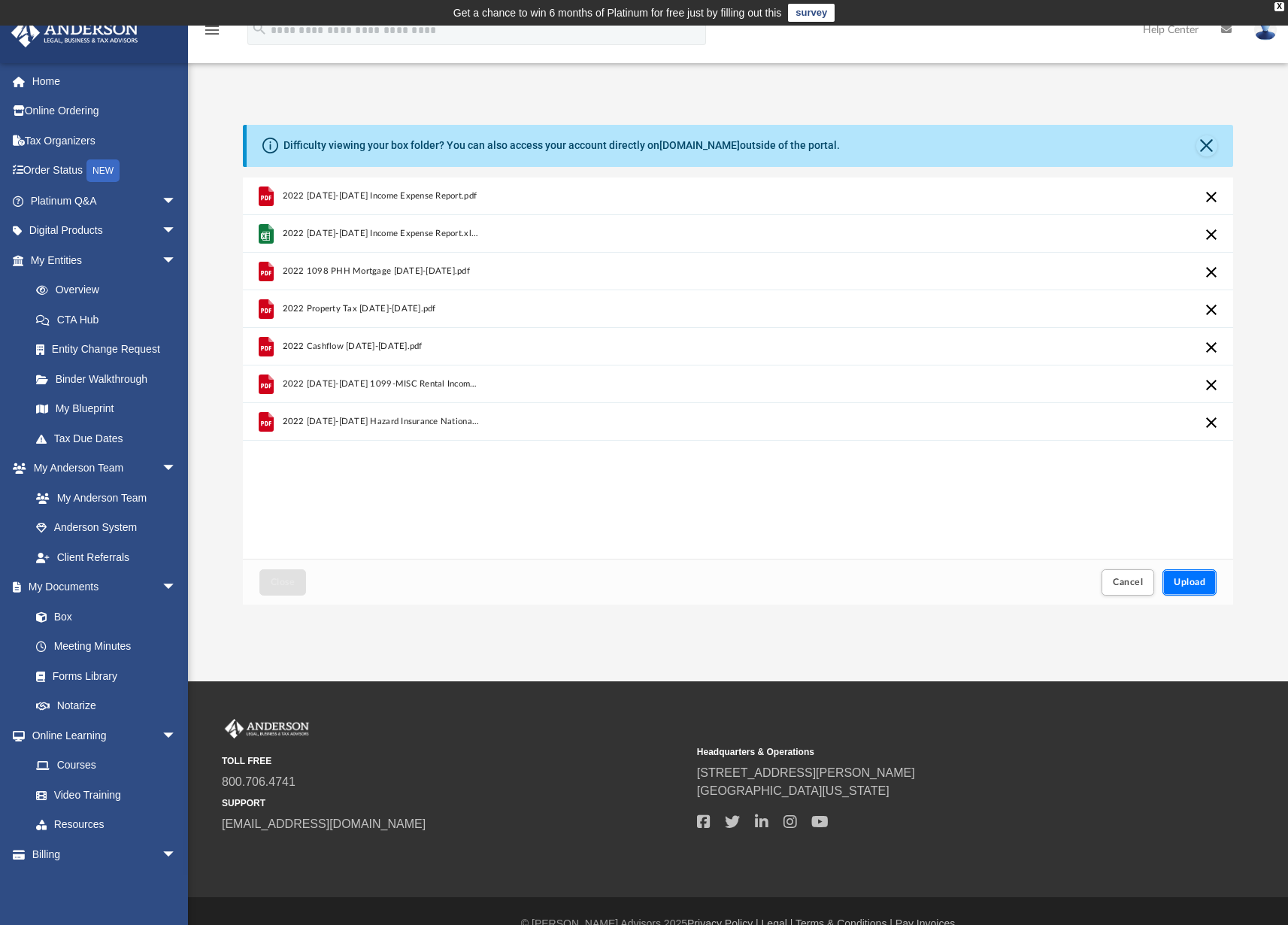
click at [1188, 579] on span "Upload" at bounding box center [1189, 582] width 31 height 9
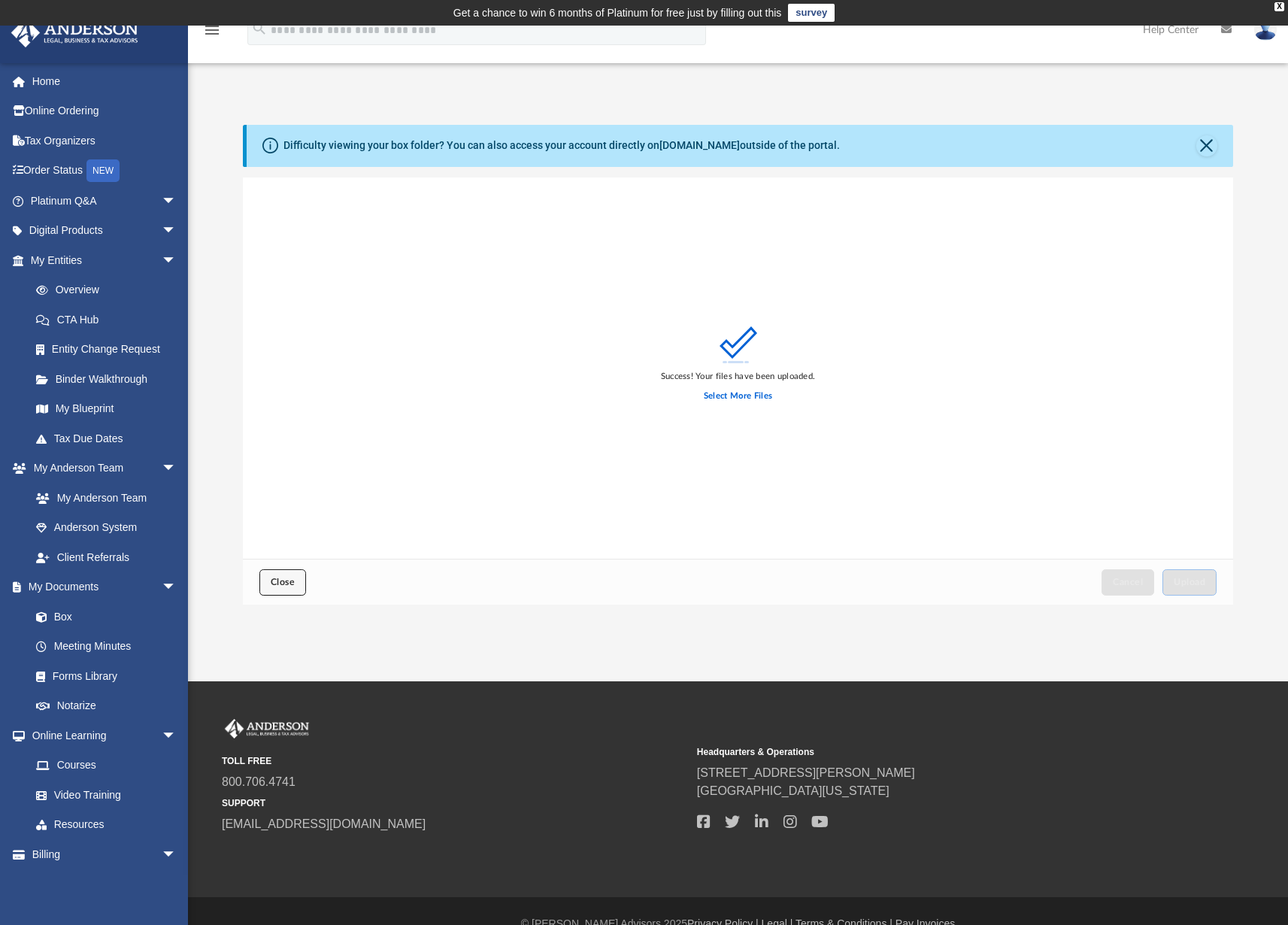
click at [285, 583] on span "Close" at bounding box center [282, 582] width 24 height 9
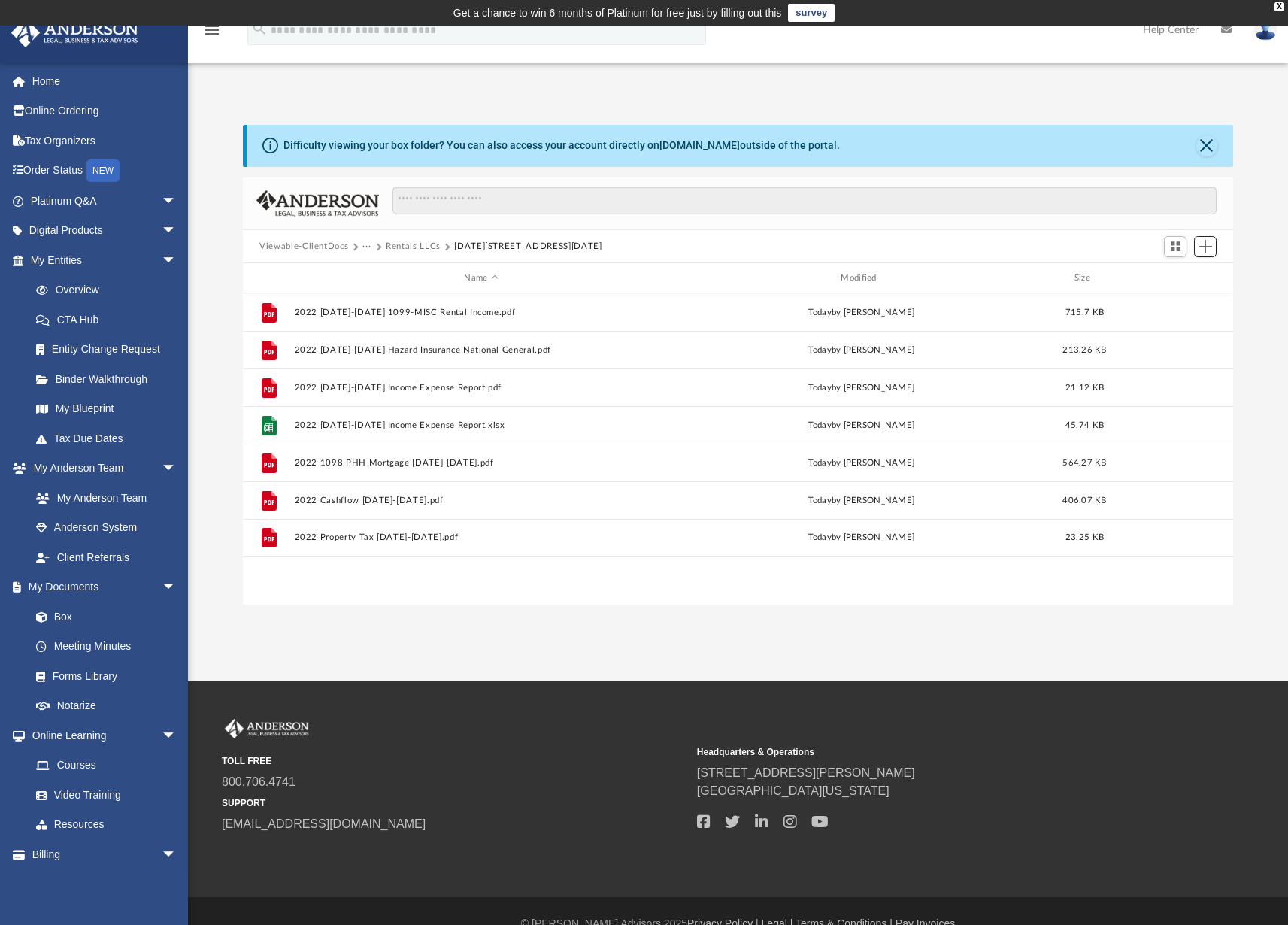
scroll to position [330, 979]
click at [403, 247] on button "Rentals LLCs" at bounding box center [413, 247] width 55 height 14
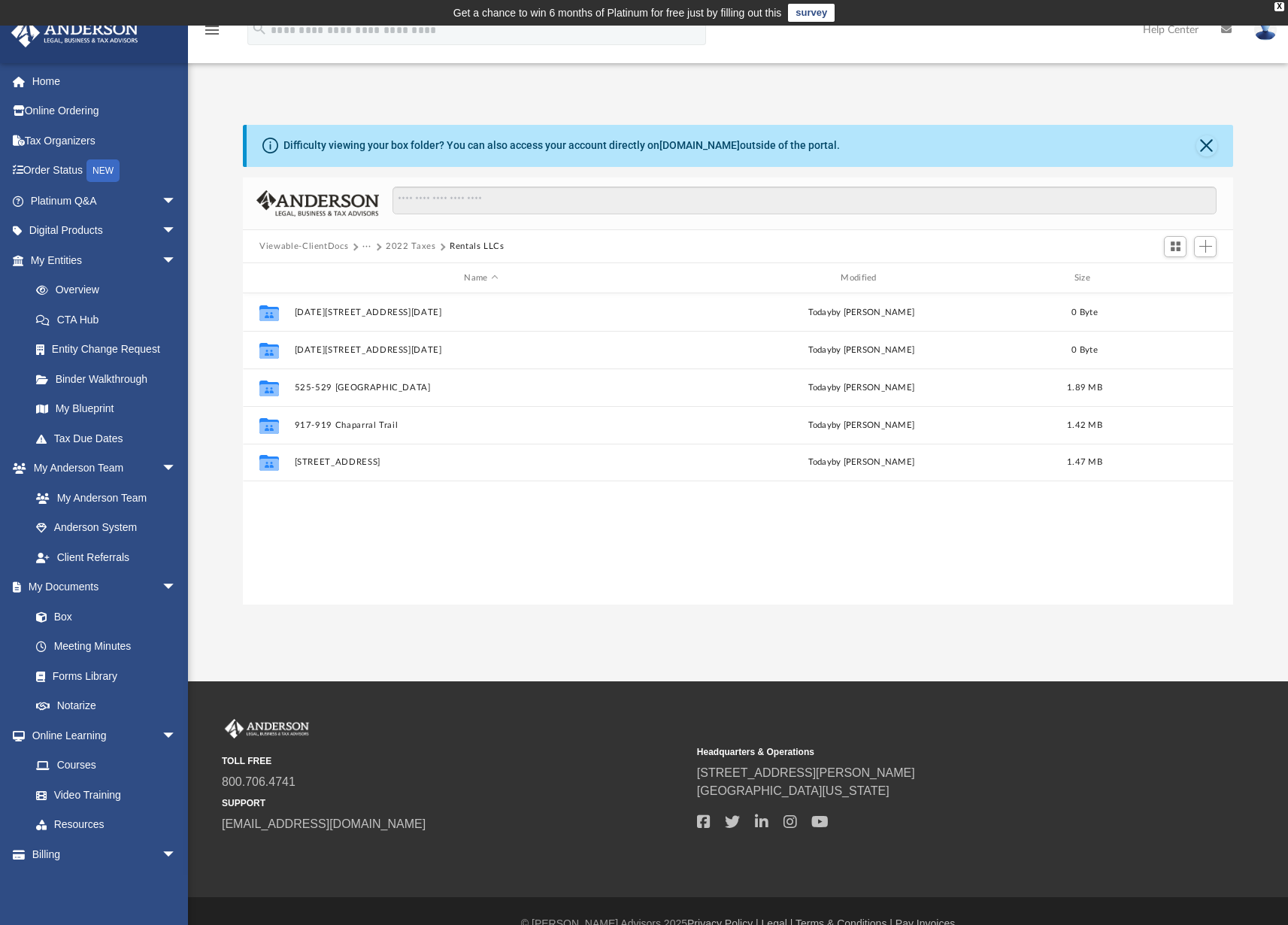
click at [418, 247] on button "2022 Taxes" at bounding box center [411, 247] width 51 height 14
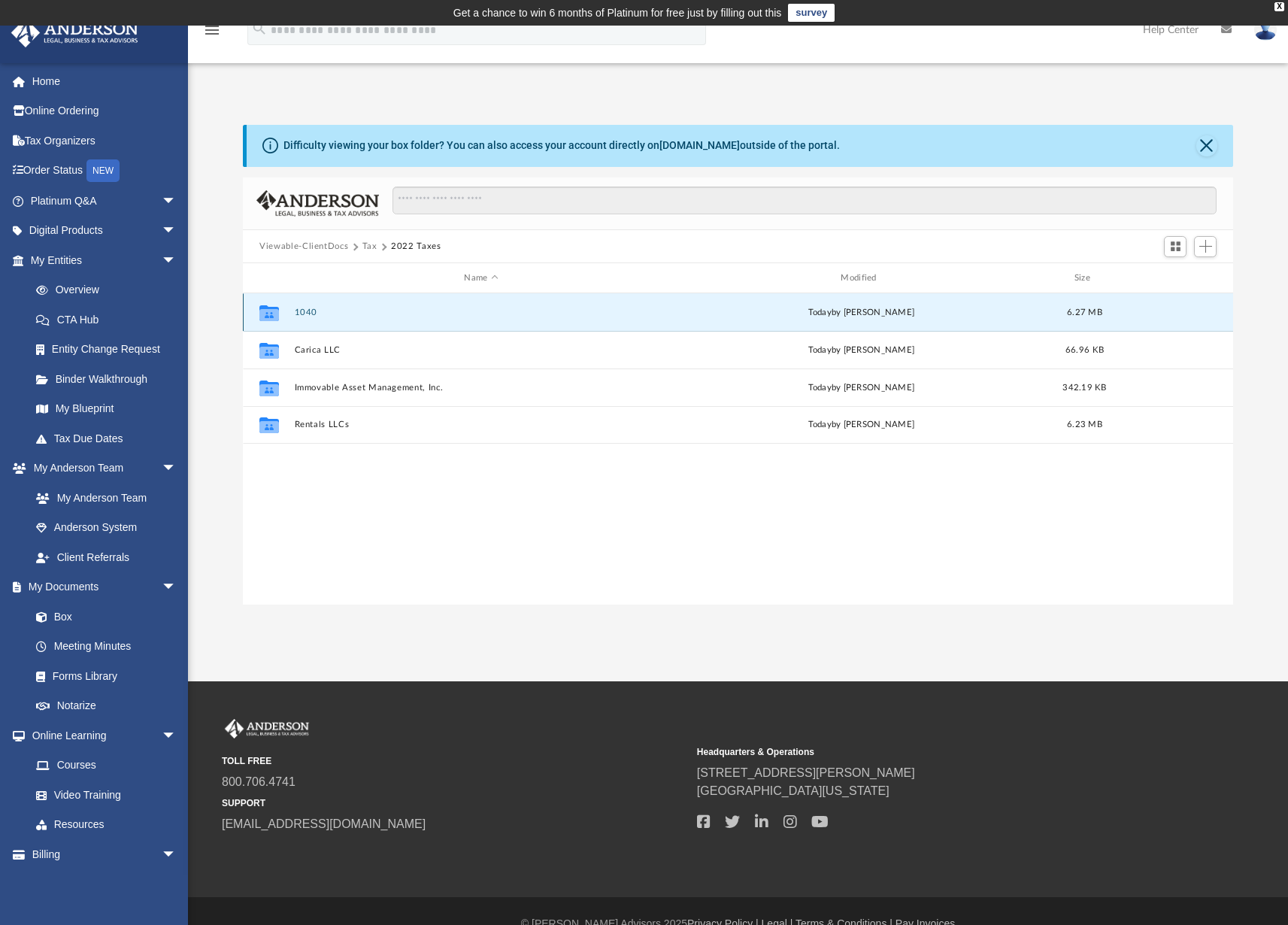
click at [308, 311] on button "1040" at bounding box center [481, 312] width 374 height 10
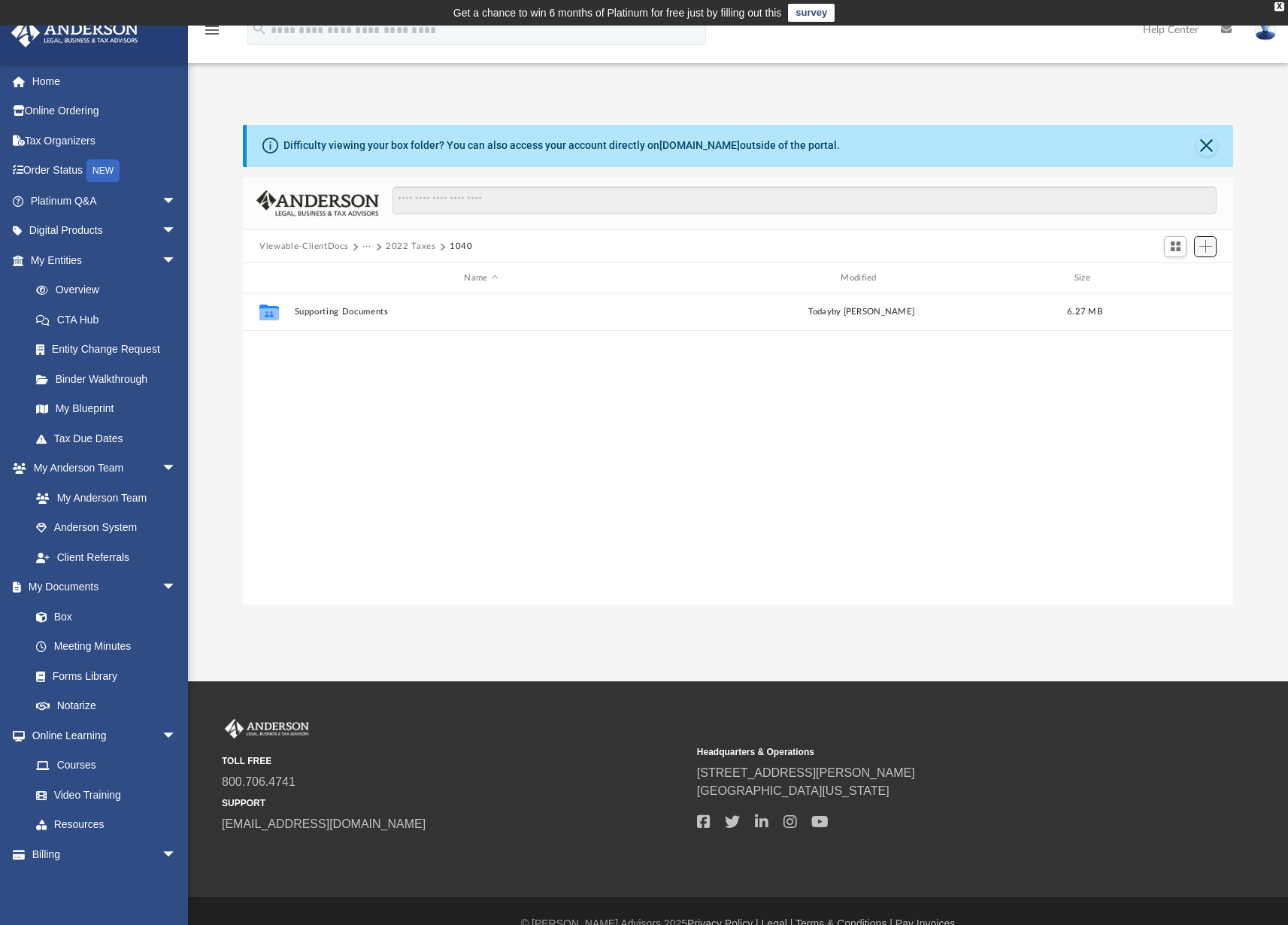
click at [1209, 252] on span "Add" at bounding box center [1205, 246] width 13 height 13
click at [1178, 278] on li "Upload" at bounding box center [1184, 276] width 48 height 16
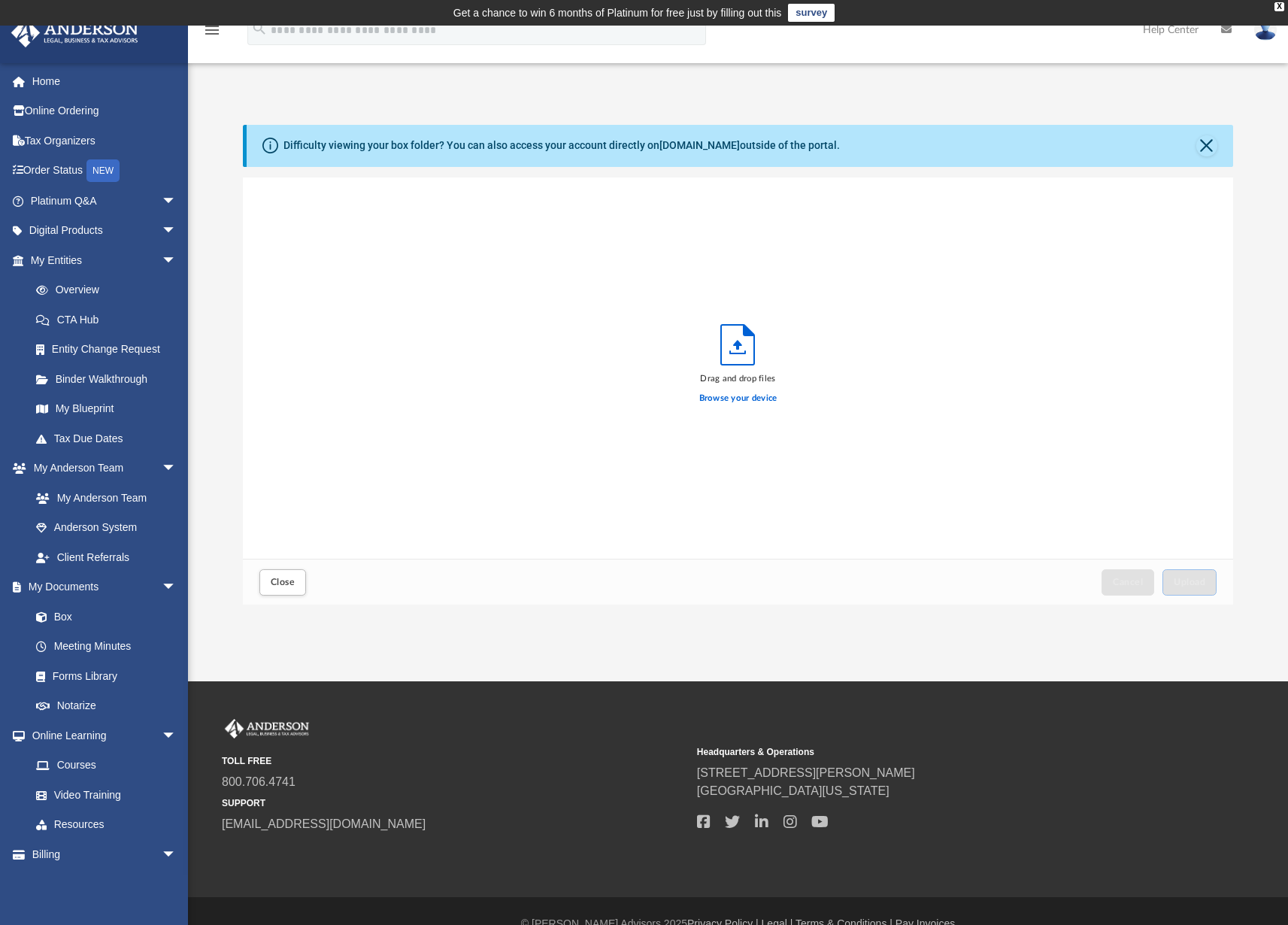
scroll to position [370, 979]
click at [757, 398] on label "Browse your device" at bounding box center [738, 399] width 78 height 14
click at [0, 0] on input "Browse your device" at bounding box center [0, 0] width 0 height 0
click at [1184, 579] on span "Upload" at bounding box center [1189, 582] width 31 height 9
click at [285, 582] on span "Close" at bounding box center [282, 582] width 24 height 9
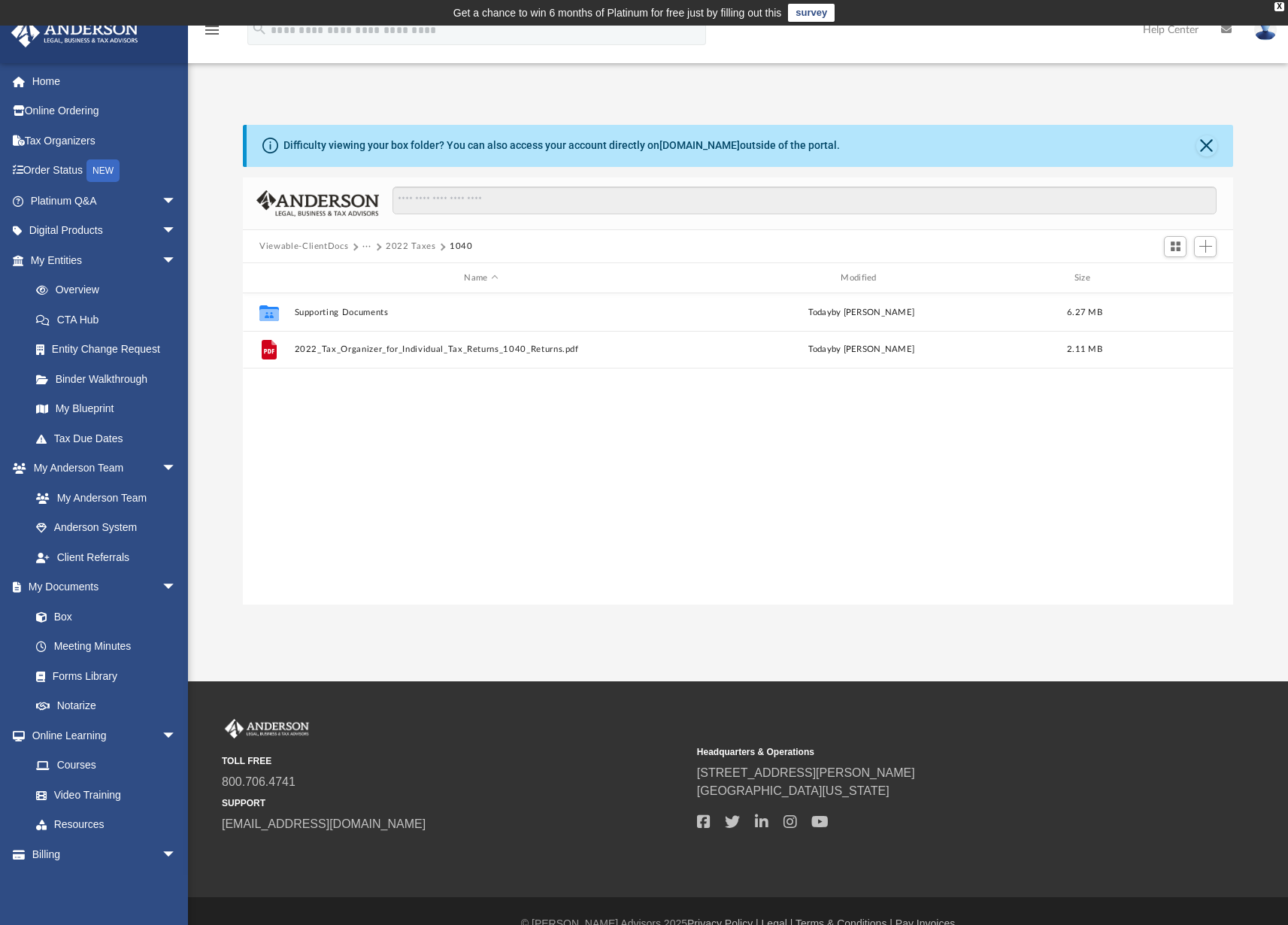
click at [409, 246] on button "2022 Taxes" at bounding box center [411, 247] width 51 height 14
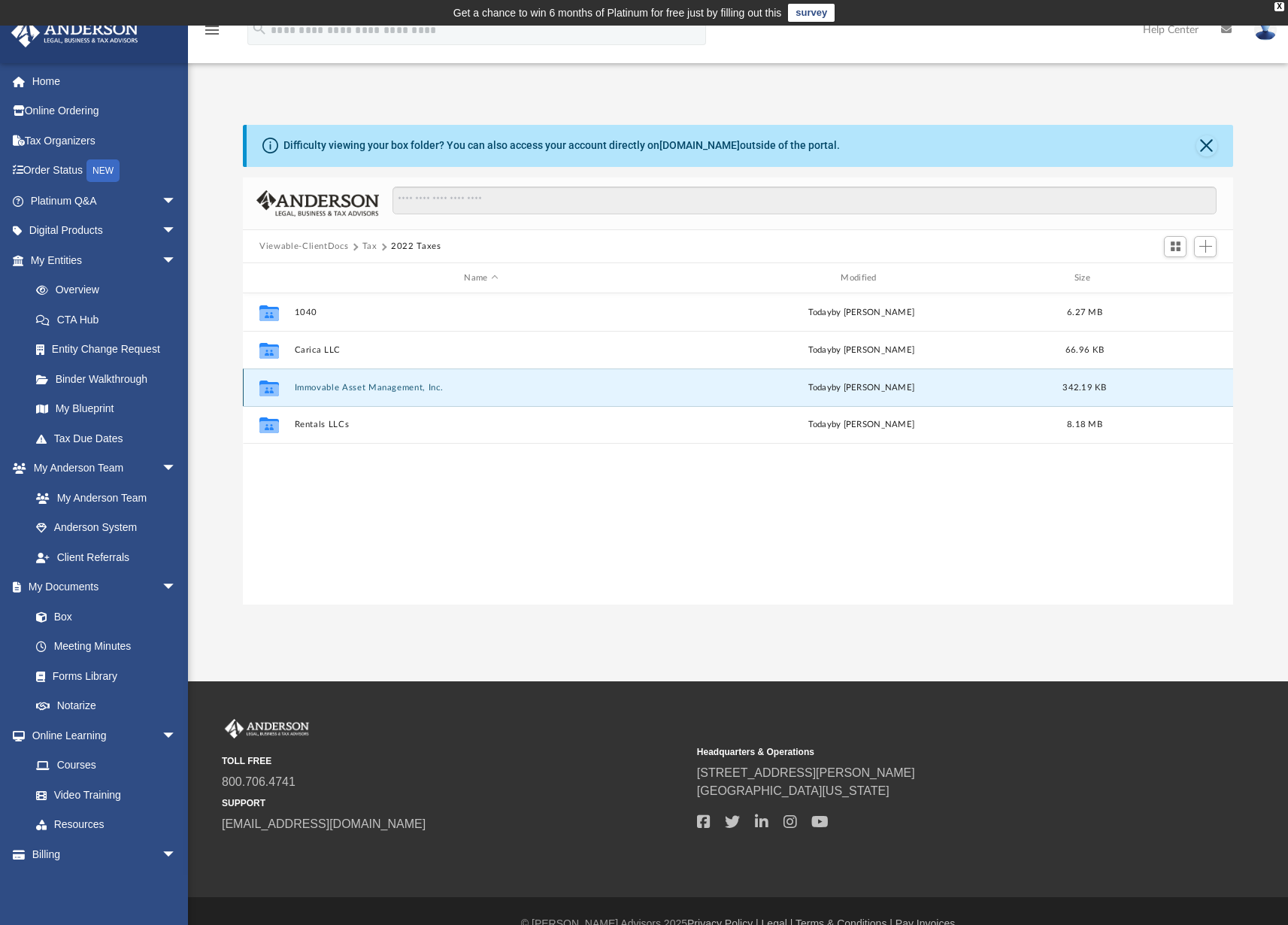
click at [338, 386] on button "Immovable Asset Management, Inc." at bounding box center [481, 387] width 374 height 10
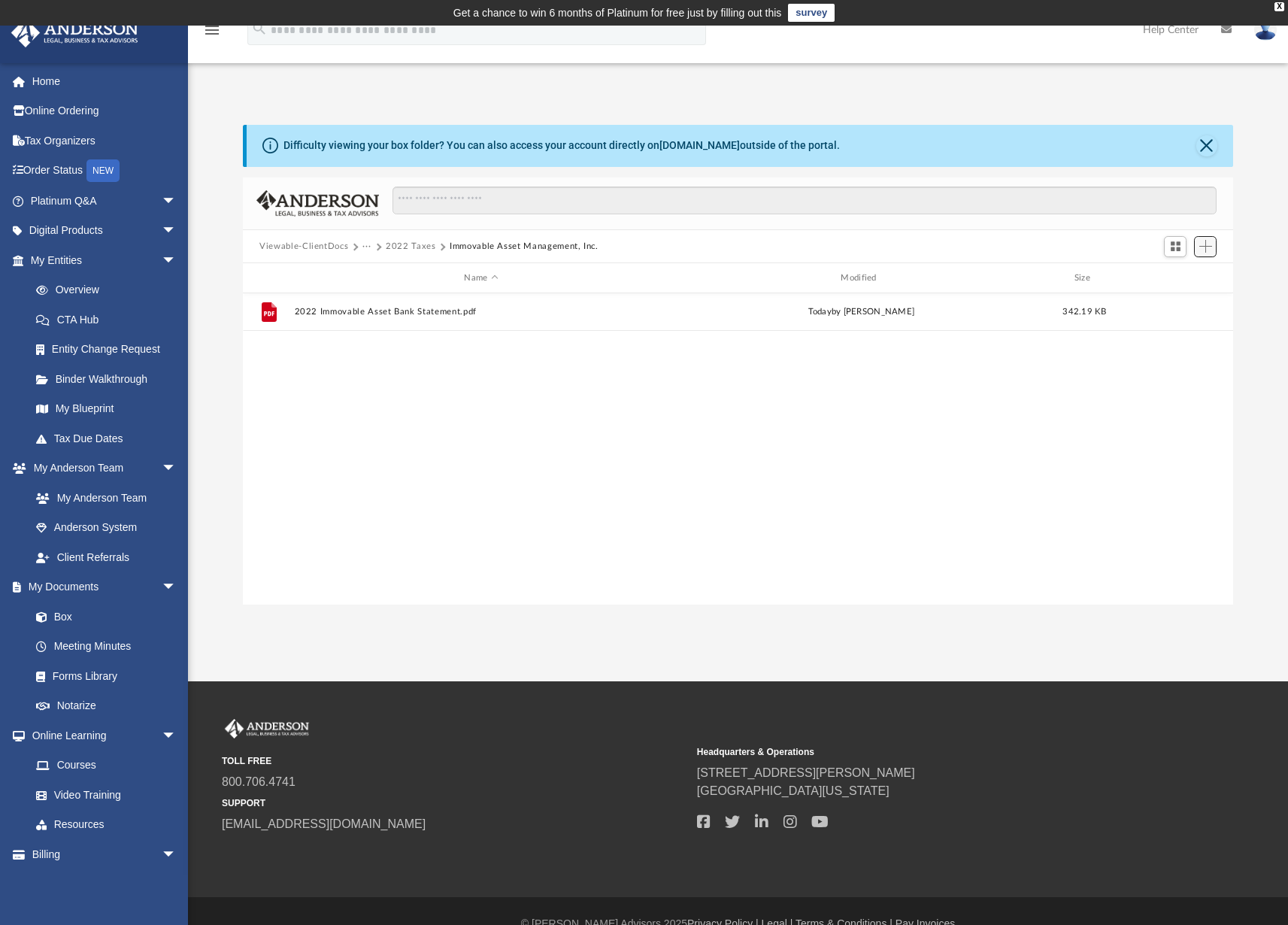
click at [1207, 252] on span "Add" at bounding box center [1205, 246] width 13 height 13
click at [1184, 275] on li "Upload" at bounding box center [1184, 276] width 48 height 16
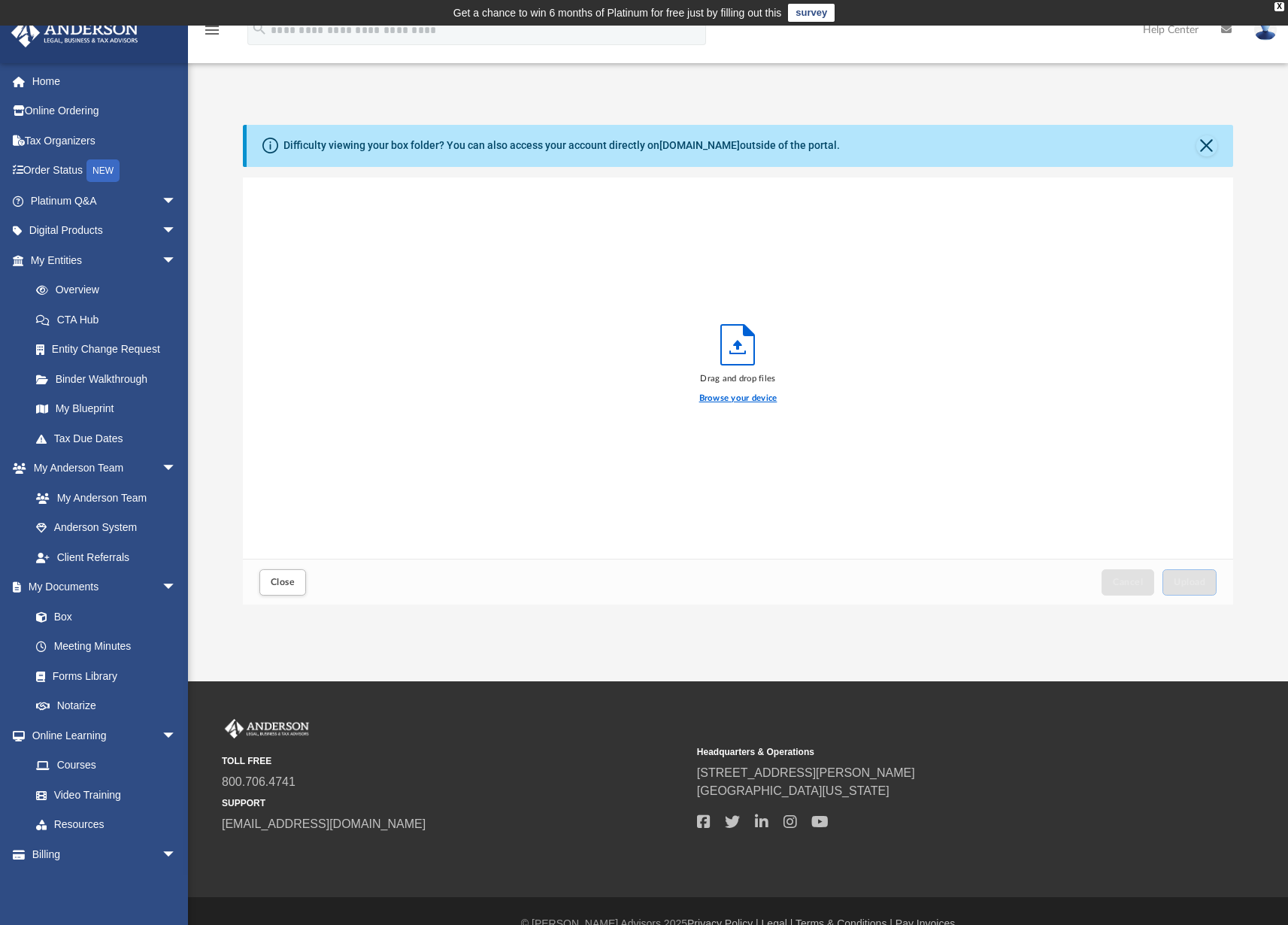
click at [715, 397] on label "Browse your device" at bounding box center [738, 399] width 78 height 14
click at [0, 0] on input "Browse your device" at bounding box center [0, 0] width 0 height 0
click at [1190, 581] on span "Upload" at bounding box center [1189, 582] width 31 height 9
click at [285, 584] on span "Close" at bounding box center [282, 582] width 24 height 9
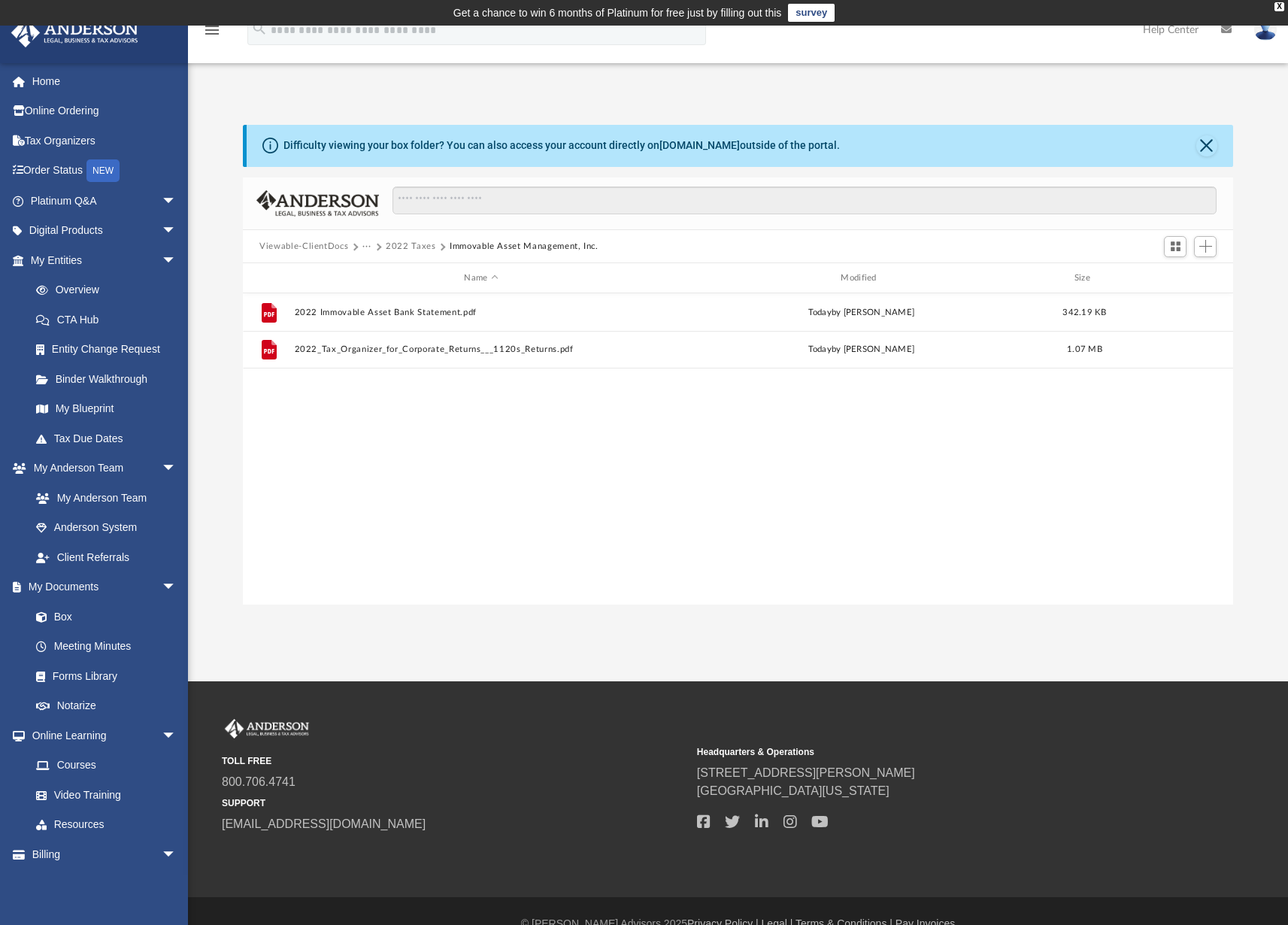
click at [407, 245] on button "2022 Taxes" at bounding box center [411, 247] width 51 height 14
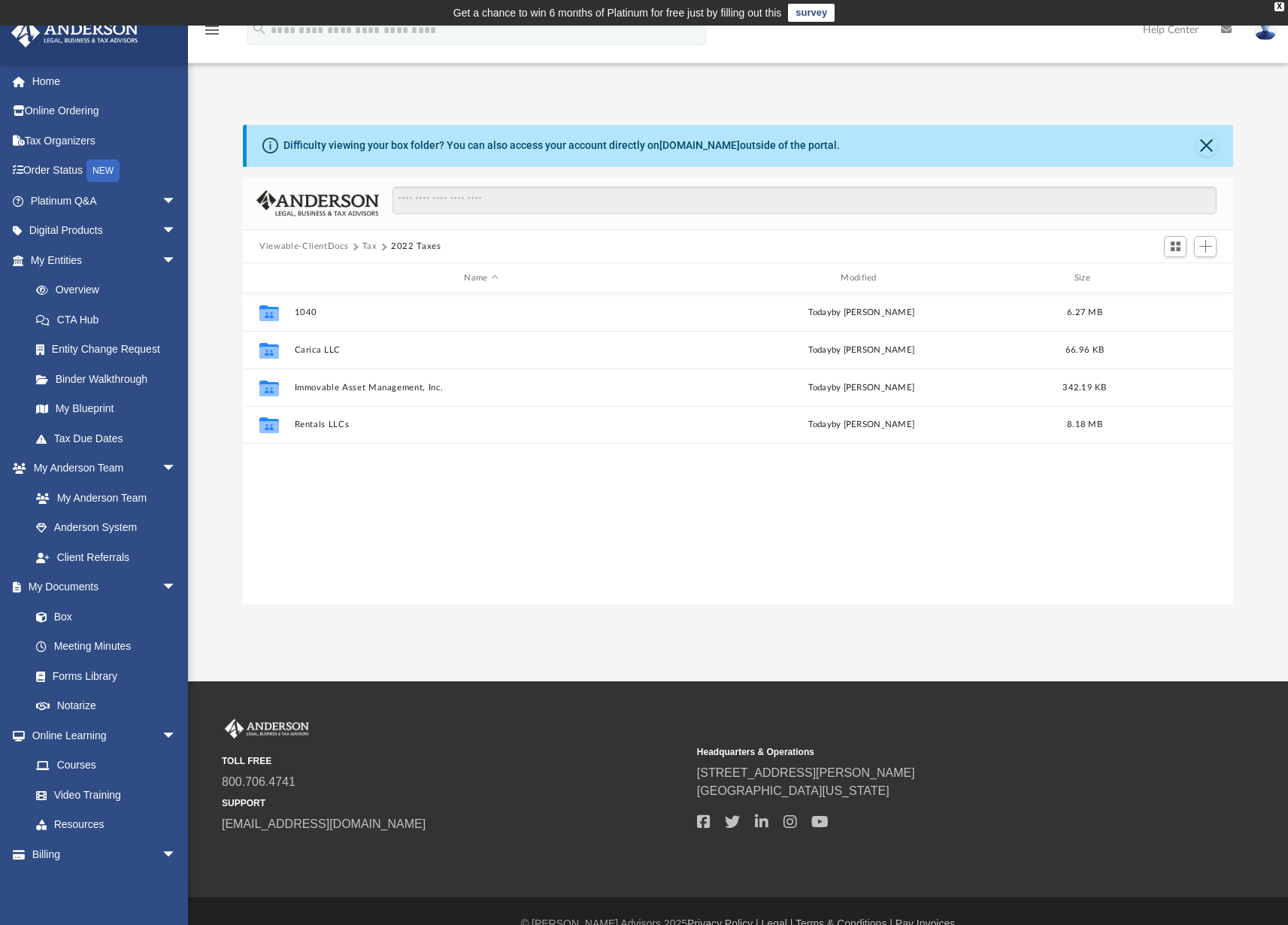
click at [371, 248] on button "Tax" at bounding box center [370, 247] width 15 height 14
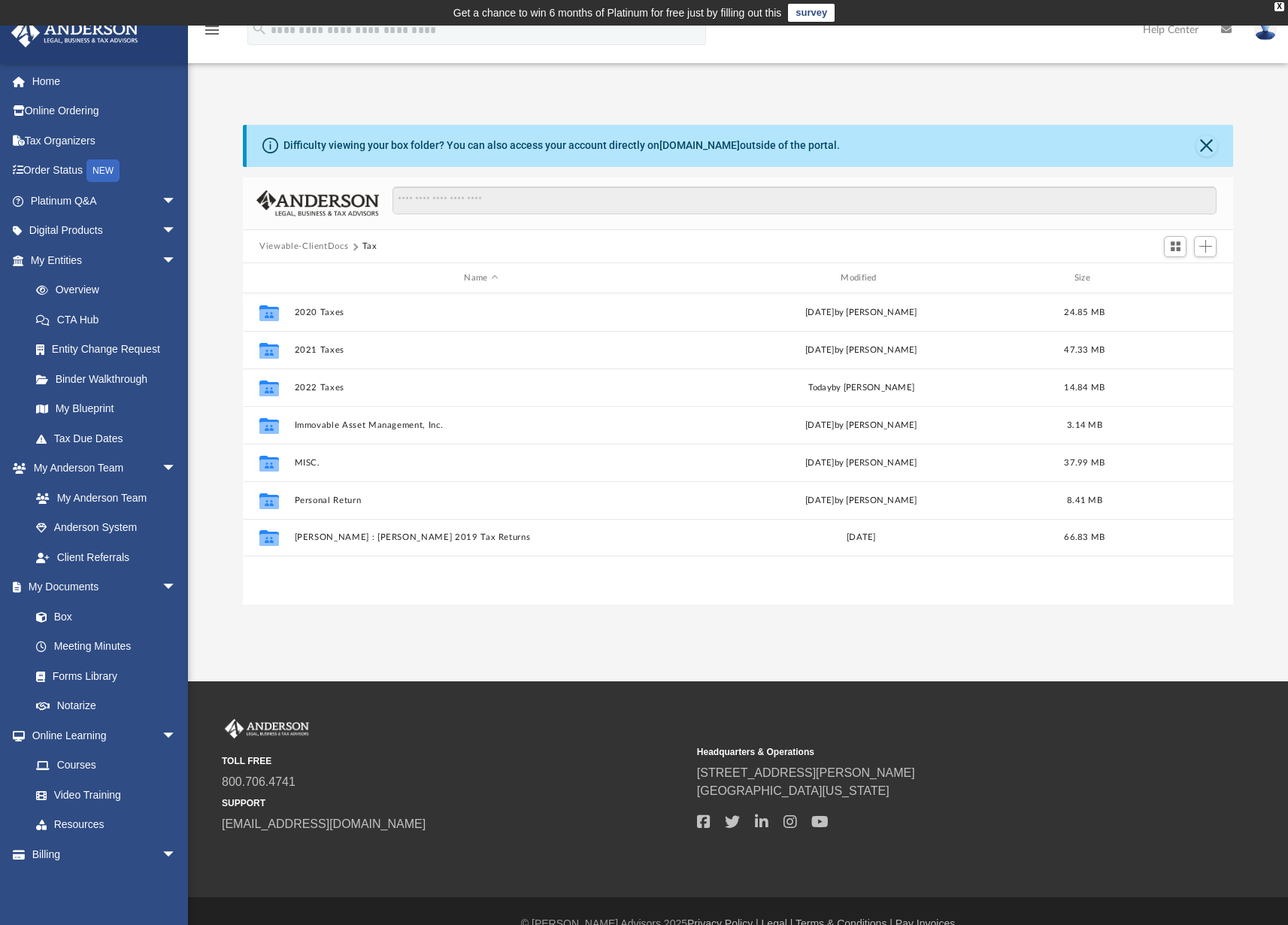
click at [1266, 36] on img at bounding box center [1265, 30] width 22 height 21
click at [990, 132] on link "Logout" at bounding box center [1039, 131] width 150 height 31
